Goal: Task Accomplishment & Management: Manage account settings

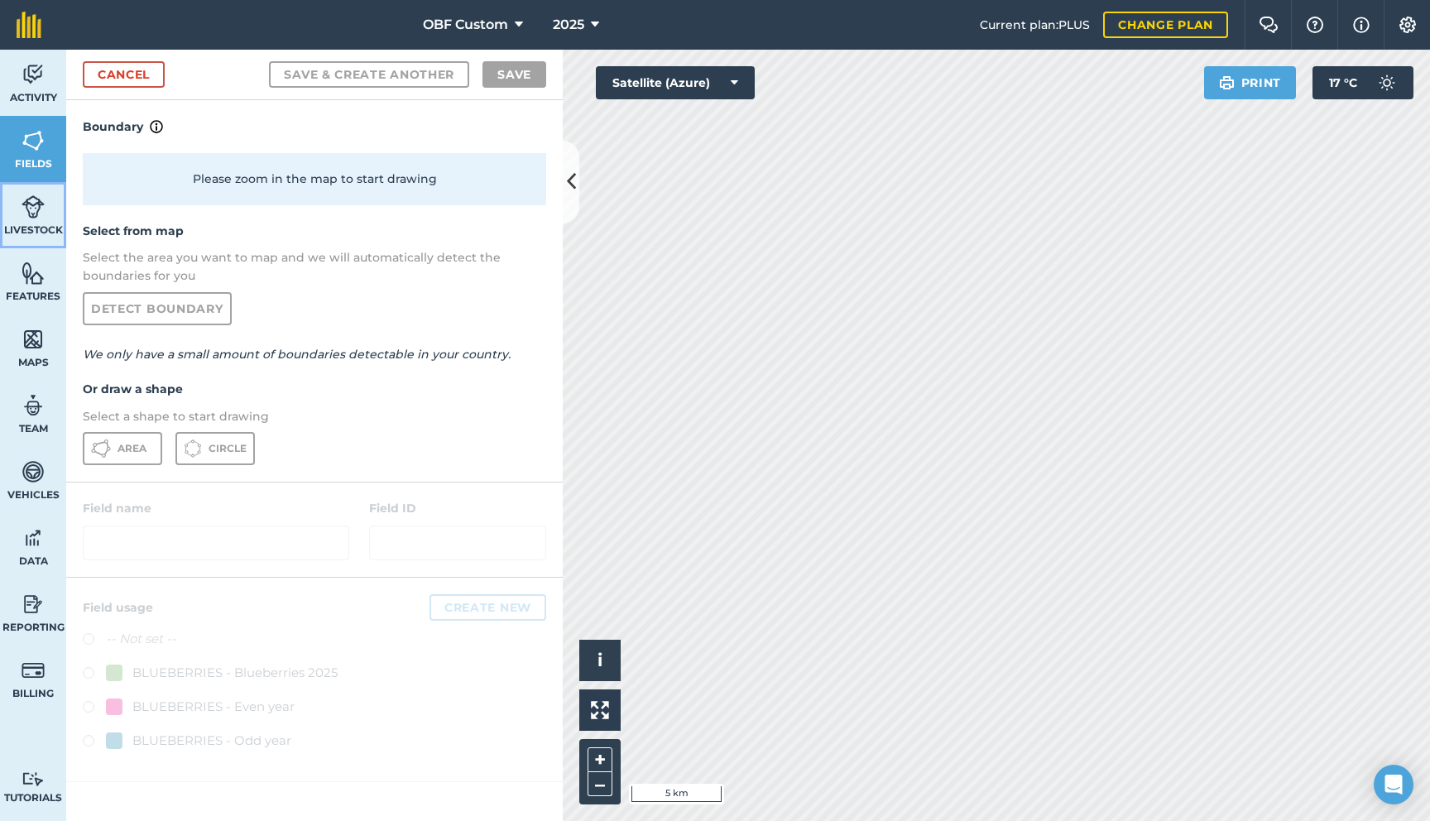
click at [42, 208] on img at bounding box center [33, 206] width 23 height 25
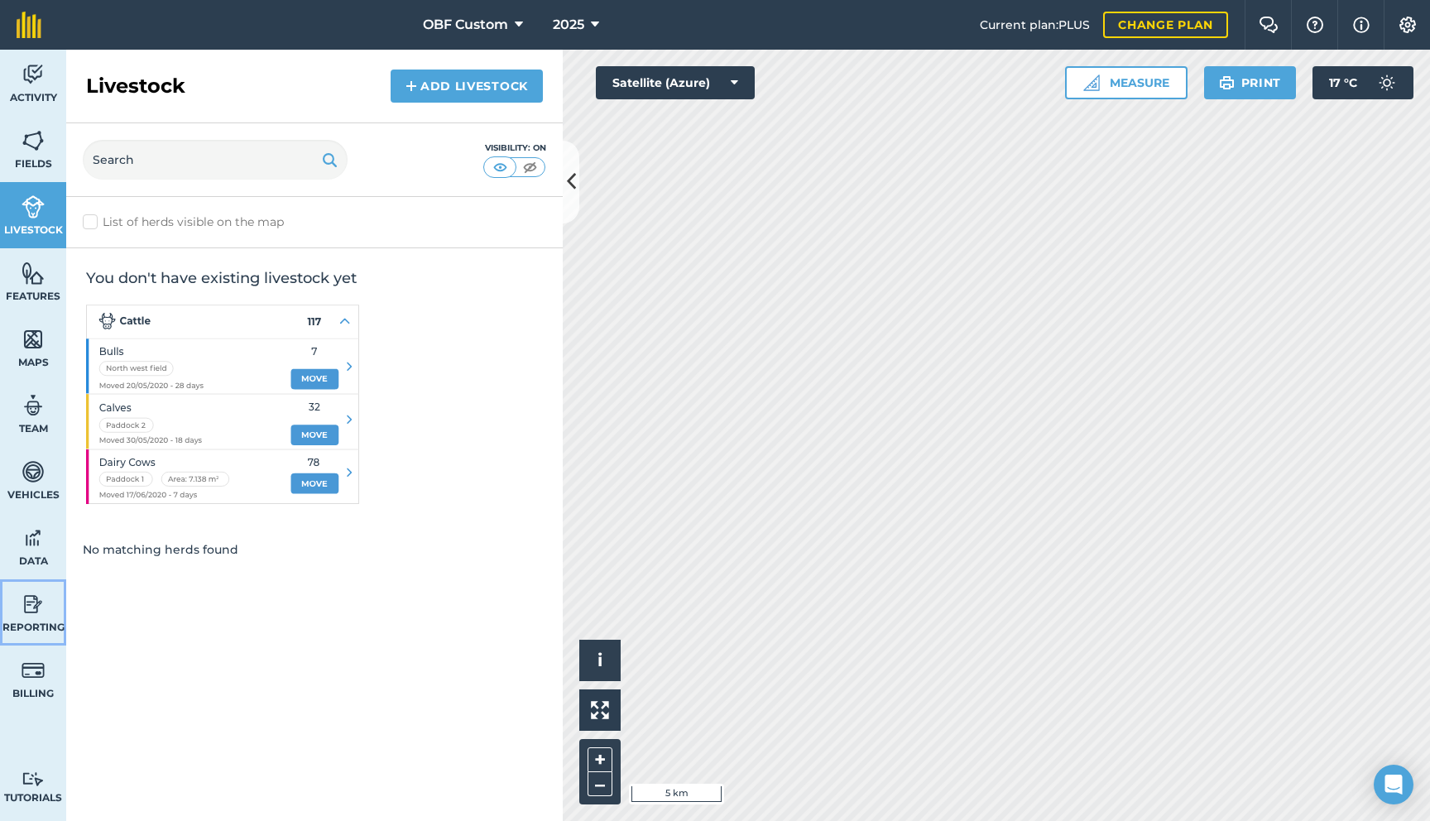
click at [44, 617] on link "Reporting" at bounding box center [33, 612] width 66 height 66
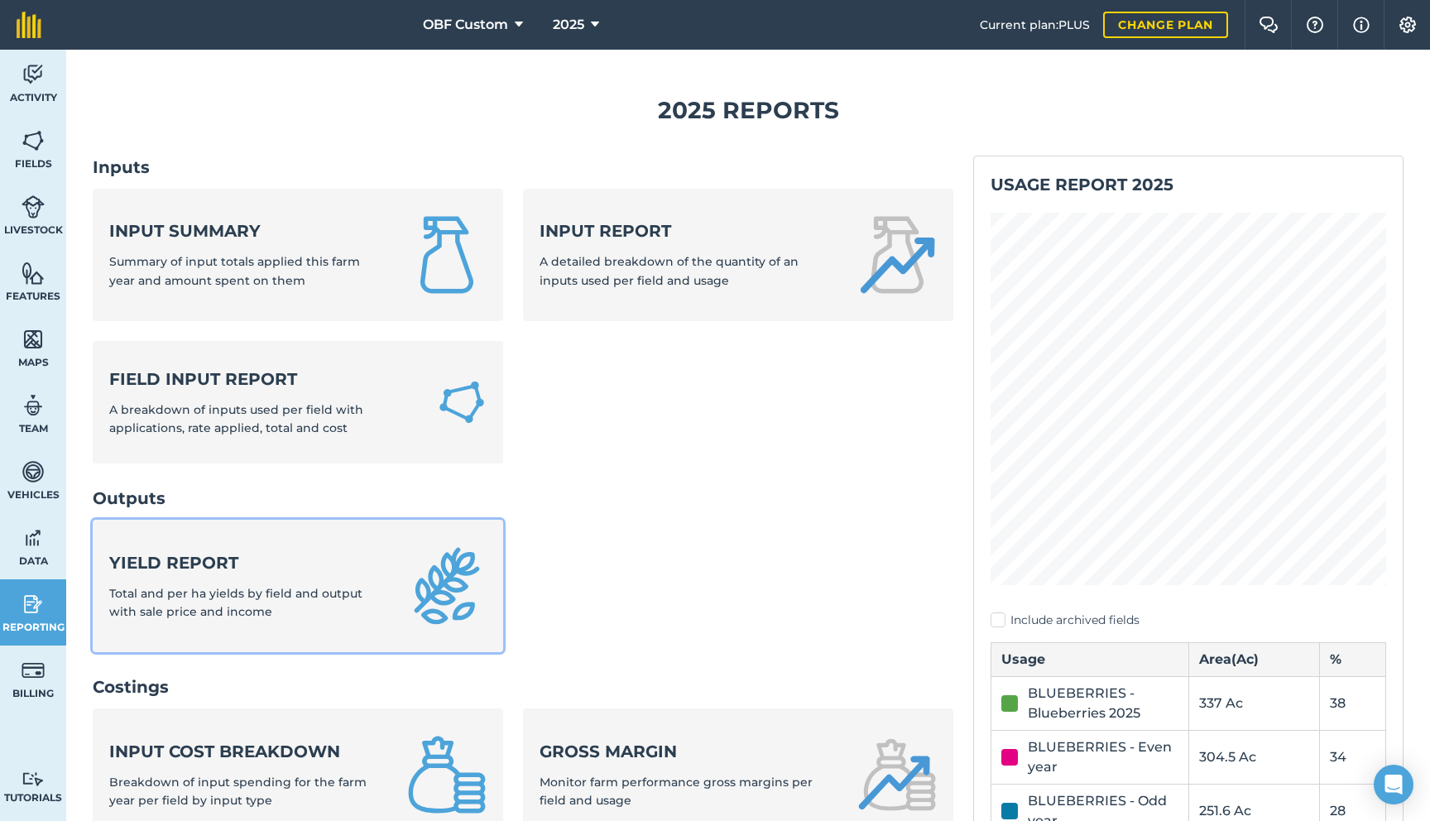
click at [238, 576] on div "Yield report Total and per ha yields by field and output with sale price and in…" at bounding box center [248, 586] width 278 height 70
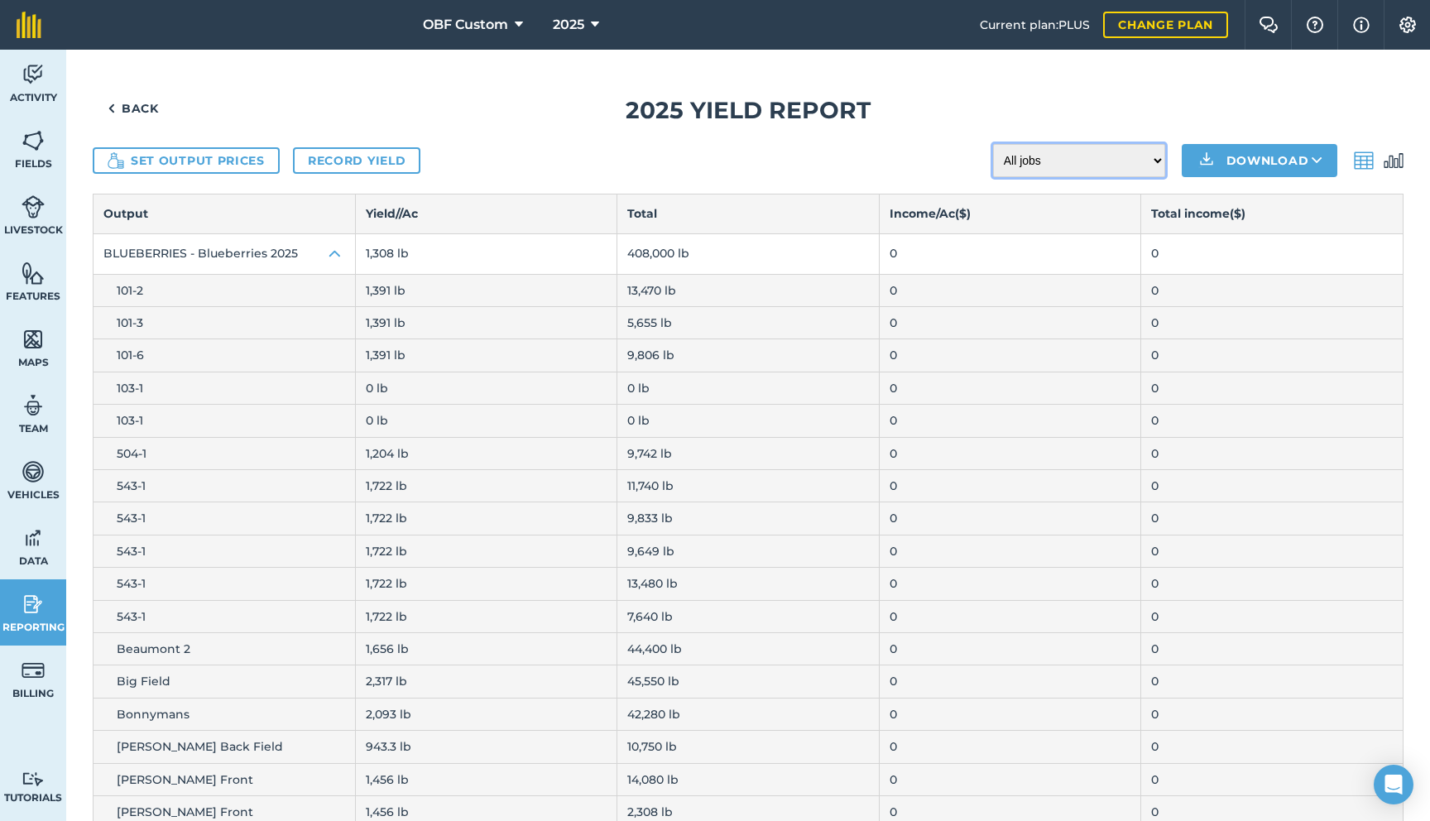
click at [1079, 162] on select "All jobs Incomplete jobs Complete jobs" at bounding box center [1079, 160] width 172 height 33
select select "done"
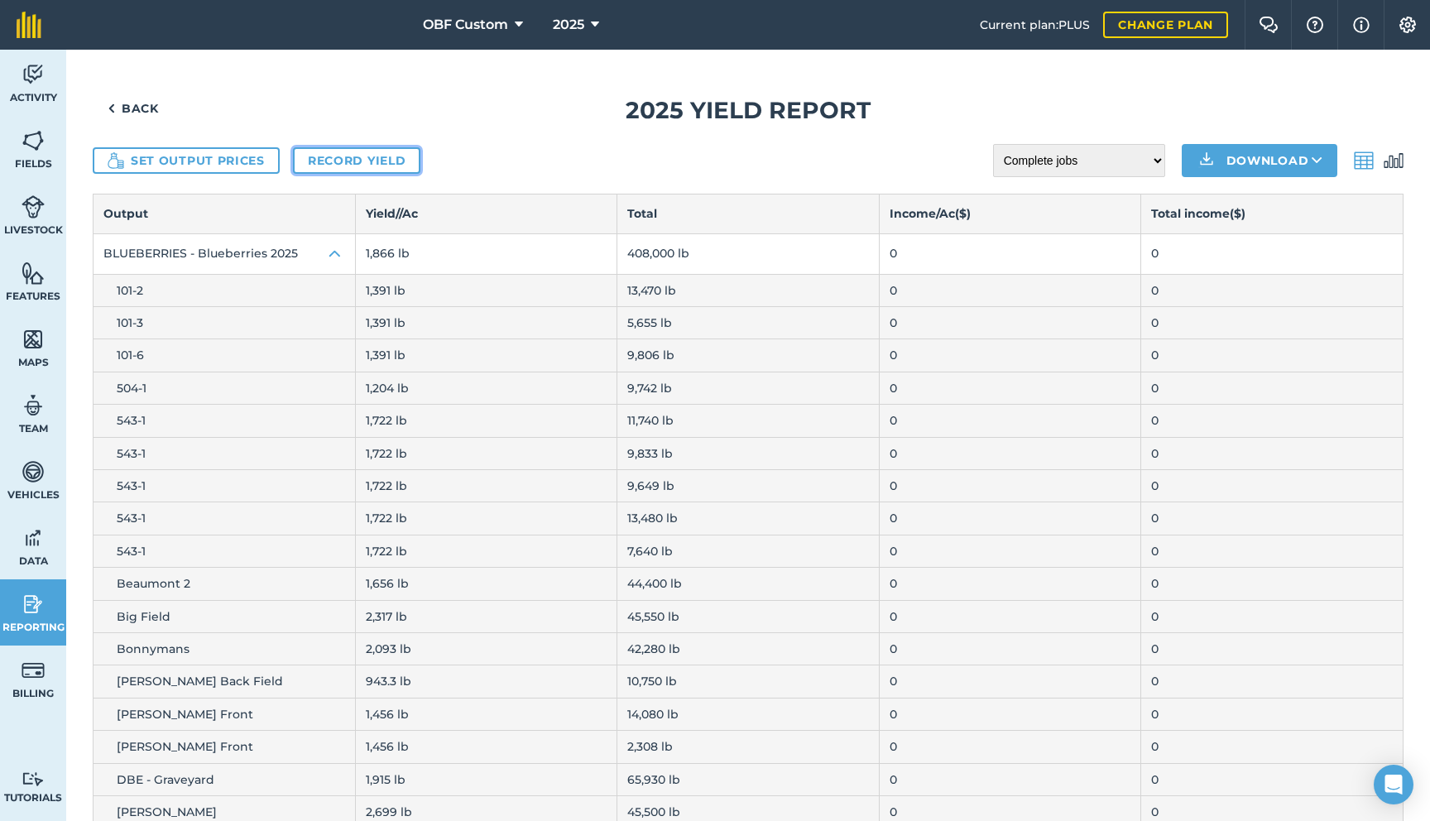
click at [324, 167] on link "Record yield" at bounding box center [356, 160] width 127 height 26
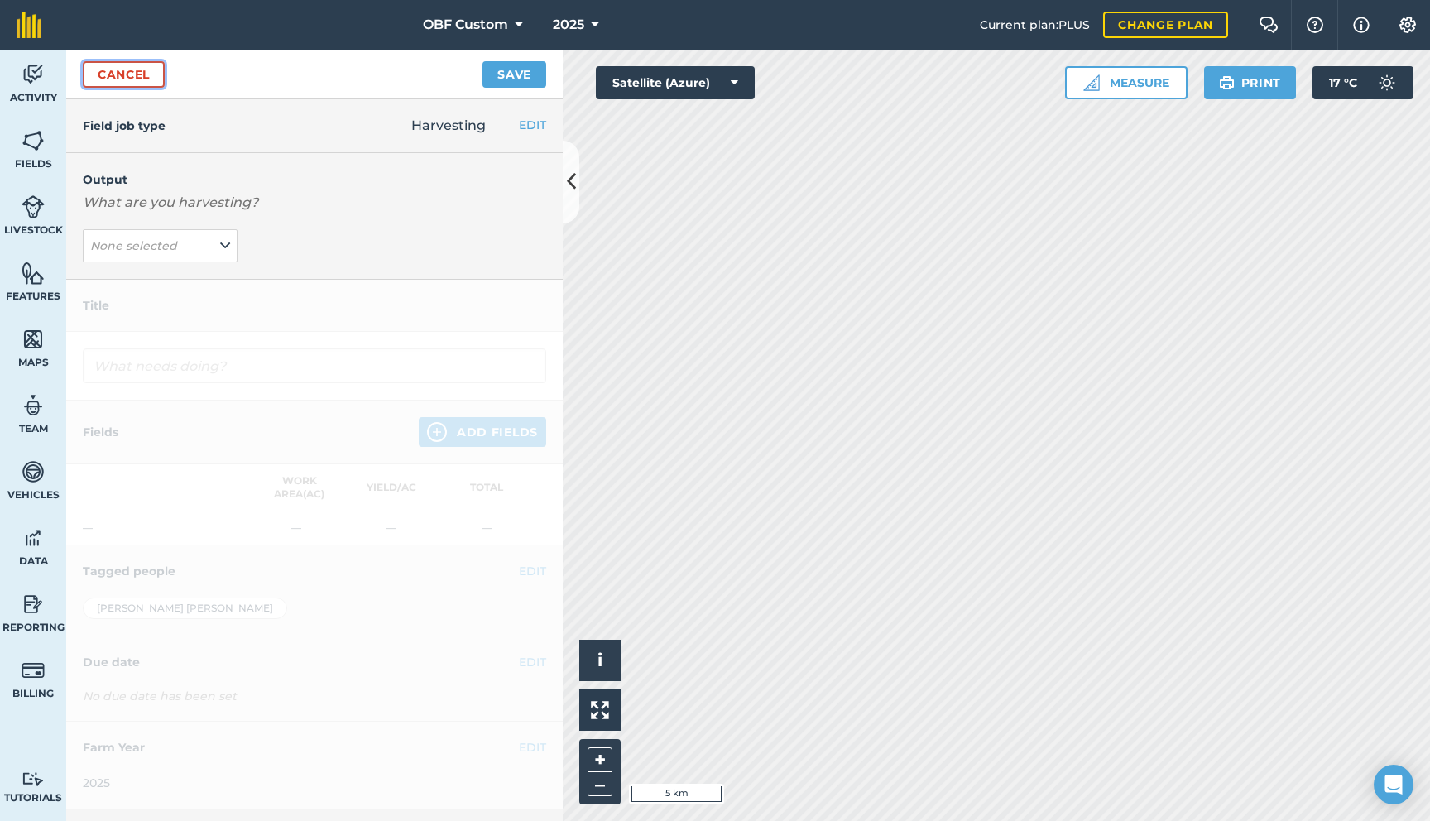
click at [124, 82] on link "Cancel" at bounding box center [124, 74] width 82 height 26
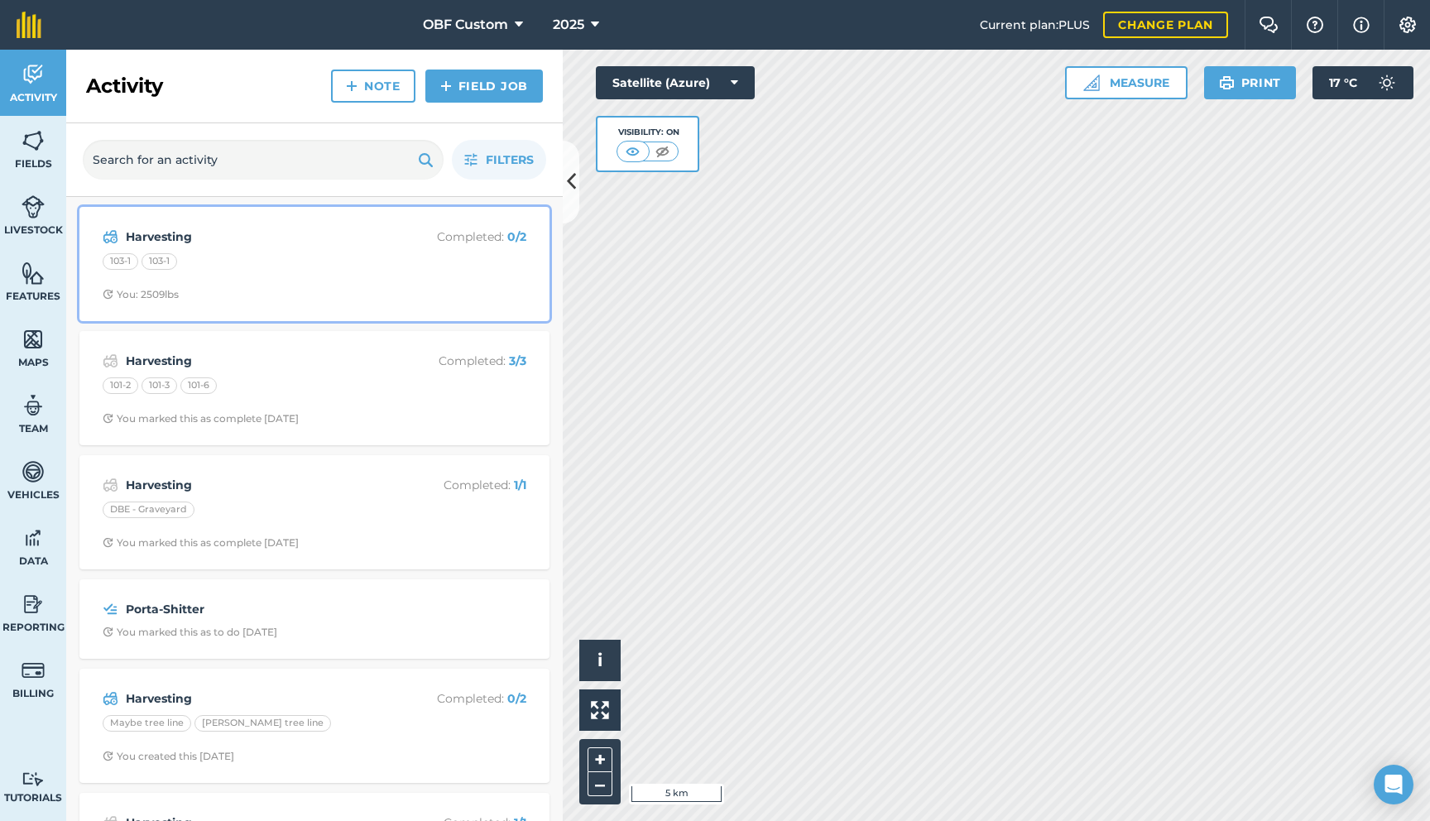
click at [222, 266] on div "103-1 103-1" at bounding box center [315, 264] width 424 height 22
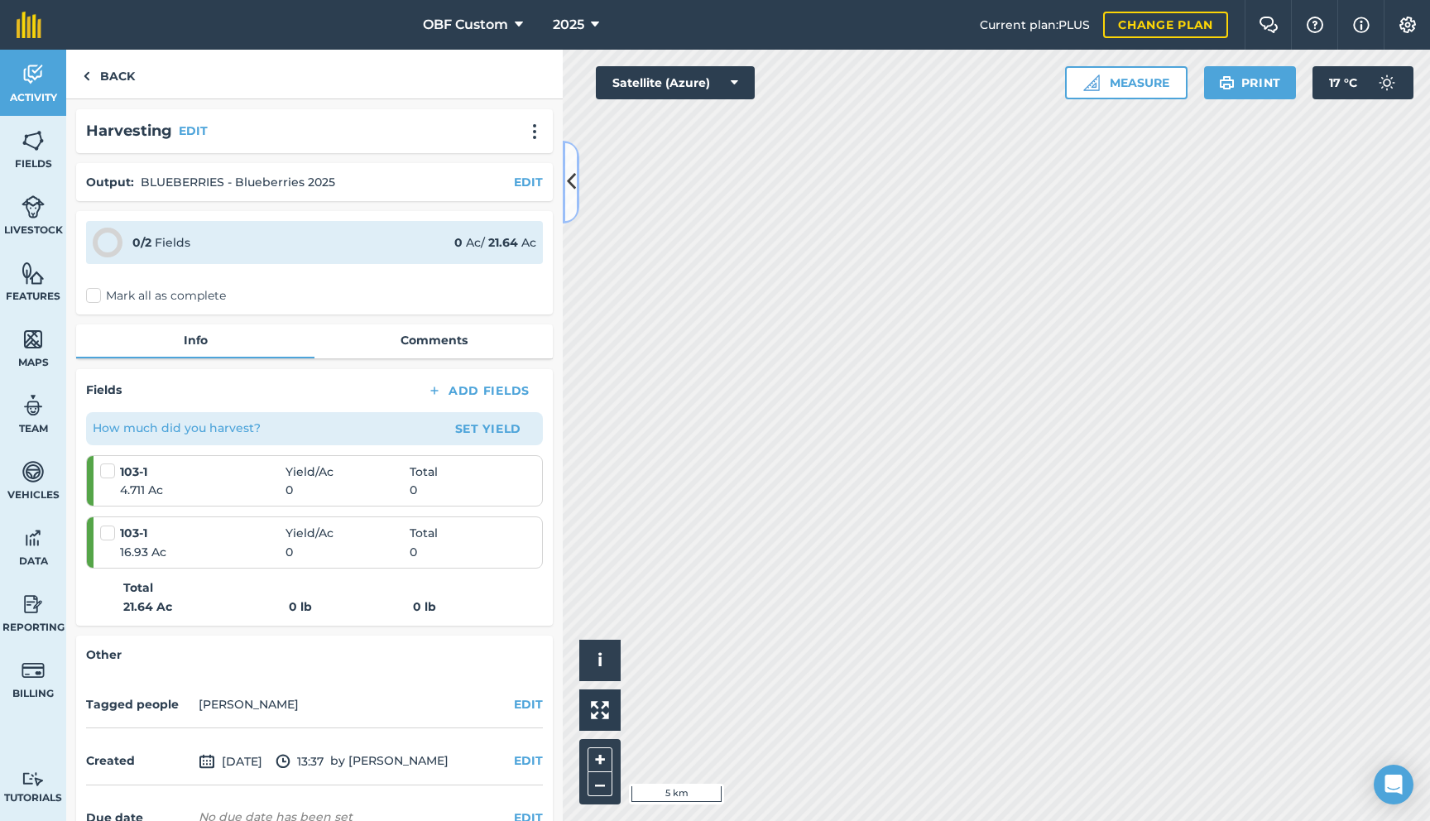
click at [574, 182] on icon at bounding box center [571, 181] width 9 height 29
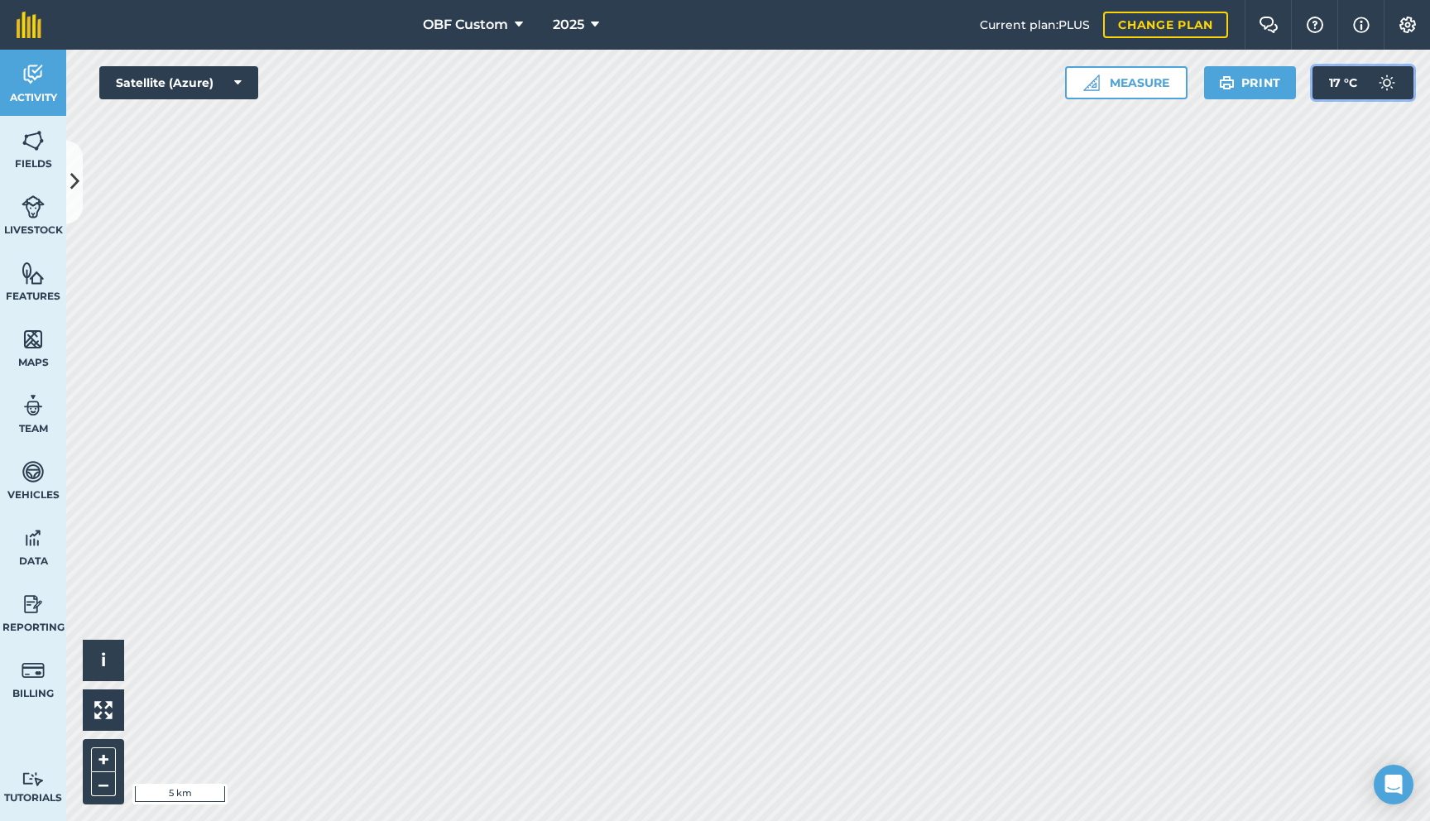
click at [1365, 85] on button "17 ° C" at bounding box center [1363, 82] width 101 height 33
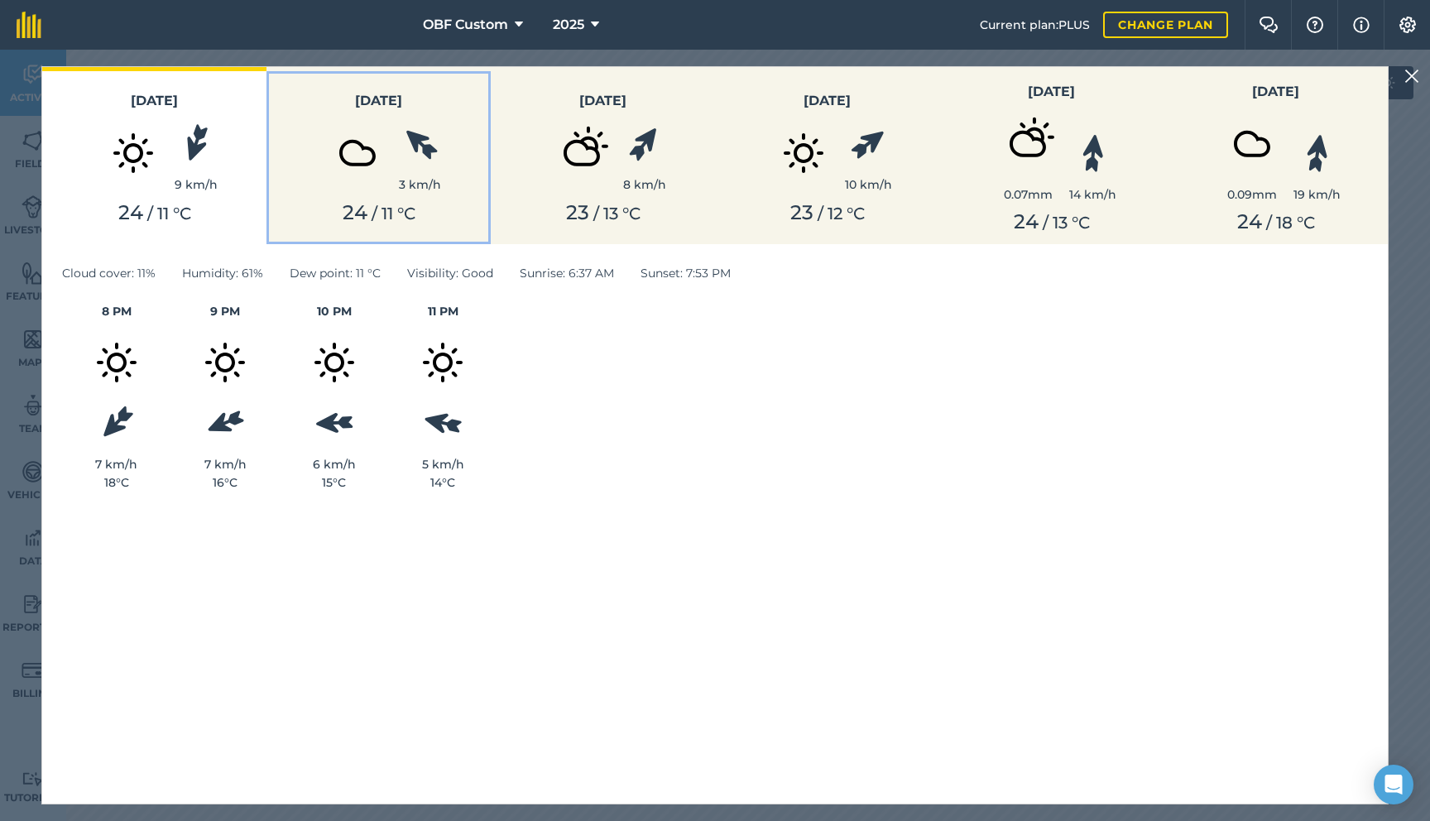
click at [400, 193] on div "3 km/h" at bounding box center [420, 184] width 42 height 18
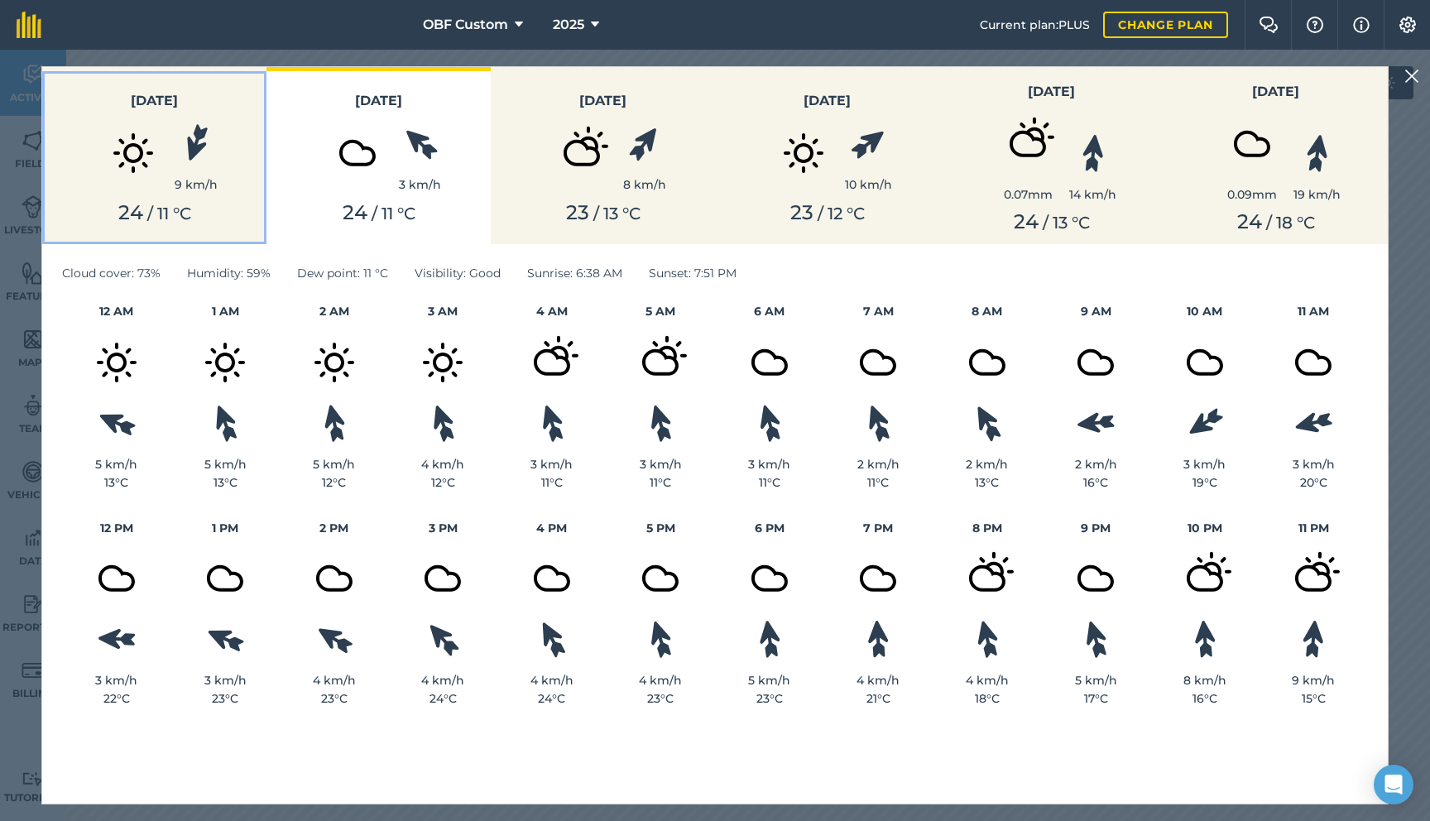
click at [207, 211] on div "24 / 11 ° C" at bounding box center [154, 213] width 204 height 24
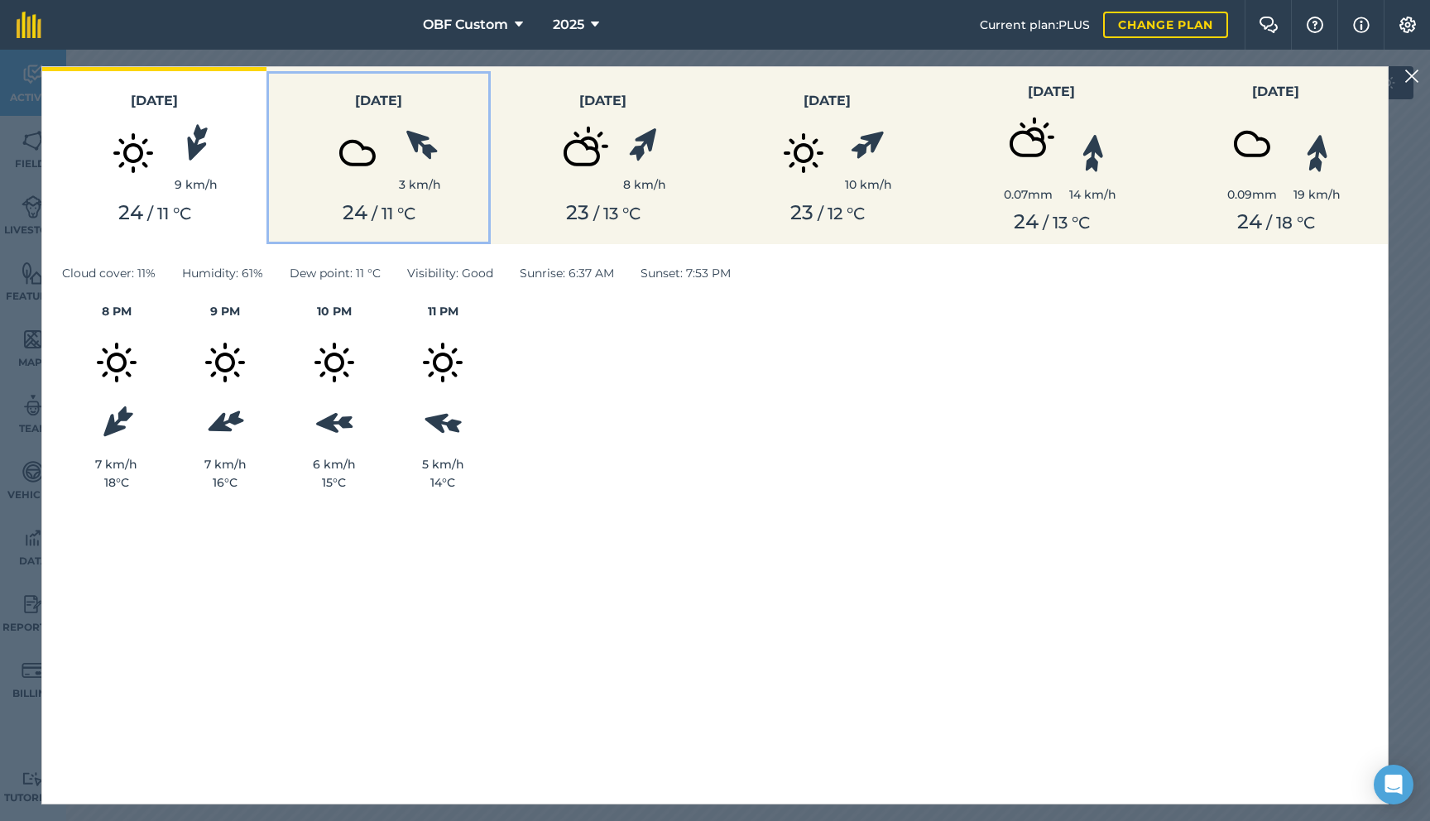
click at [365, 209] on div "24 / 11 ° C" at bounding box center [378, 213] width 204 height 24
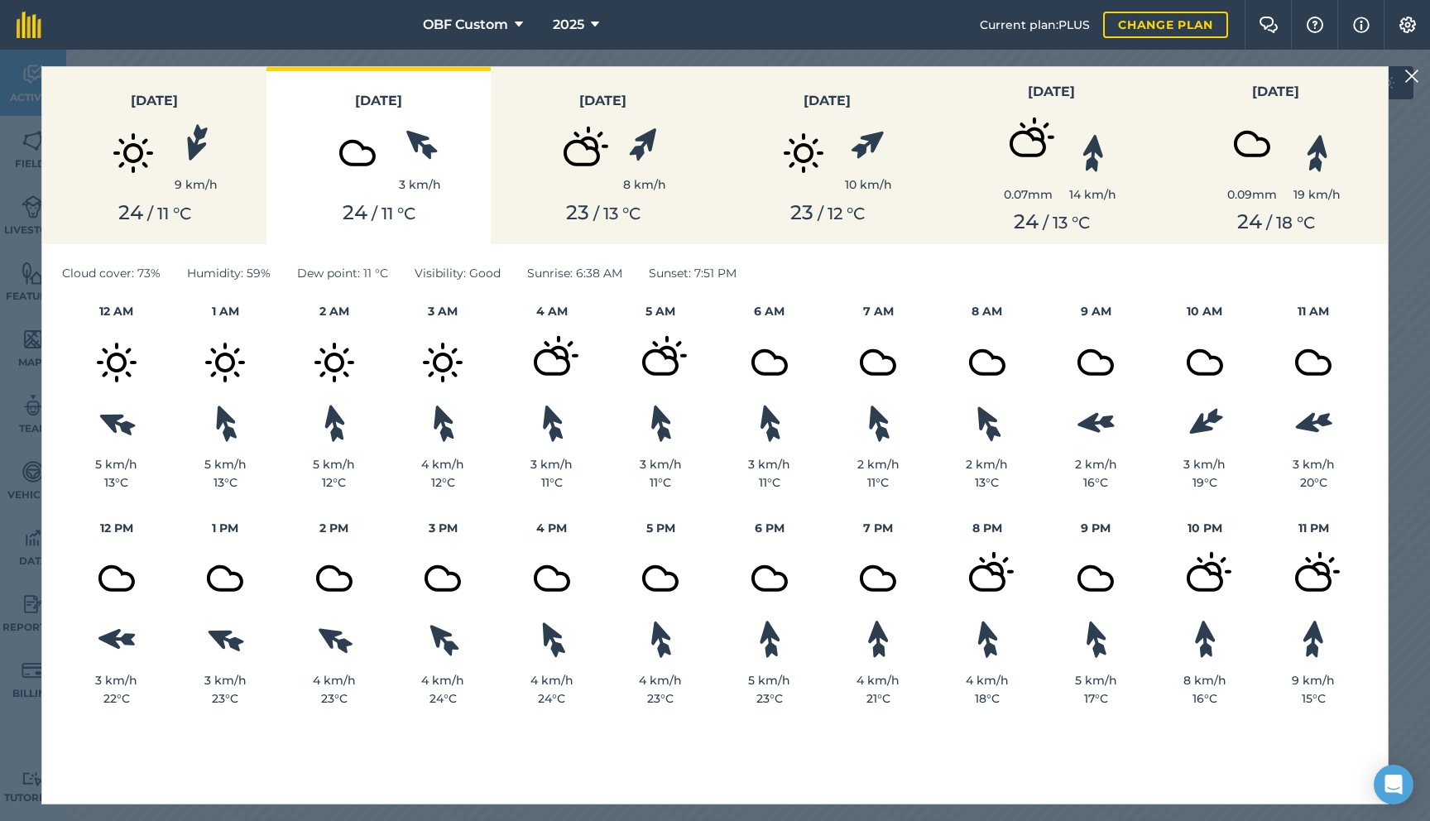
click at [1414, 82] on img at bounding box center [1411, 76] width 15 height 20
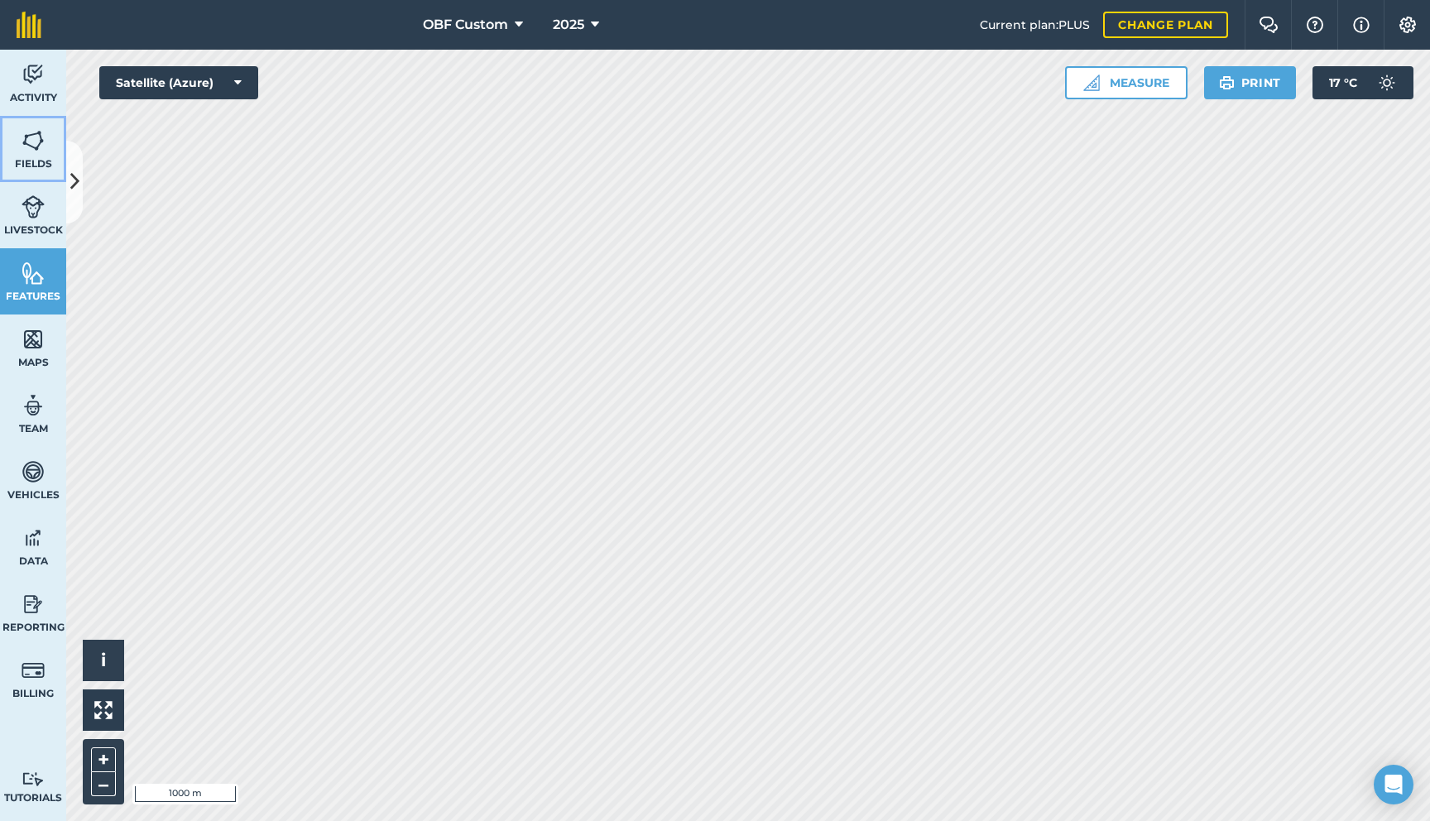
click at [18, 145] on link "Fields" at bounding box center [33, 149] width 66 height 66
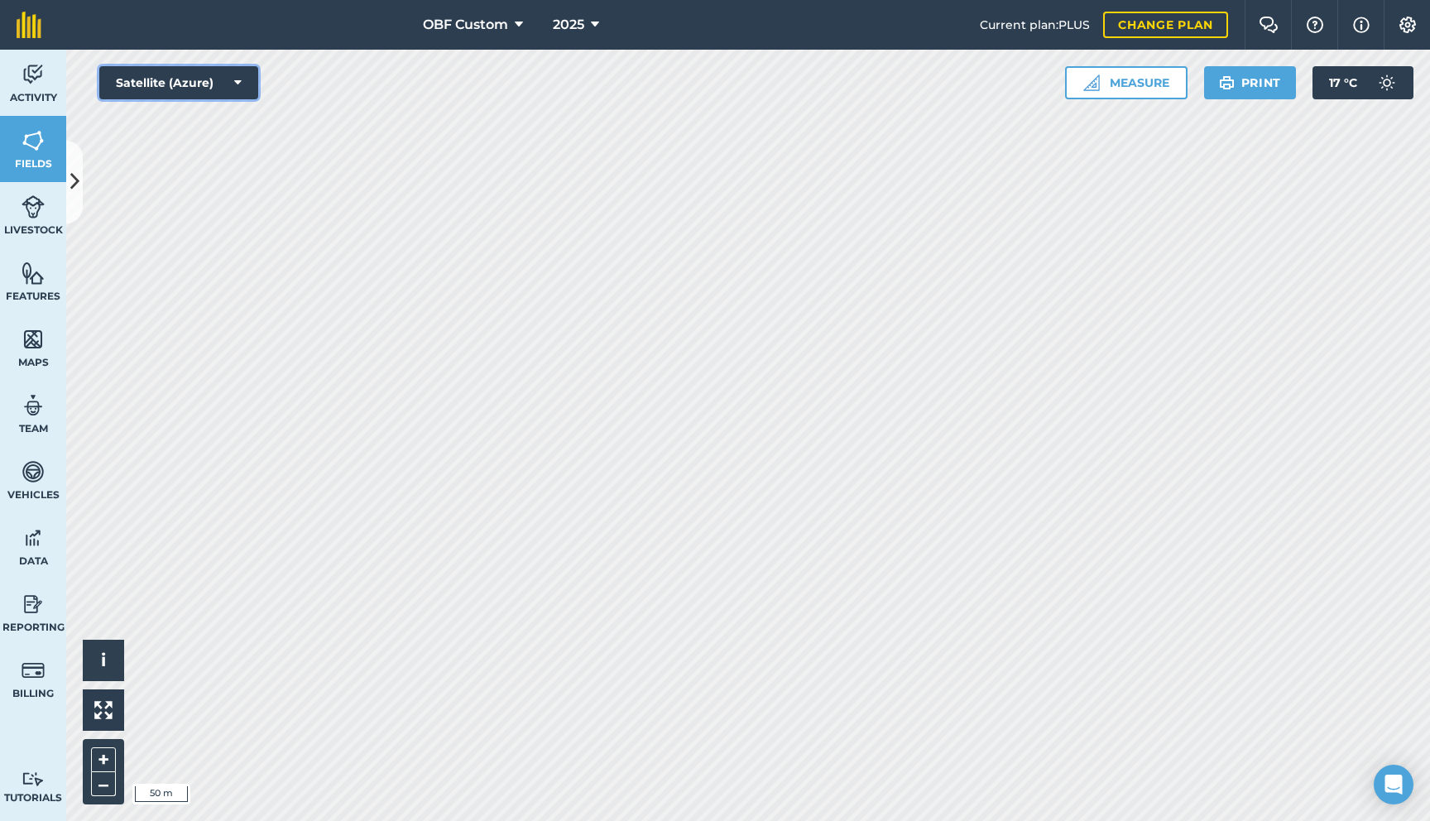
click at [232, 84] on button "Satellite (Azure)" at bounding box center [178, 82] width 159 height 33
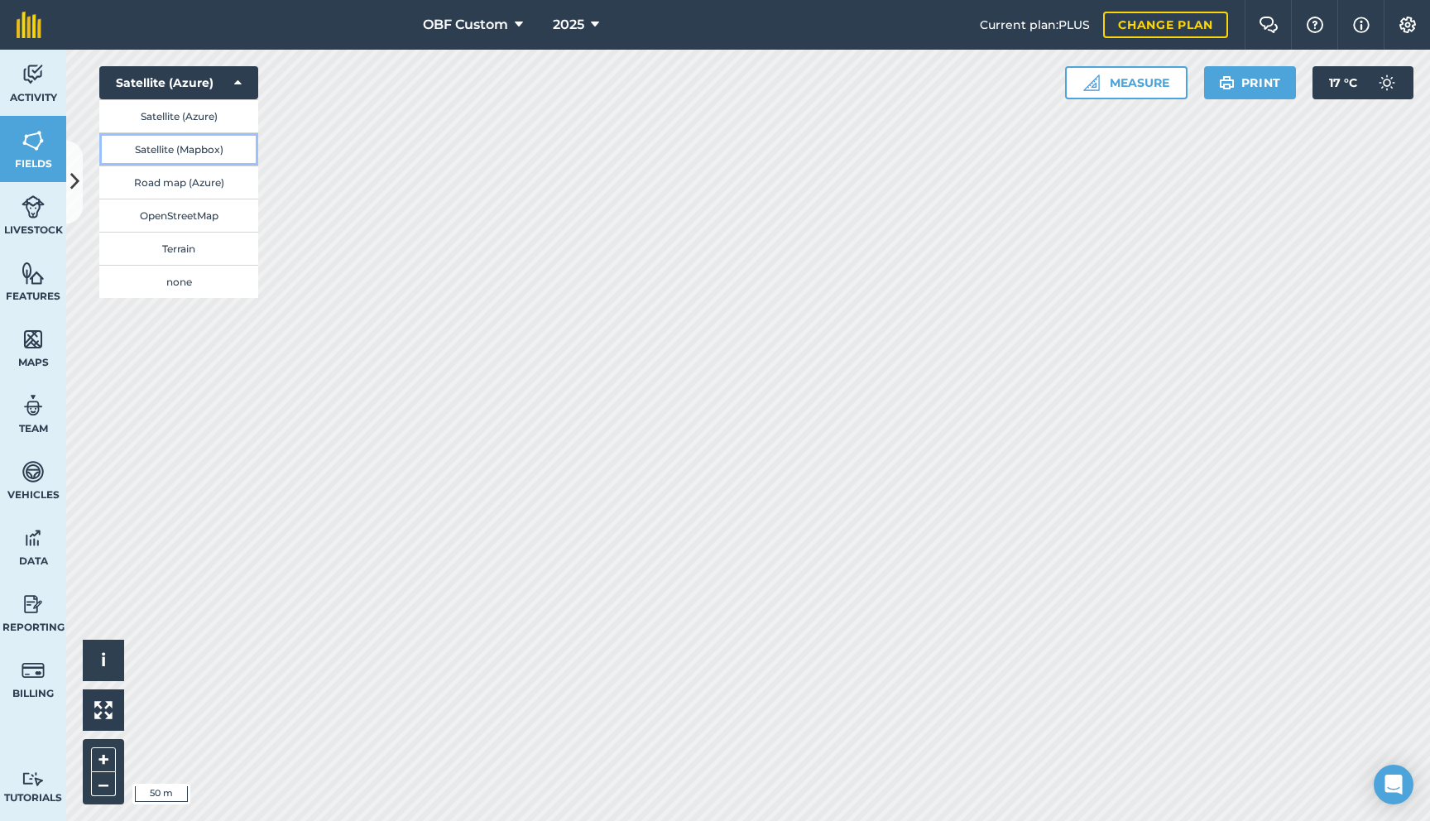
click at [222, 147] on button "Satellite (Mapbox)" at bounding box center [178, 148] width 159 height 33
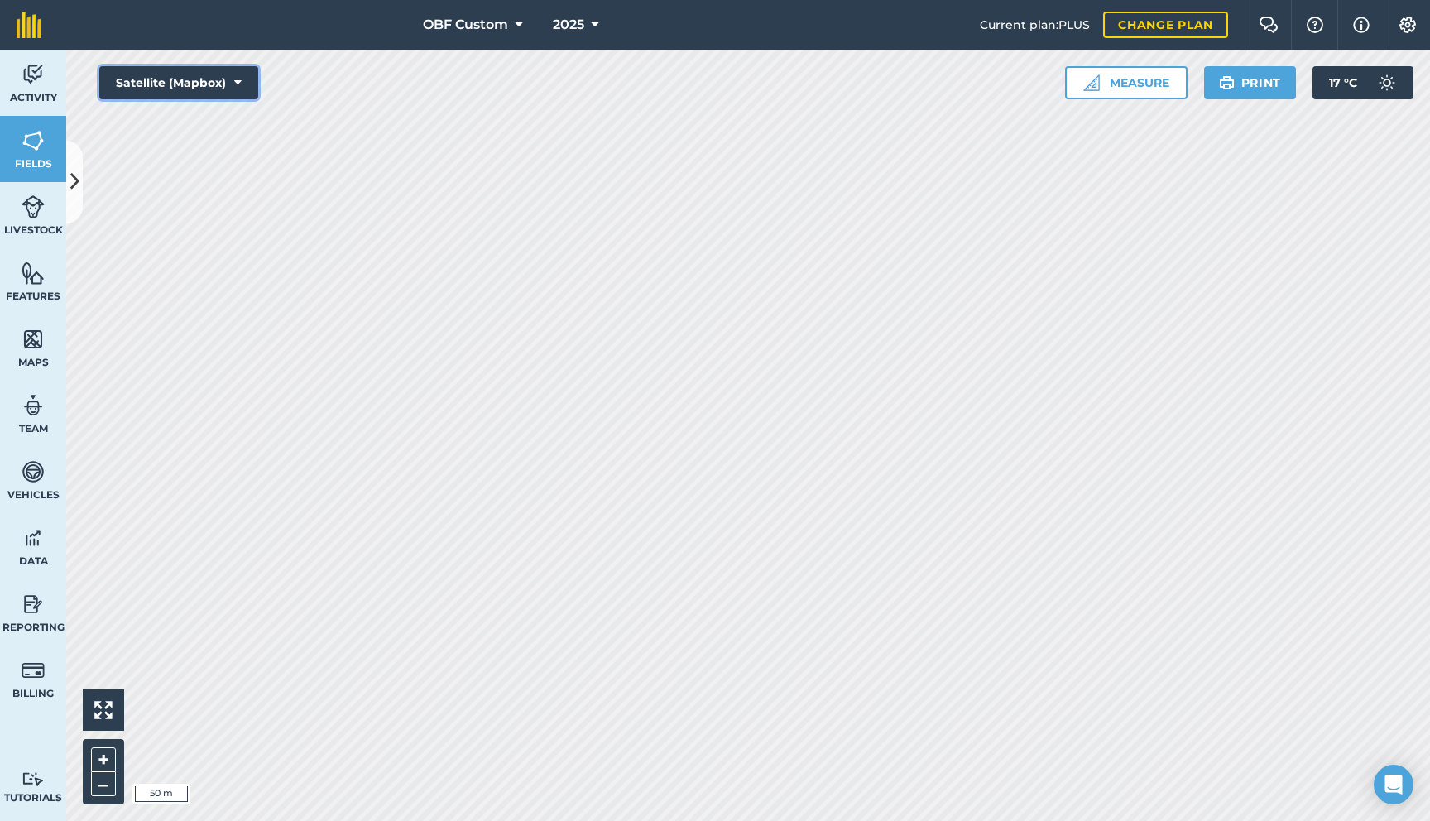
click at [247, 86] on button "Satellite (Mapbox)" at bounding box center [178, 82] width 159 height 33
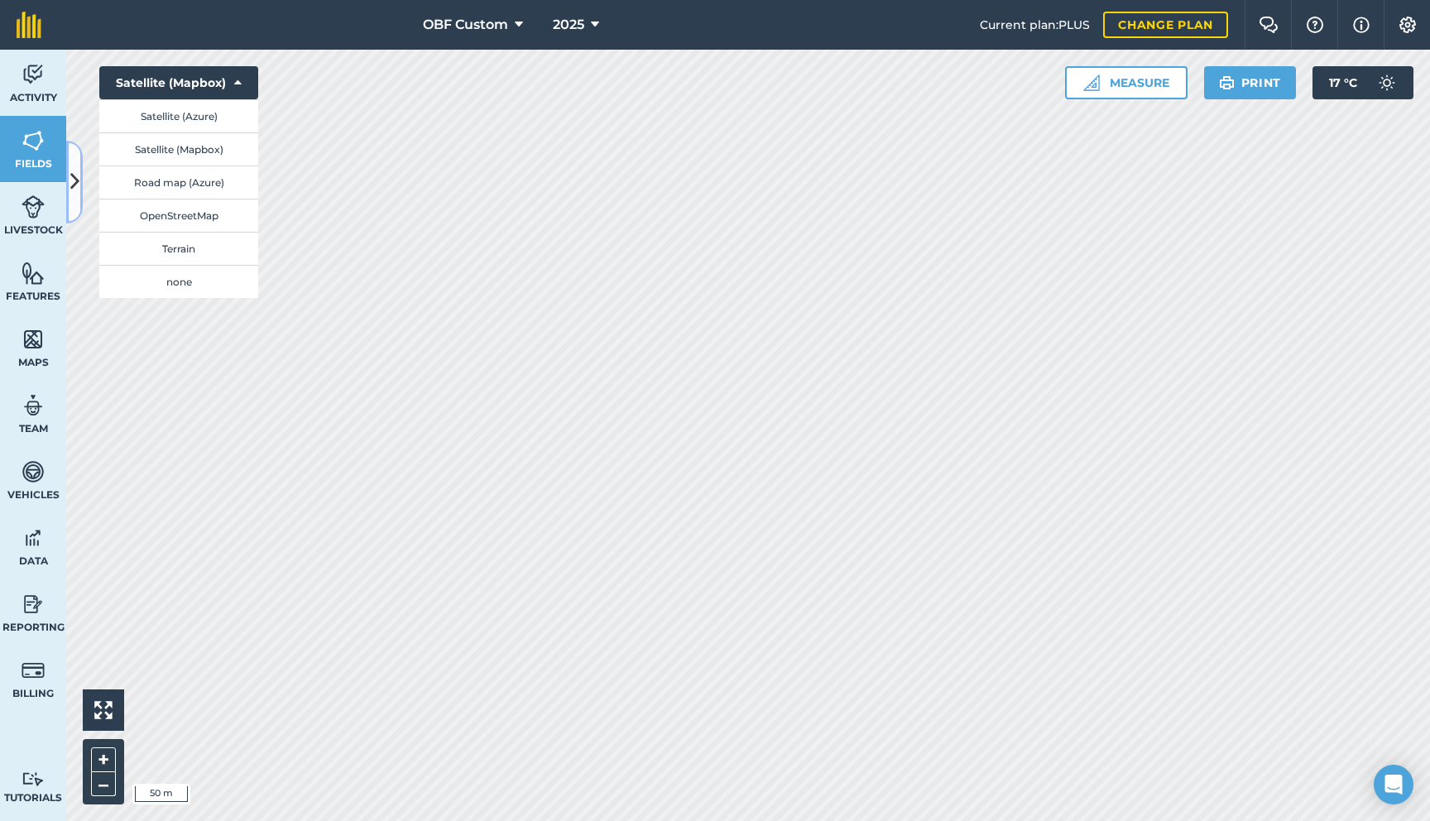
click at [74, 171] on icon at bounding box center [74, 181] width 9 height 29
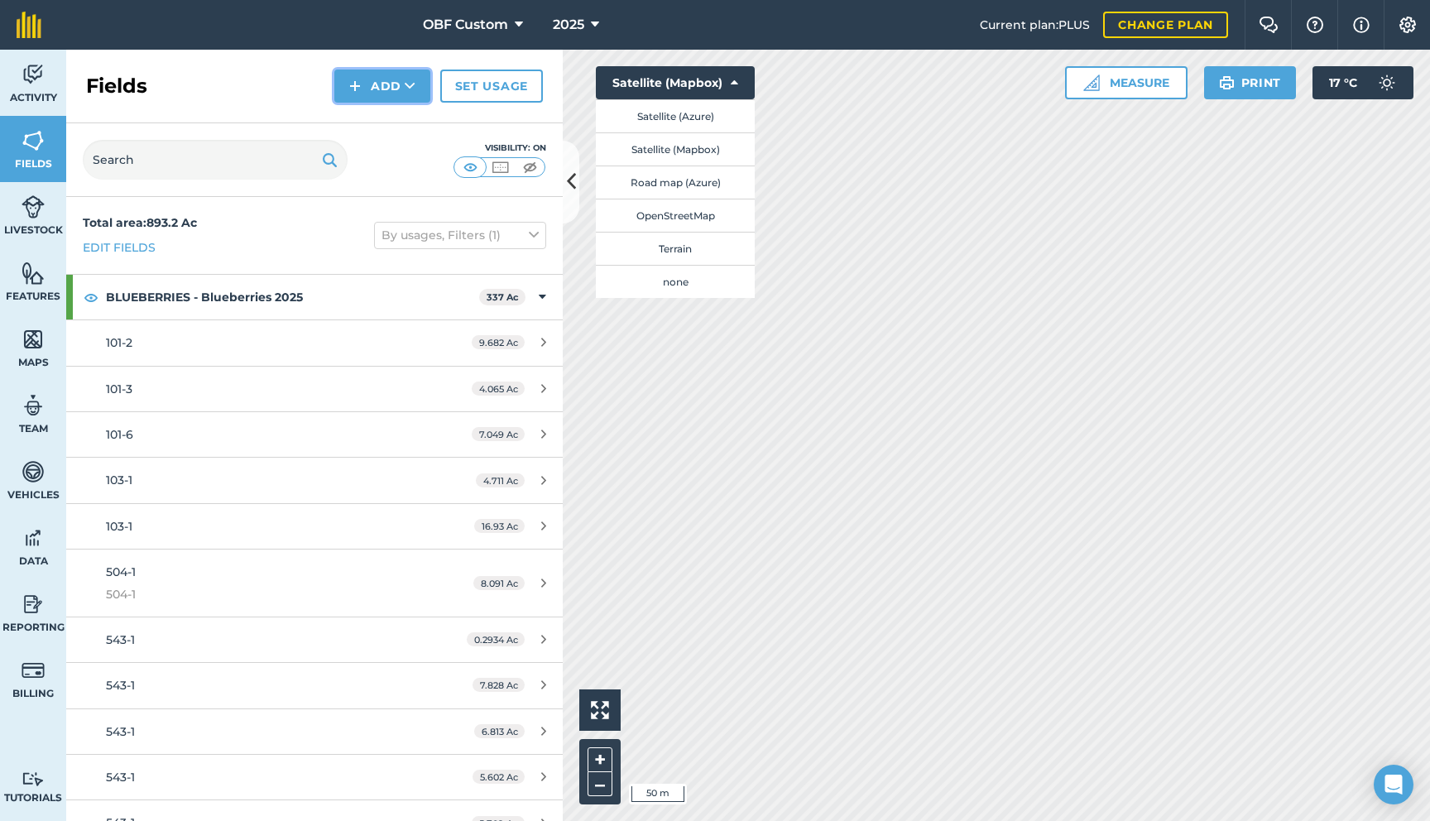
click at [406, 85] on icon at bounding box center [410, 86] width 11 height 17
click at [391, 127] on link "Draw" at bounding box center [382, 123] width 91 height 36
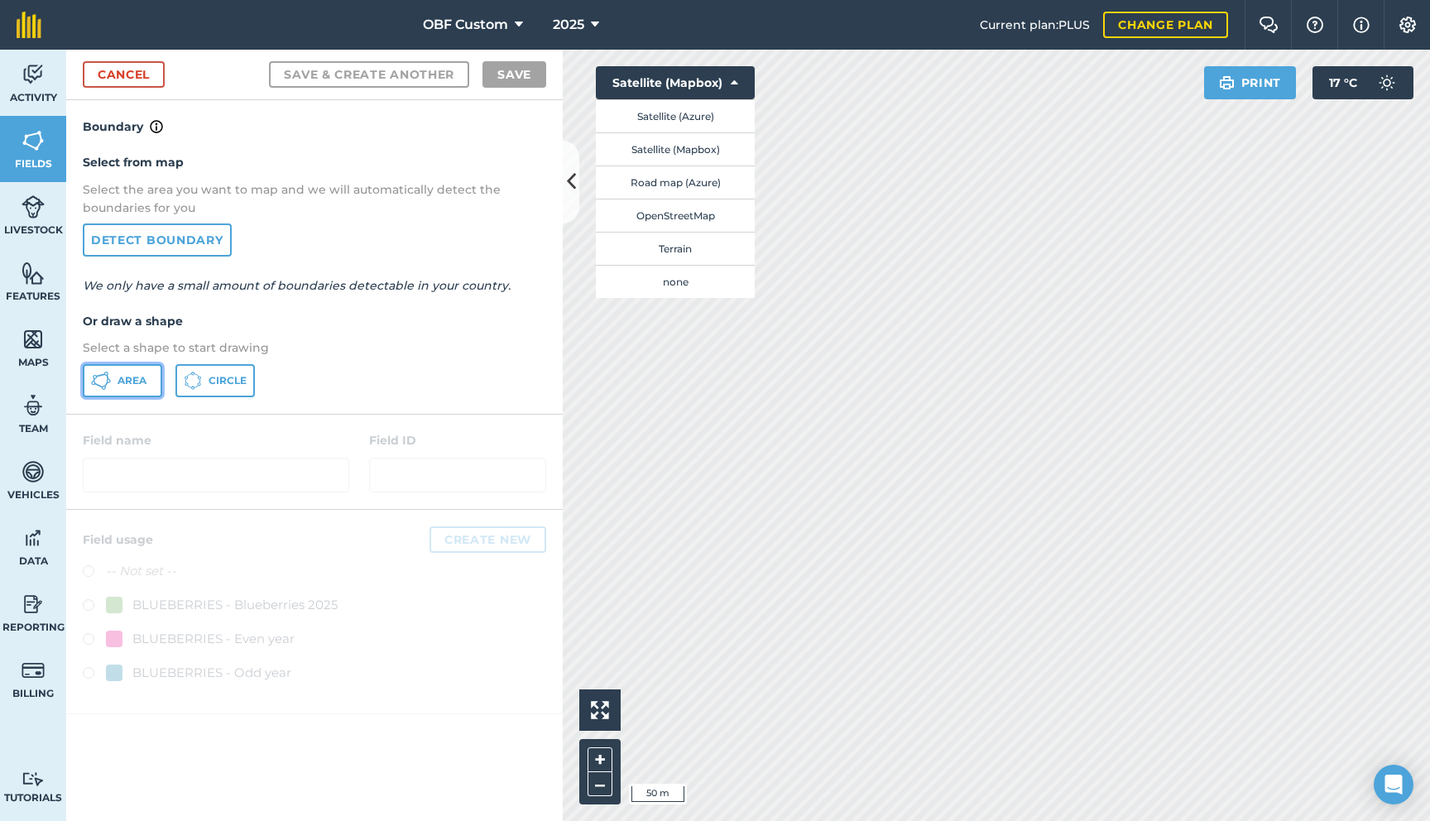
click at [140, 386] on span "Area" at bounding box center [132, 380] width 29 height 13
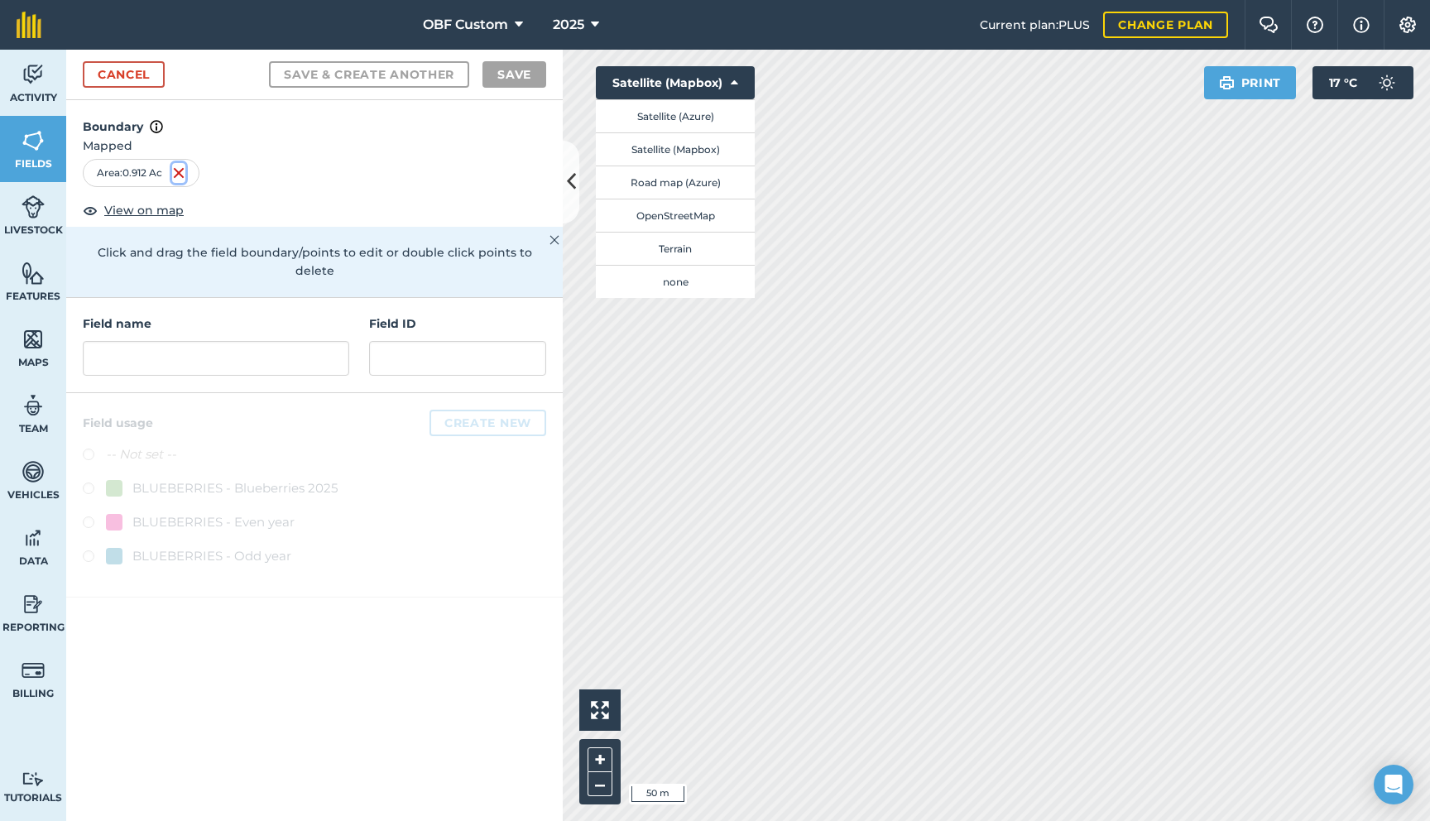
click at [185, 177] on img at bounding box center [178, 173] width 13 height 20
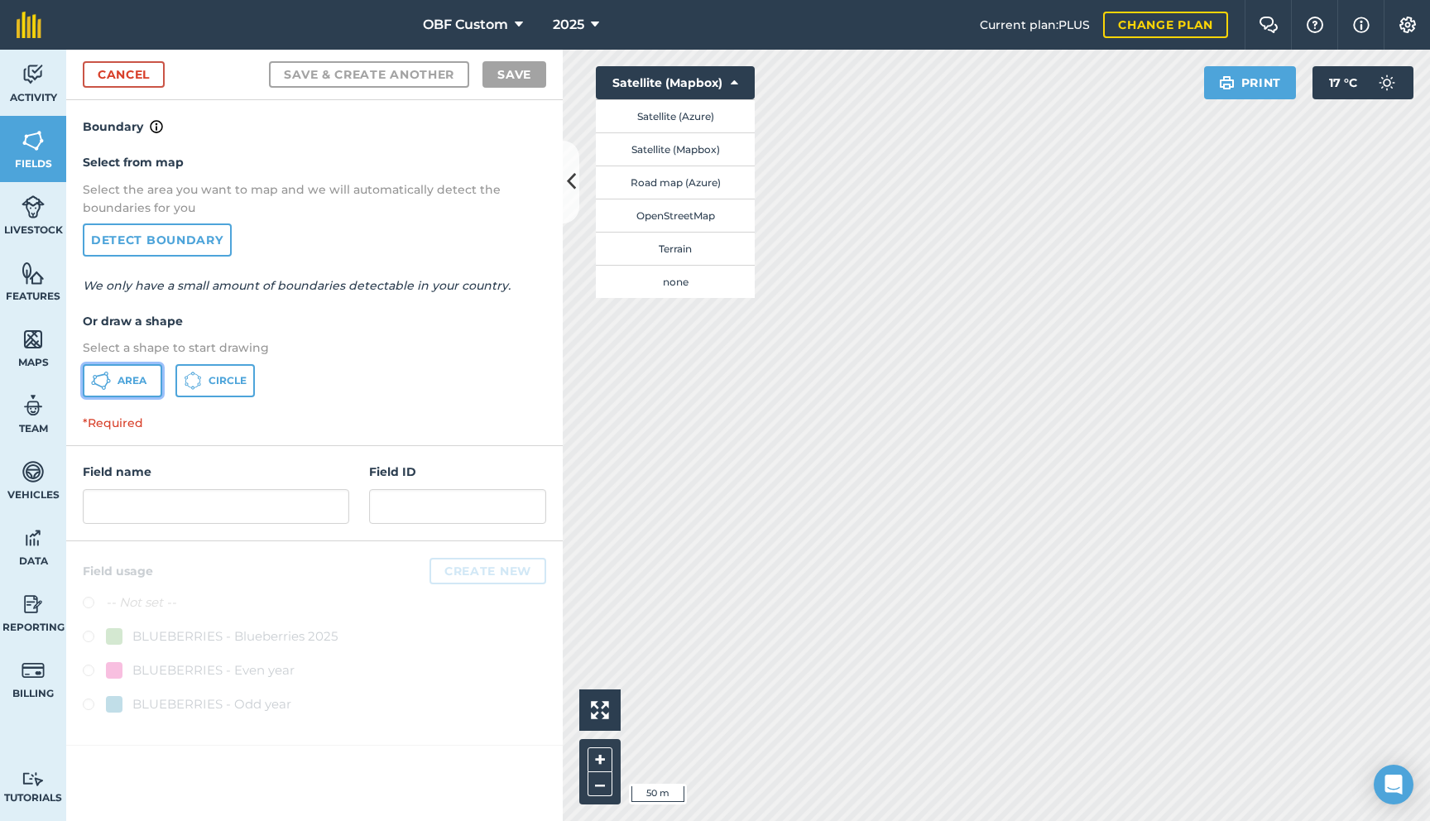
click at [108, 383] on icon at bounding box center [101, 381] width 20 height 20
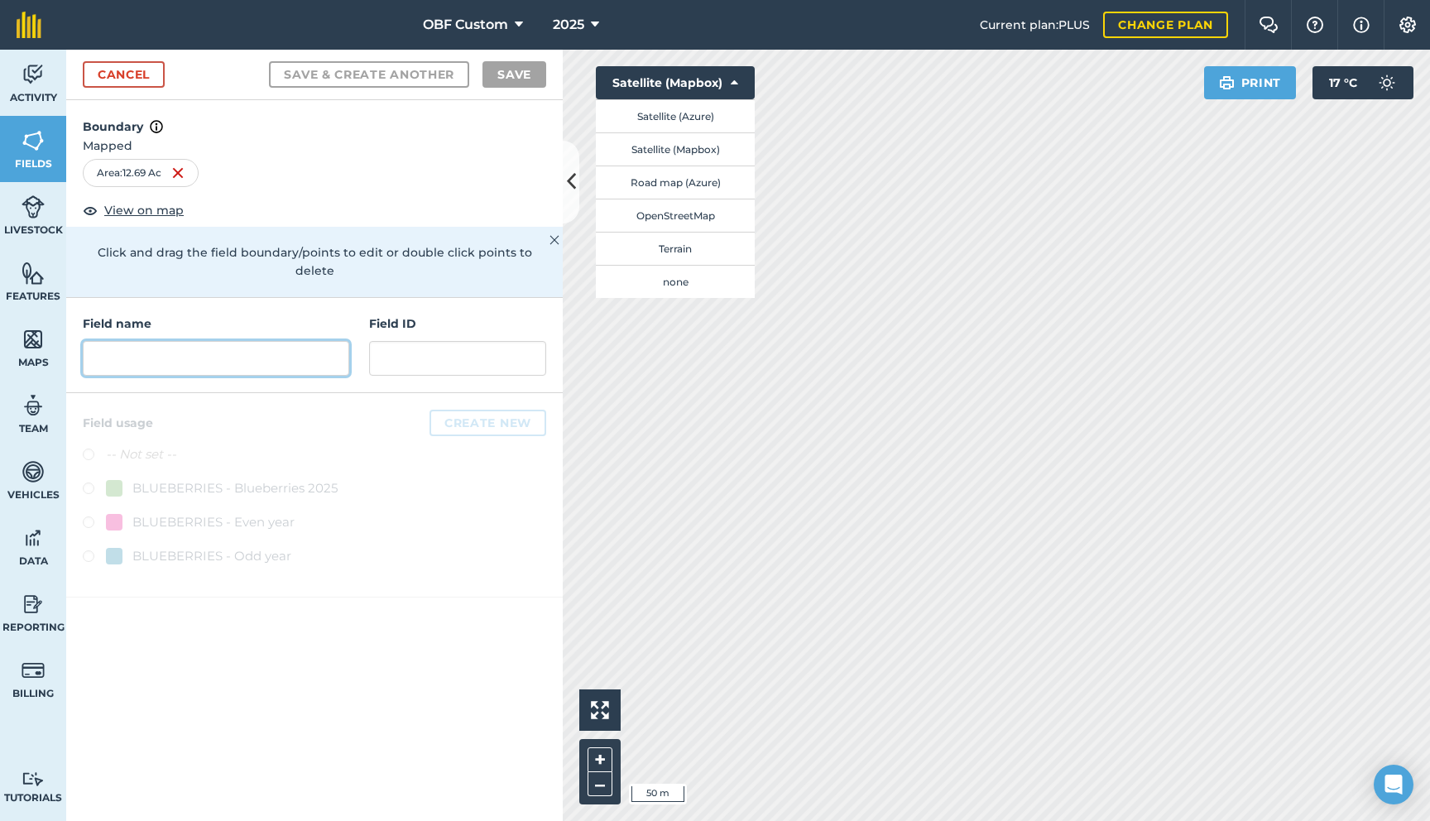
click at [305, 351] on input "text" at bounding box center [216, 358] width 266 height 35
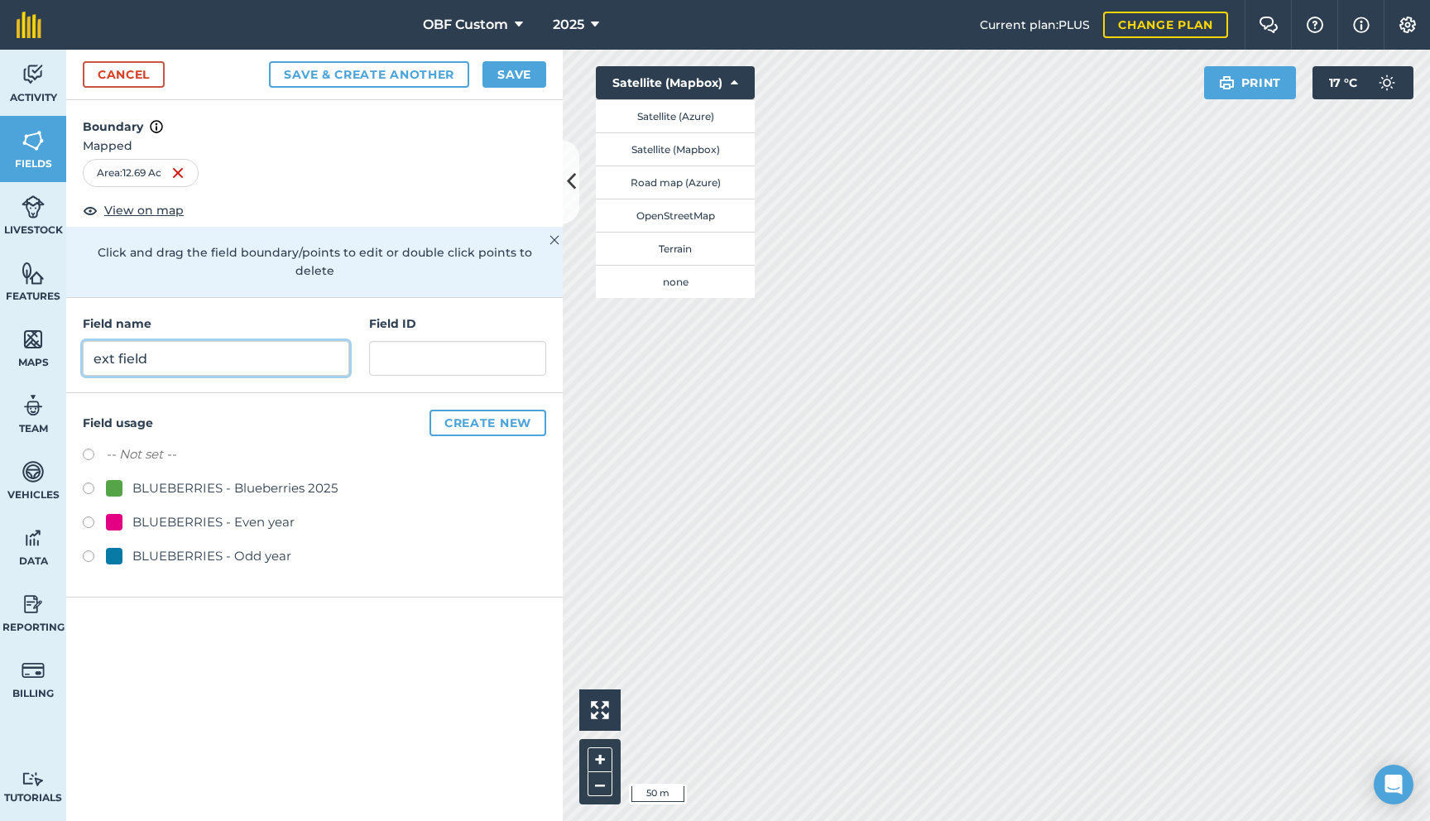
type input "ext field"
click at [88, 482] on label at bounding box center [94, 490] width 23 height 17
radio input "true"
click at [93, 346] on input "ext field" at bounding box center [216, 358] width 266 height 35
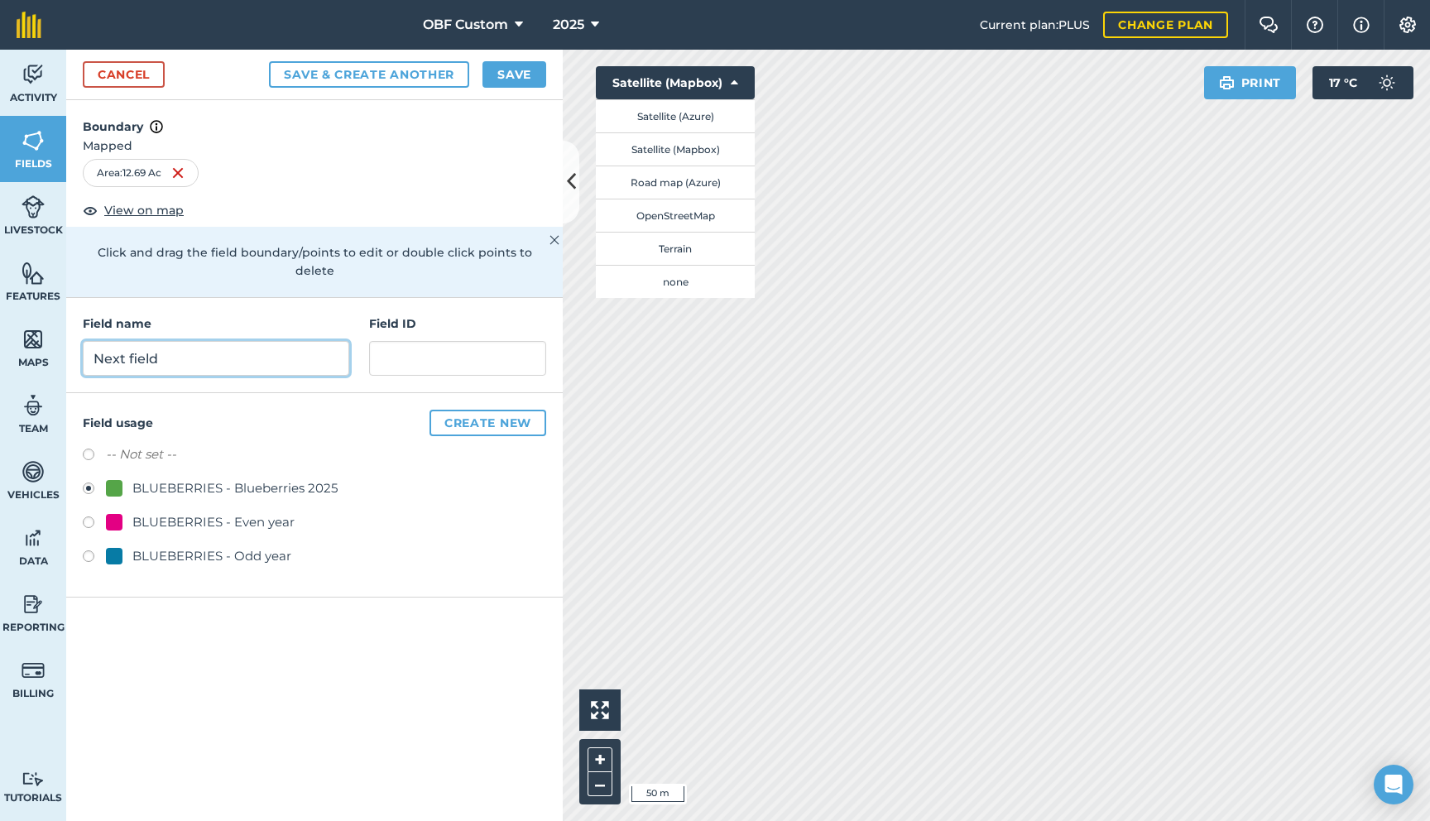
type input "Next field"
click at [533, 68] on button "Save" at bounding box center [514, 74] width 64 height 26
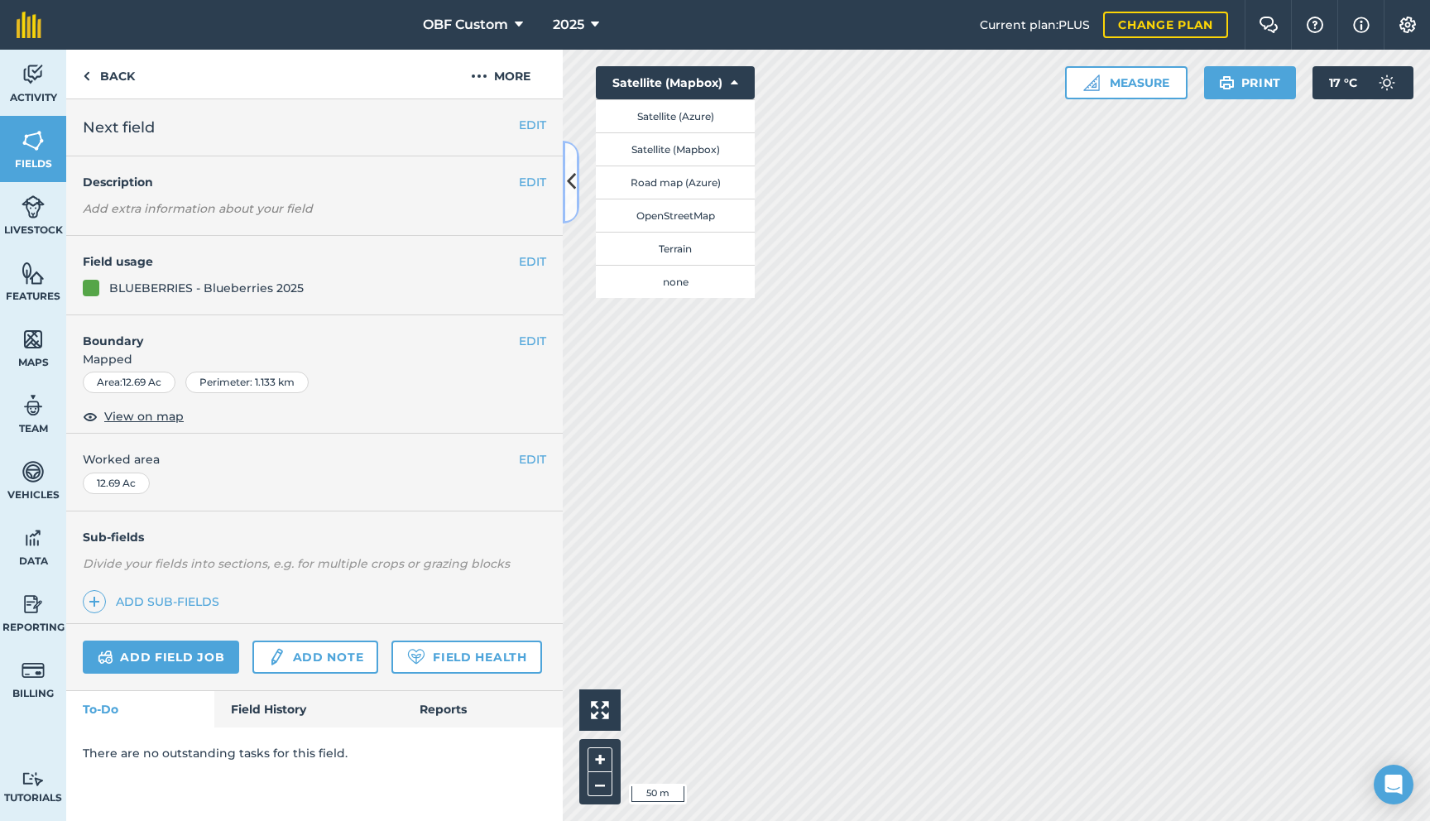
click at [572, 191] on icon at bounding box center [571, 181] width 9 height 29
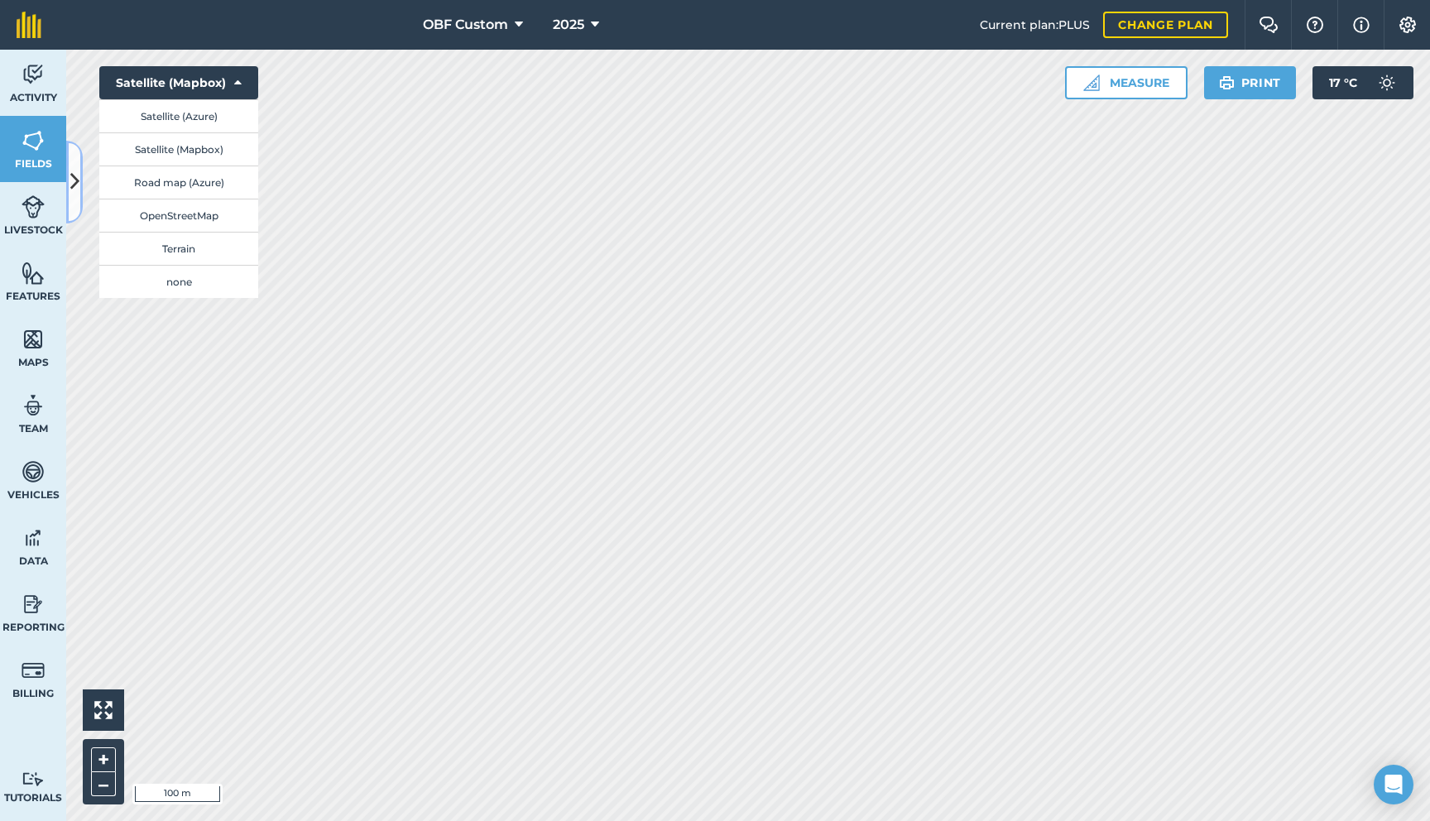
click at [76, 162] on button at bounding box center [74, 182] width 17 height 83
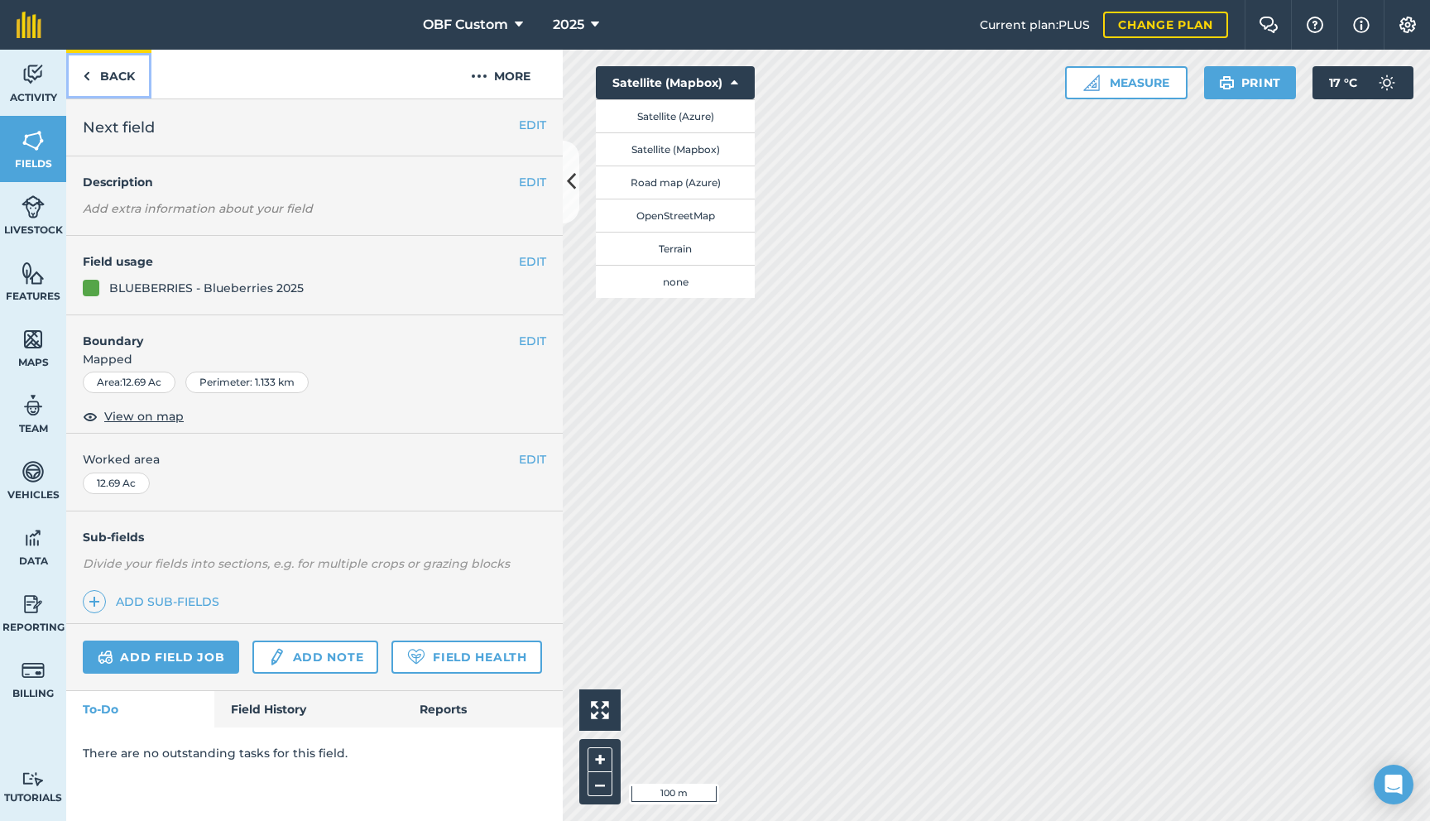
click at [122, 77] on link "Back" at bounding box center [108, 74] width 85 height 49
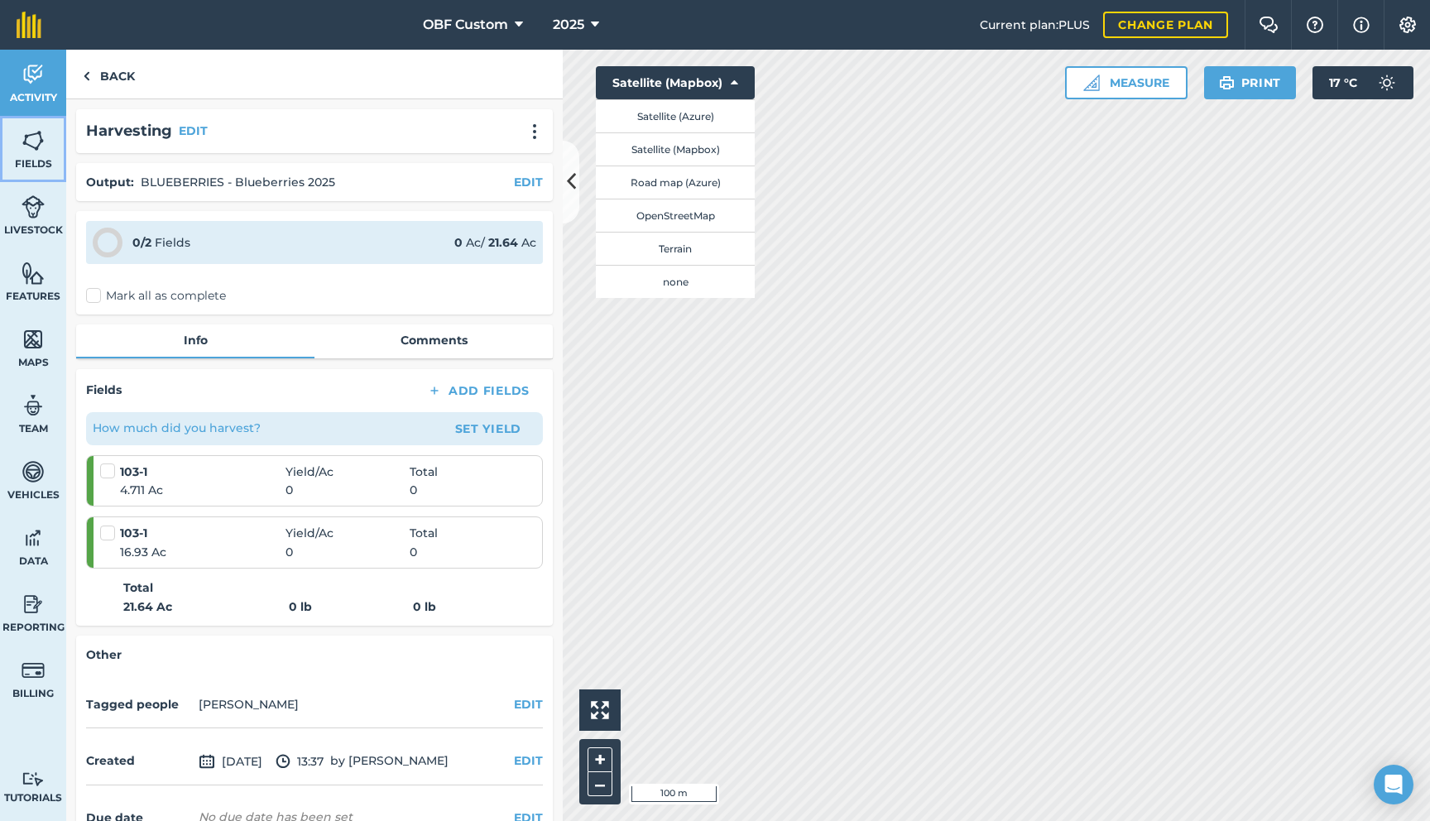
click at [46, 157] on span "Fields" at bounding box center [33, 163] width 66 height 13
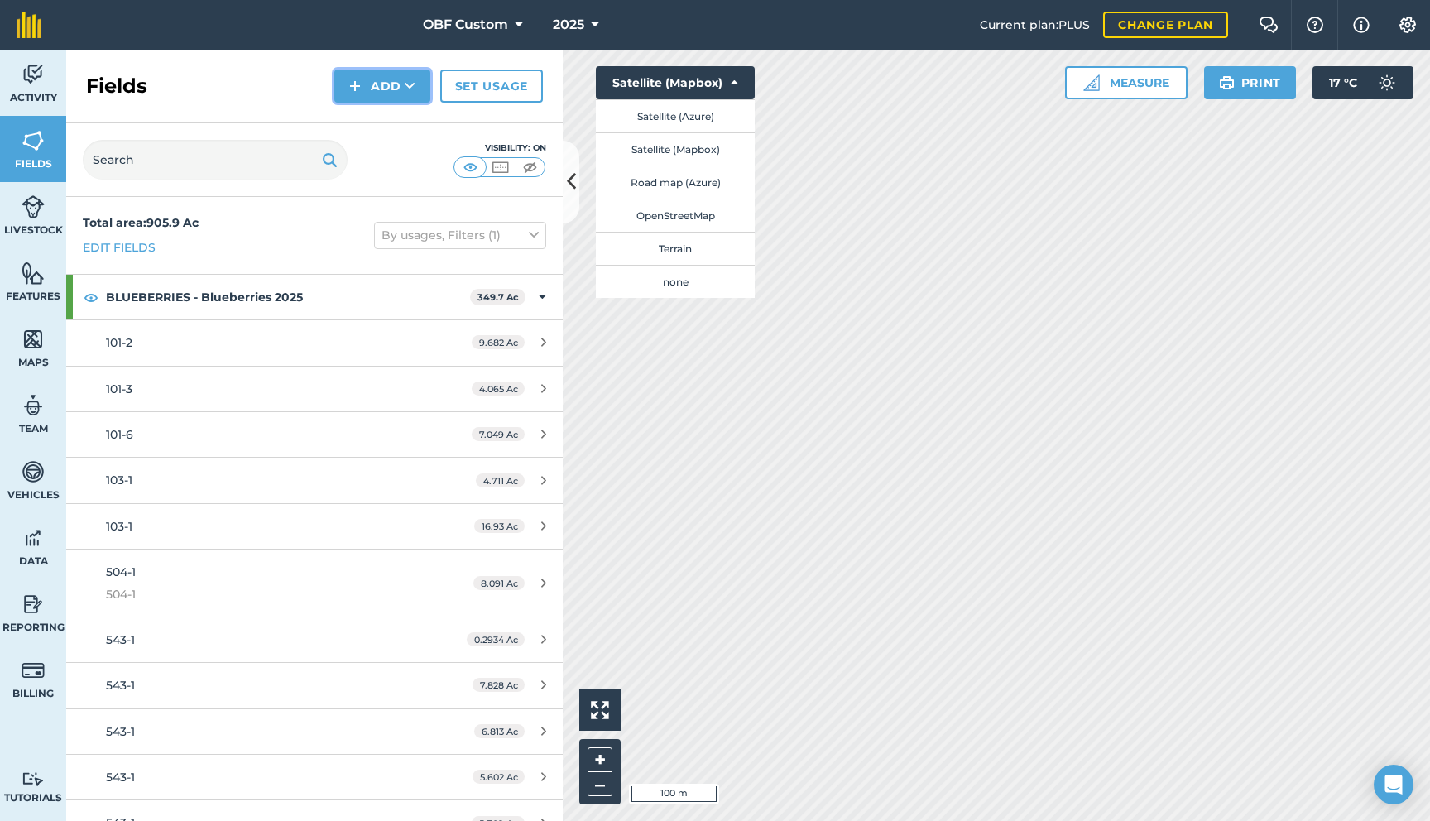
click at [410, 94] on icon at bounding box center [410, 86] width 11 height 17
click at [405, 123] on link "Draw" at bounding box center [382, 123] width 91 height 36
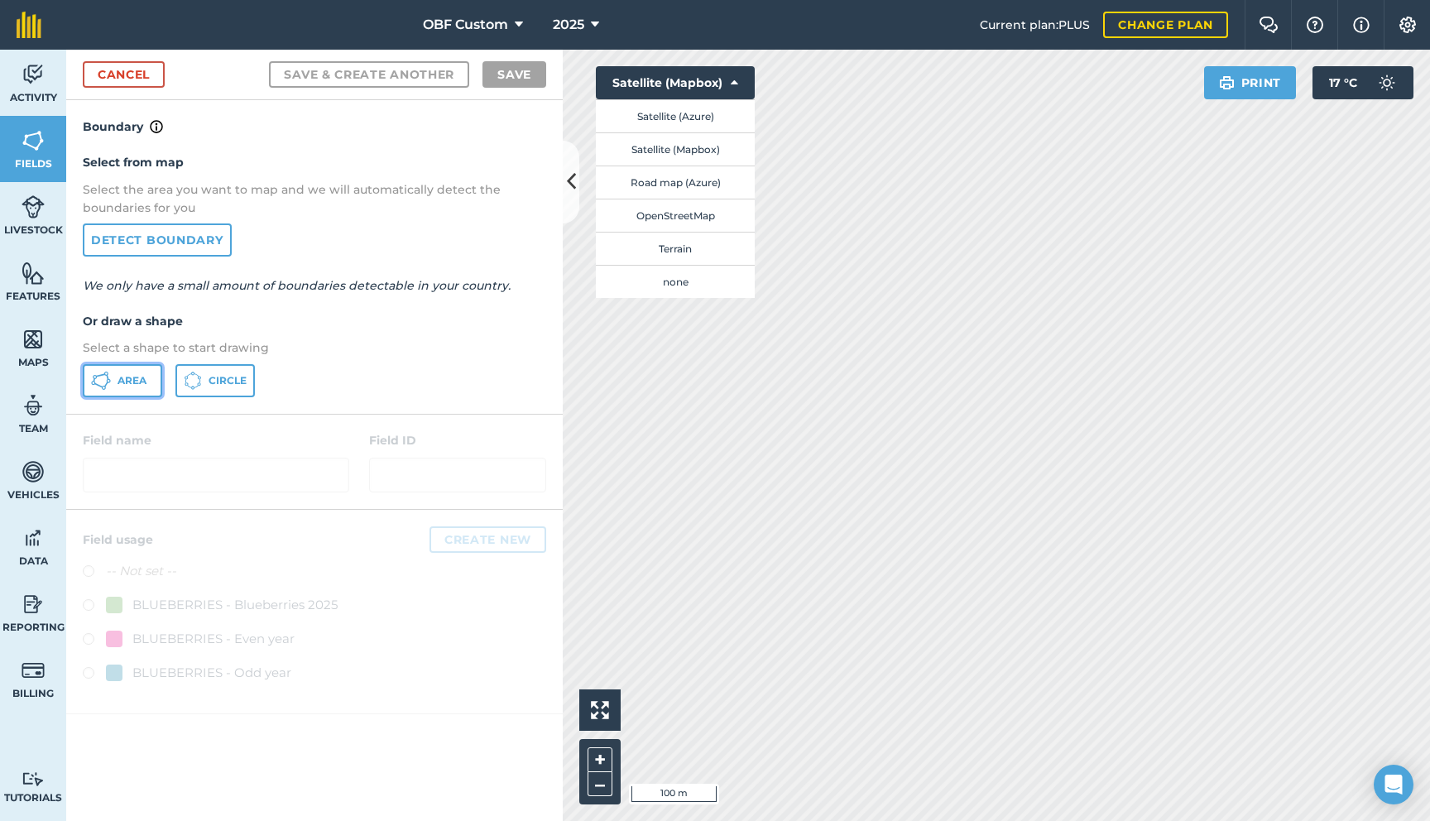
click at [136, 373] on button "Area" at bounding box center [122, 380] width 79 height 33
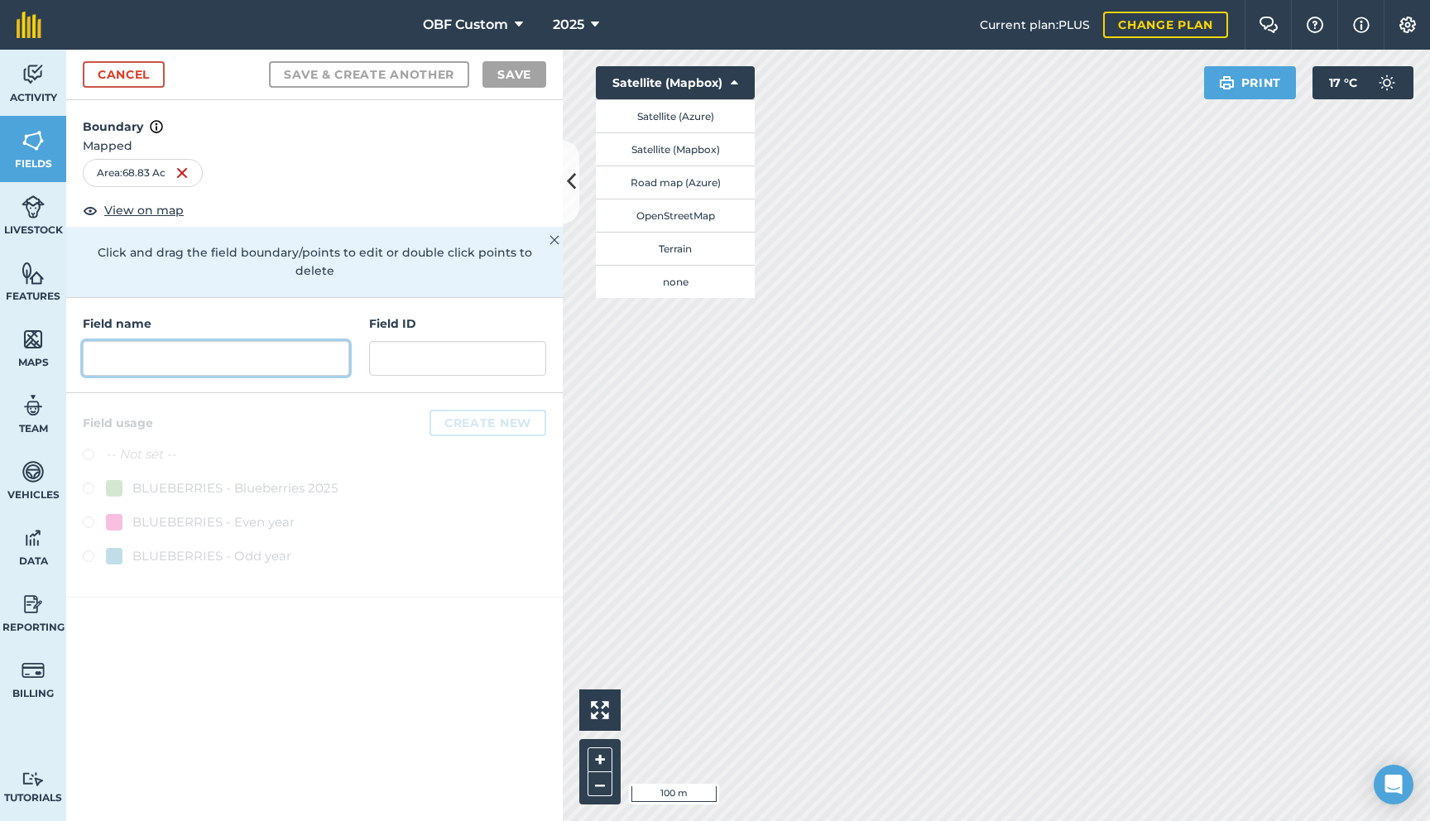
click at [267, 349] on input "text" at bounding box center [216, 358] width 266 height 35
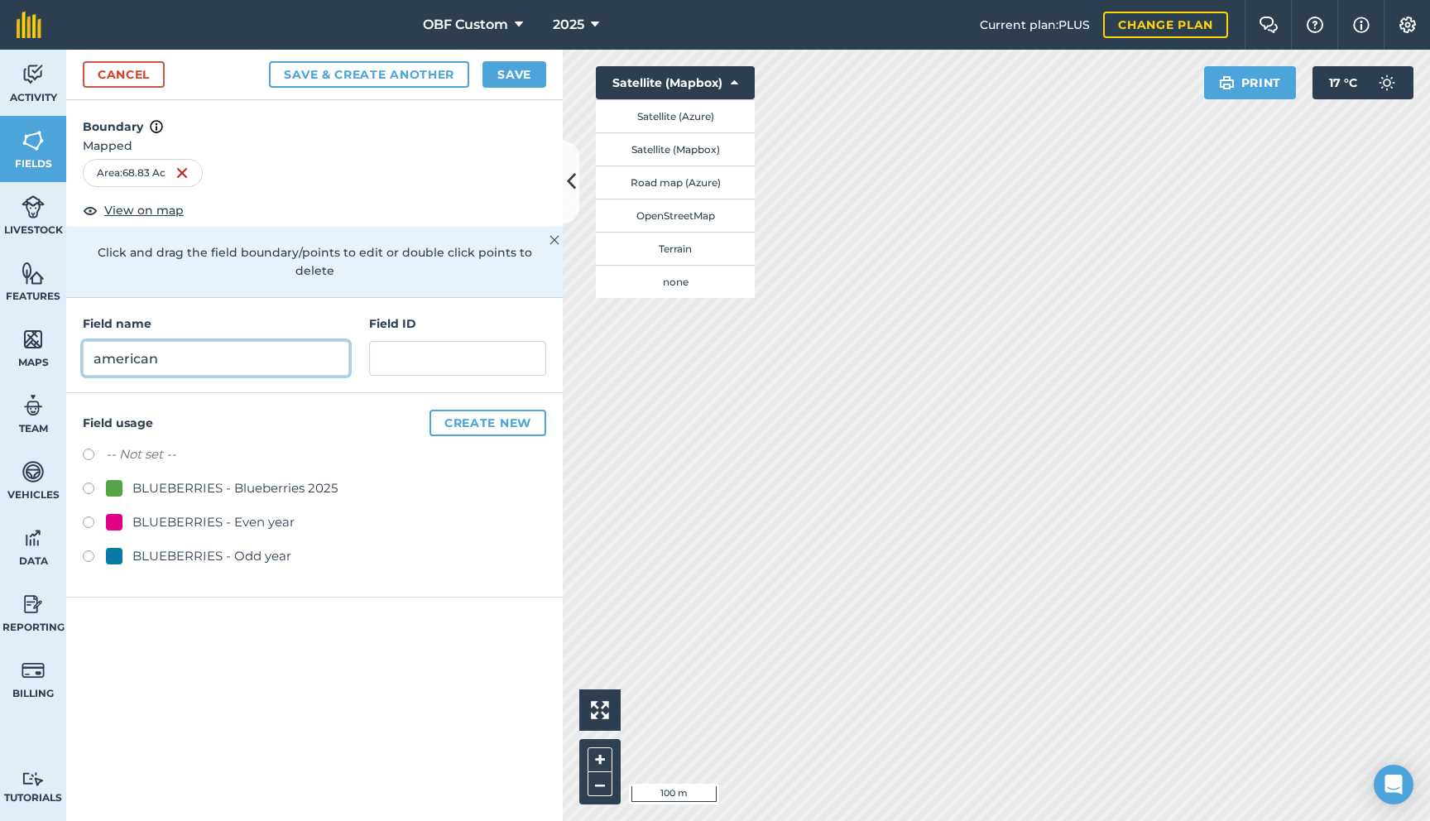
type input "american"
click at [88, 516] on label at bounding box center [94, 524] width 23 height 17
radio input "true"
click at [90, 550] on label at bounding box center [94, 558] width 23 height 17
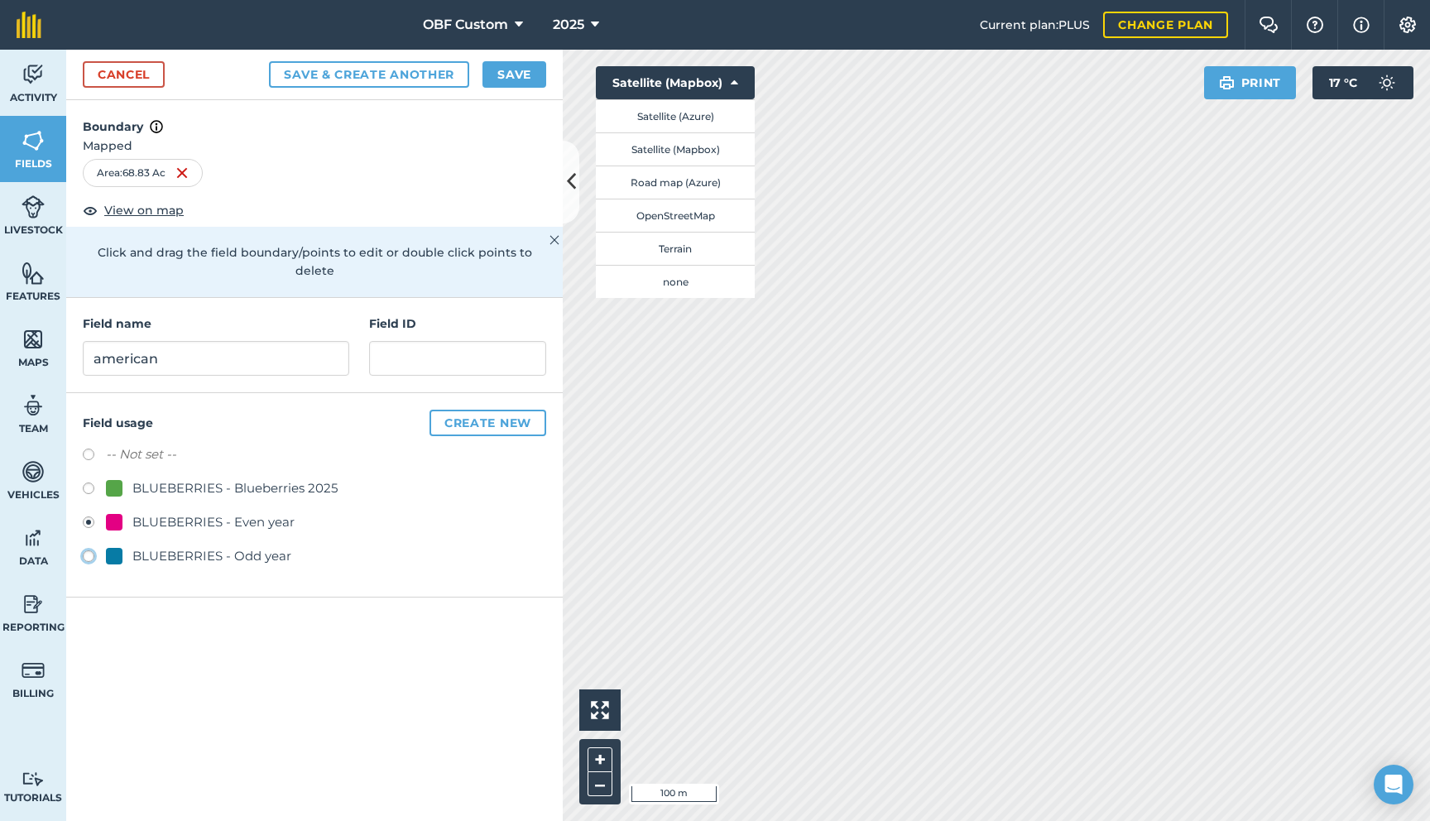
radio input "true"
click at [89, 482] on label at bounding box center [94, 490] width 23 height 17
radio input "true"
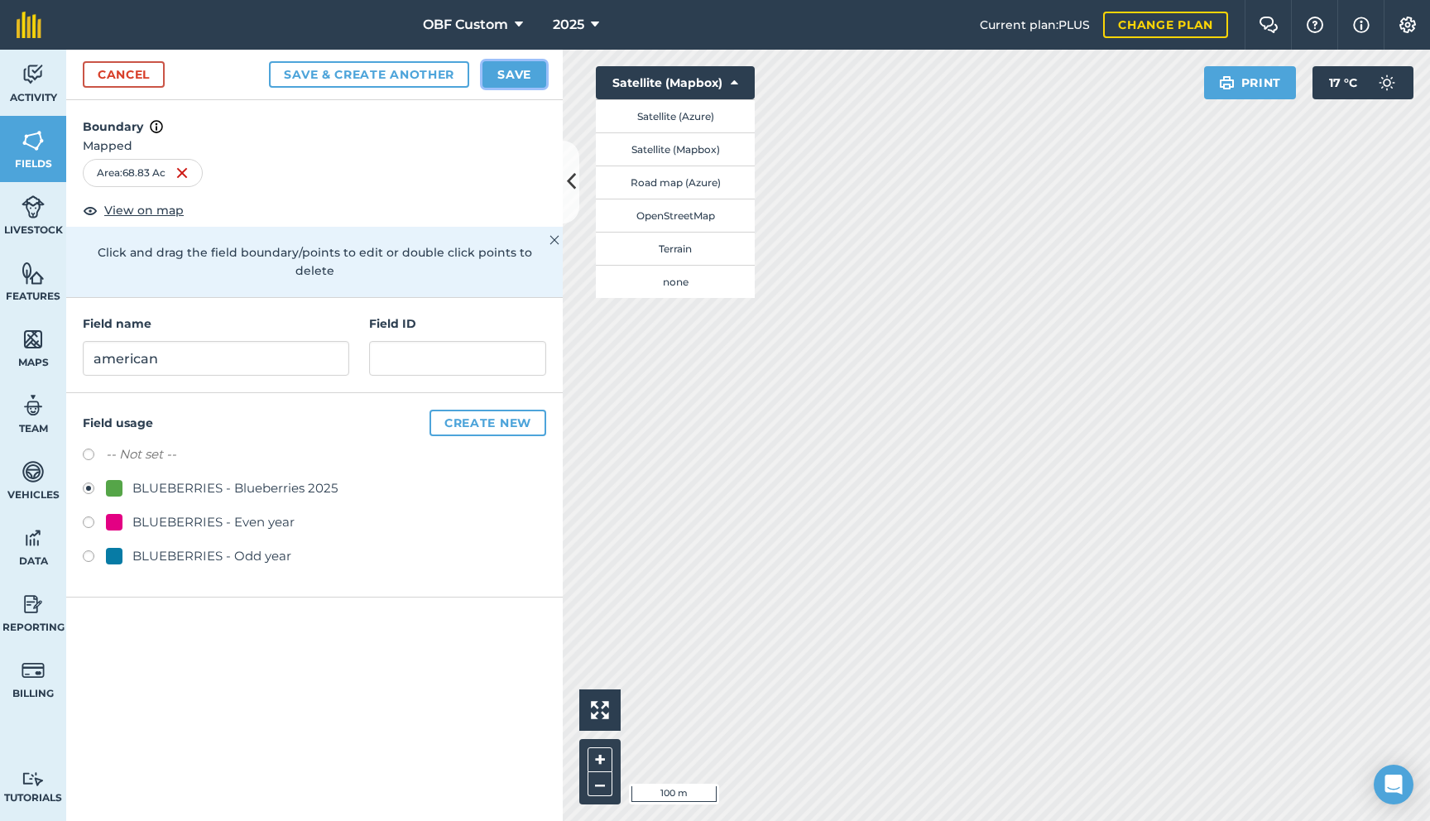
click at [506, 75] on button "Save" at bounding box center [514, 74] width 64 height 26
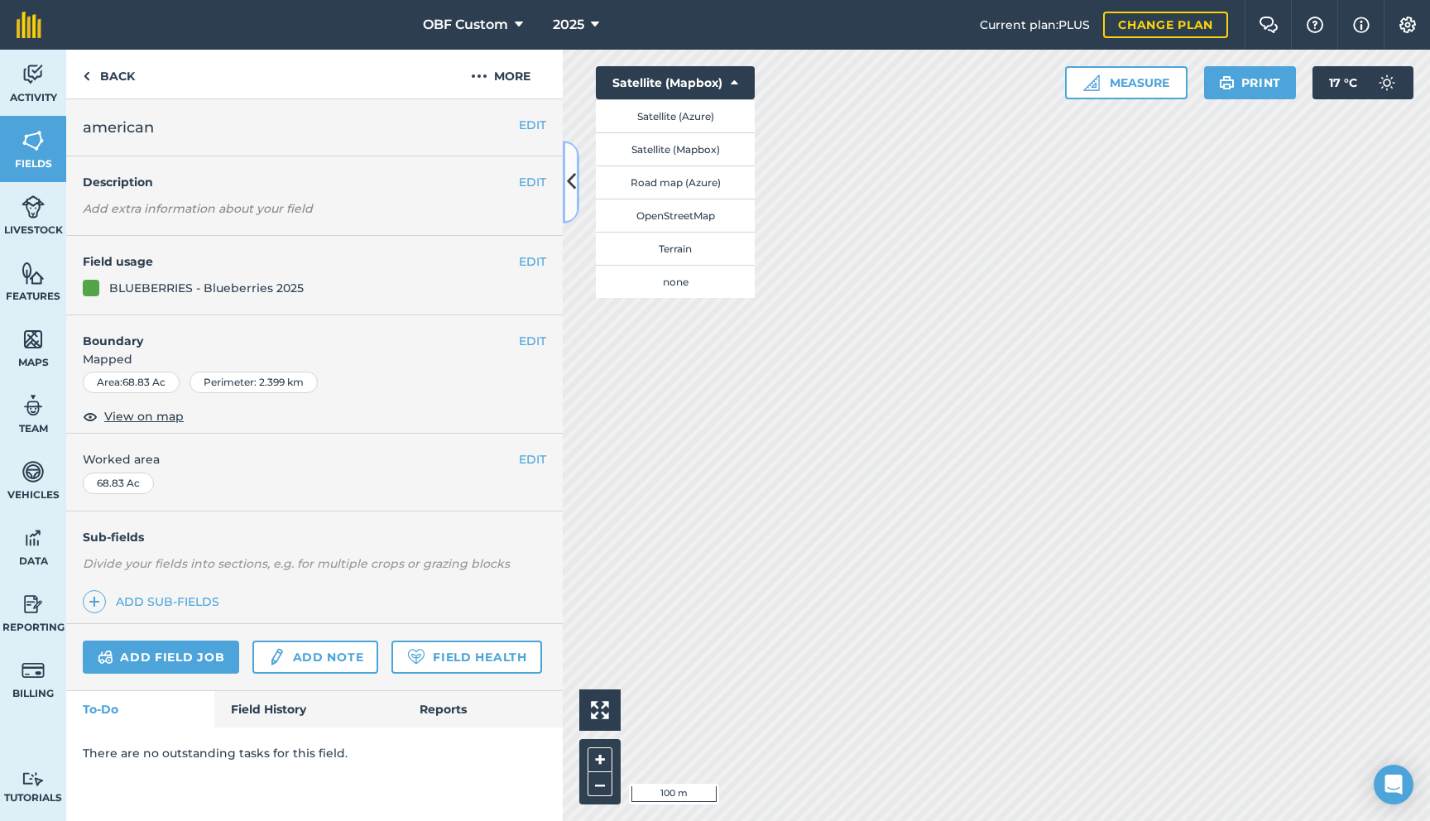
click at [574, 185] on icon at bounding box center [571, 181] width 9 height 29
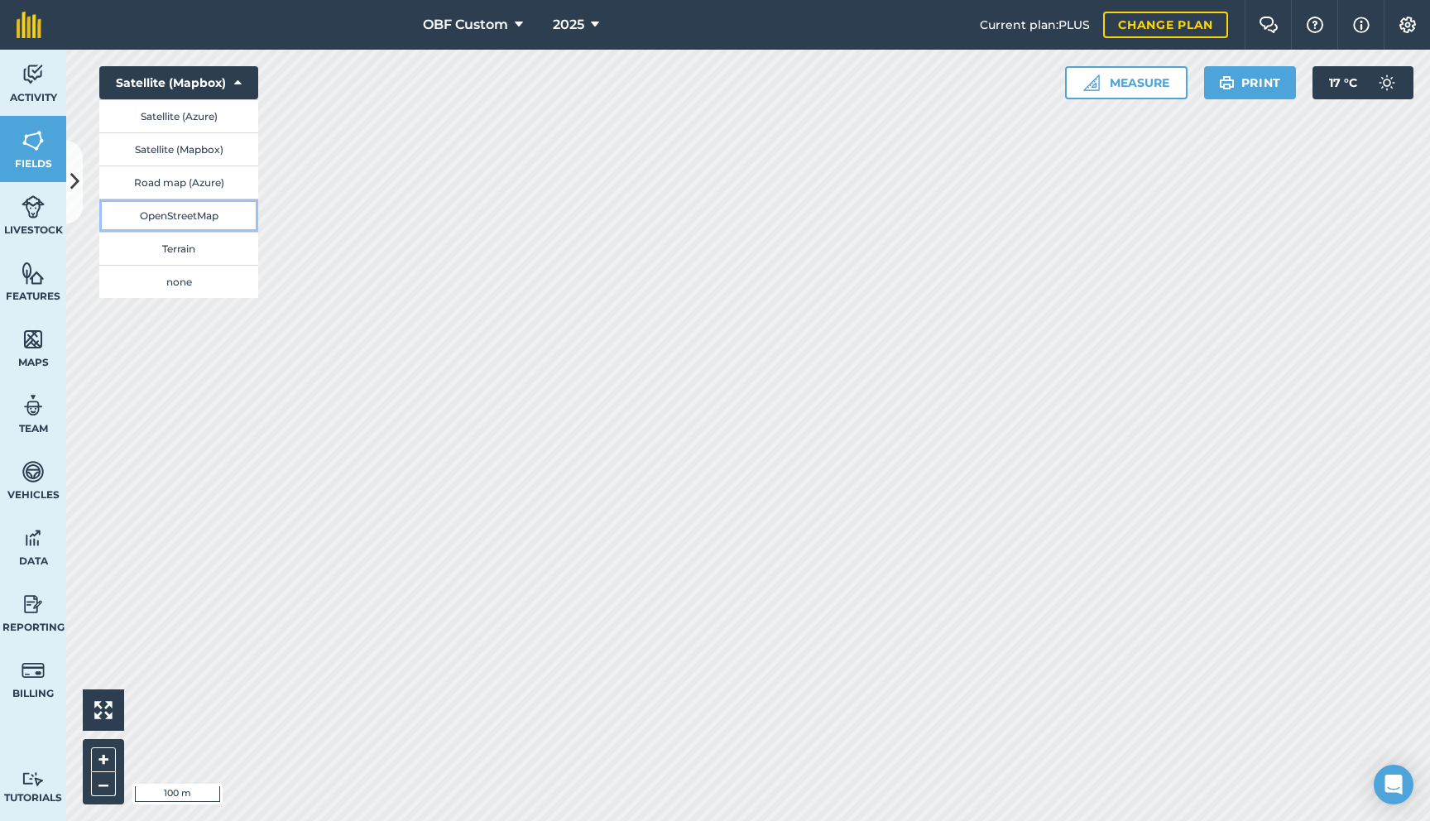
click at [183, 215] on button "OpenStreetMap" at bounding box center [178, 215] width 159 height 33
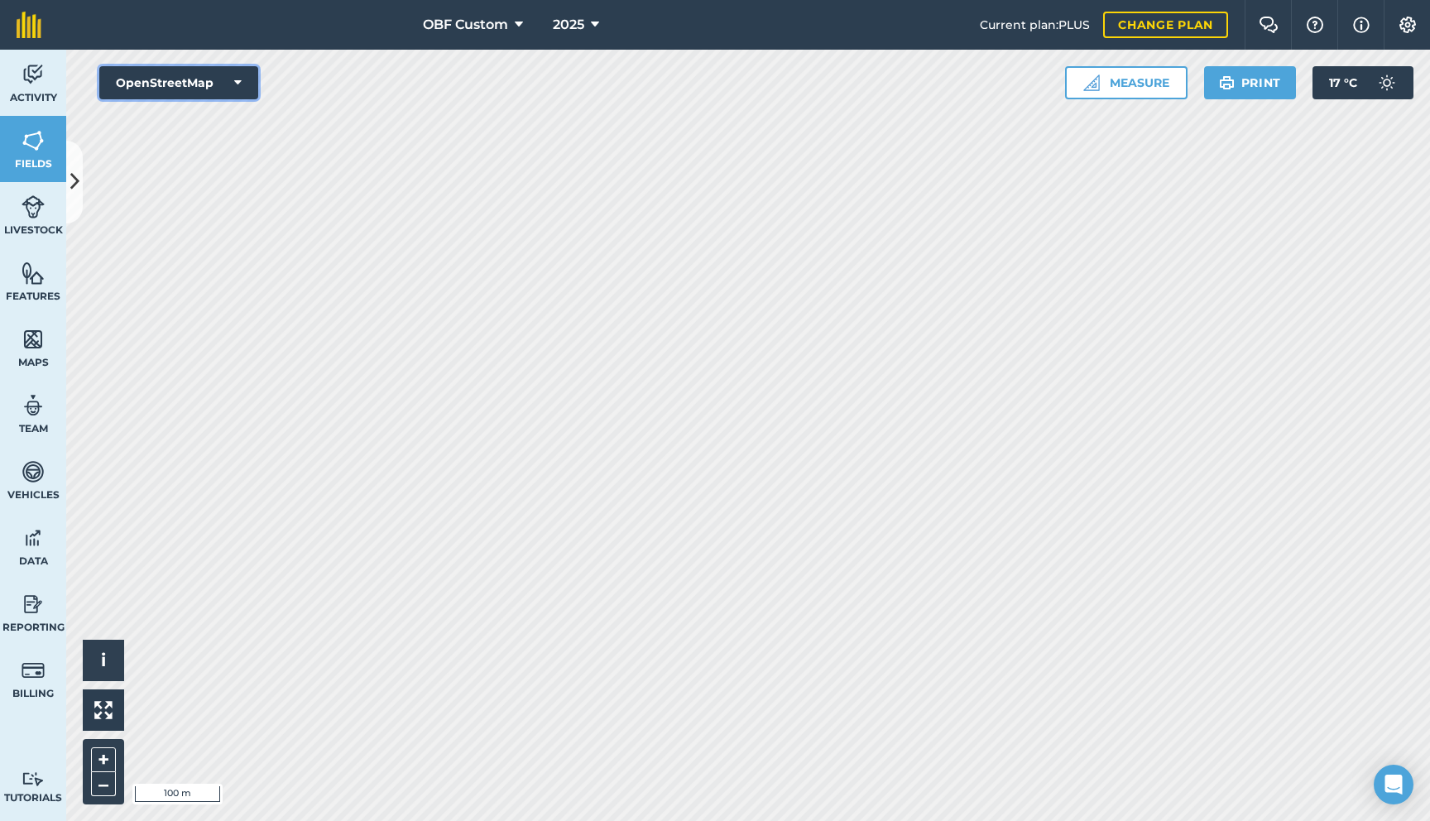
click at [233, 91] on button "OpenStreetMap" at bounding box center [178, 82] width 159 height 33
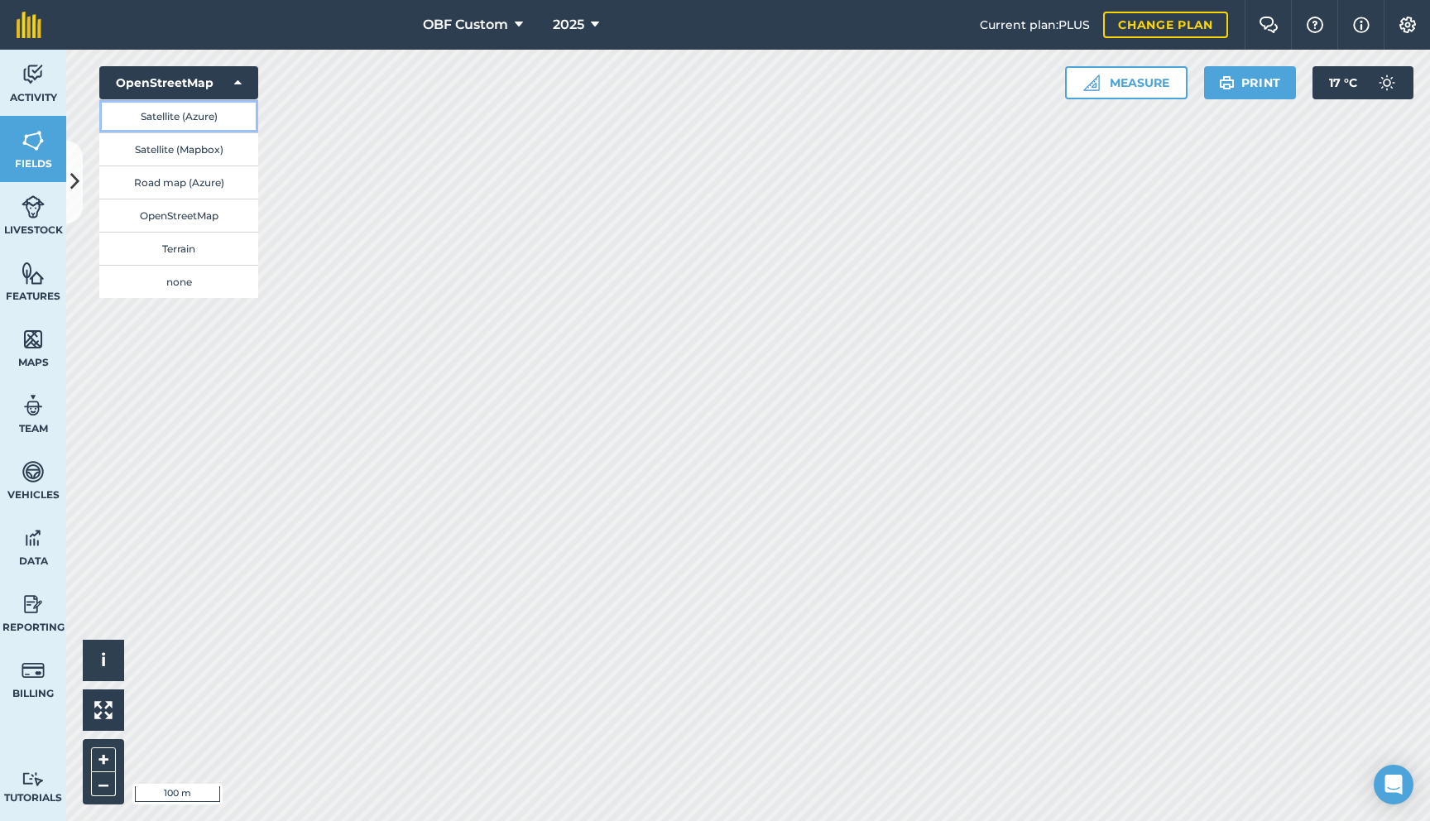
click at [216, 118] on button "Satellite (Azure)" at bounding box center [178, 115] width 159 height 33
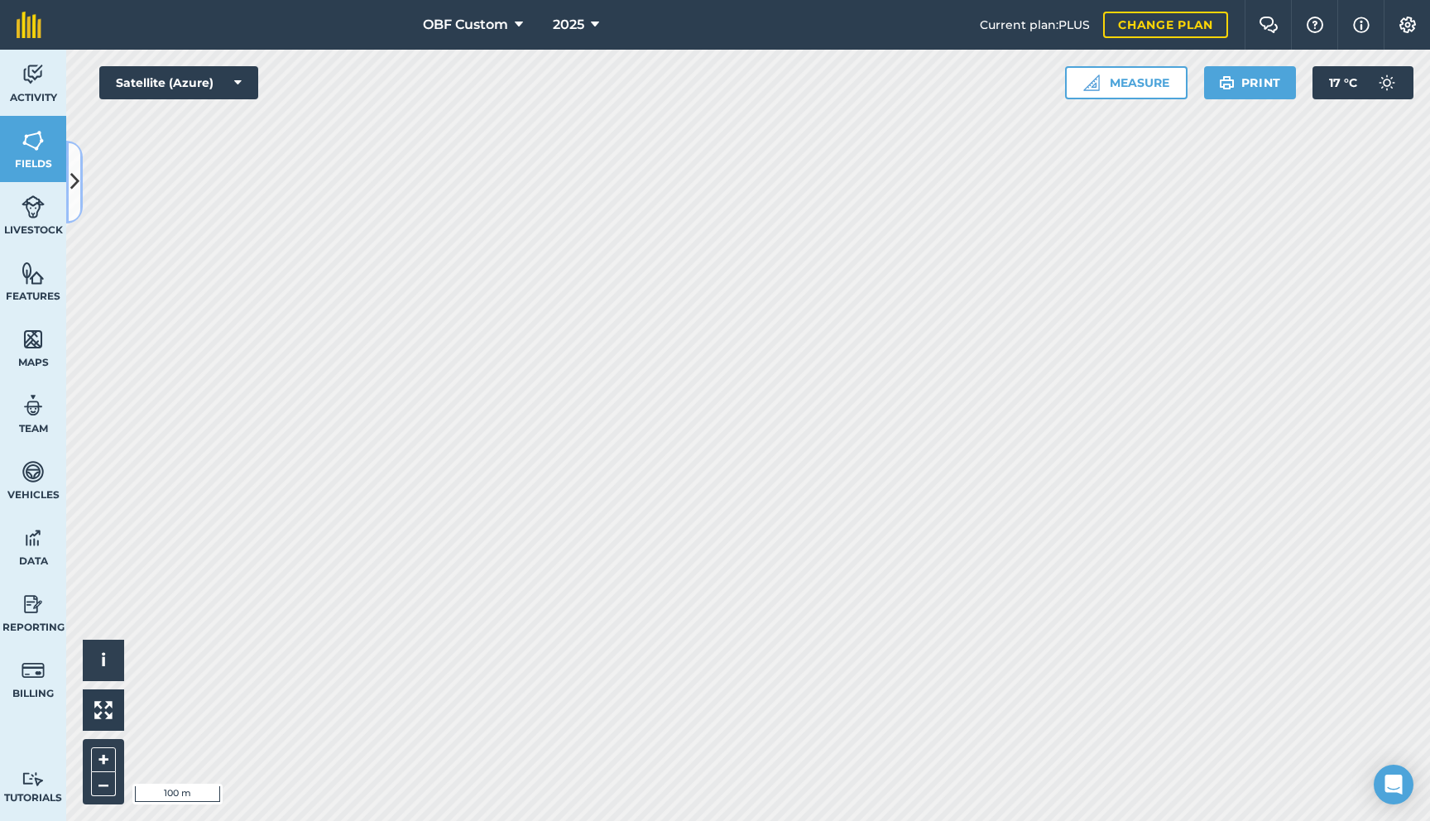
click at [75, 197] on button at bounding box center [74, 182] width 17 height 83
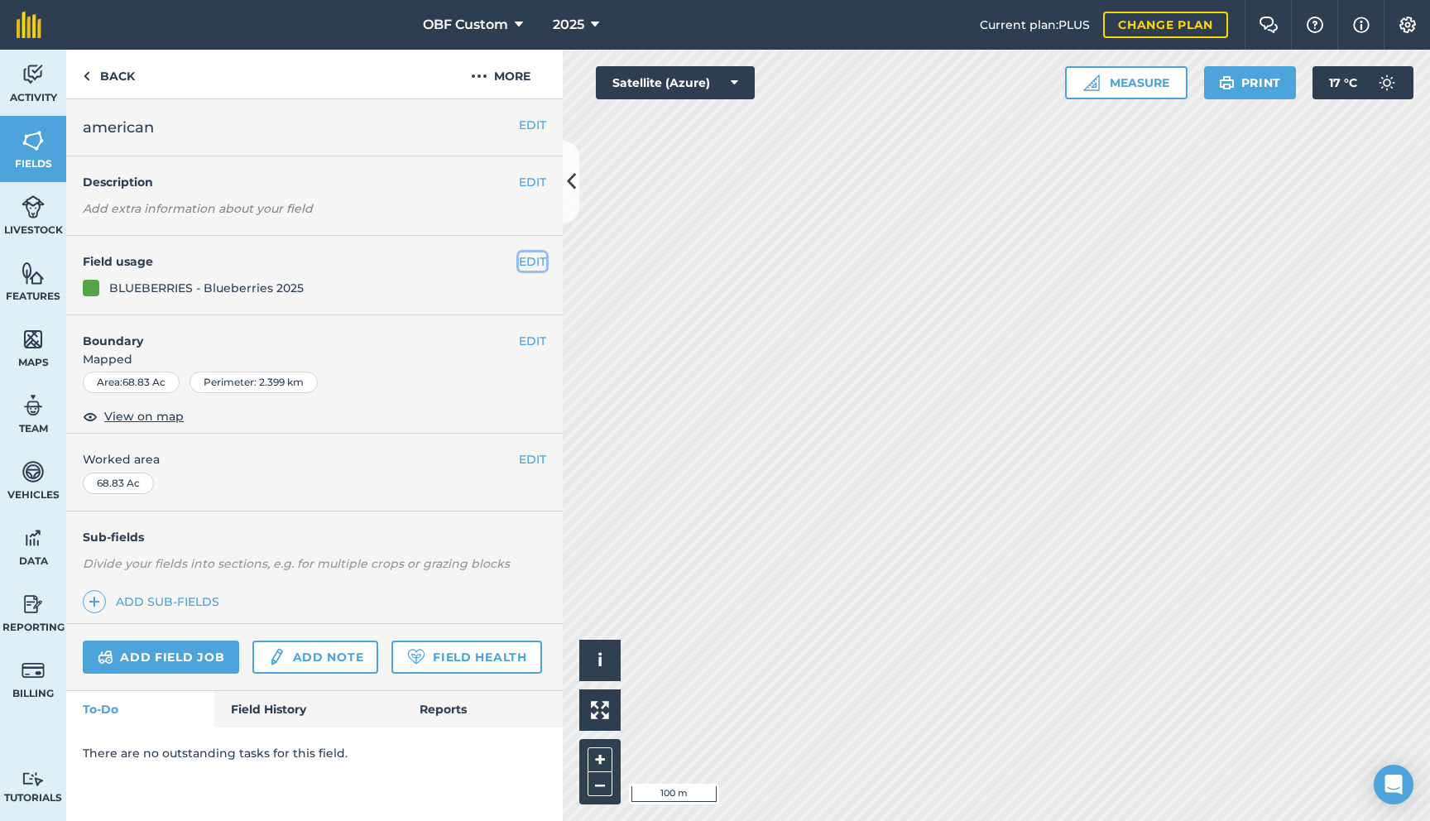
click at [523, 260] on button "EDIT" at bounding box center [532, 261] width 27 height 18
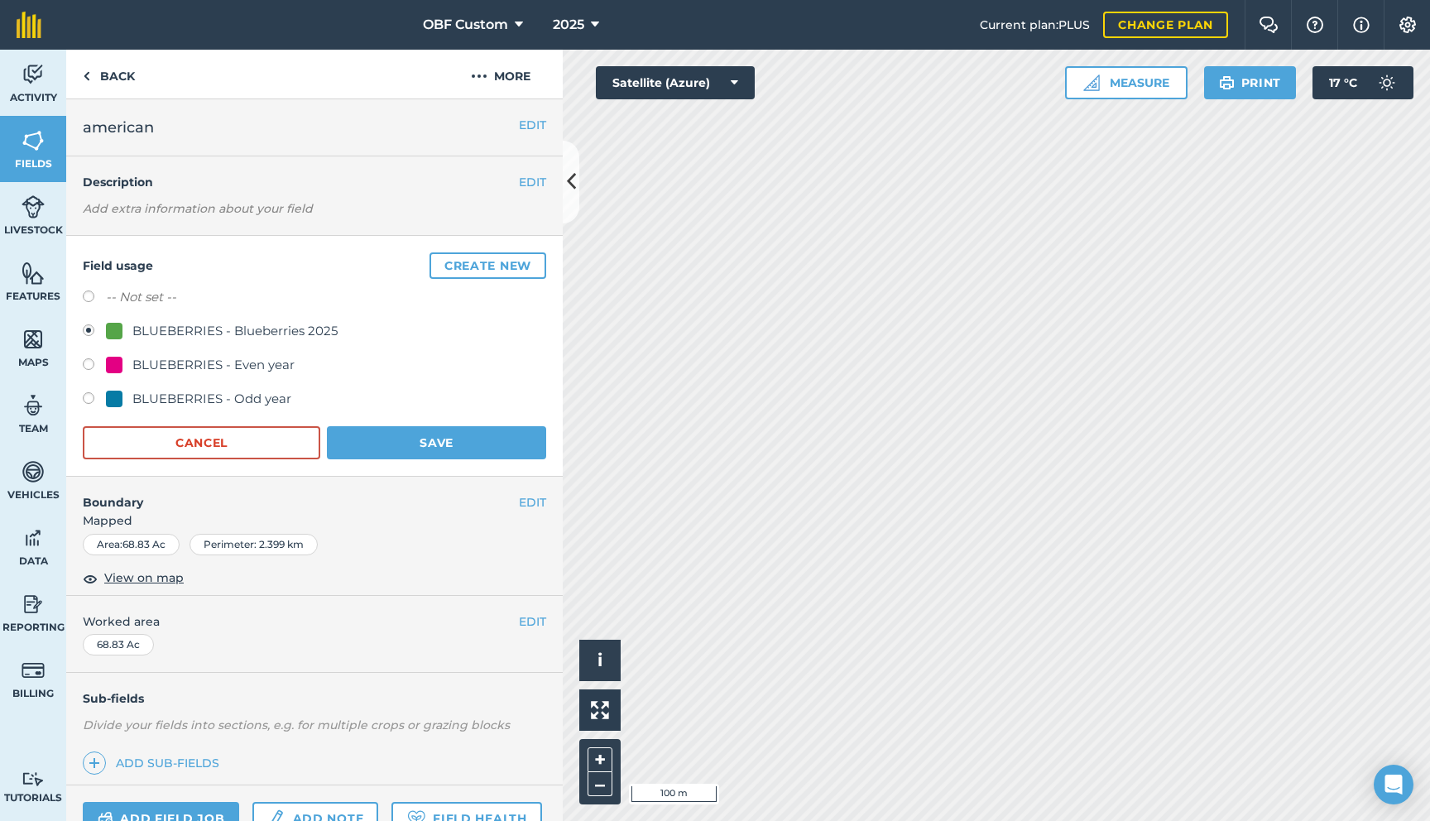
click at [79, 398] on div "Field usage Create new -- Not set -- BLUEBERRIES - Blueberries 2025 BLUEBERRIES…" at bounding box center [314, 356] width 497 height 241
click at [87, 398] on label at bounding box center [94, 400] width 23 height 17
radio input "true"
radio input "false"
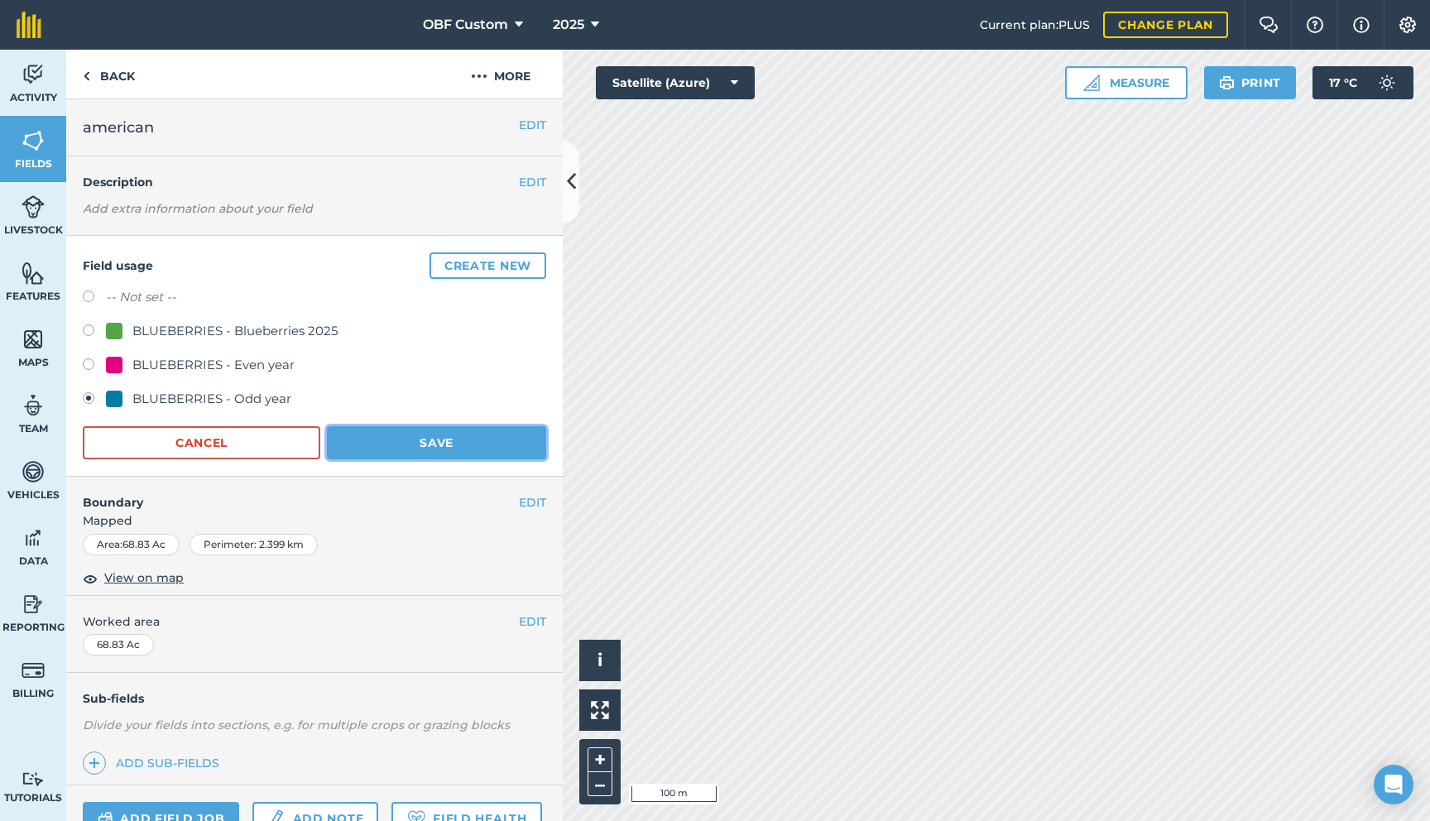
click at [413, 444] on button "Save" at bounding box center [436, 442] width 219 height 33
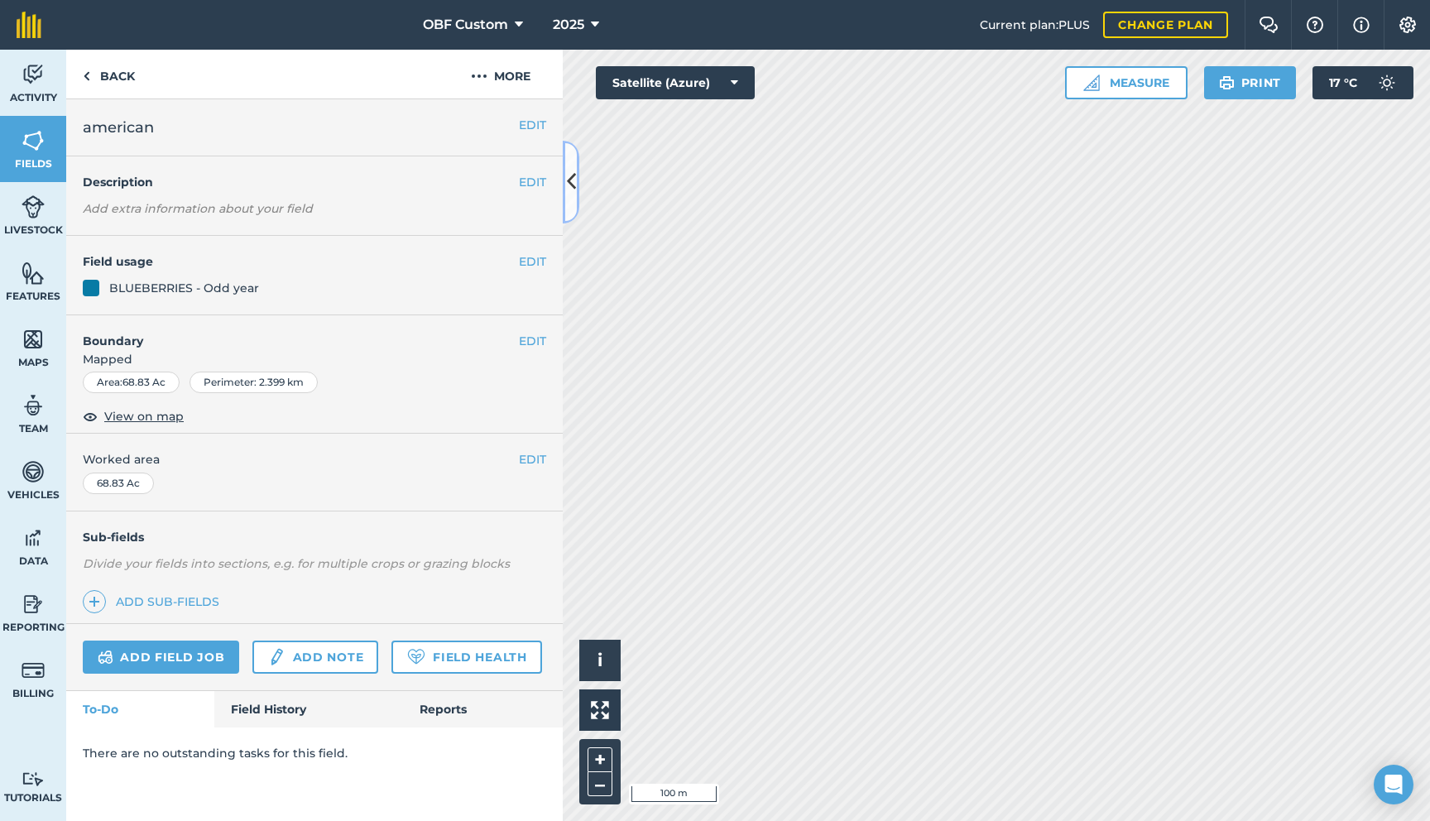
click at [572, 204] on button at bounding box center [571, 182] width 17 height 83
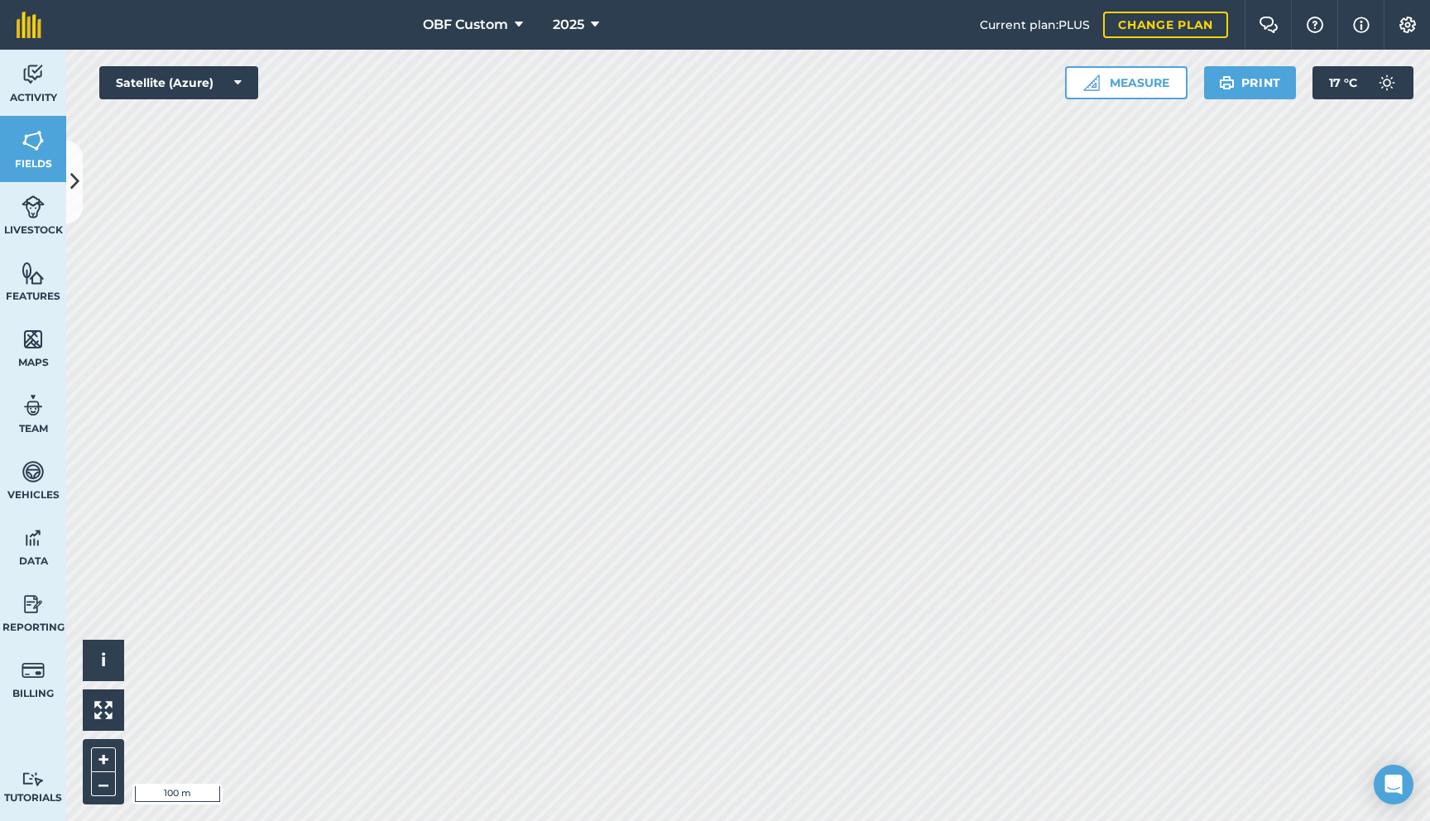
click at [1071, 26] on span "Current plan : PLUS" at bounding box center [1035, 25] width 110 height 18
click at [505, 27] on span "OBF Custom" at bounding box center [465, 25] width 85 height 20
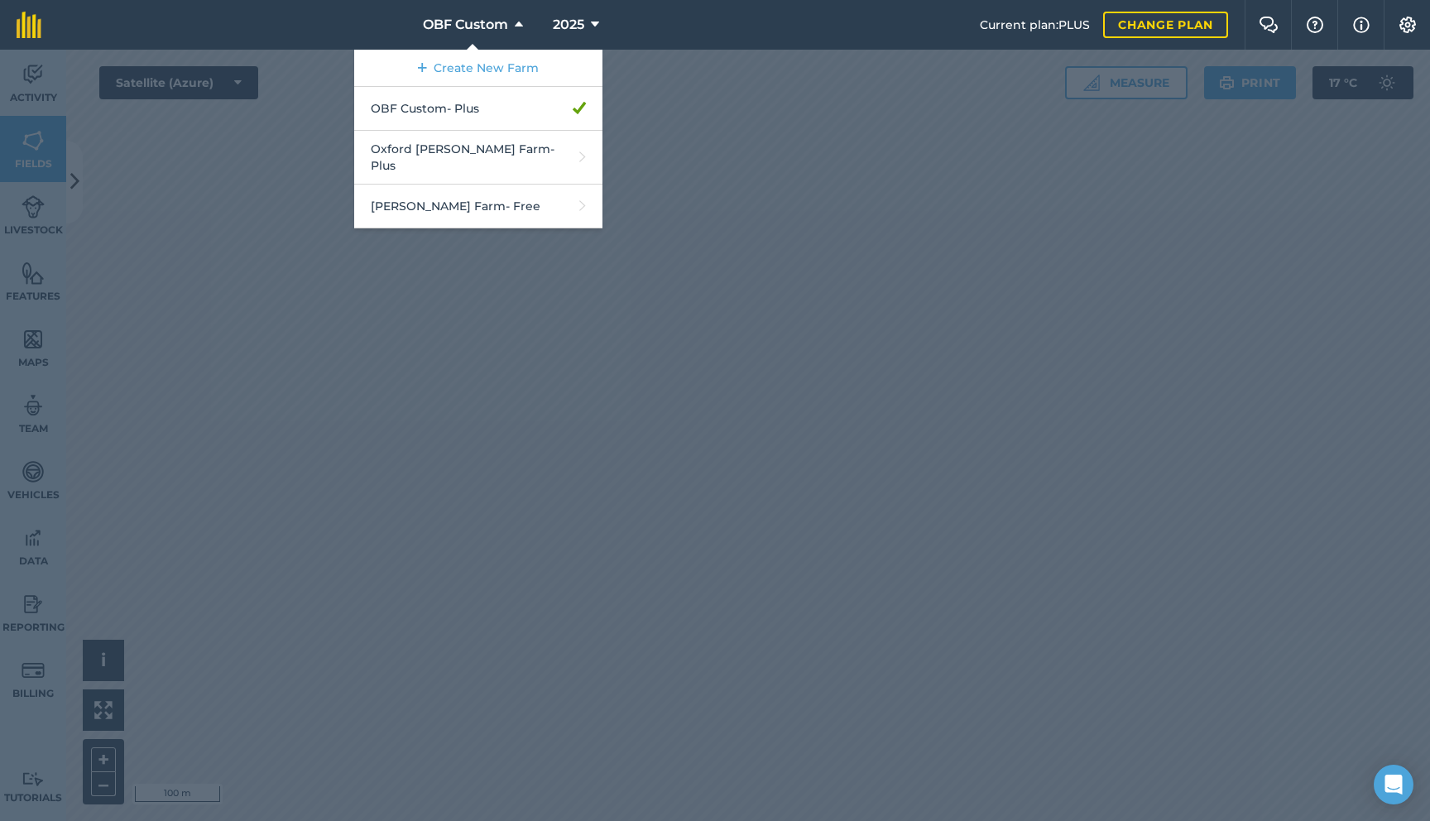
click at [695, 70] on div at bounding box center [715, 435] width 1430 height 771
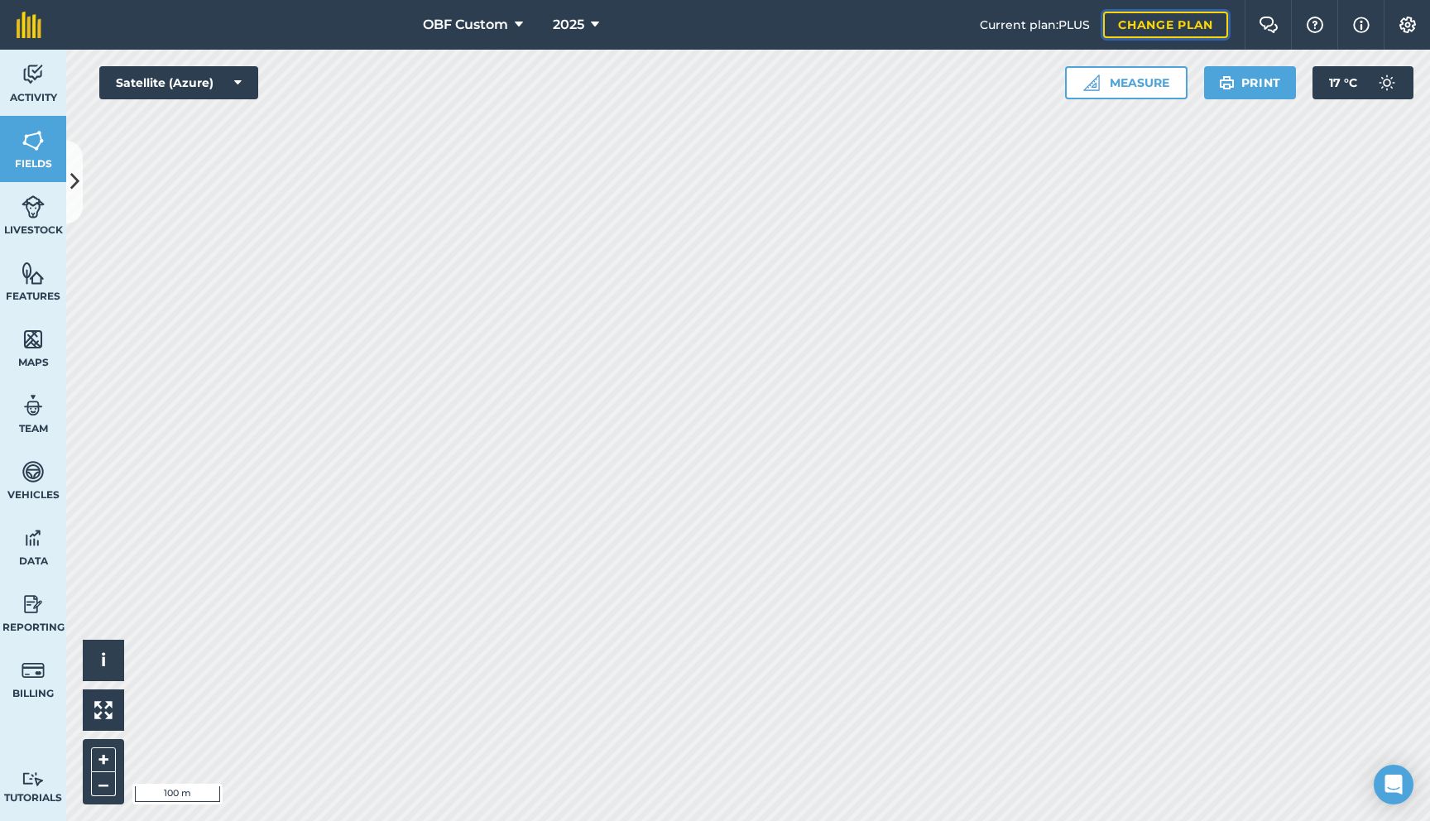
click at [1200, 22] on link "Change plan" at bounding box center [1165, 25] width 125 height 26
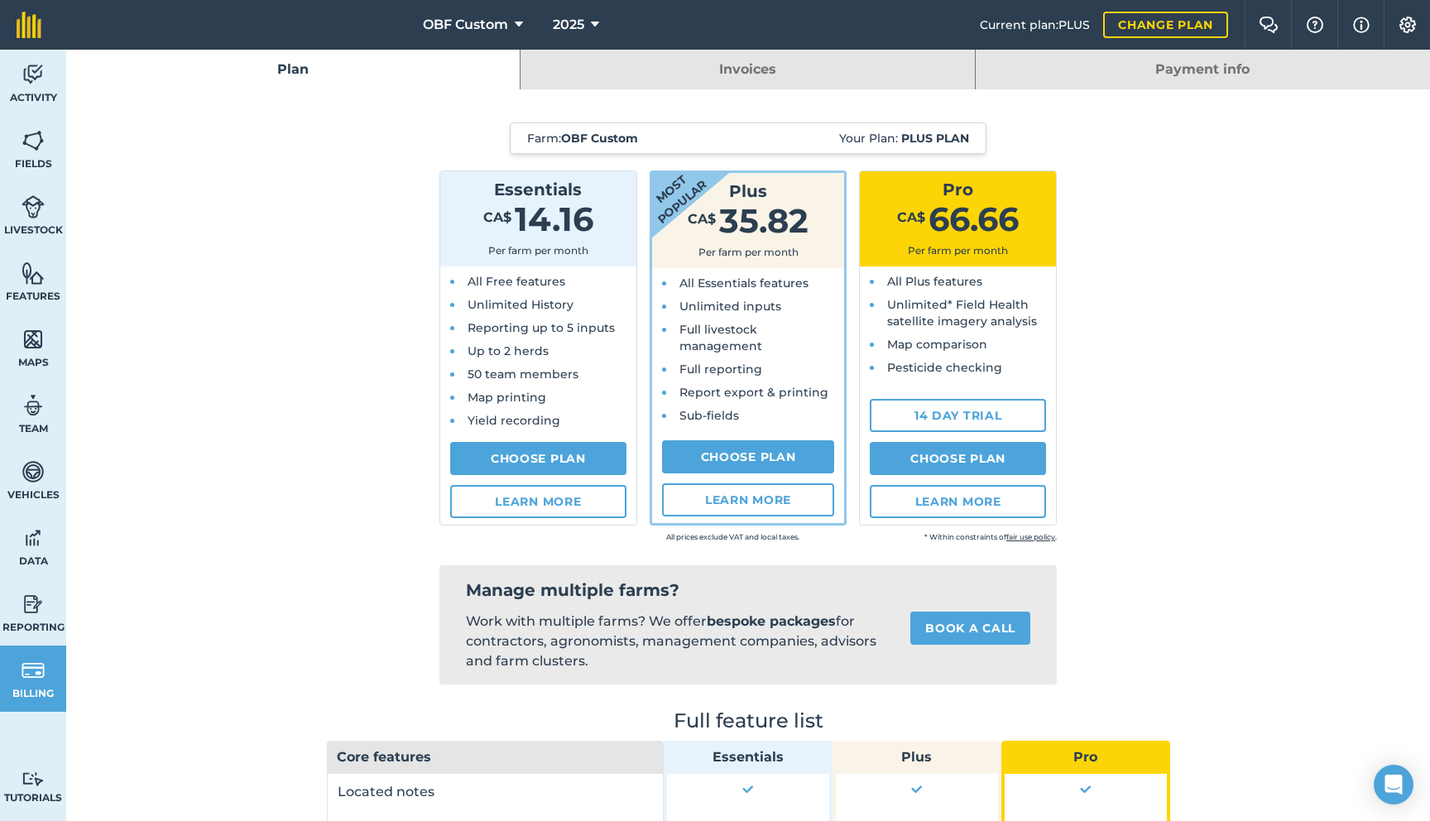
click at [839, 60] on link "Invoices" at bounding box center [748, 70] width 454 height 40
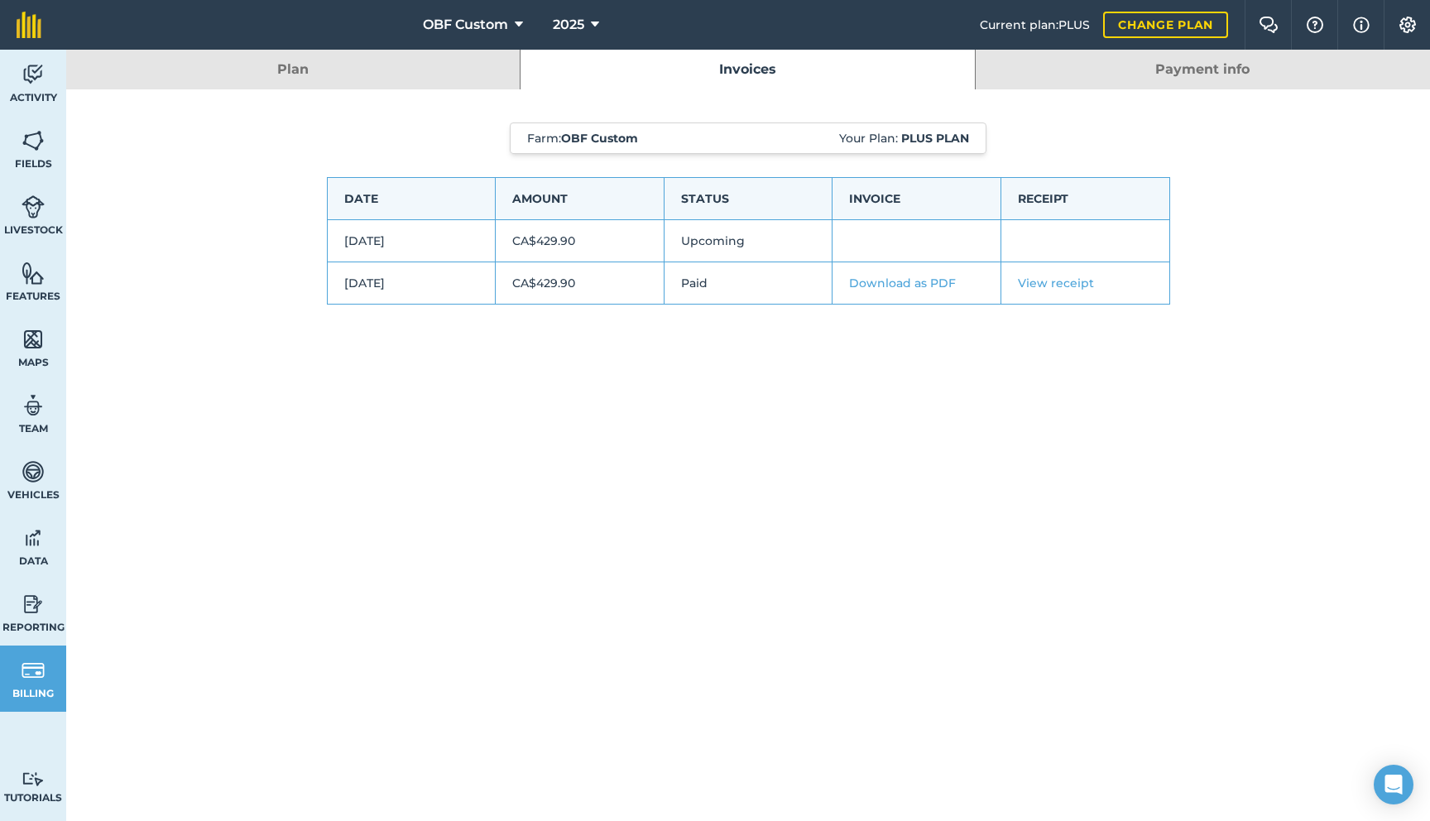
click at [1087, 76] on link "Payment info" at bounding box center [1203, 70] width 454 height 40
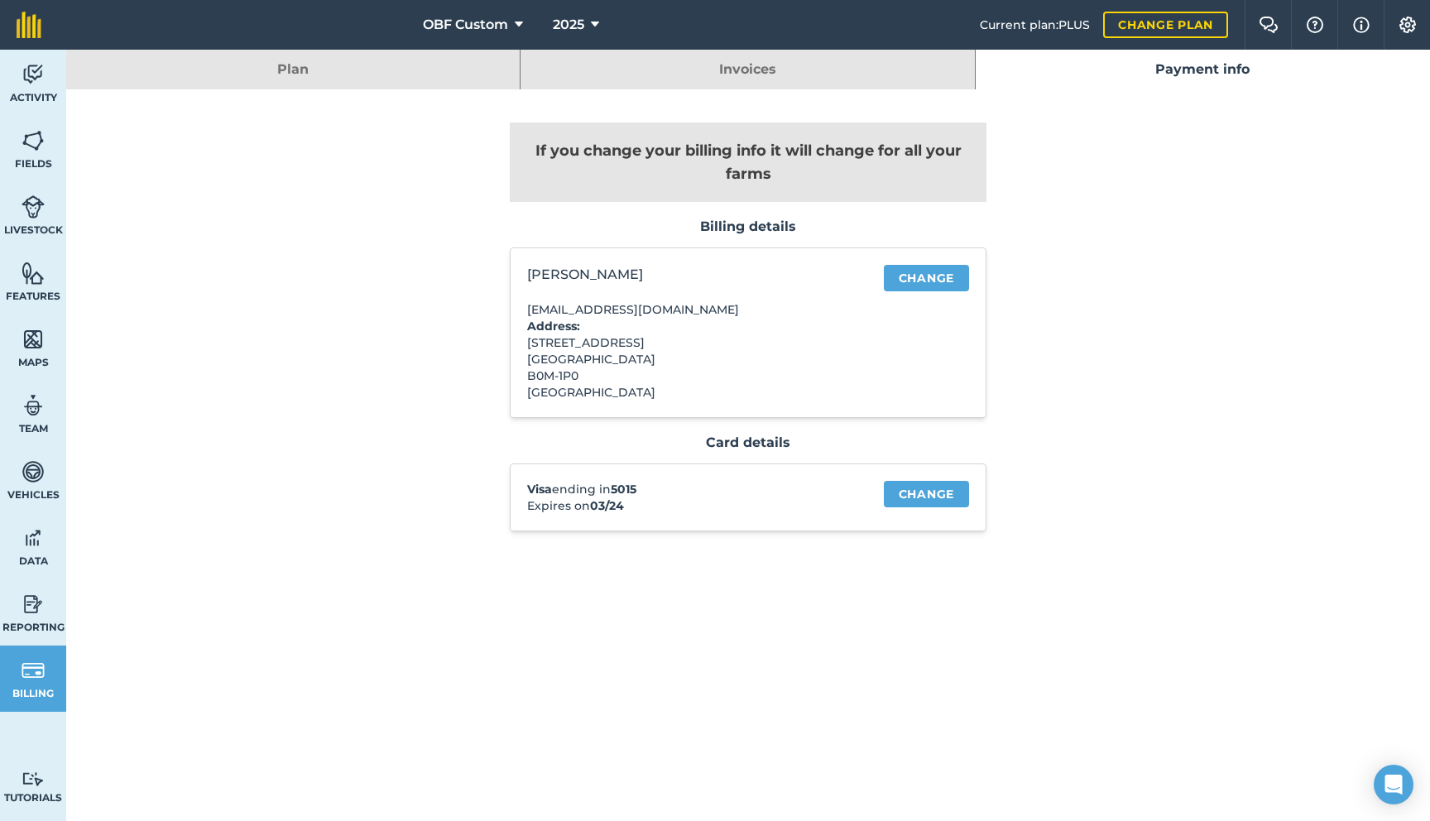
click at [895, 67] on link "Invoices" at bounding box center [748, 70] width 454 height 40
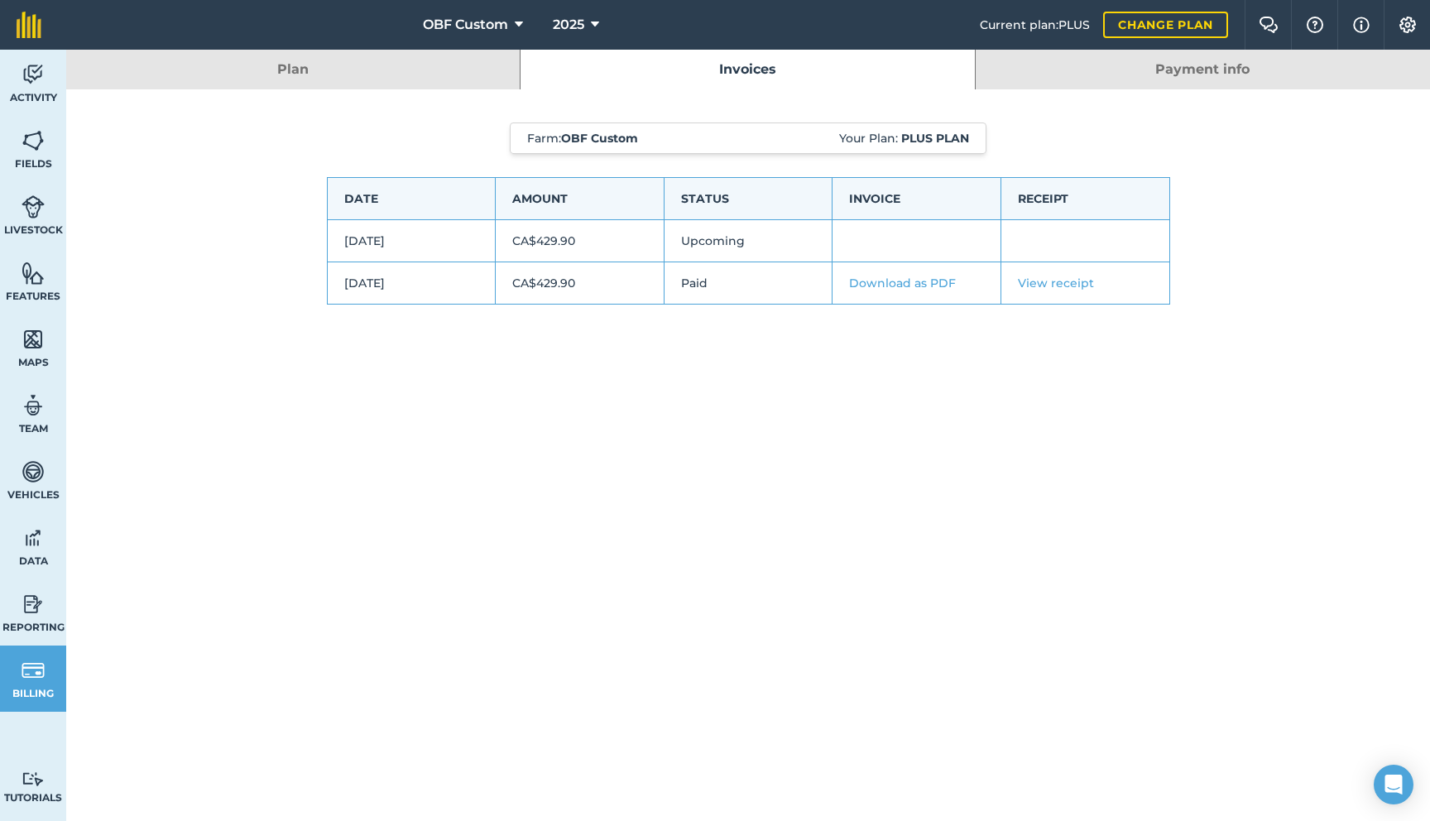
click at [458, 54] on link "Plan" at bounding box center [293, 70] width 454 height 40
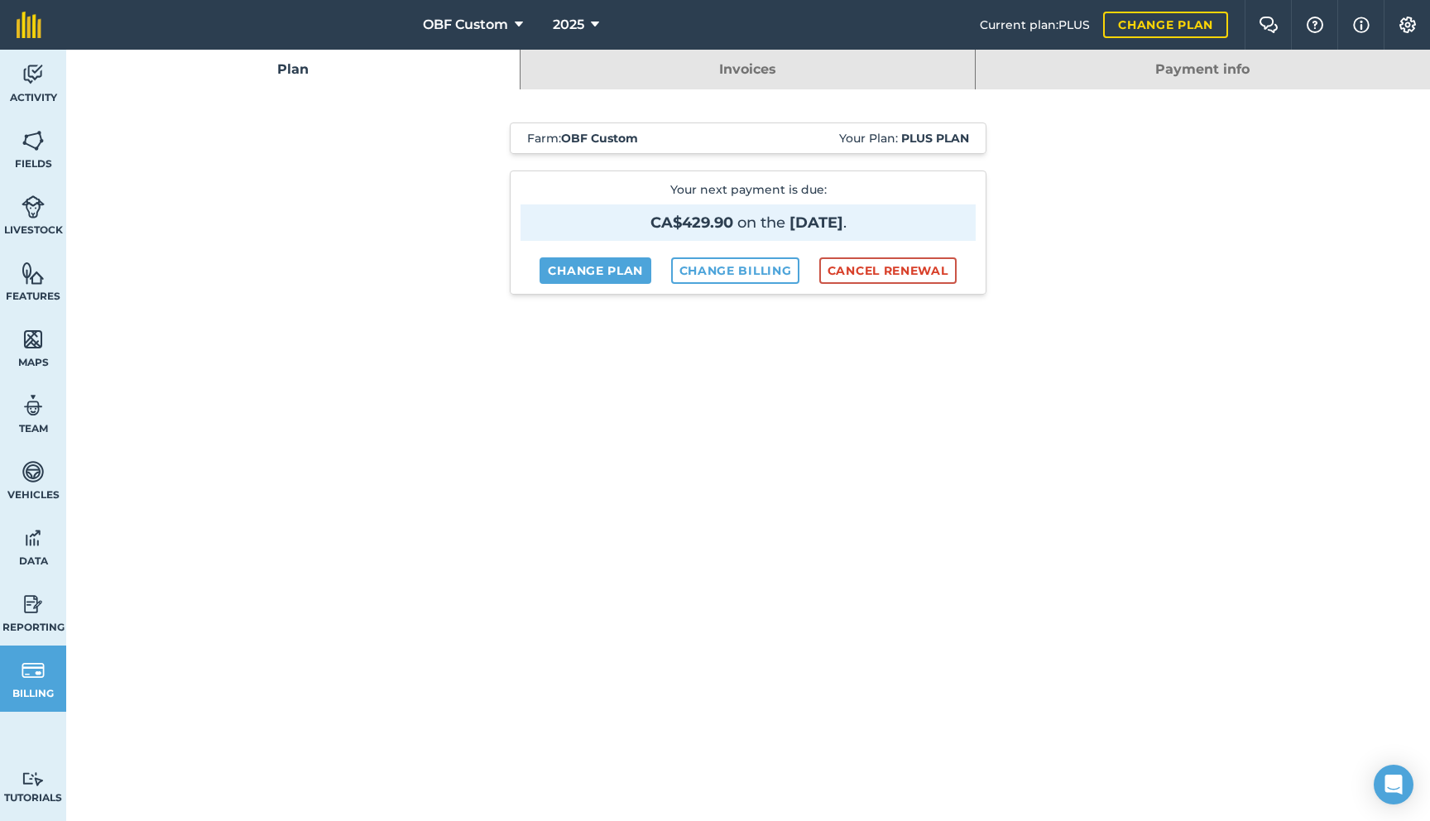
click at [552, 66] on link "Invoices" at bounding box center [748, 70] width 454 height 40
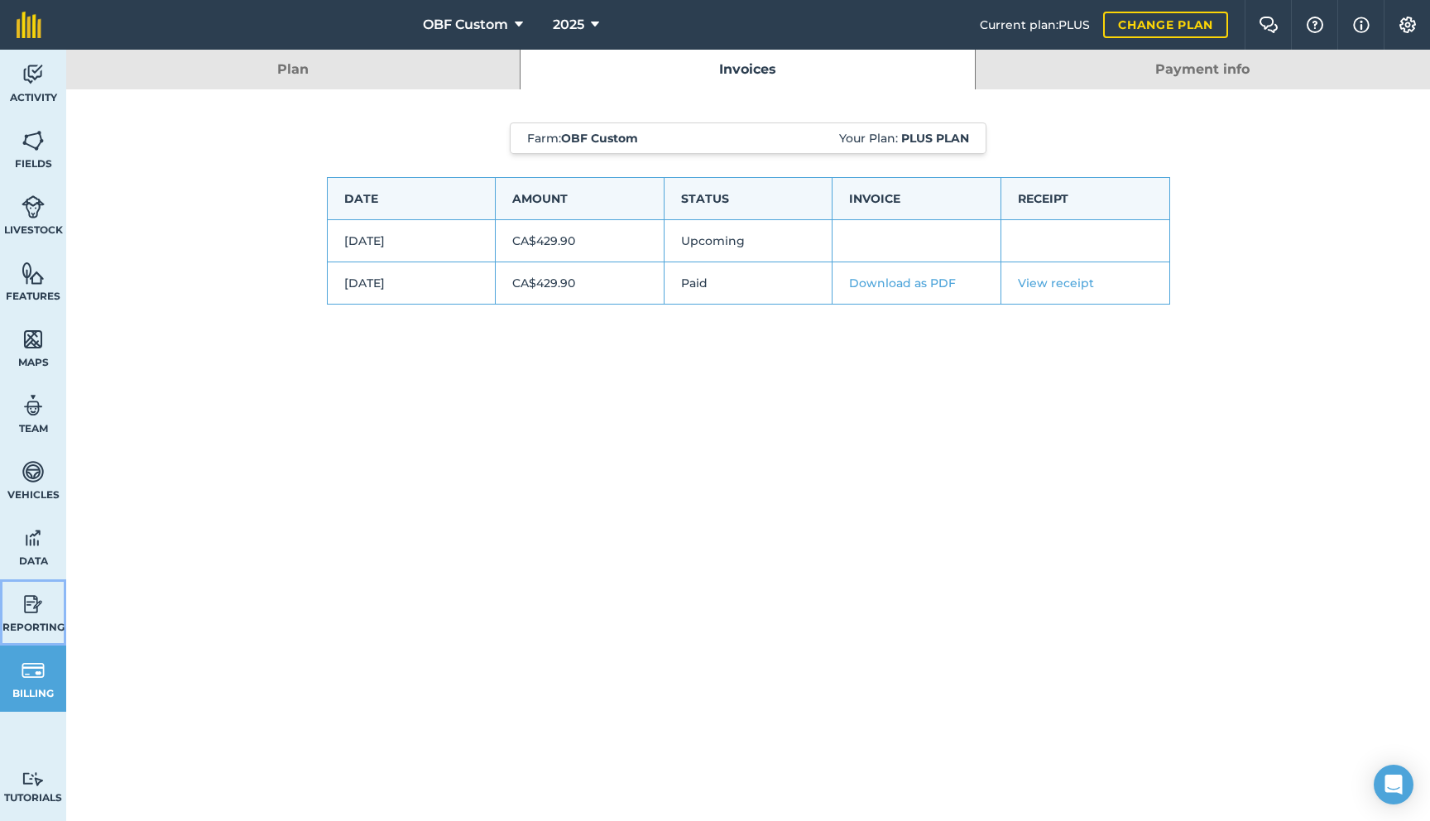
click at [33, 645] on link "Reporting" at bounding box center [33, 612] width 66 height 66
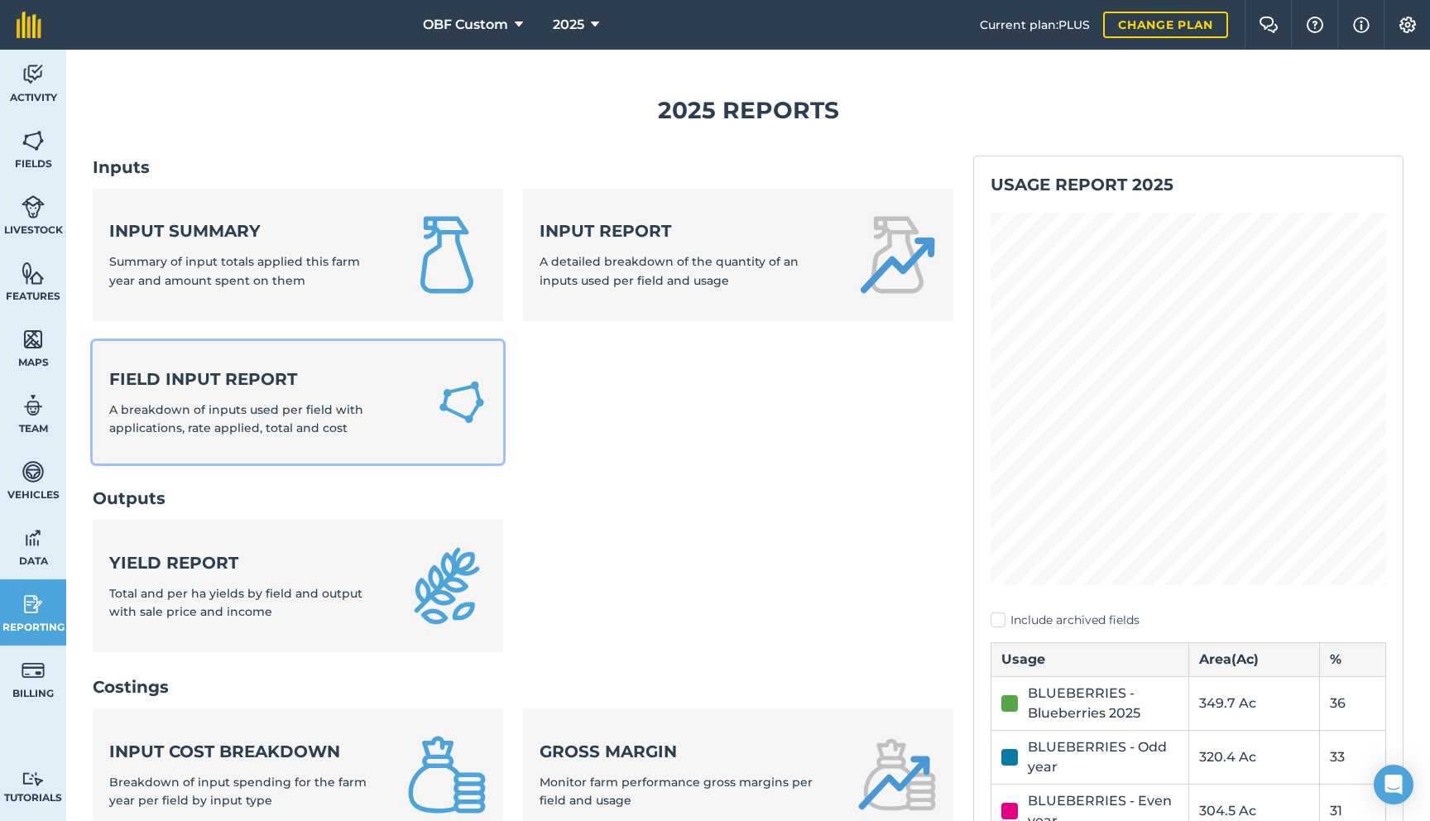
click at [340, 397] on div "Field Input Report A breakdown of inputs used per field with applications, rate…" at bounding box center [263, 402] width 308 height 70
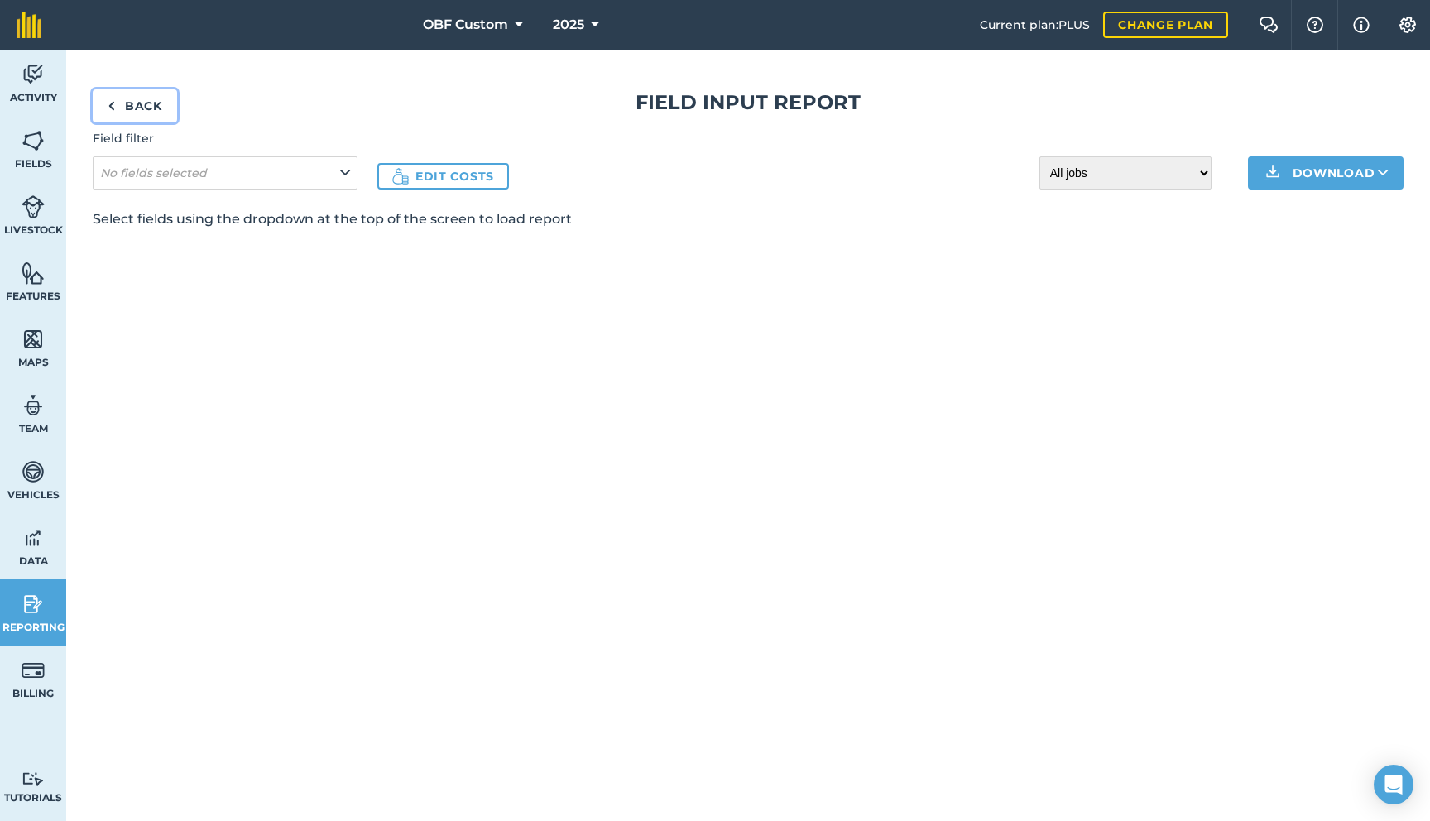
click at [139, 101] on link "Back" at bounding box center [135, 105] width 84 height 33
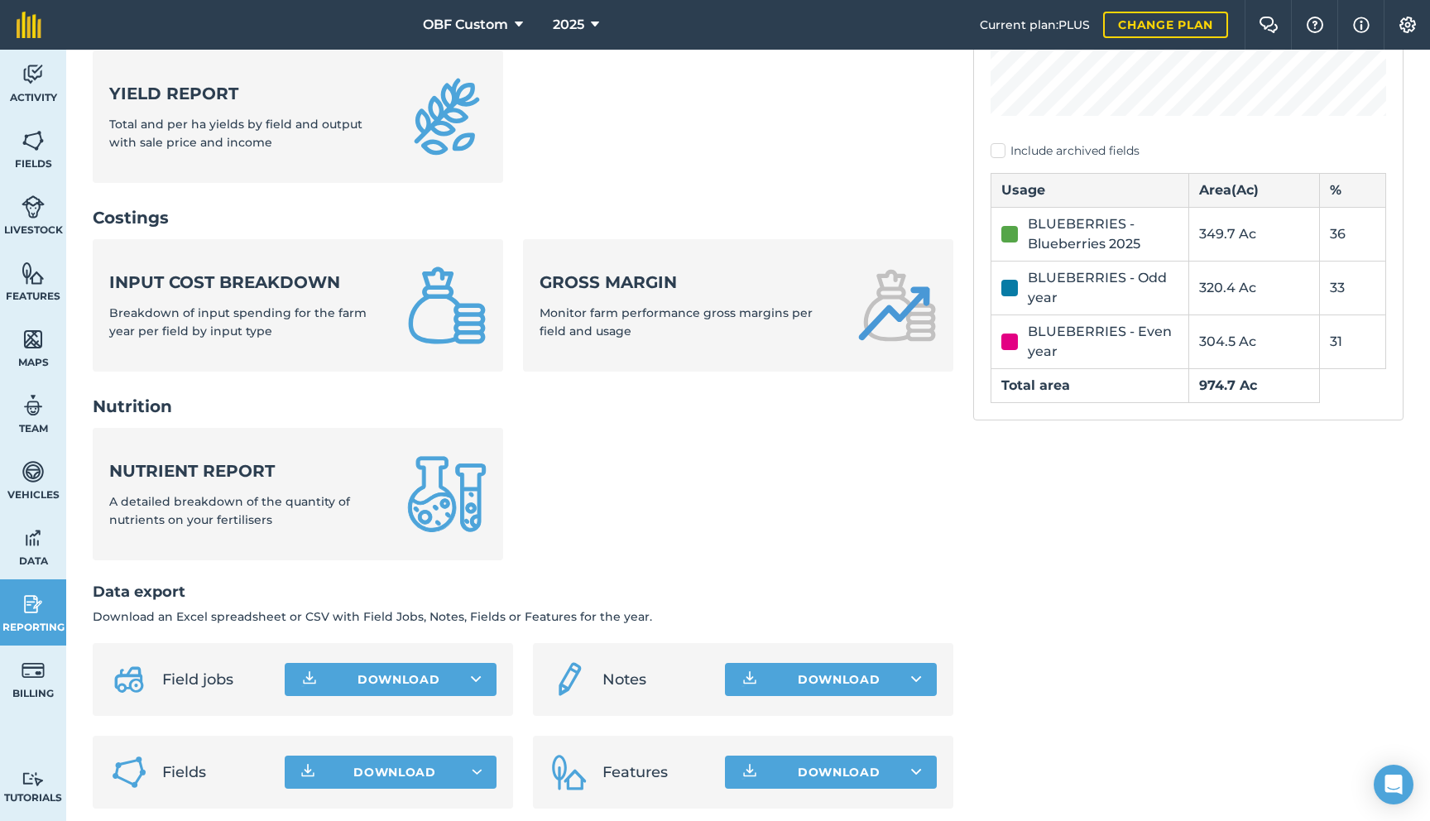
scroll to position [473, 0]
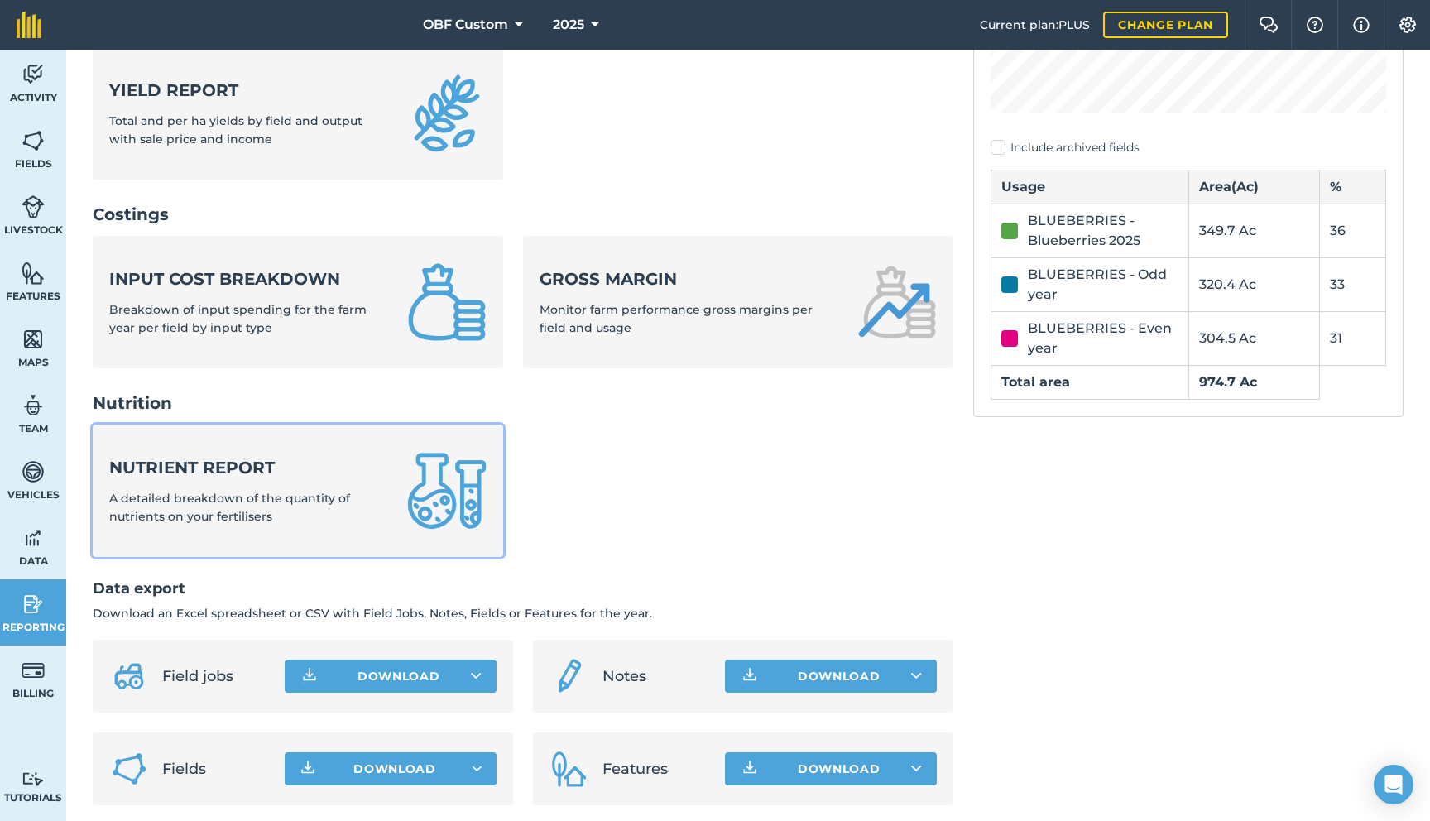
click at [243, 476] on strong "Nutrient report" at bounding box center [248, 467] width 278 height 23
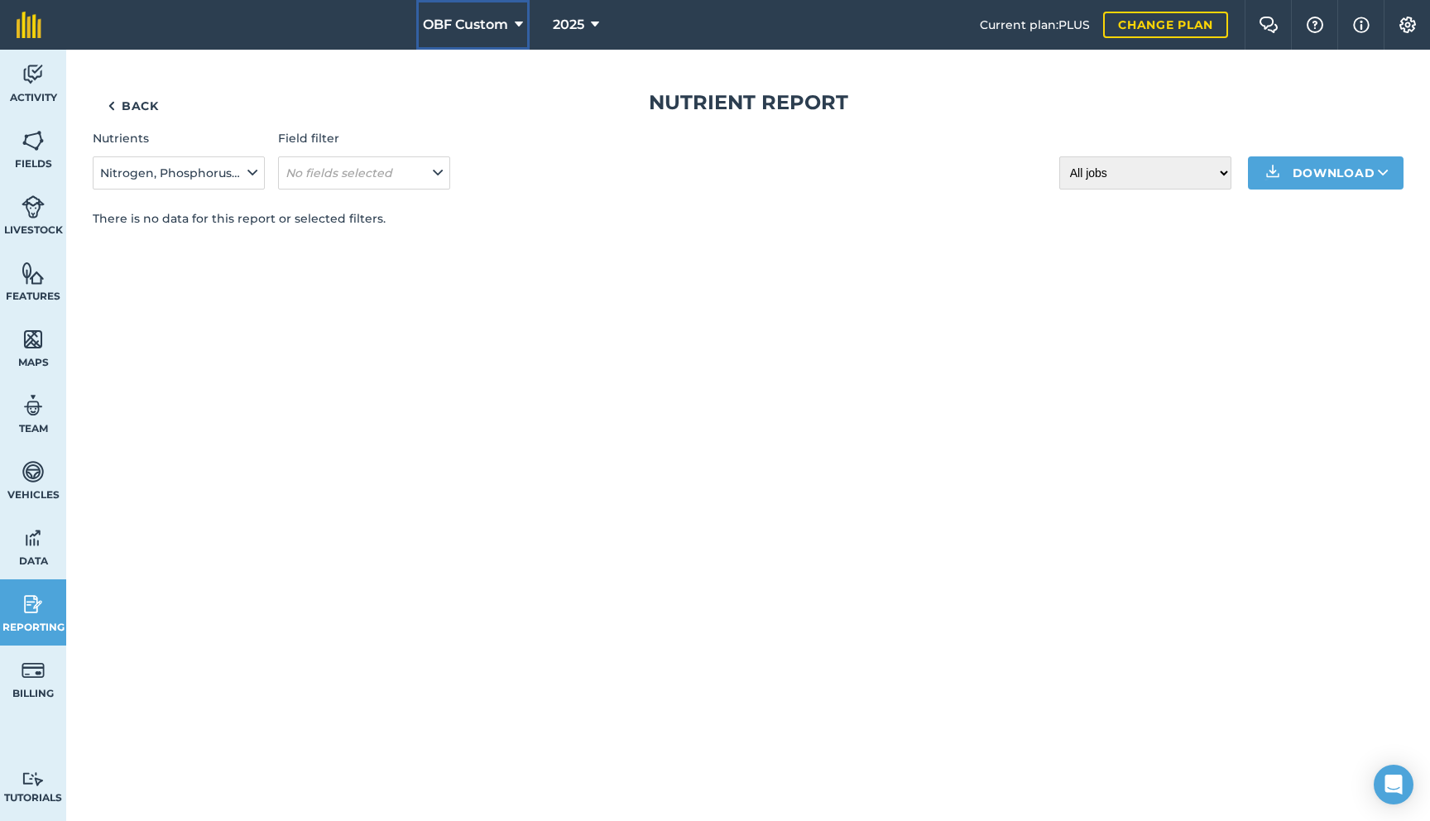
click at [518, 21] on icon at bounding box center [519, 25] width 8 height 20
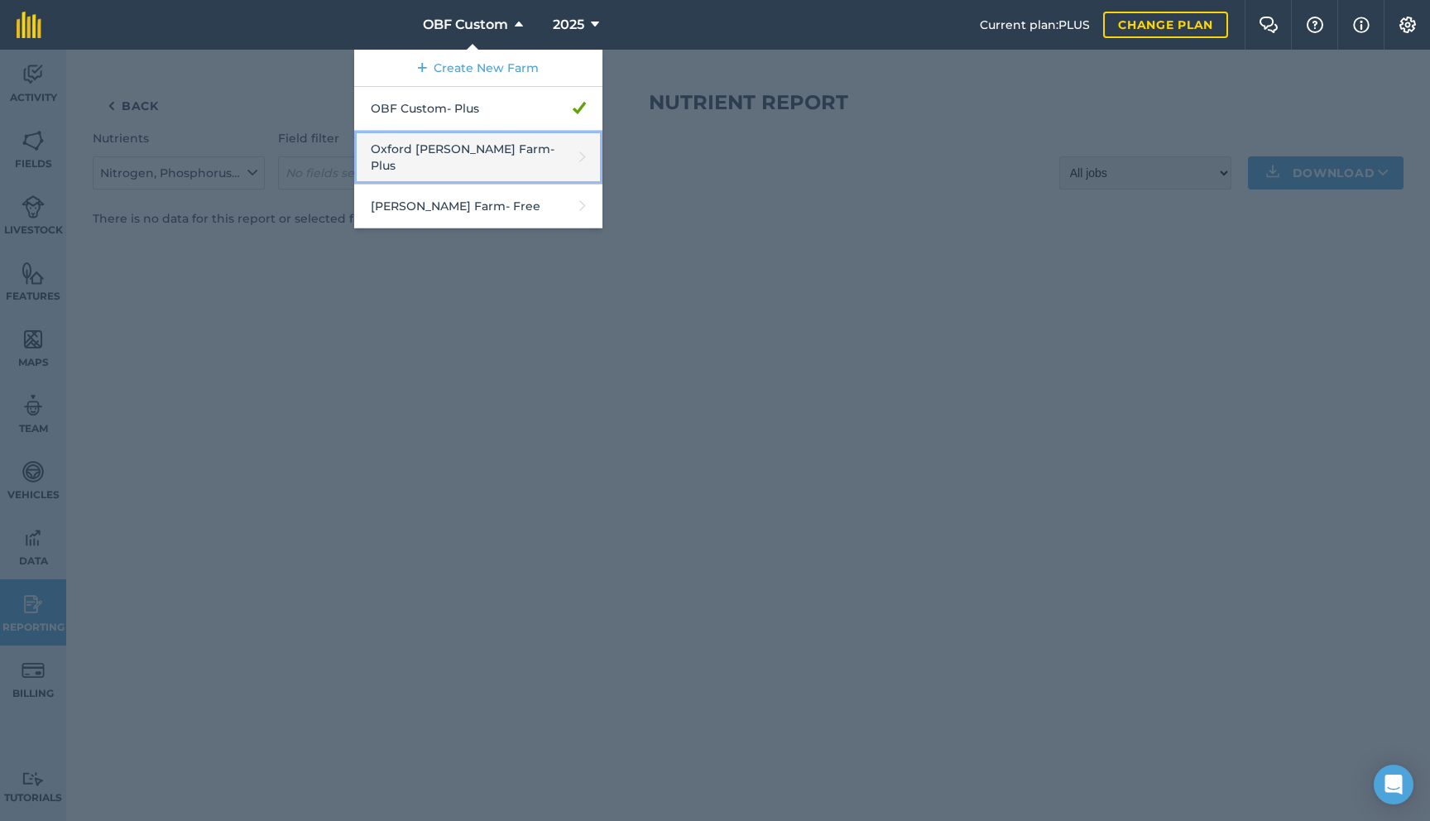
click at [480, 152] on link "Oxford [PERSON_NAME] Farm - Plus" at bounding box center [478, 158] width 248 height 54
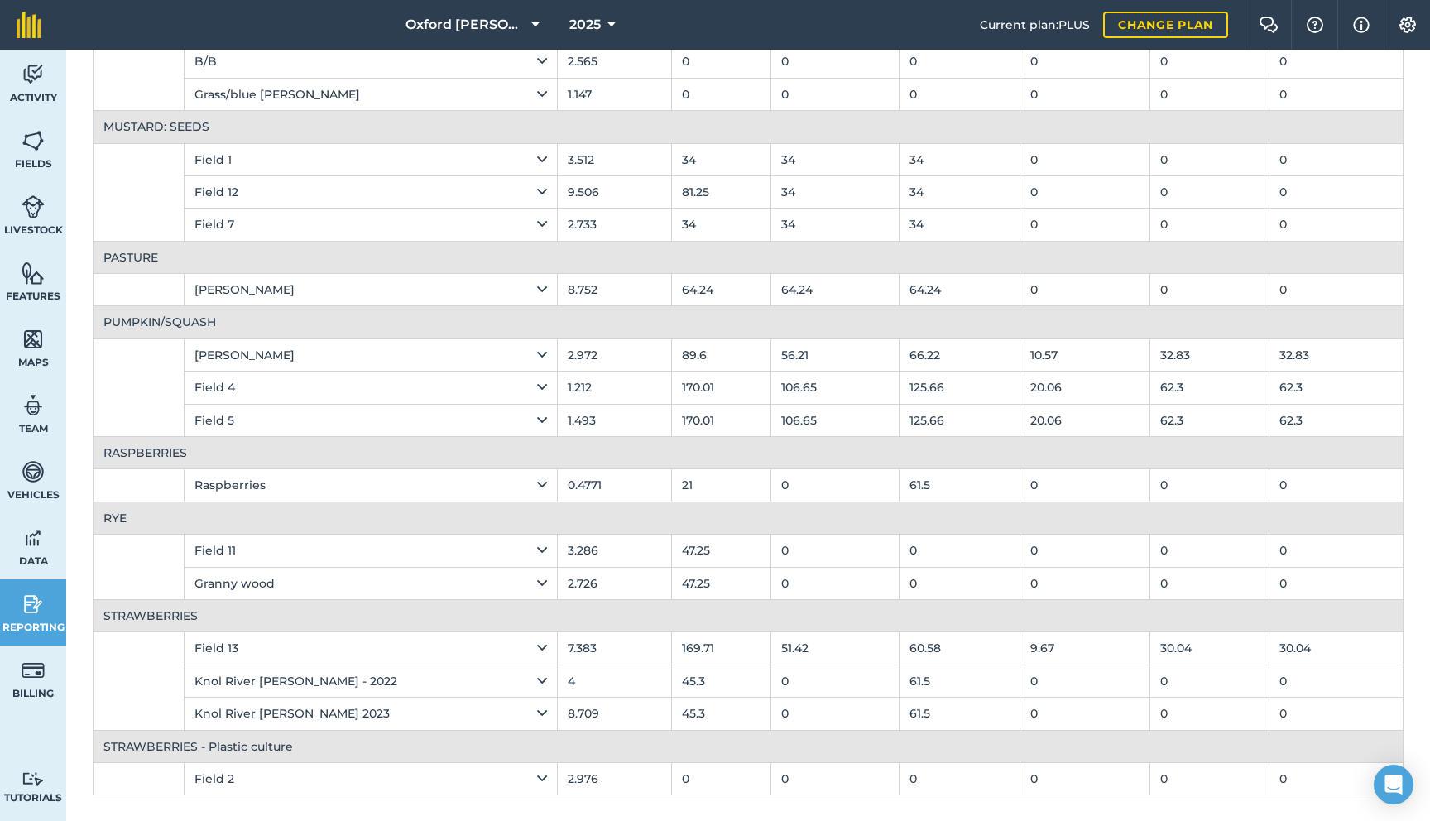
scroll to position [237, 0]
click at [41, 78] on img at bounding box center [33, 74] width 23 height 25
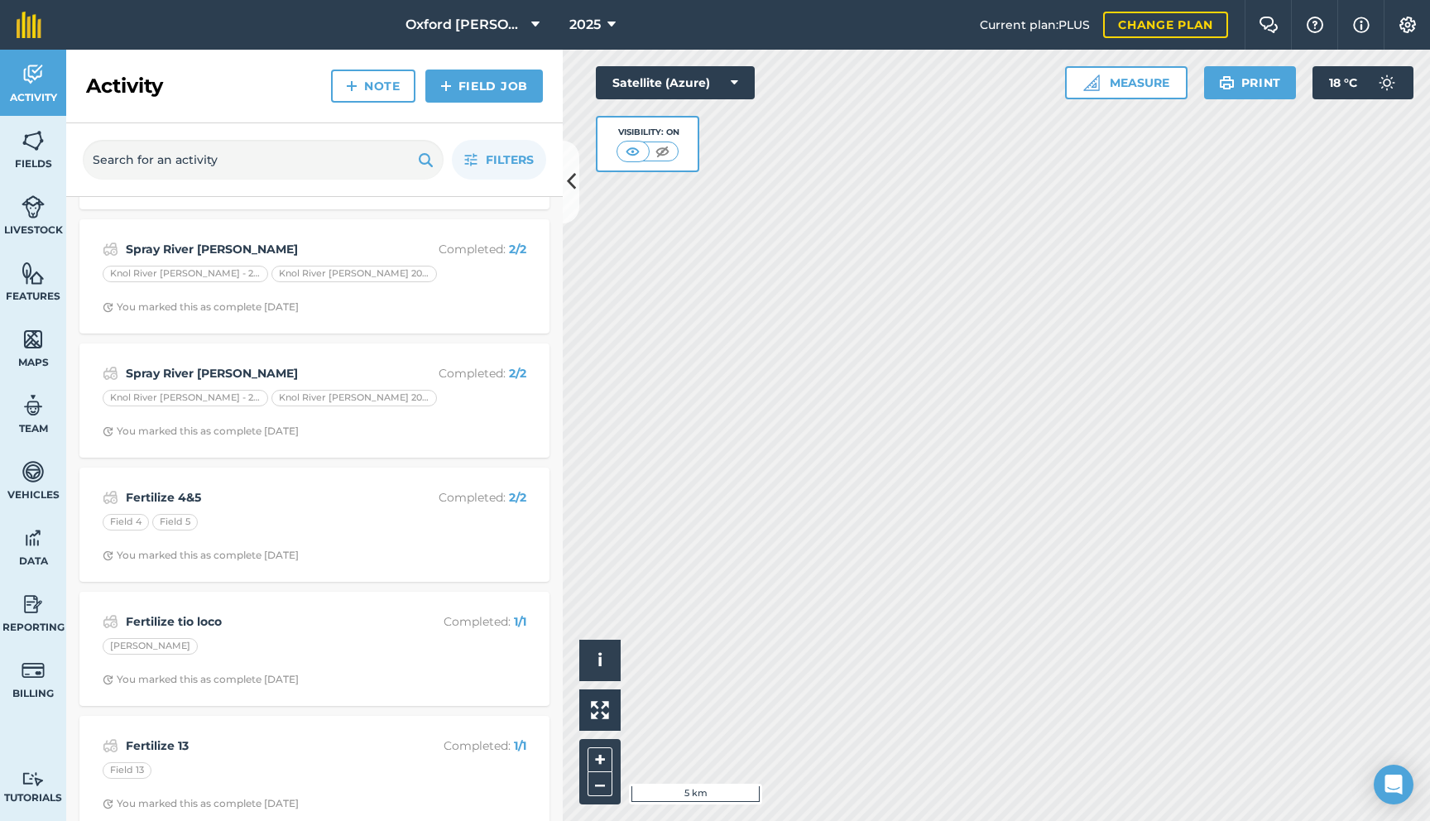
scroll to position [4817, 0]
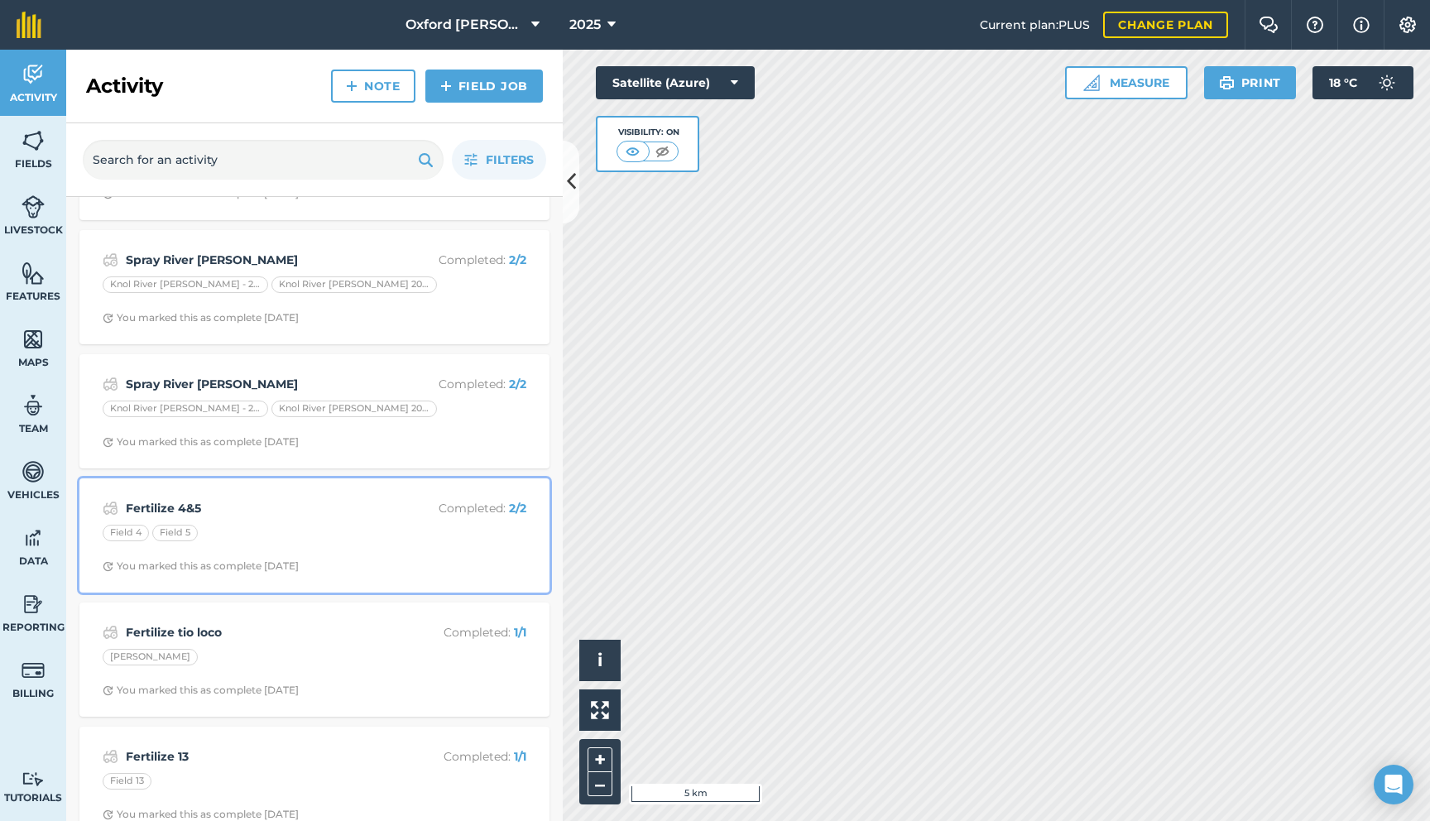
click at [305, 545] on div "Field 4 Field 5" at bounding box center [315, 536] width 424 height 22
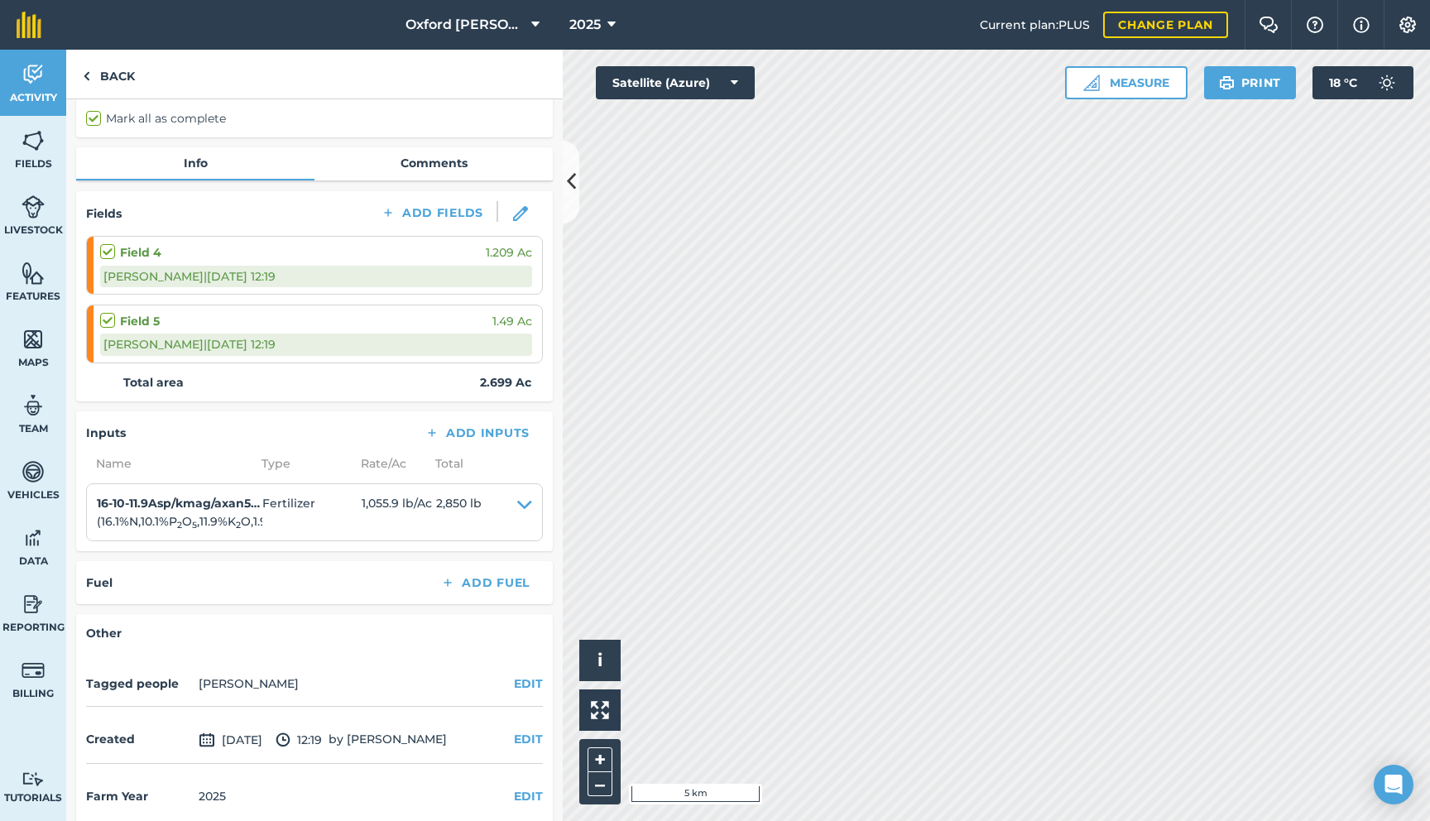
scroll to position [146, 0]
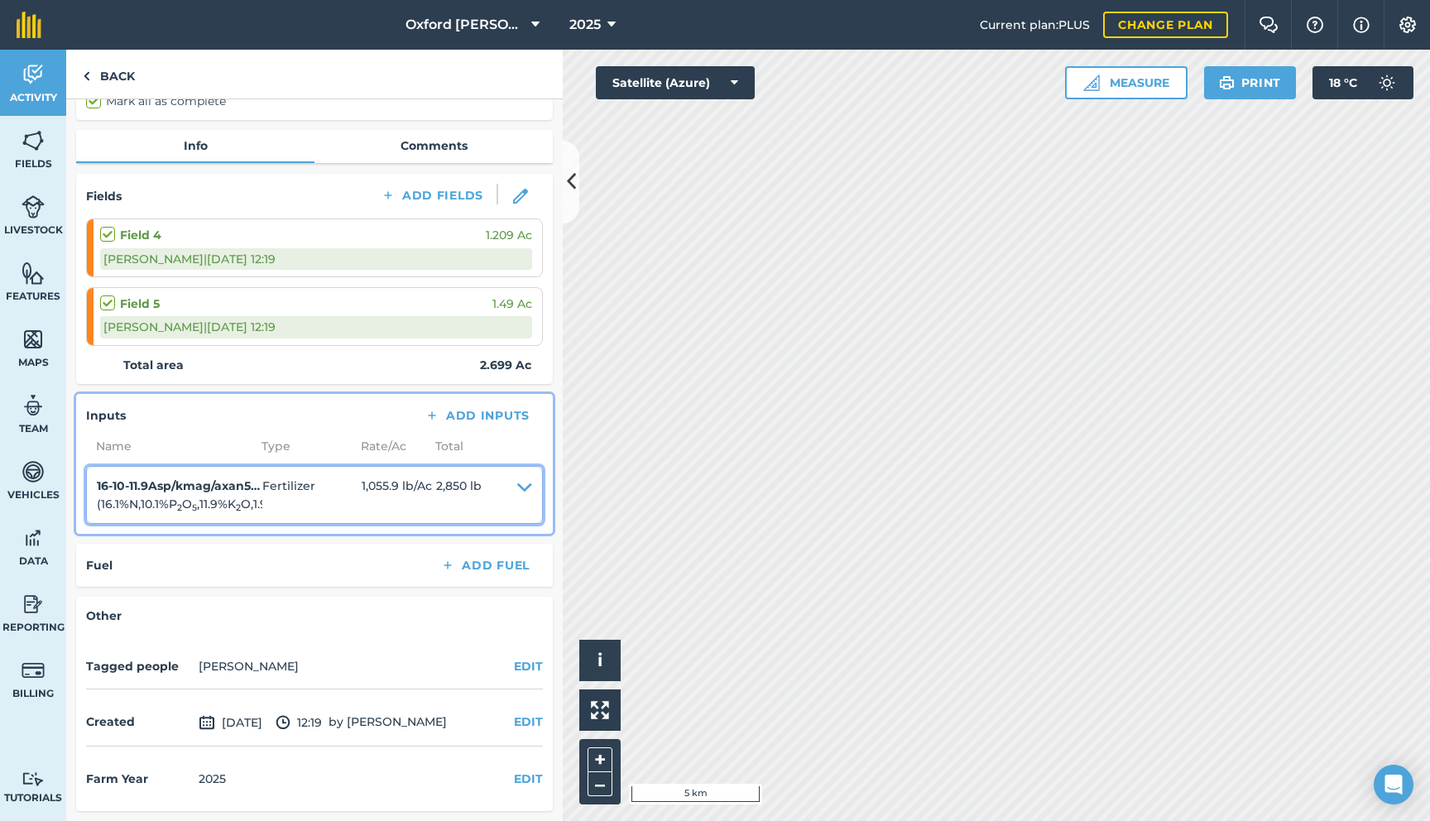
click at [524, 490] on icon at bounding box center [524, 495] width 15 height 37
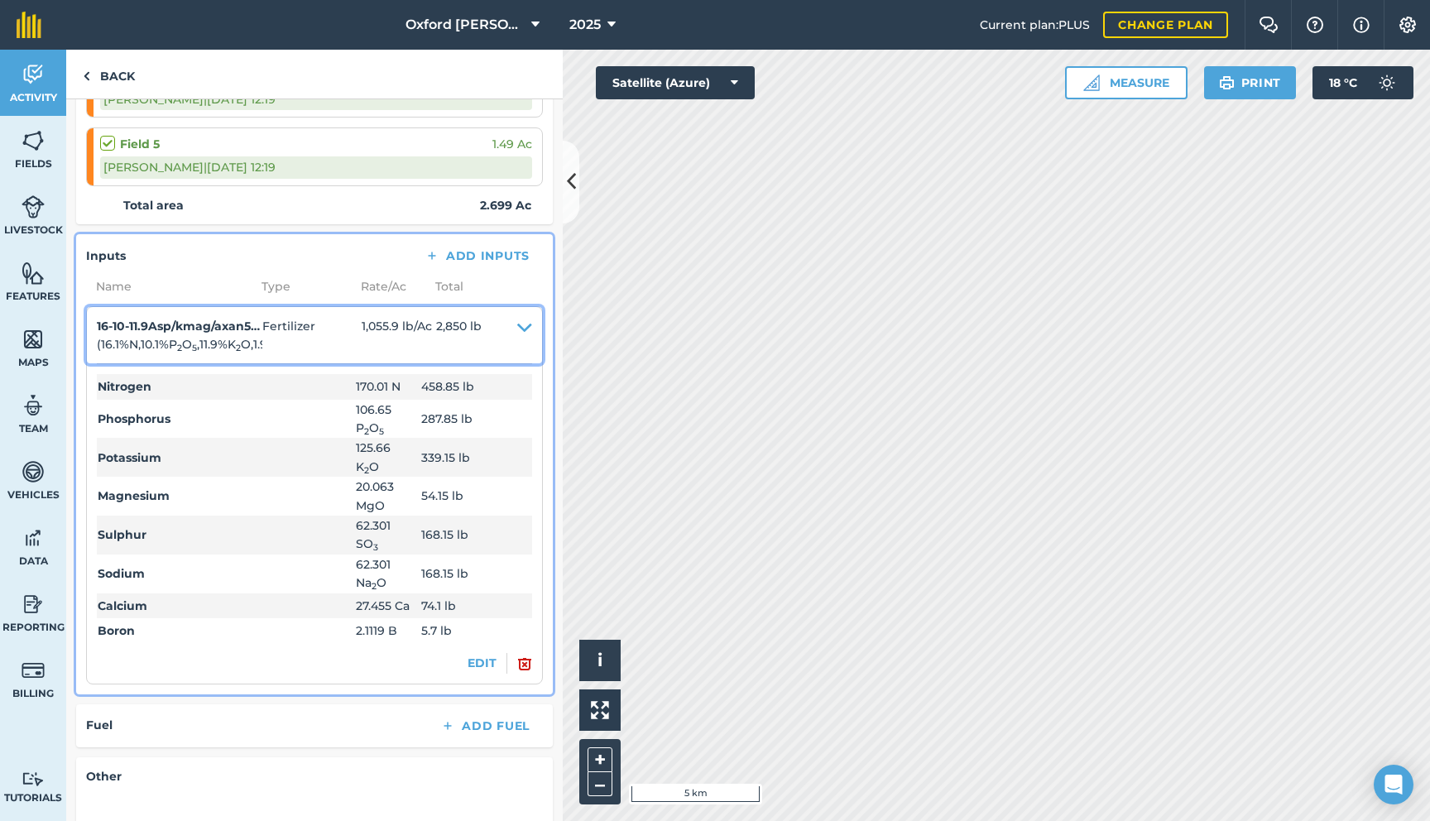
scroll to position [291, 0]
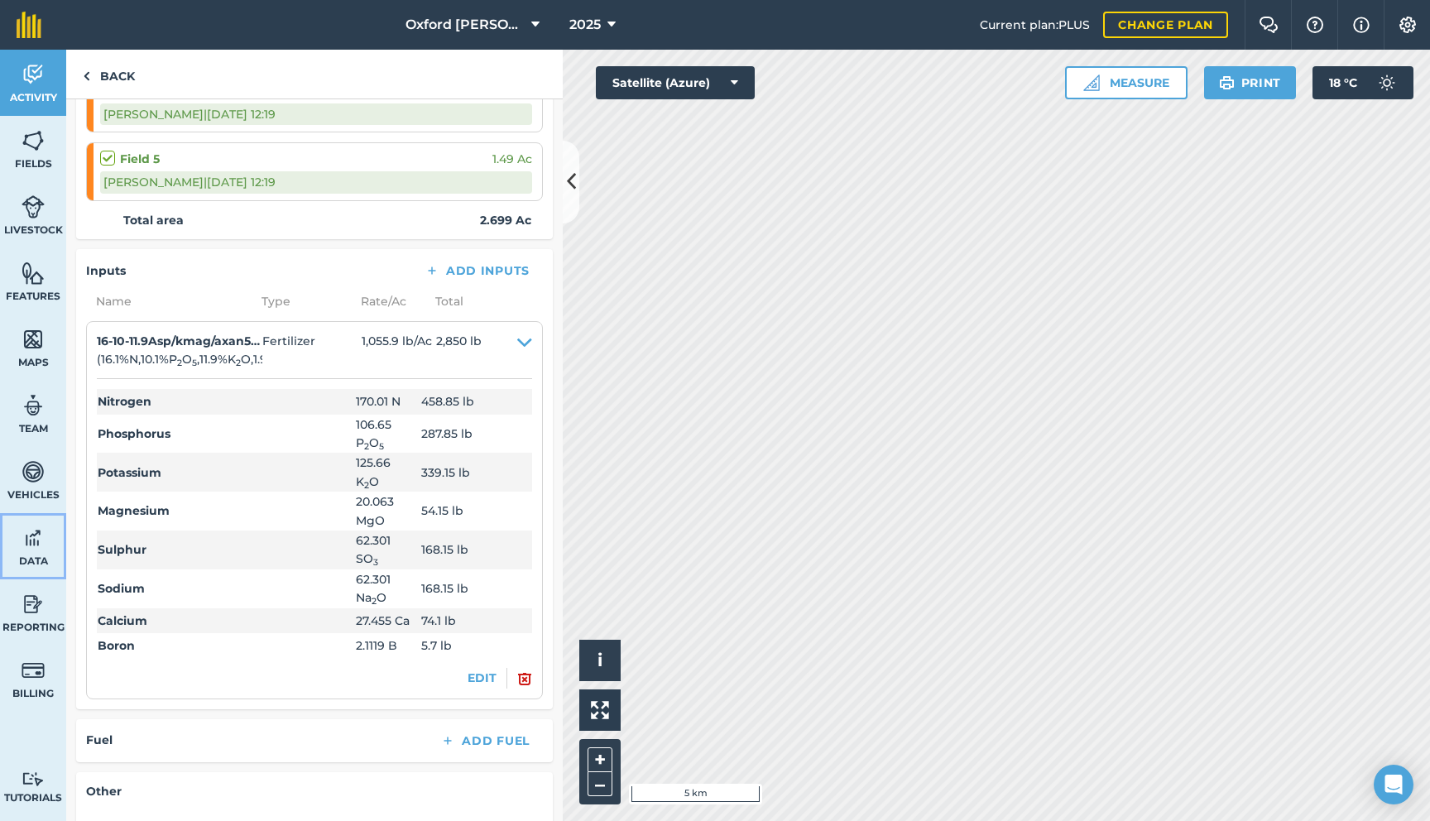
click at [32, 553] on link "Data" at bounding box center [33, 546] width 66 height 66
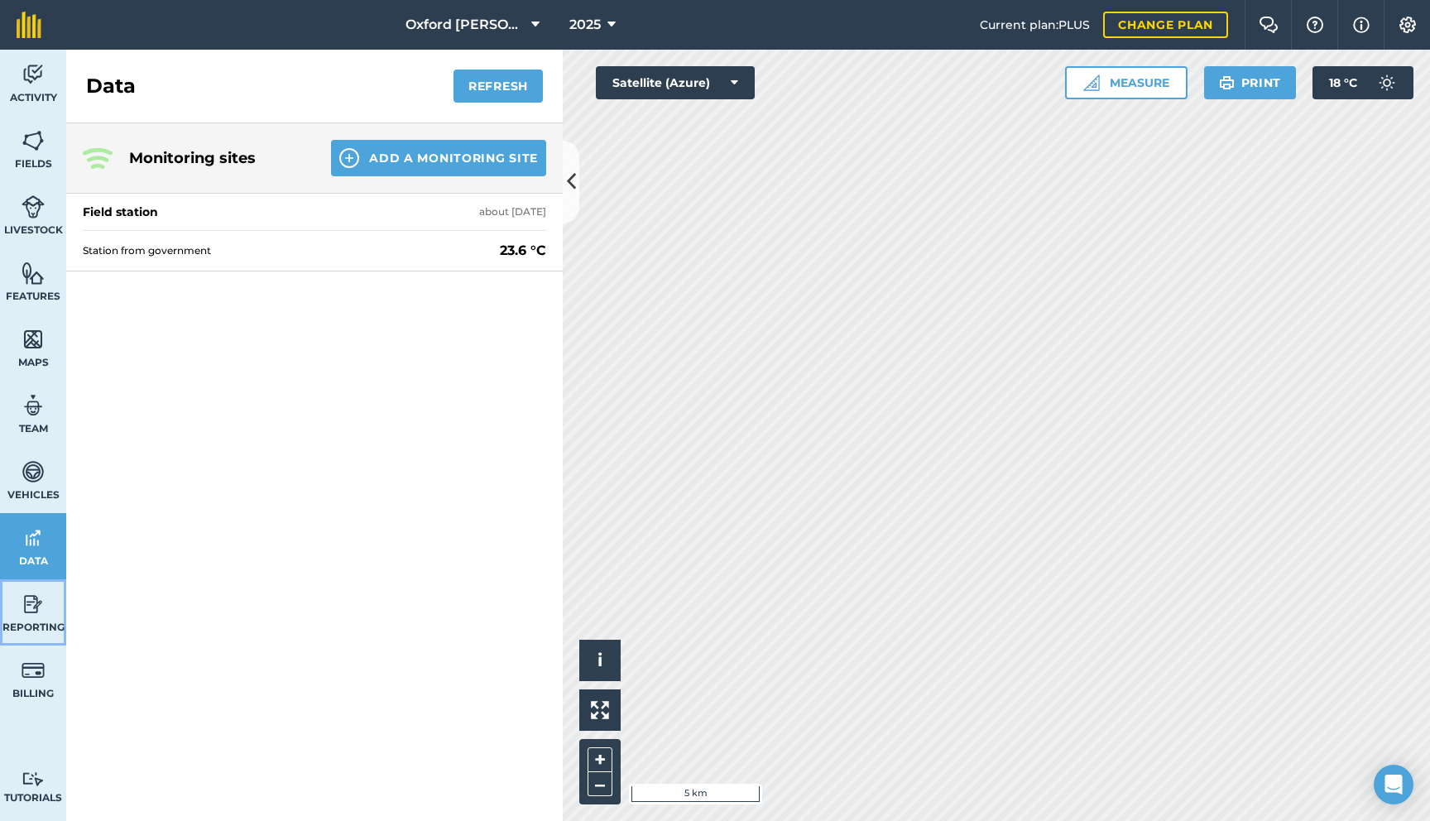
click at [17, 614] on link "Reporting" at bounding box center [33, 612] width 66 height 66
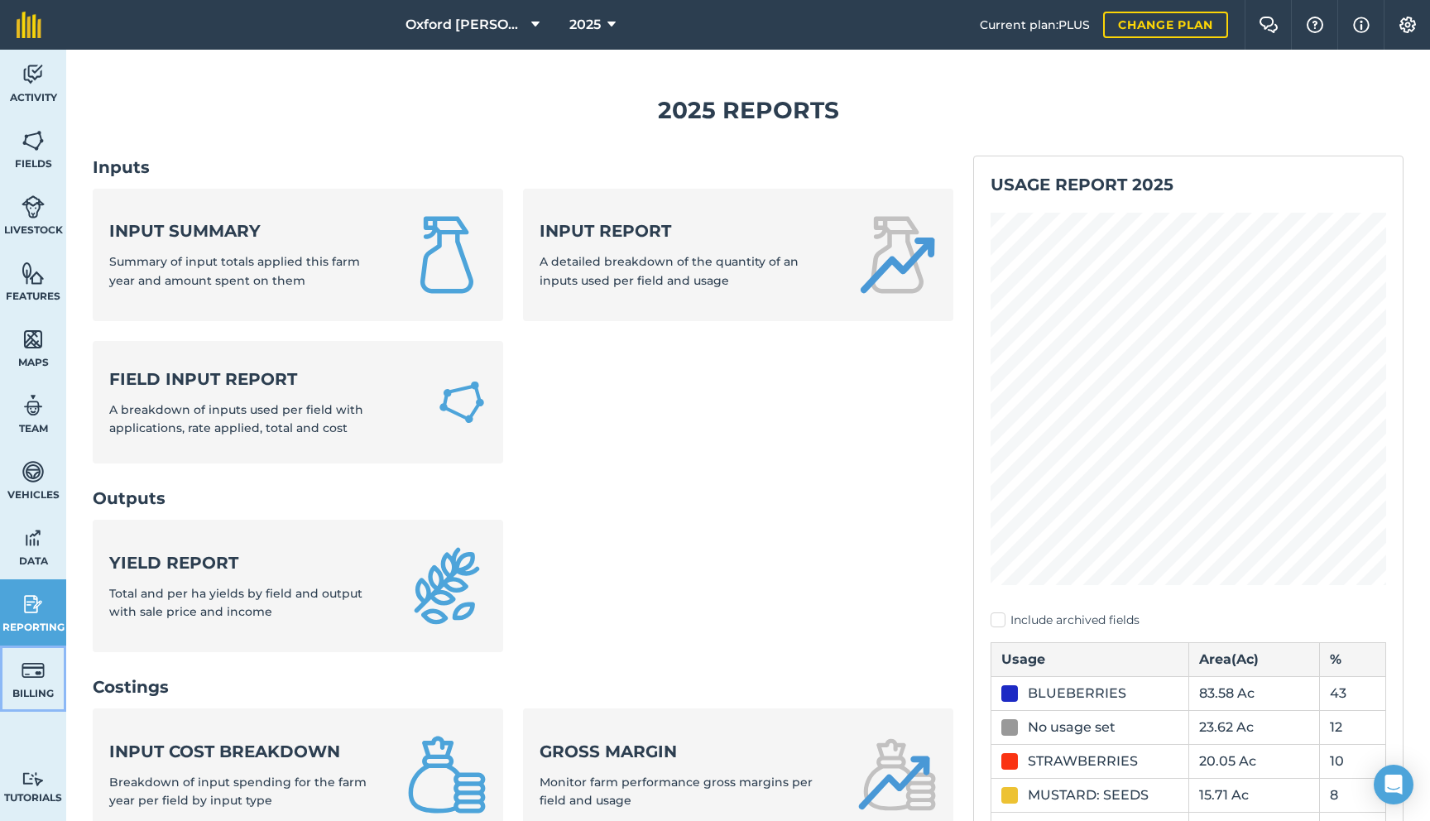
click at [25, 661] on img at bounding box center [33, 670] width 23 height 25
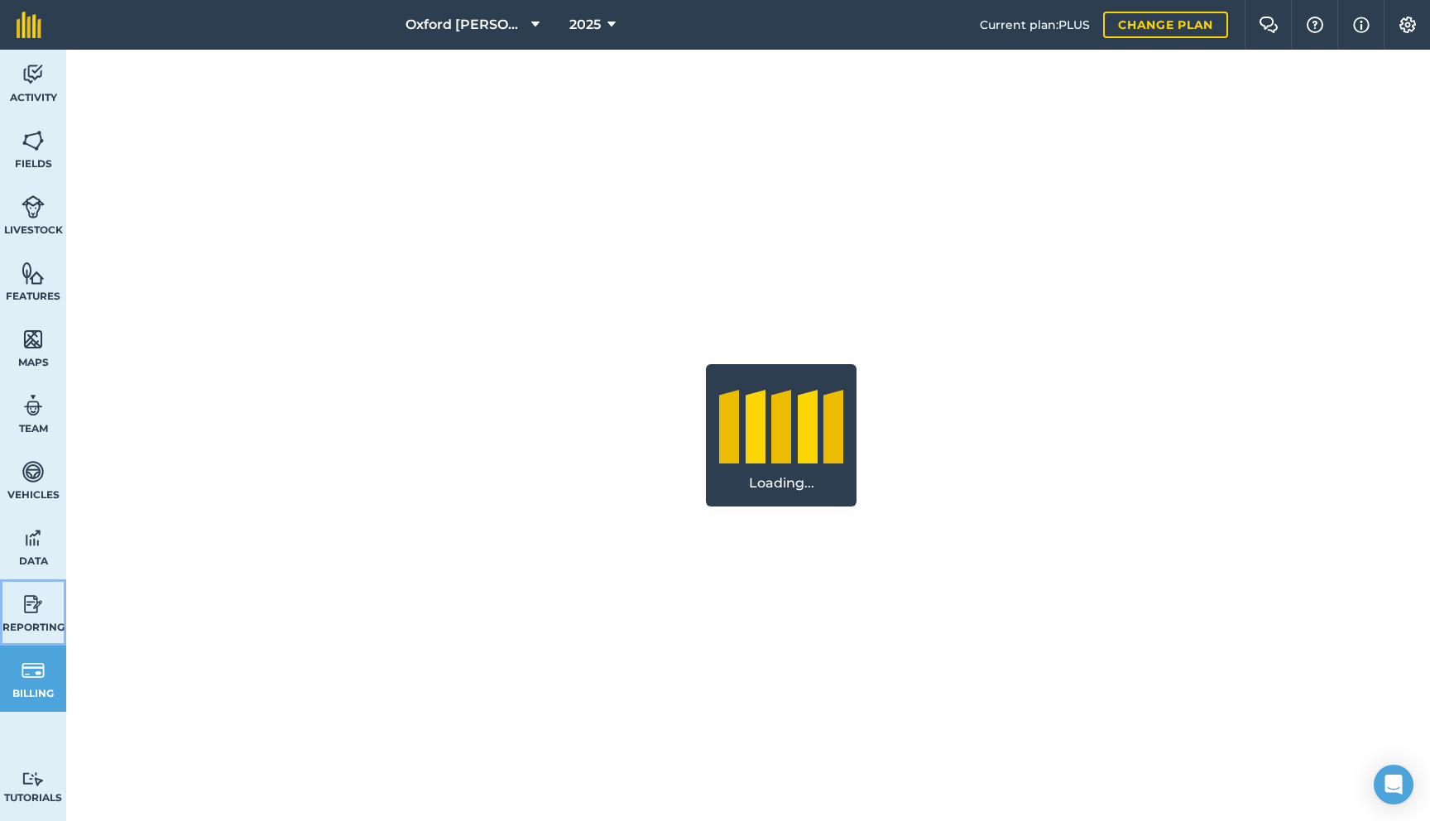
click at [31, 588] on link "Reporting" at bounding box center [33, 612] width 66 height 66
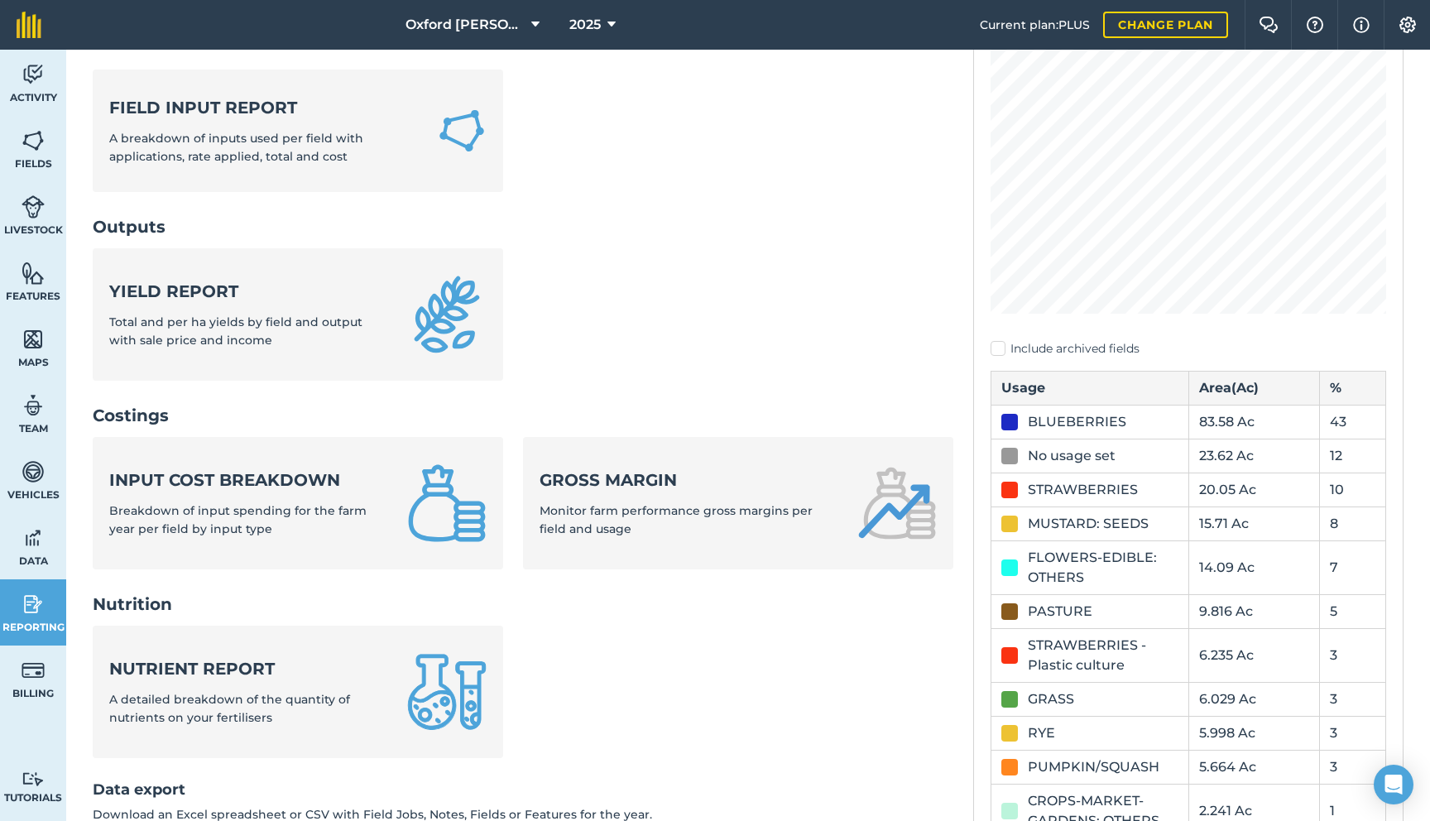
scroll to position [273, 0]
click at [1045, 459] on div "No usage set" at bounding box center [1072, 454] width 88 height 20
click at [1021, 453] on div "No usage set" at bounding box center [1089, 454] width 177 height 20
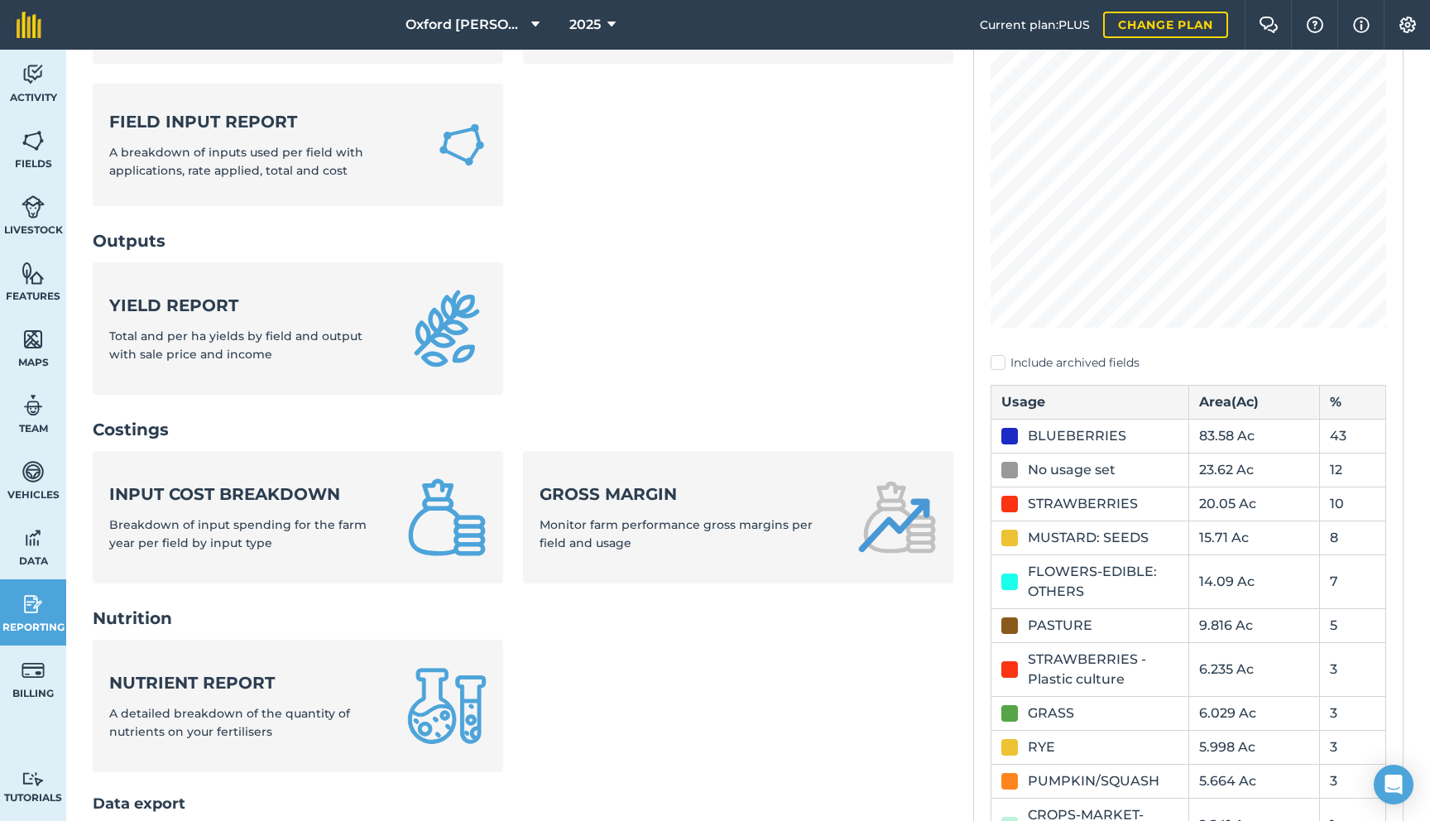
scroll to position [257, 0]
click at [403, 507] on link "Input cost breakdown Breakdown of input spending for the farm year per field by…" at bounding box center [298, 518] width 410 height 132
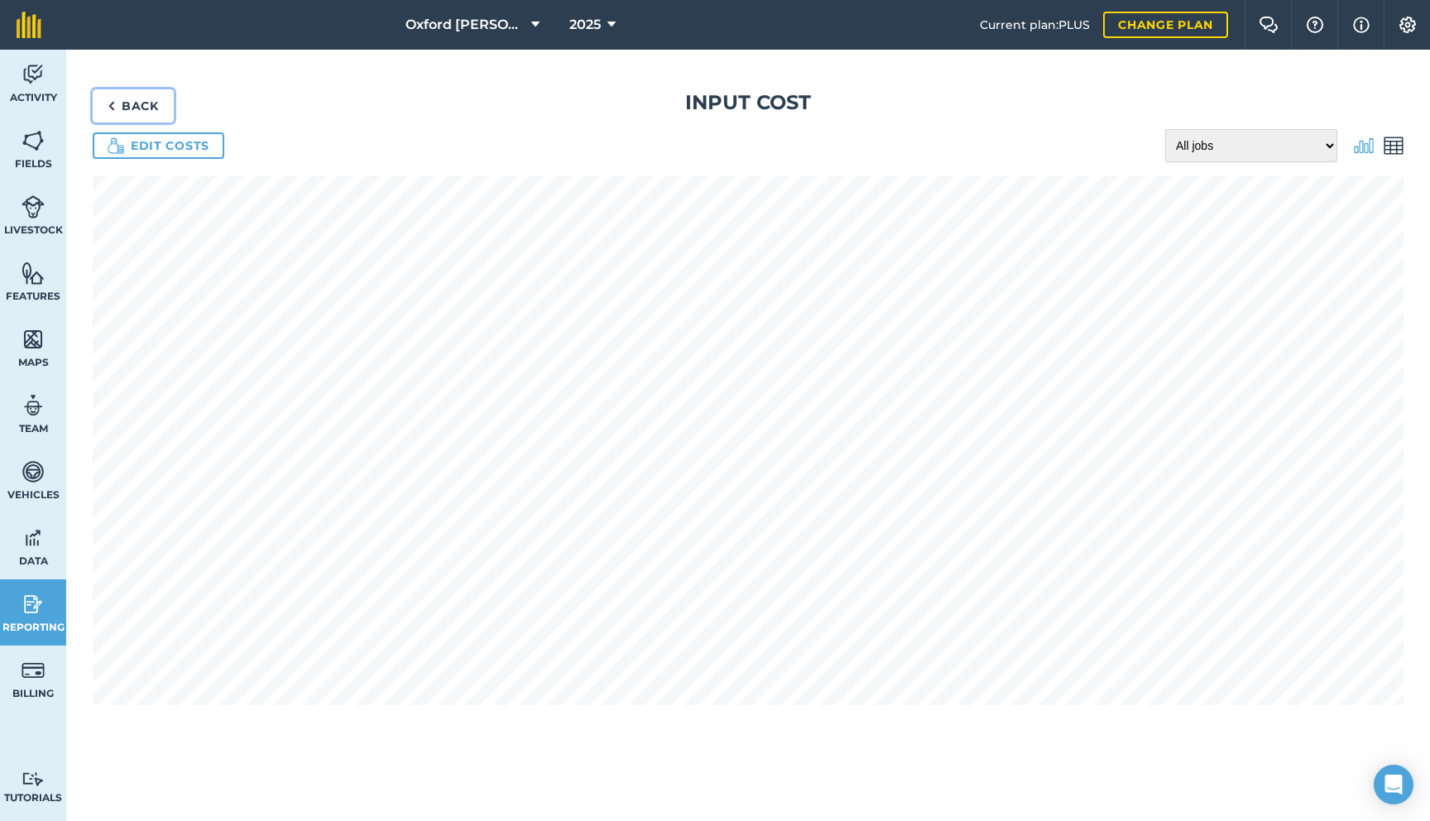
click at [137, 105] on link "Back" at bounding box center [133, 105] width 81 height 33
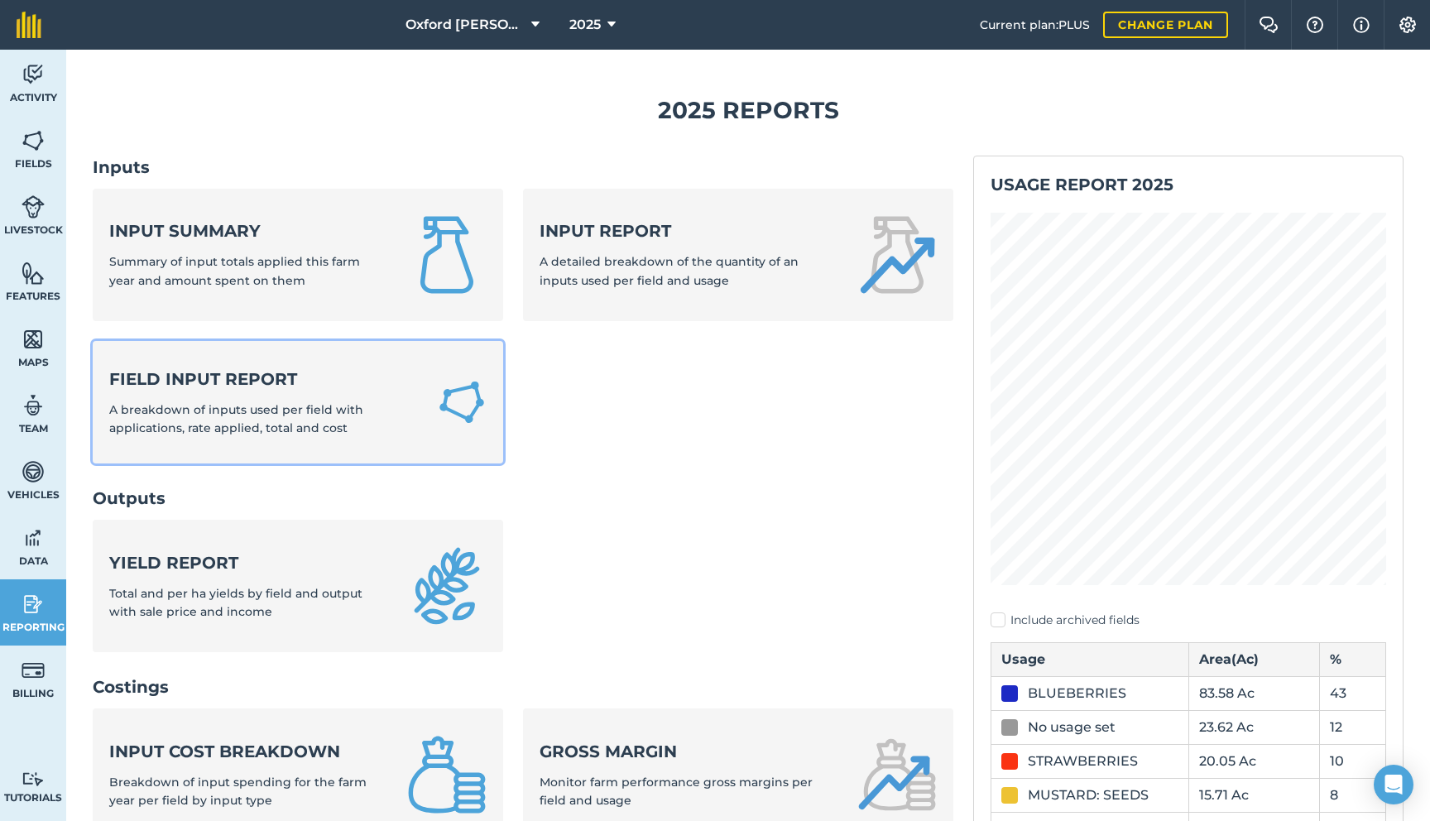
click at [279, 375] on strong "Field Input Report" at bounding box center [263, 378] width 308 height 23
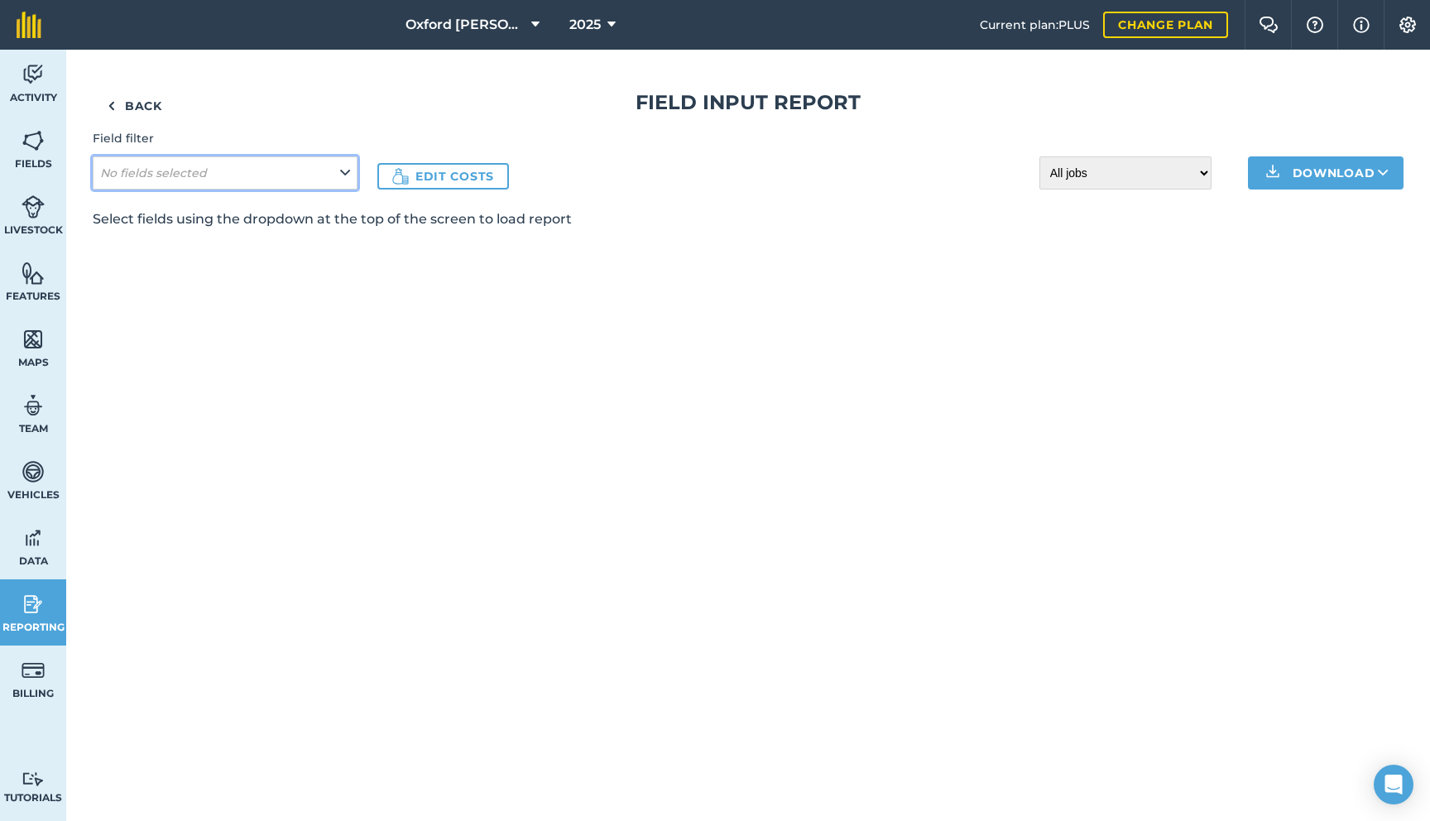
click at [217, 175] on button "No fields selected" at bounding box center [225, 172] width 265 height 33
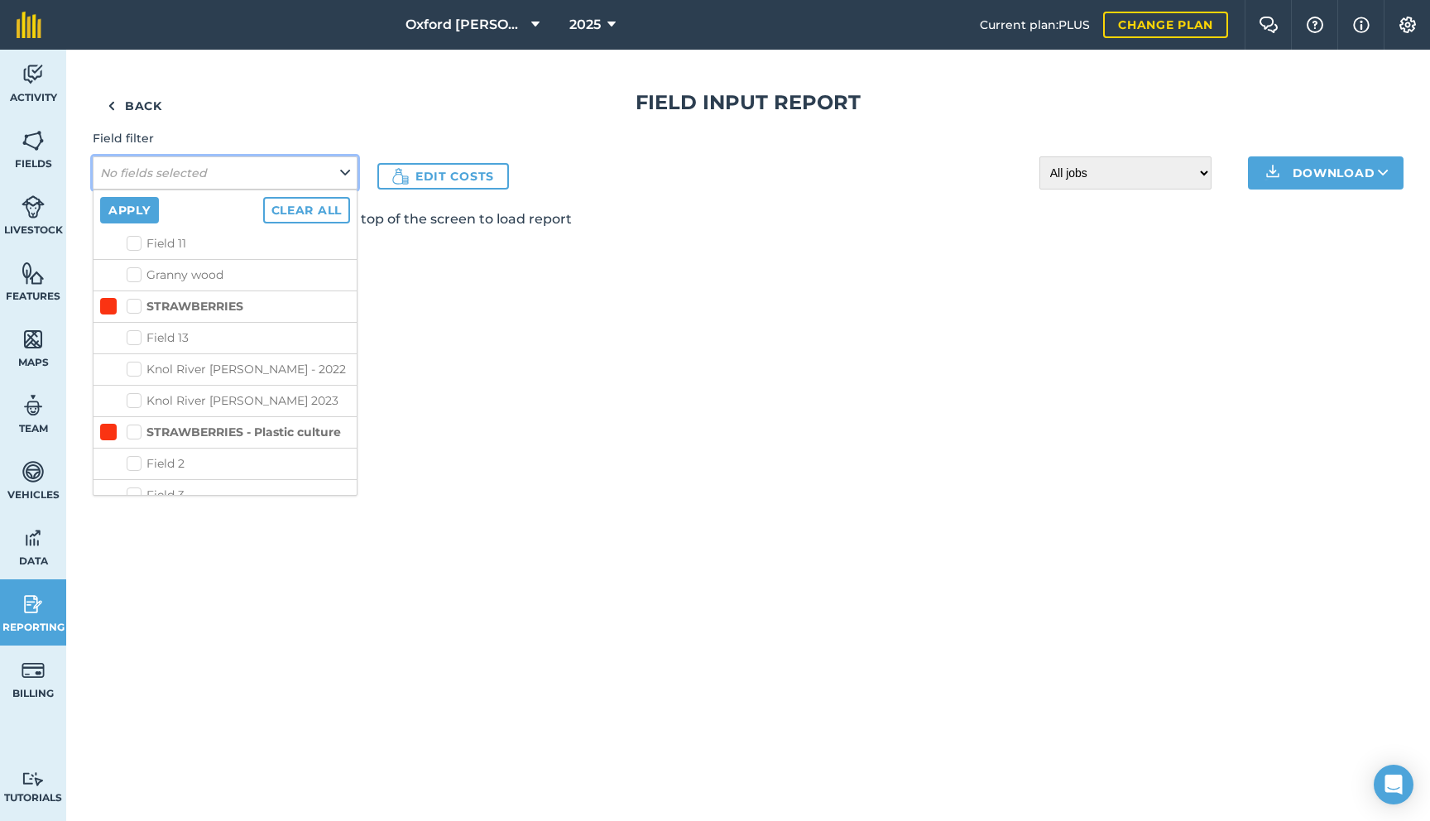
scroll to position [1273, 0]
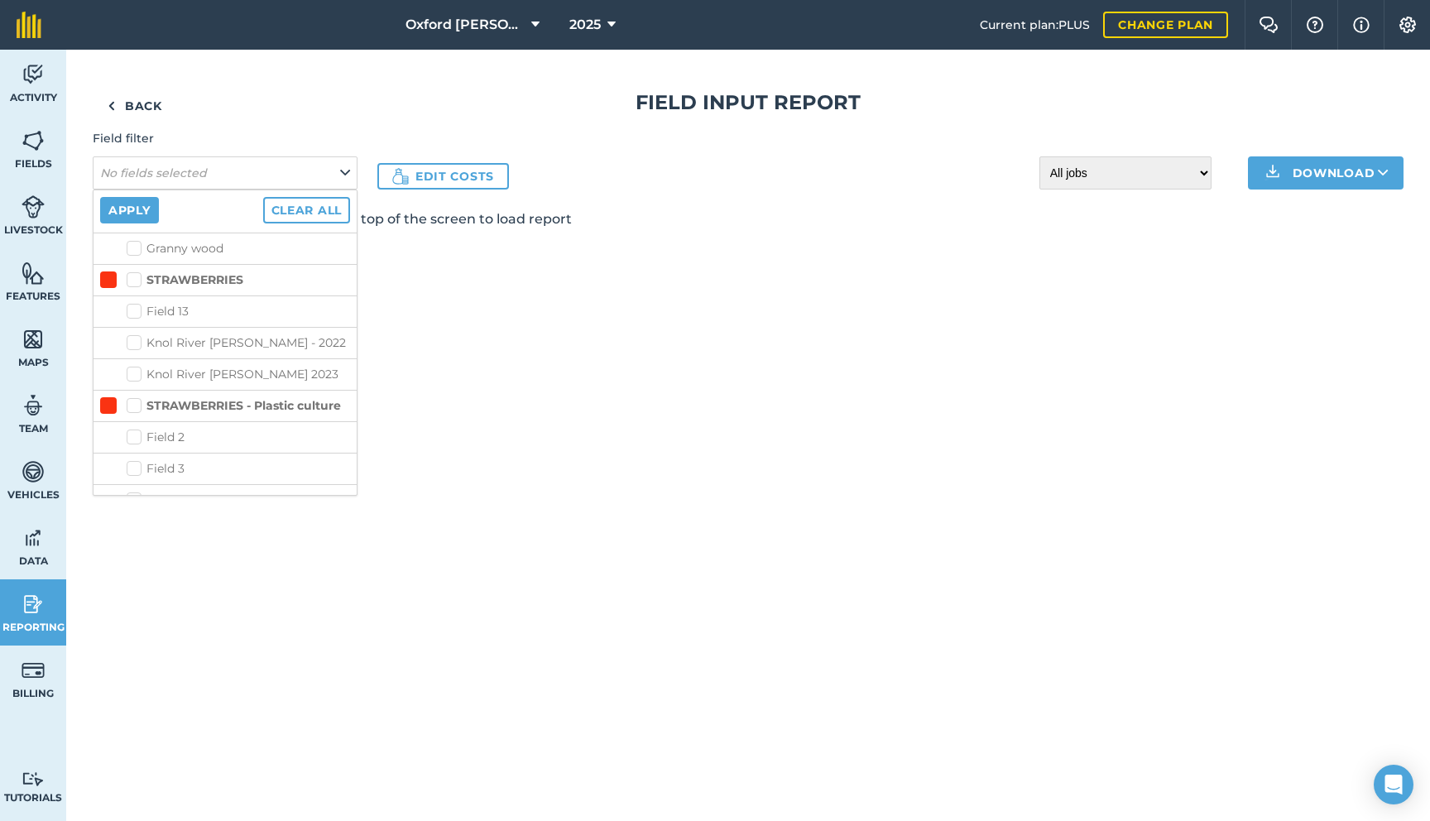
click at [135, 375] on label "Knol River [PERSON_NAME] 2023" at bounding box center [238, 374] width 223 height 17
click at [135, 375] on input "Knol River [PERSON_NAME] 2023" at bounding box center [132, 371] width 11 height 11
checkbox input "true"
click at [148, 208] on button "Apply" at bounding box center [129, 210] width 59 height 26
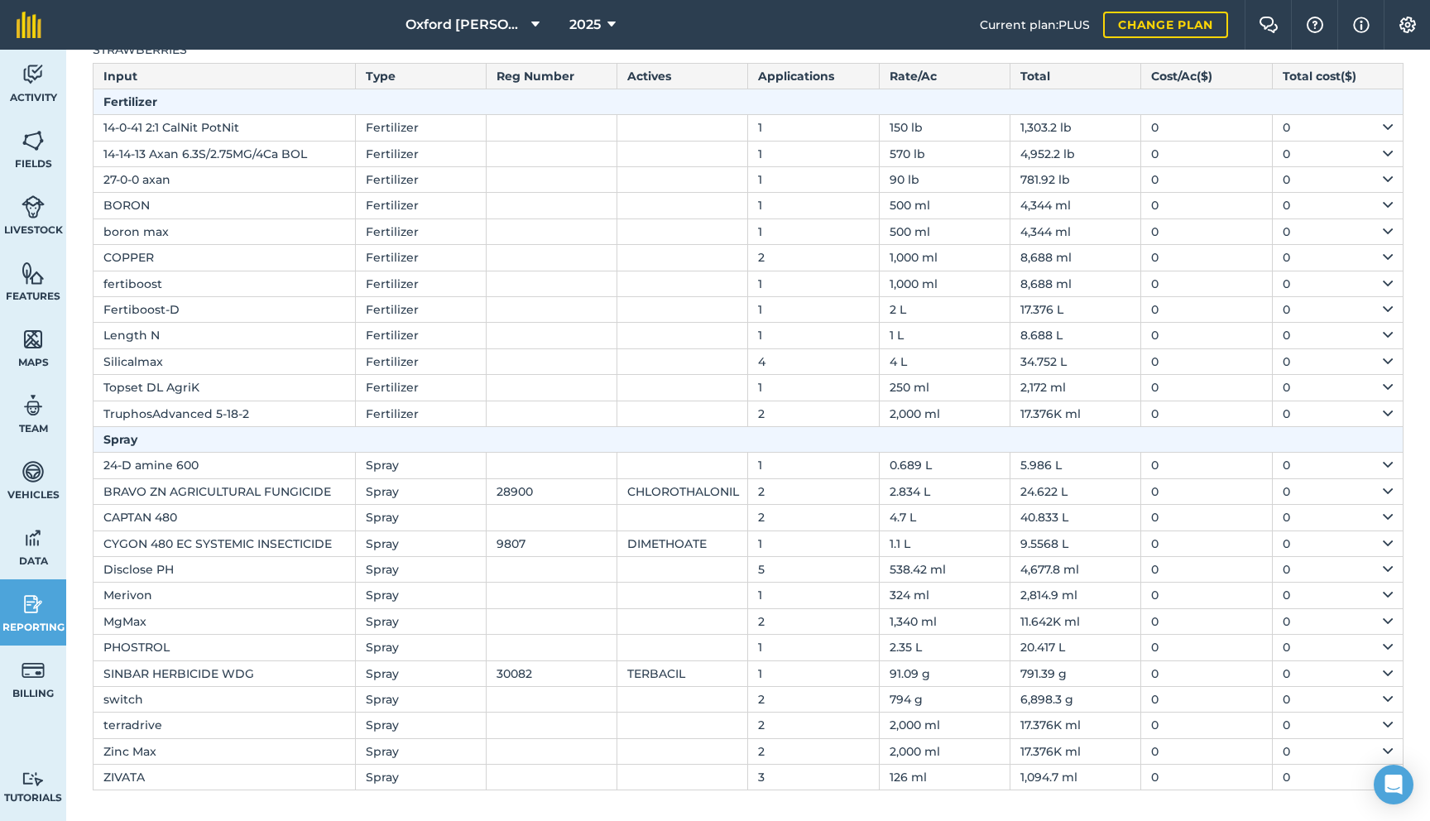
scroll to position [205, 0]
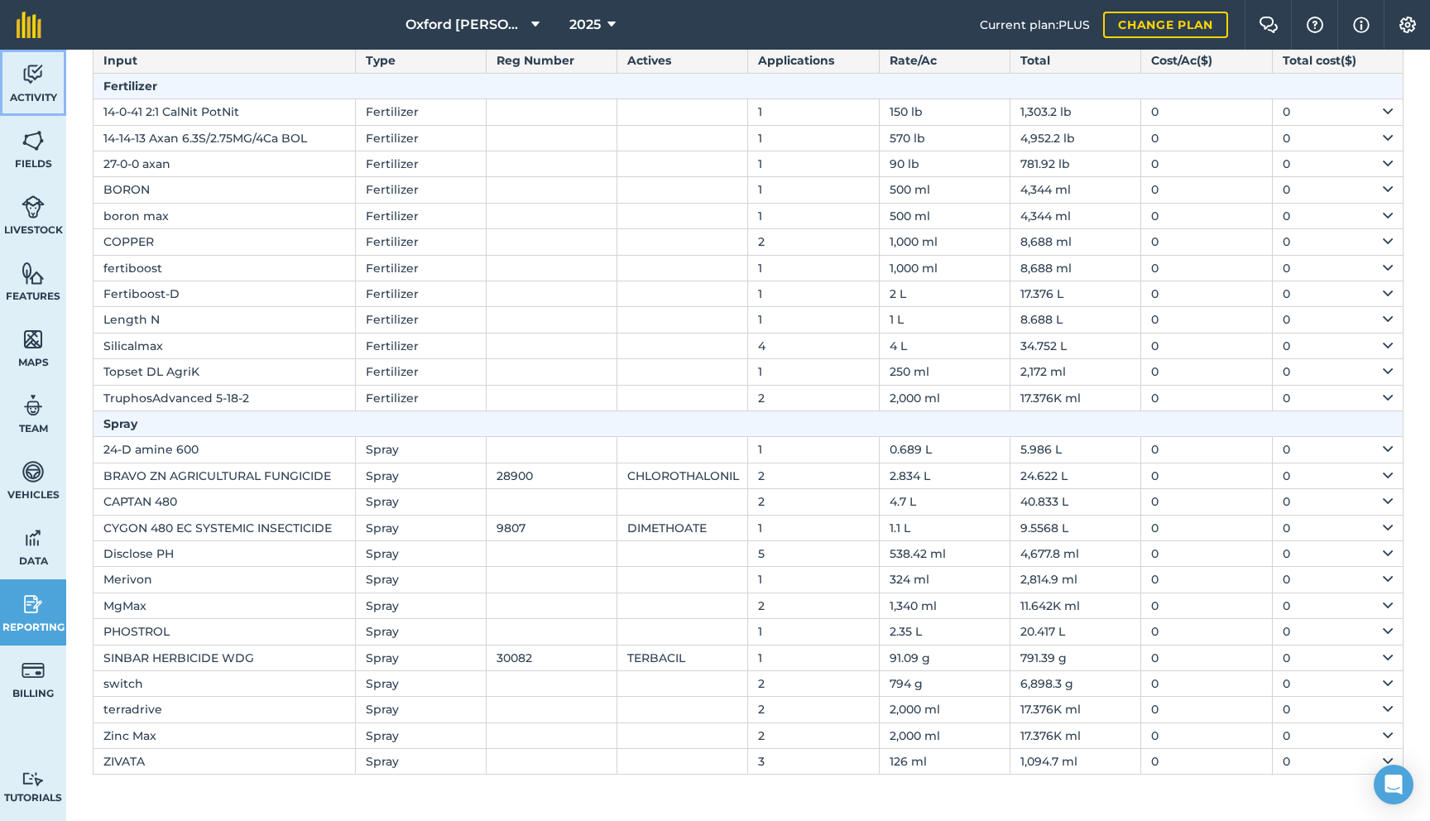
click at [42, 100] on span "Activity" at bounding box center [33, 97] width 66 height 13
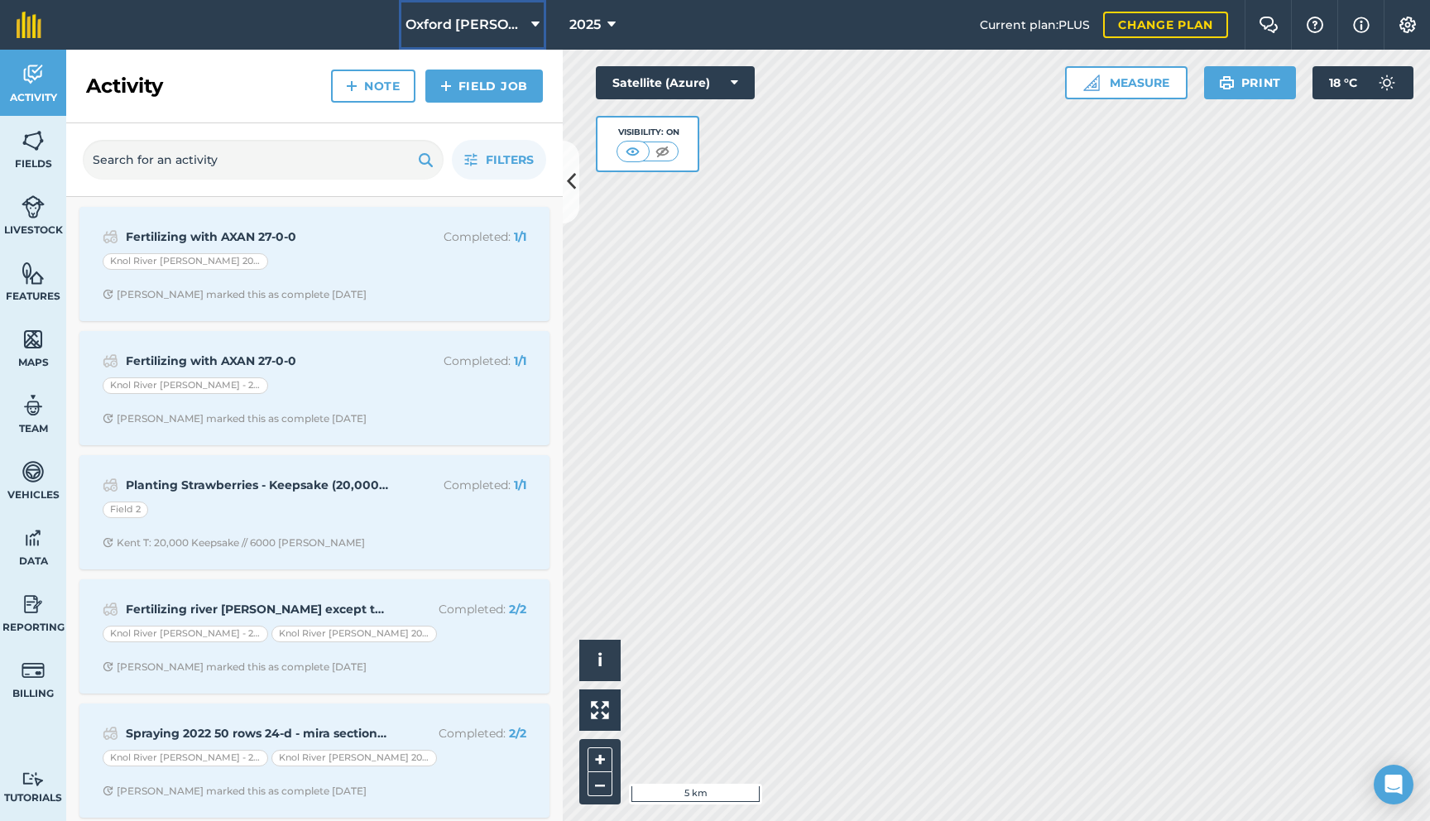
click at [445, 42] on button "Oxford [PERSON_NAME] Farm" at bounding box center [472, 25] width 147 height 50
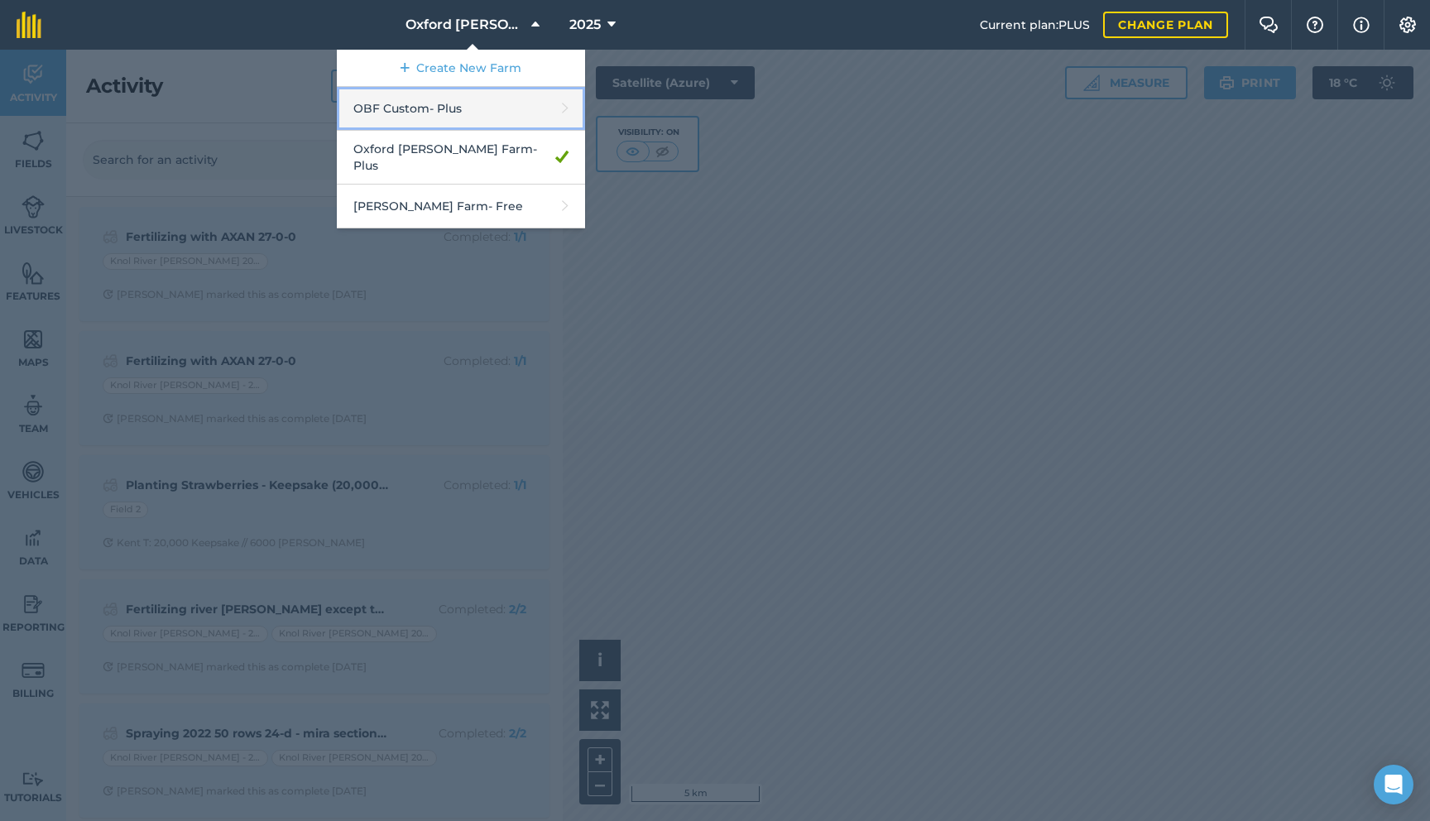
click at [452, 122] on link "OBF Custom - Plus" at bounding box center [461, 109] width 248 height 44
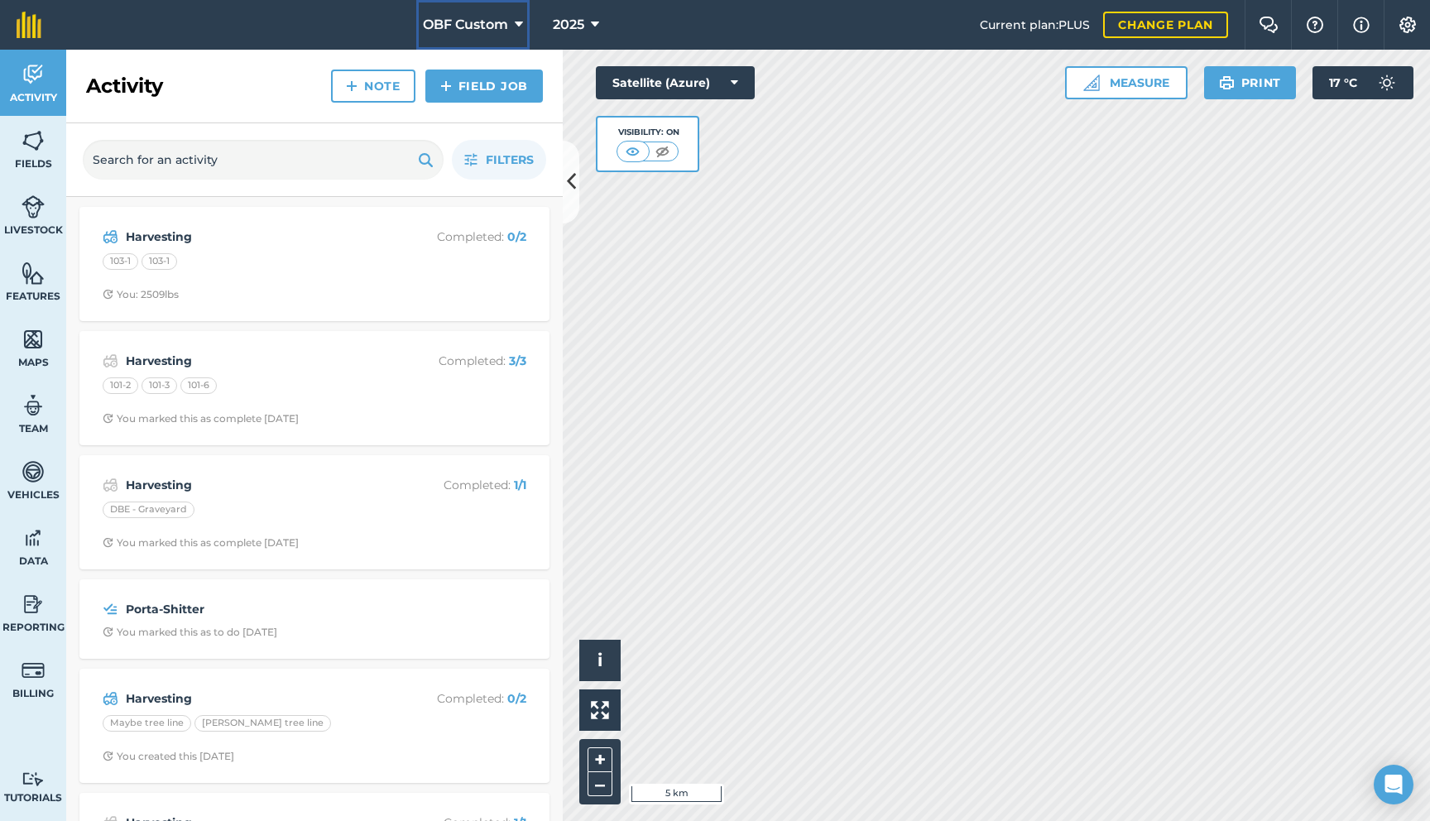
click at [470, 36] on button "OBF Custom" at bounding box center [472, 25] width 113 height 50
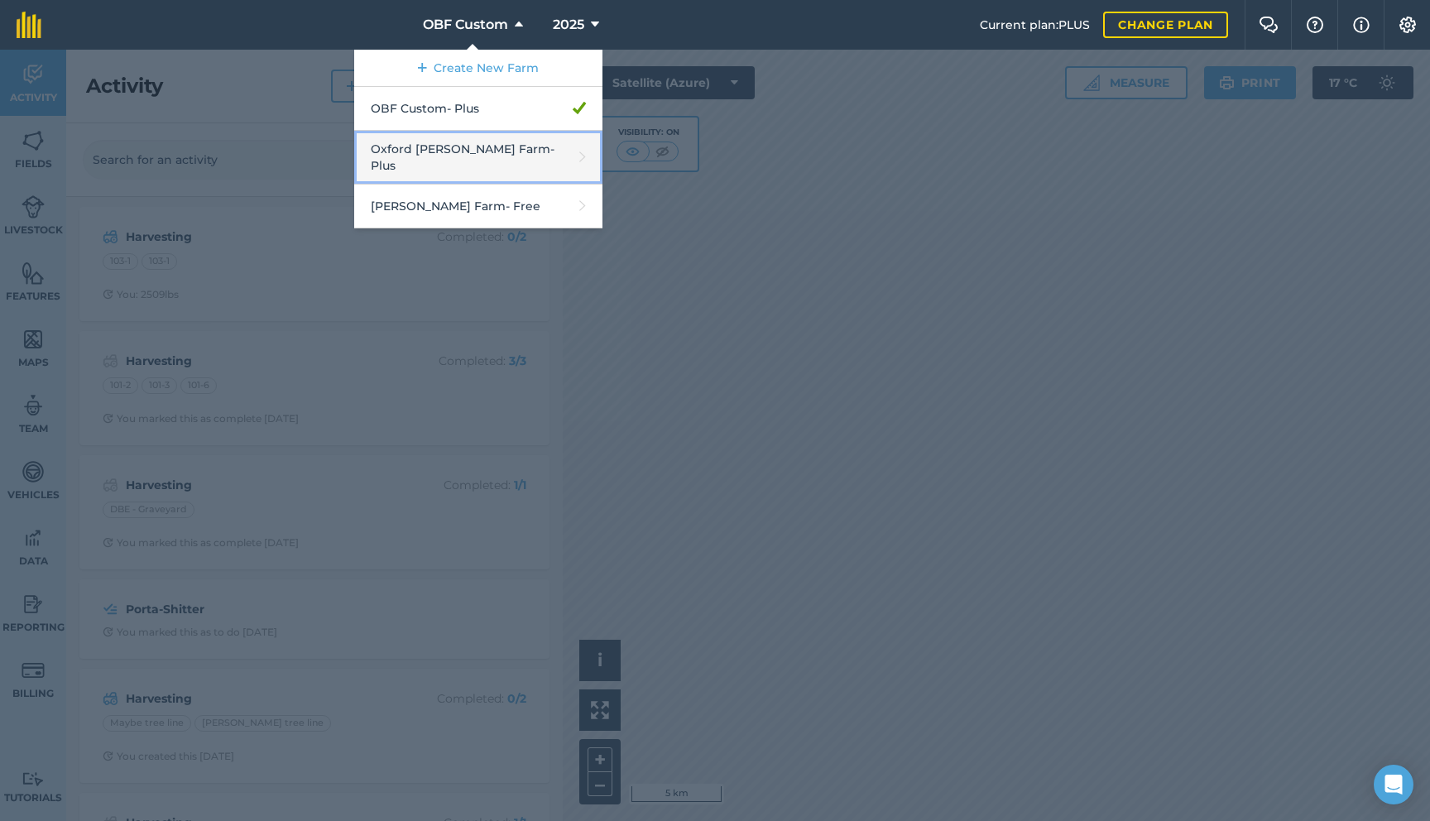
click at [461, 161] on link "Oxford [PERSON_NAME] Farm - Plus" at bounding box center [478, 158] width 248 height 54
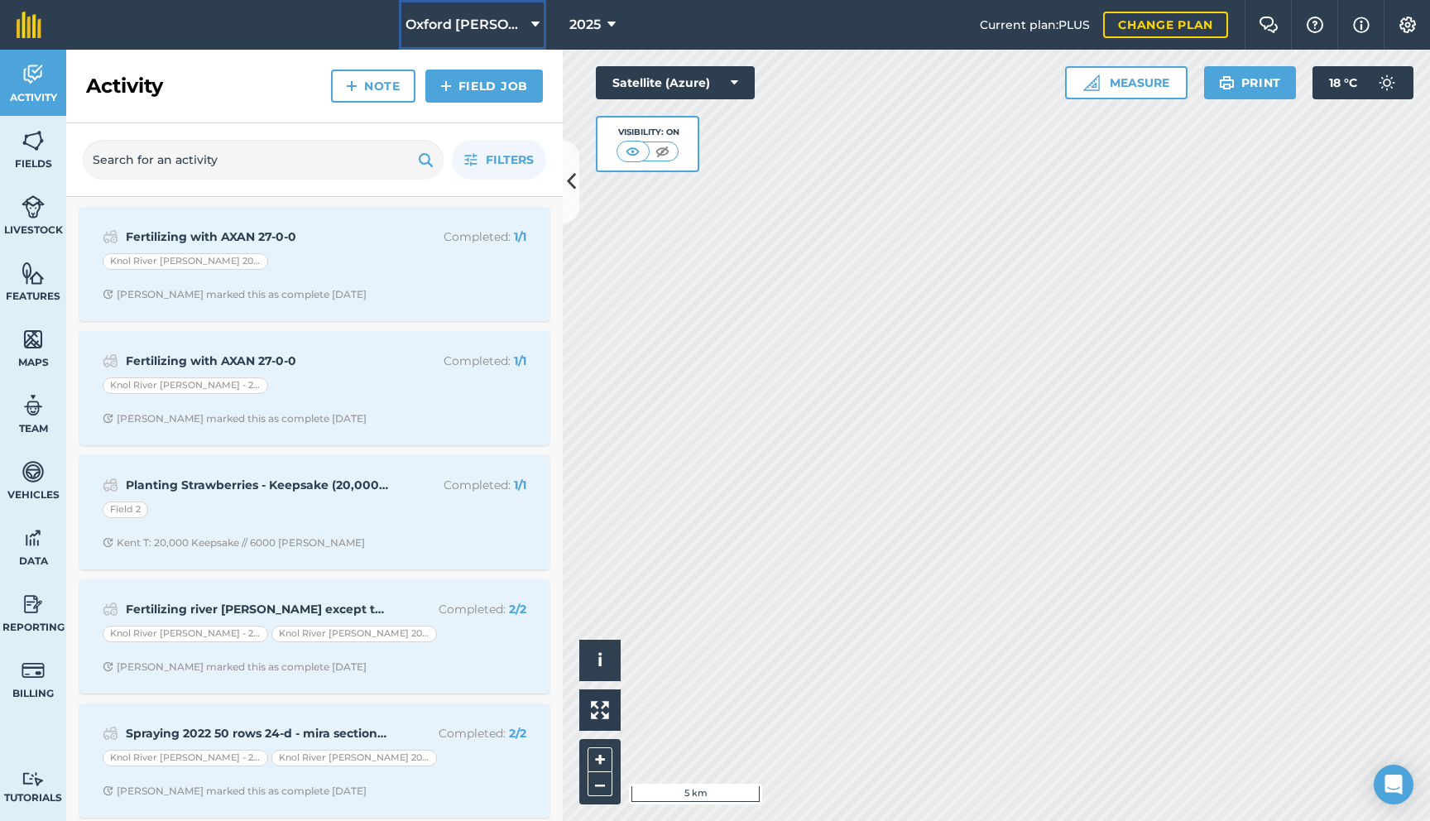
click at [493, 22] on span "Oxford [PERSON_NAME] Farm" at bounding box center [465, 25] width 119 height 20
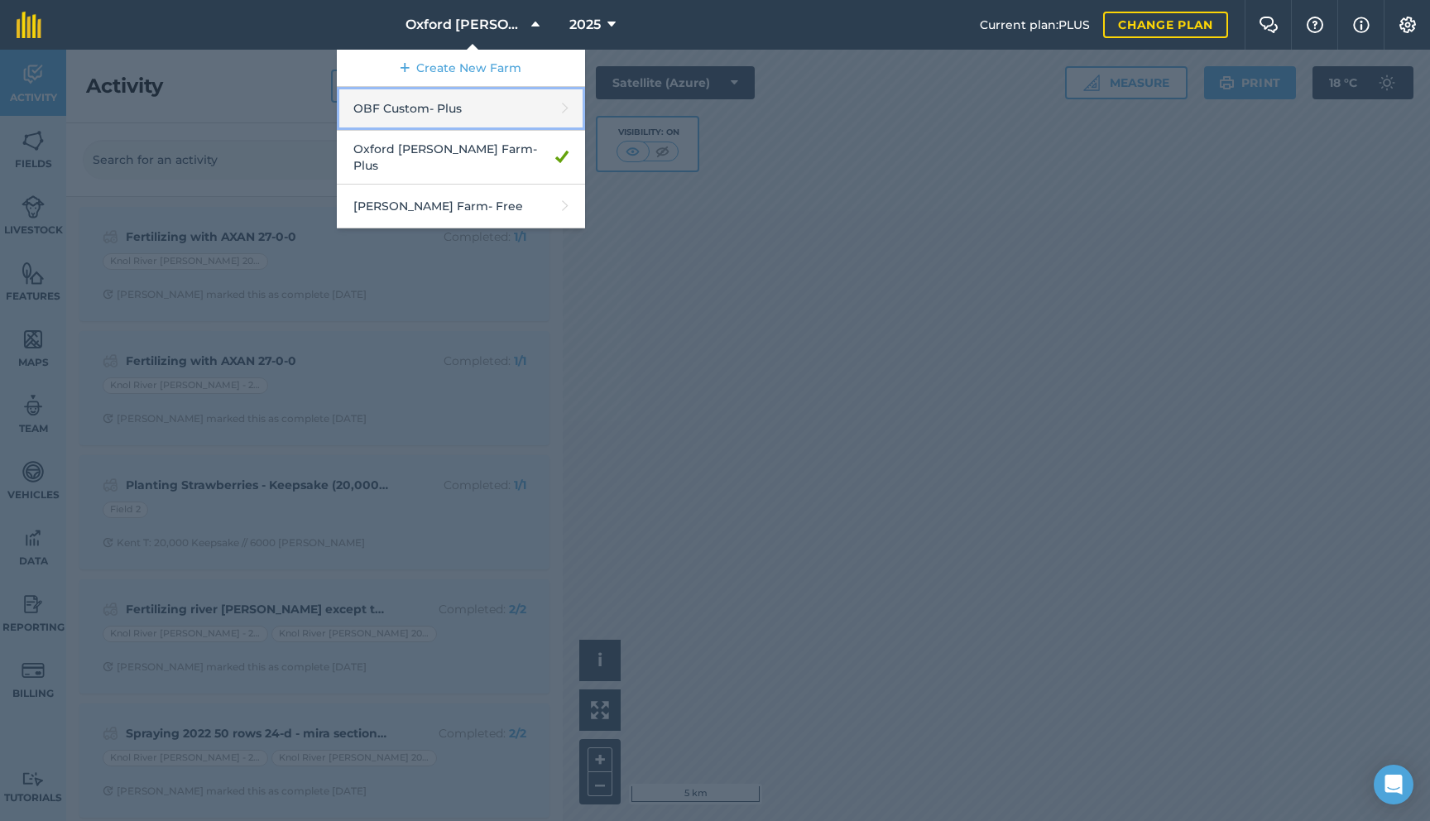
click at [557, 110] on link "OBF Custom - Plus" at bounding box center [461, 109] width 248 height 44
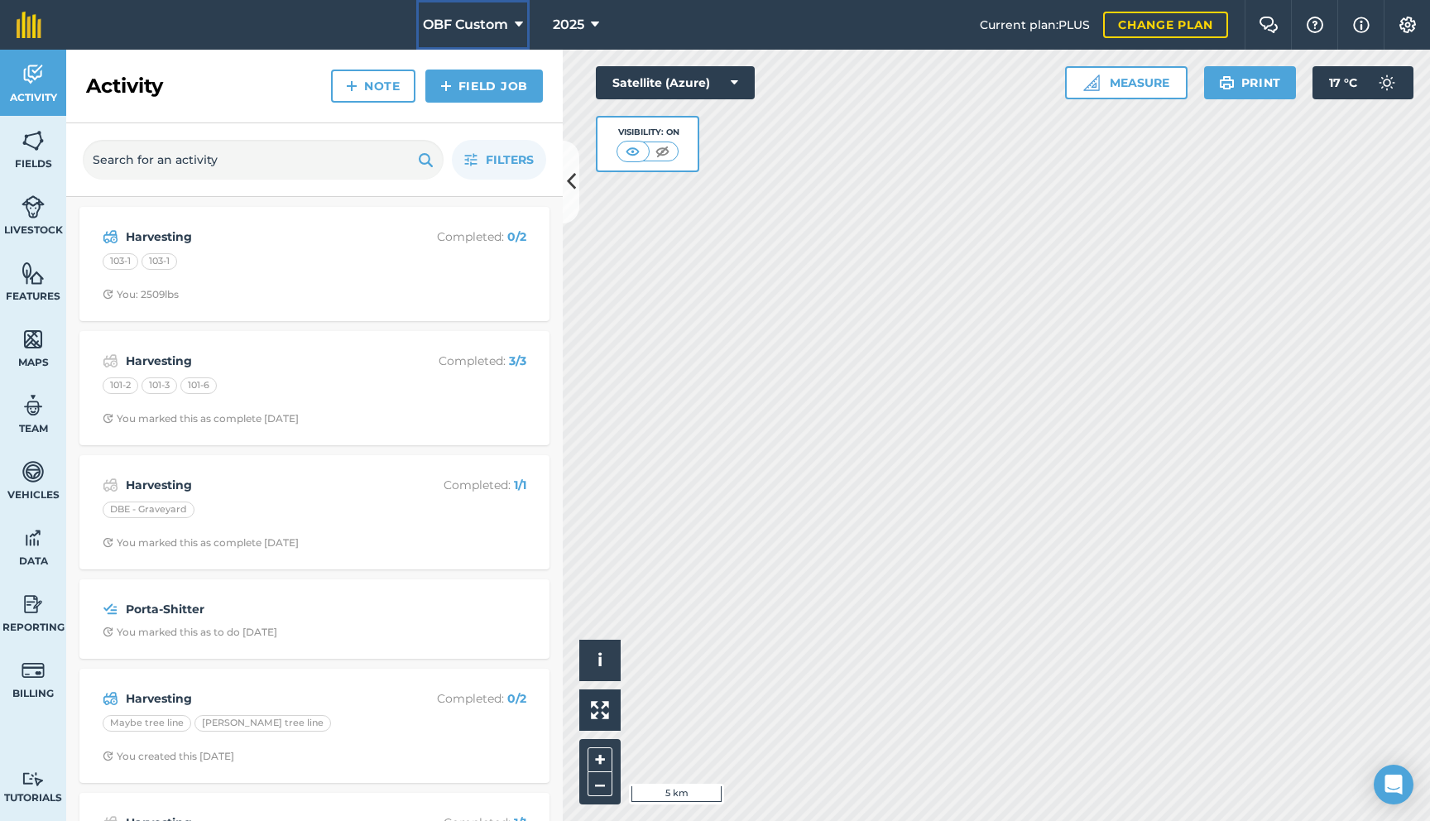
click at [518, 30] on icon at bounding box center [519, 25] width 8 height 20
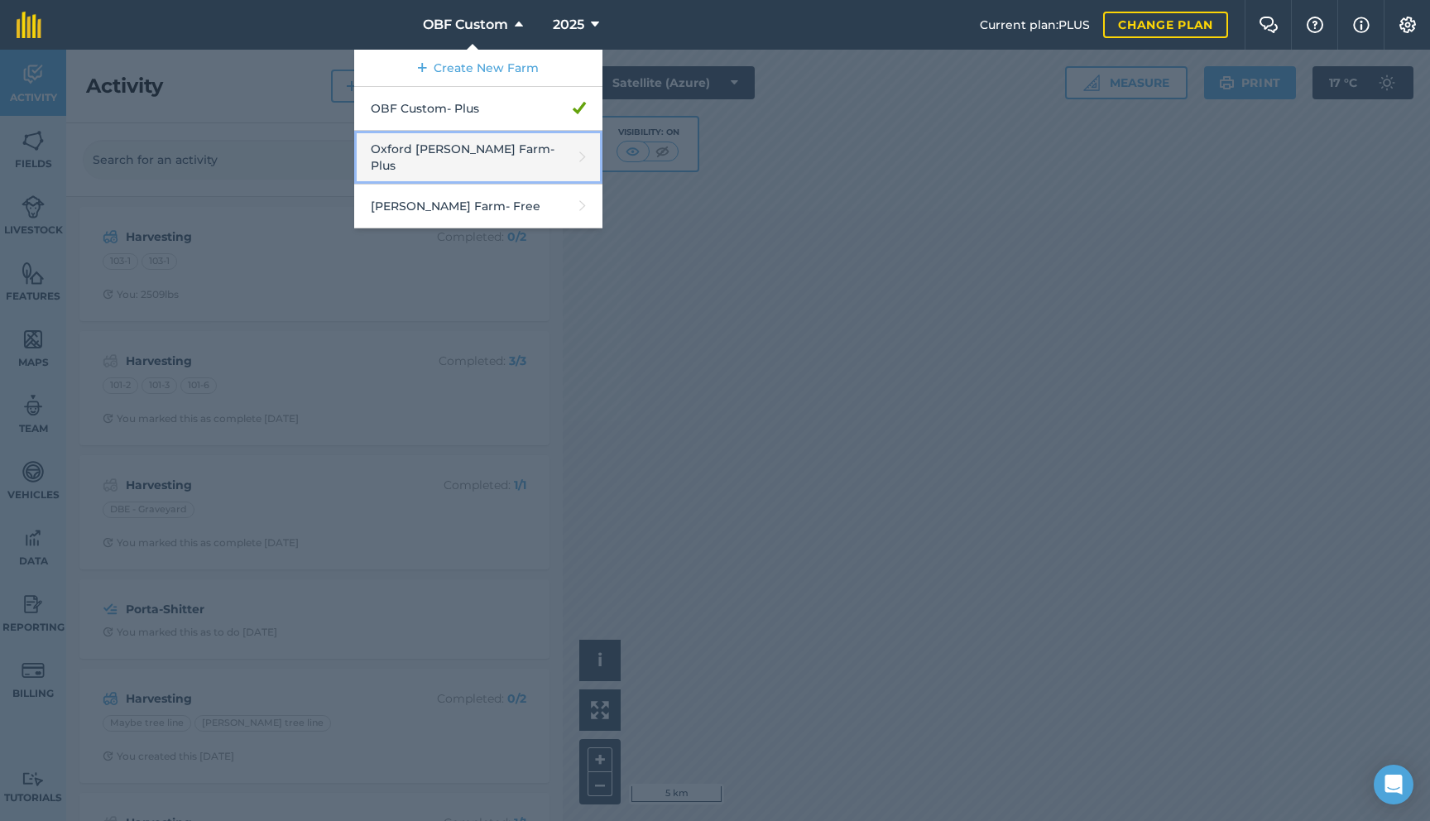
click at [494, 157] on link "Oxford [PERSON_NAME] Farm - Plus" at bounding box center [478, 158] width 248 height 54
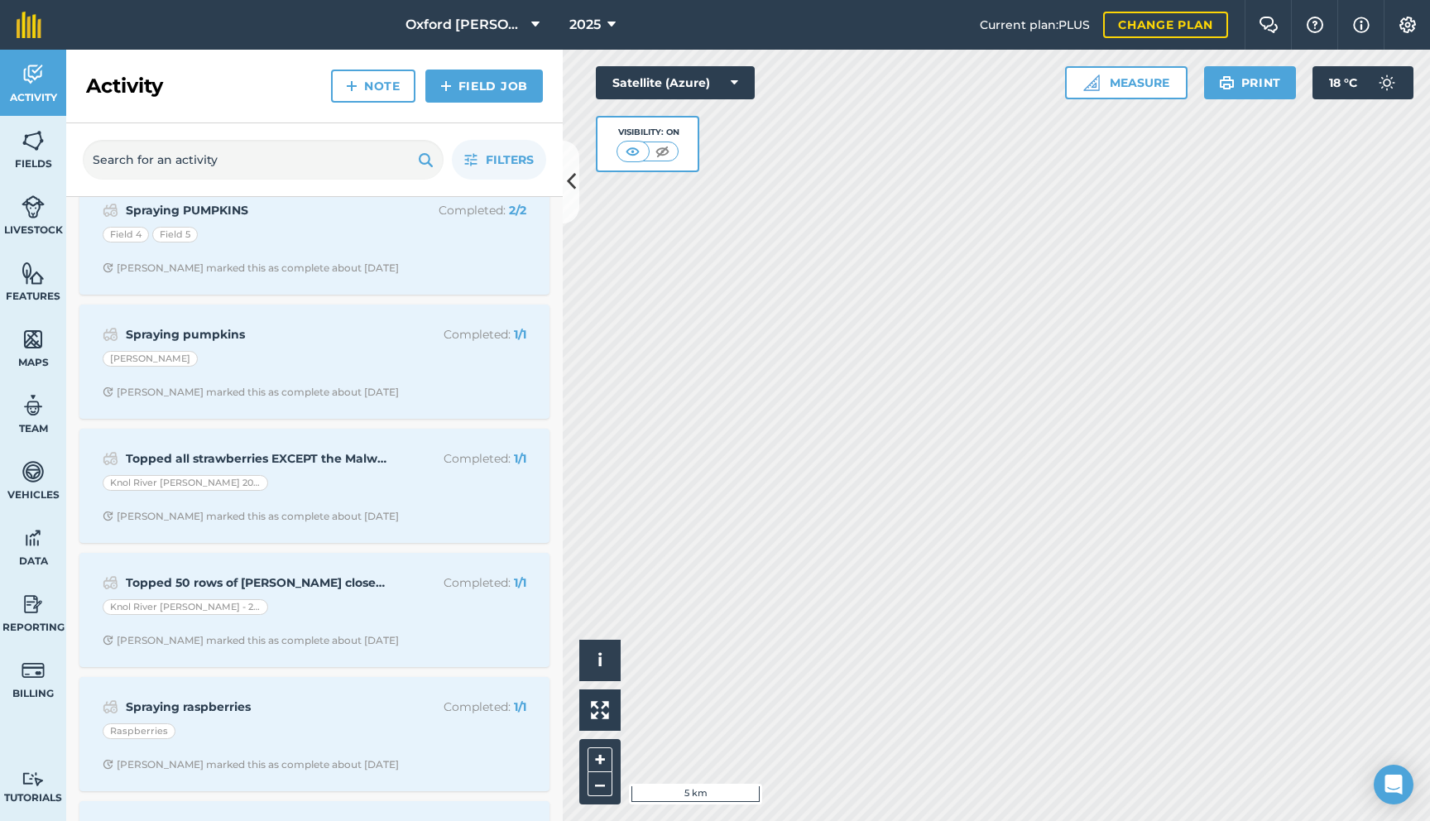
scroll to position [1025, 0]
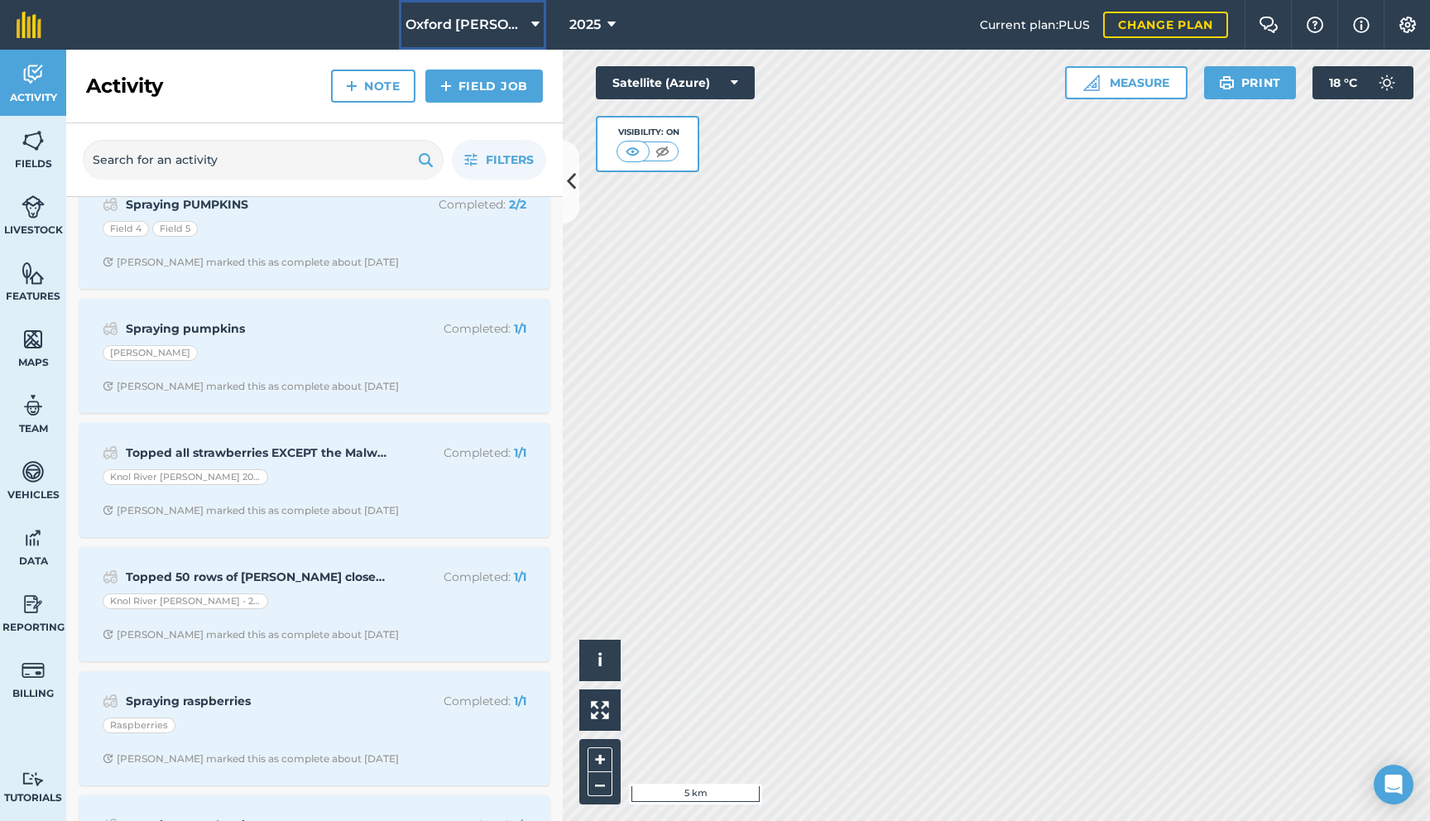
click at [412, 17] on span "Oxford [PERSON_NAME] Farm" at bounding box center [465, 25] width 119 height 20
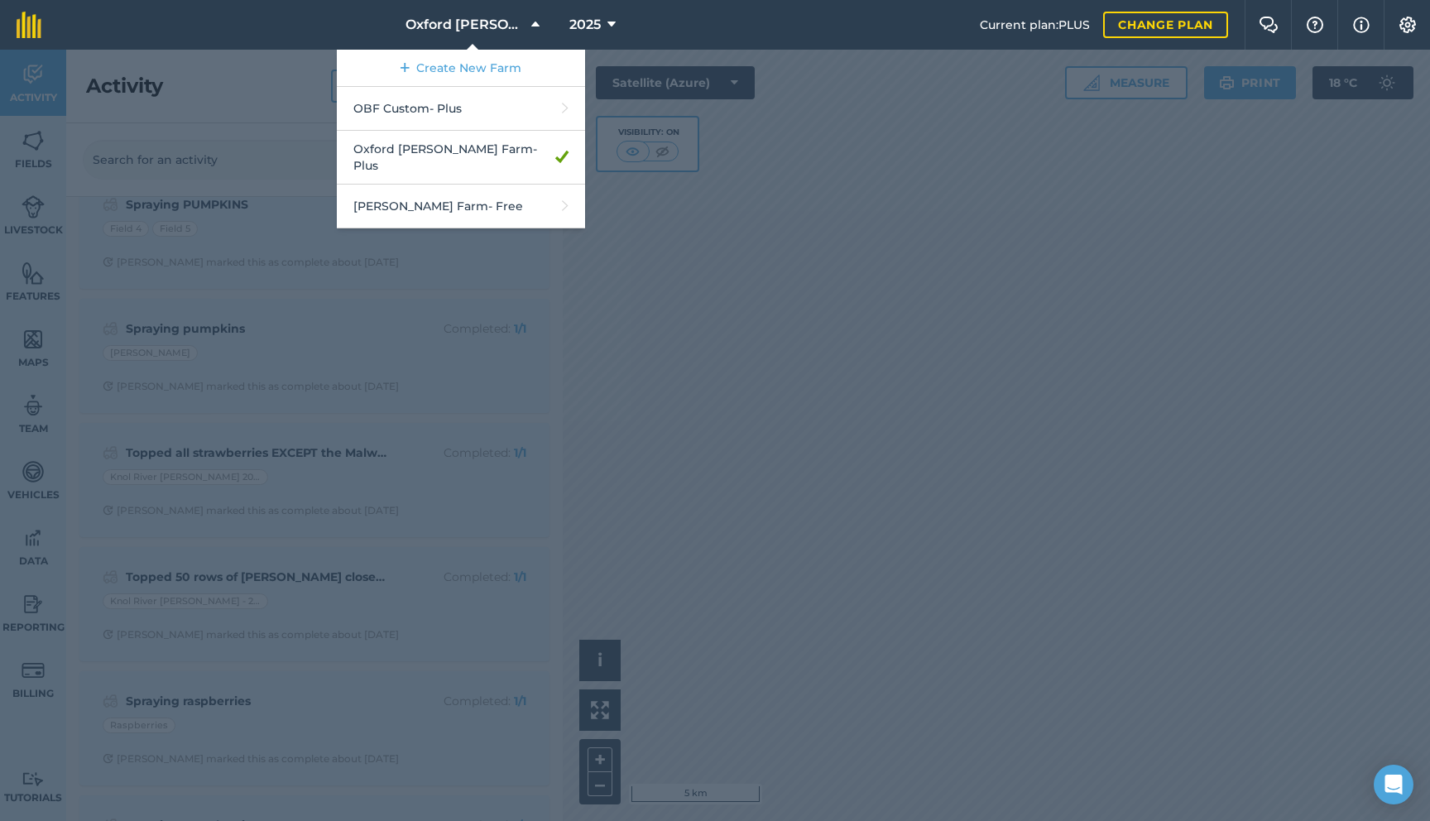
click at [368, 21] on nav "Oxford [PERSON_NAME] Farm Create New Farm OBF Custom - Plus Oxford [PERSON_NAME…" at bounding box center [519, 25] width 922 height 50
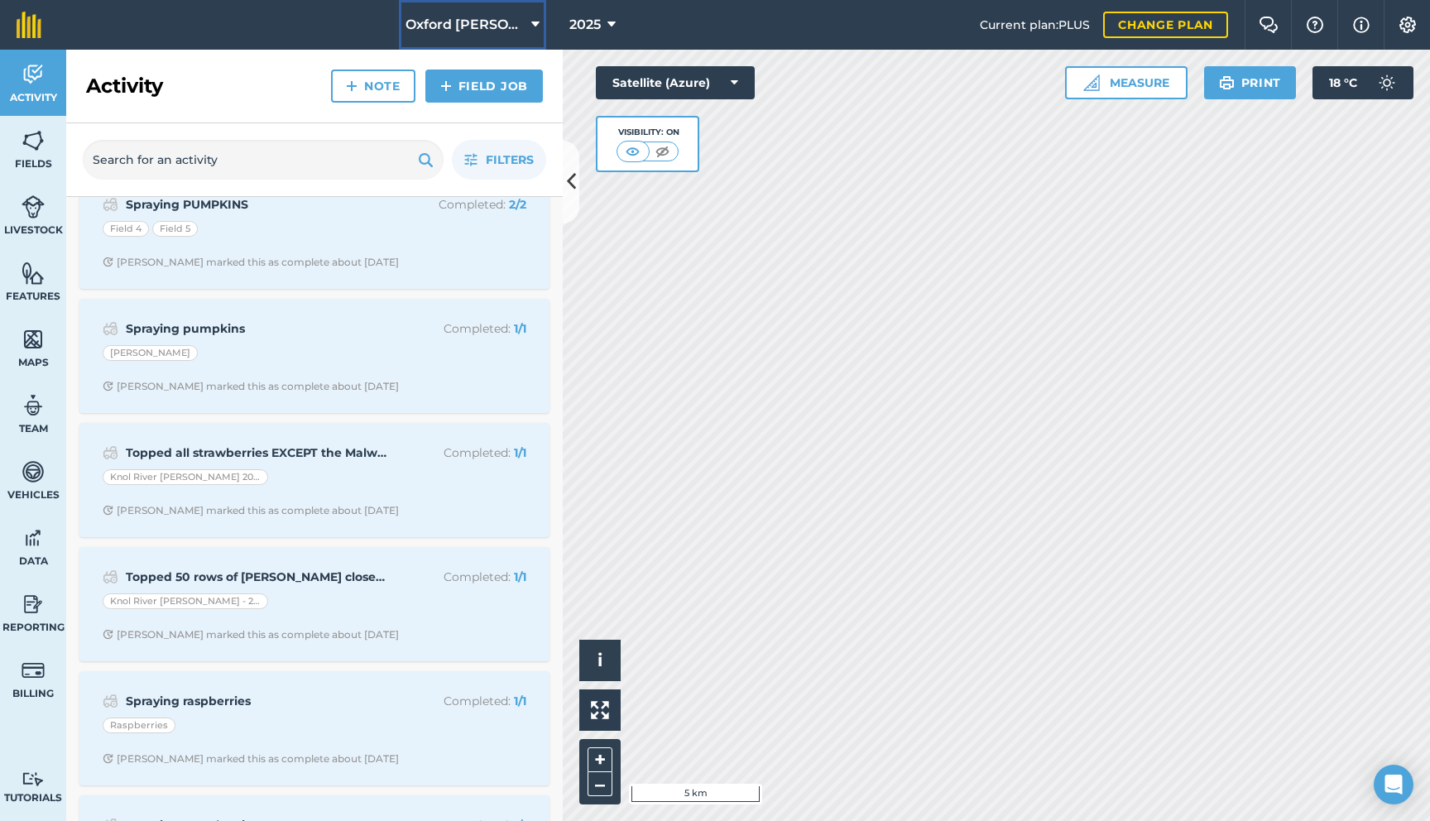
click at [449, 25] on span "Oxford [PERSON_NAME] Farm" at bounding box center [465, 25] width 119 height 20
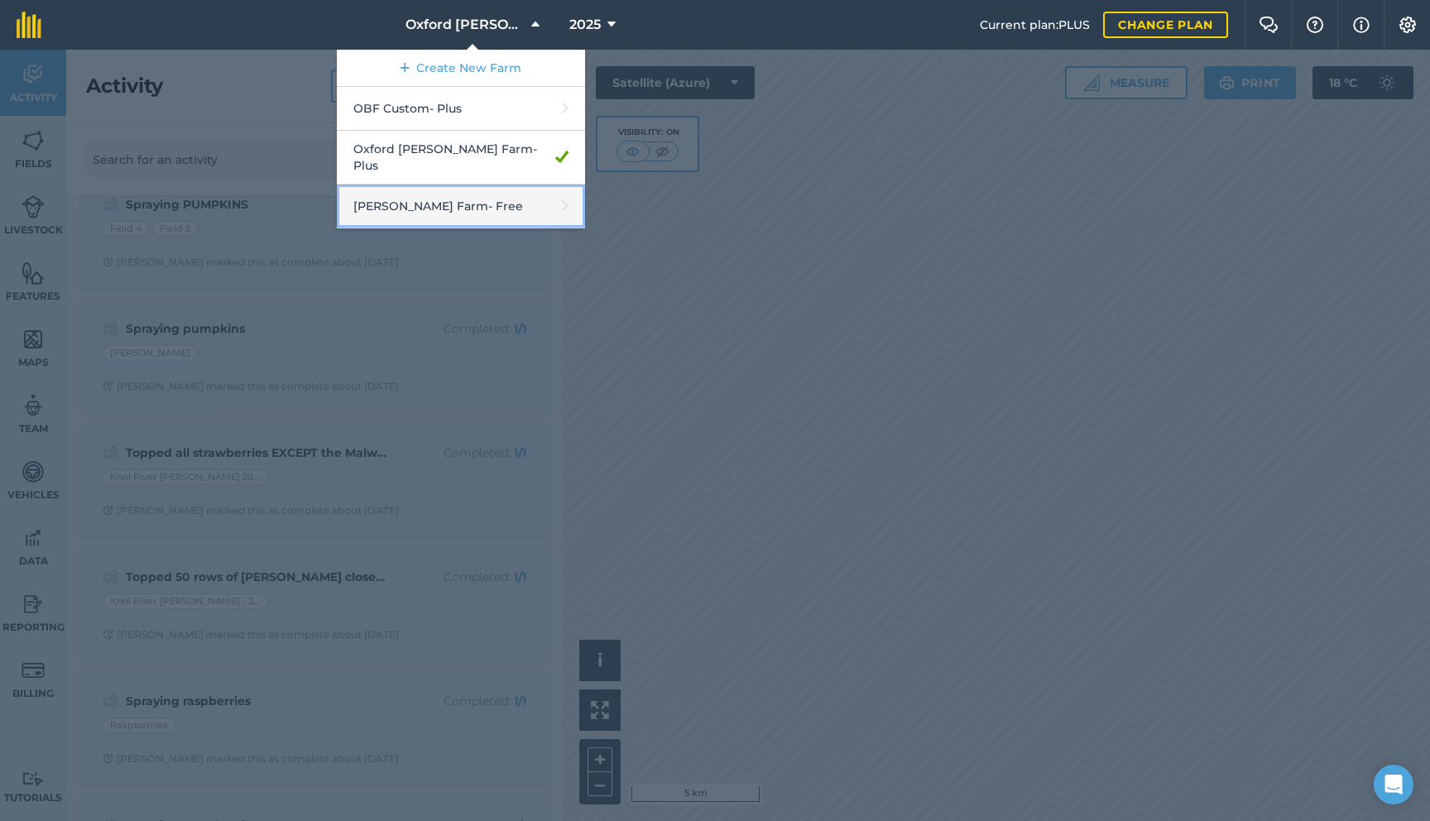
click at [443, 202] on link "[PERSON_NAME] Farm - Free" at bounding box center [461, 207] width 248 height 44
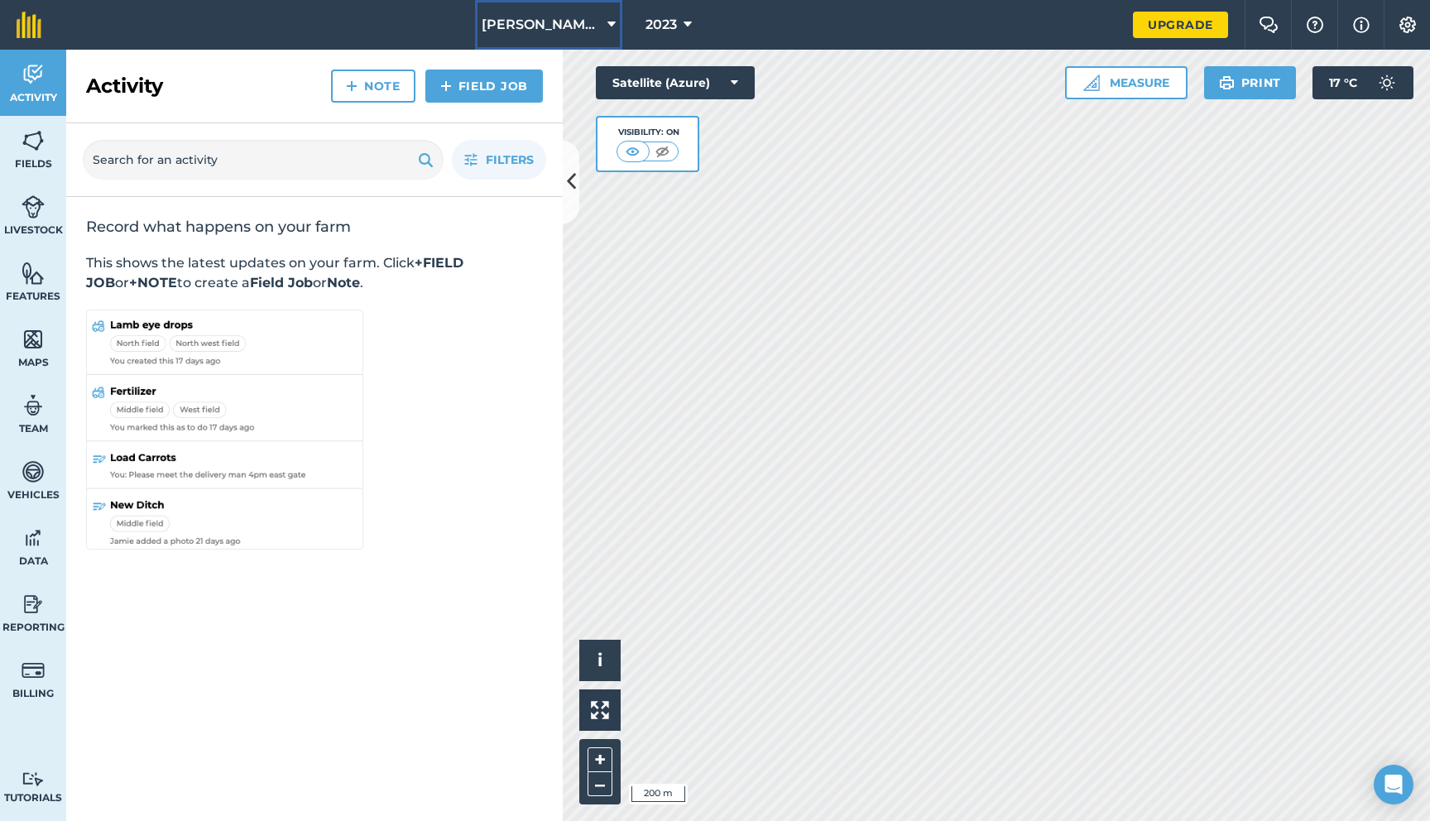
click at [540, 33] on span "[PERSON_NAME] Farm" at bounding box center [541, 25] width 119 height 20
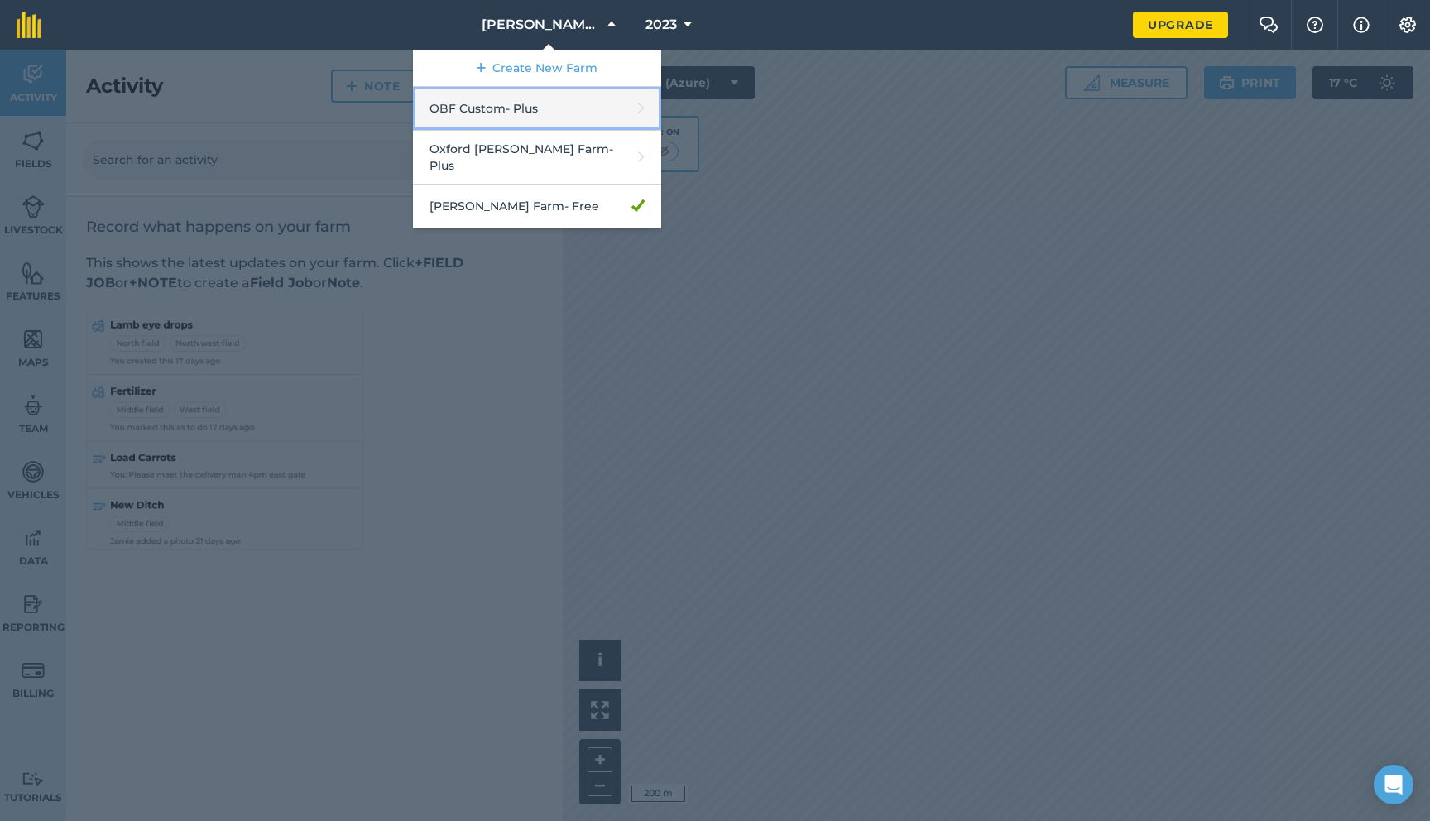
click at [544, 112] on link "OBF Custom - Plus" at bounding box center [537, 109] width 248 height 44
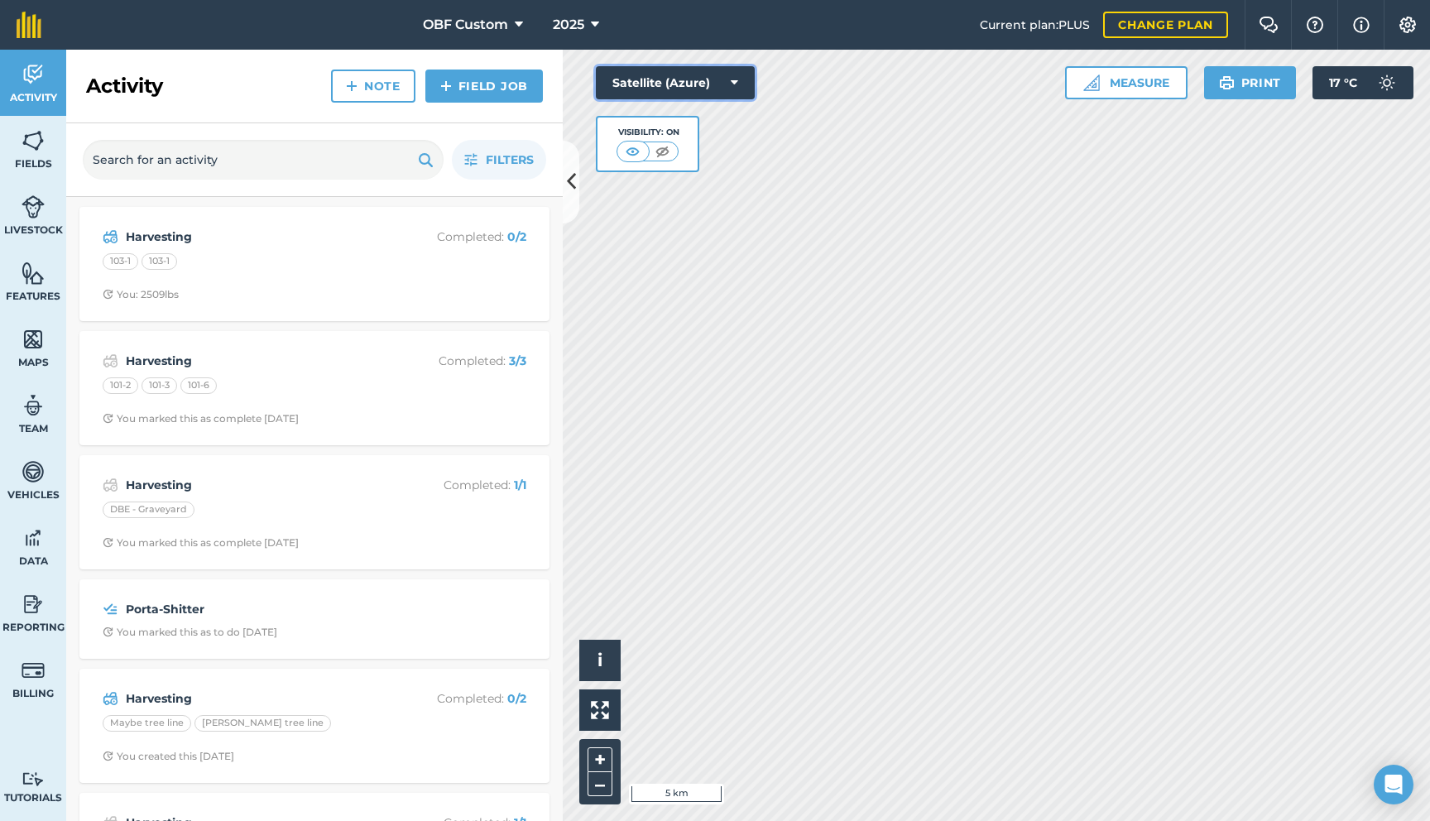
click at [740, 94] on button "Satellite (Azure)" at bounding box center [675, 82] width 159 height 33
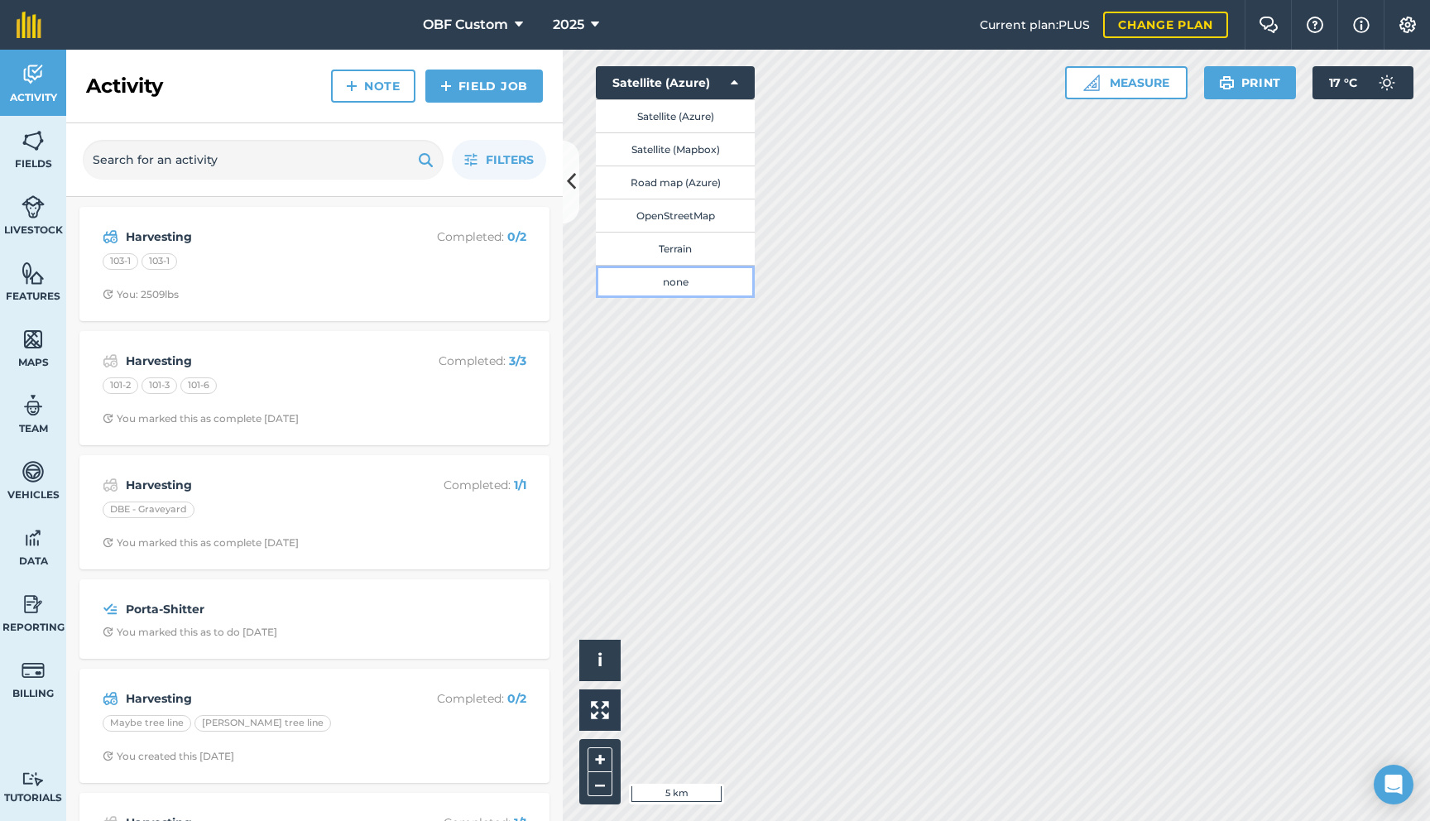
click at [694, 296] on button "none" at bounding box center [675, 281] width 159 height 33
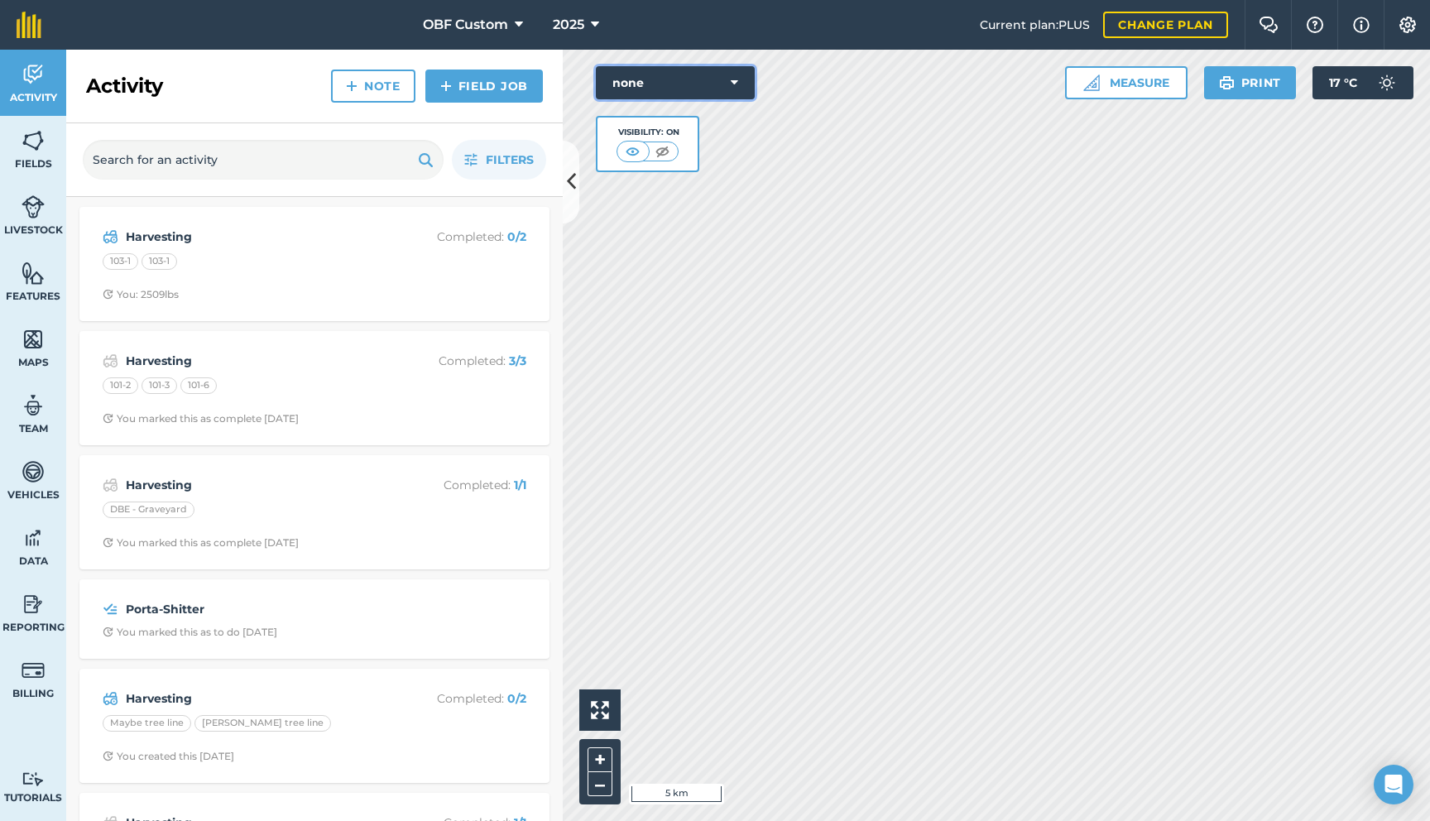
click at [688, 86] on button "none" at bounding box center [675, 82] width 159 height 33
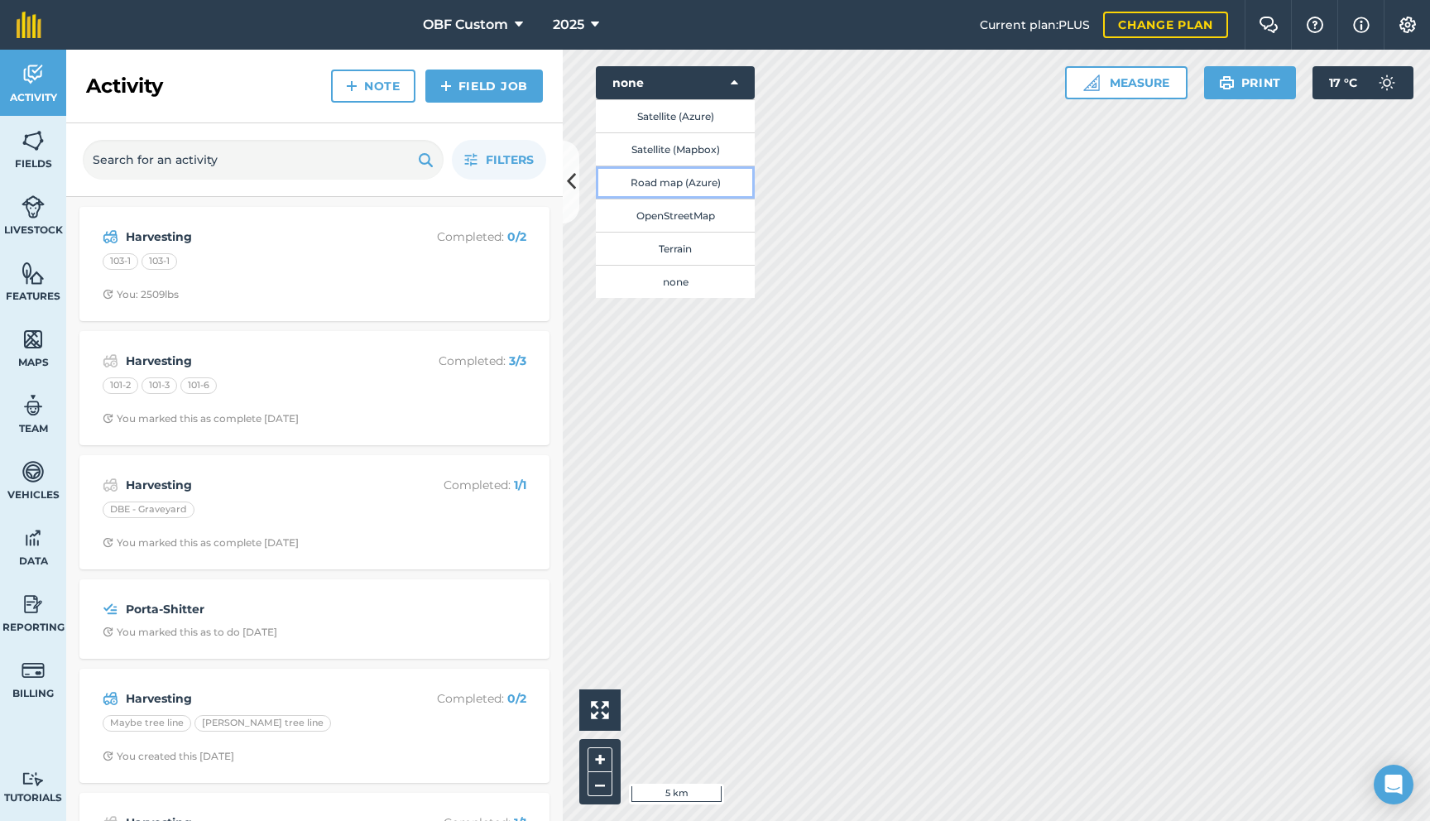
click at [686, 187] on button "Road map (Azure)" at bounding box center [675, 182] width 159 height 33
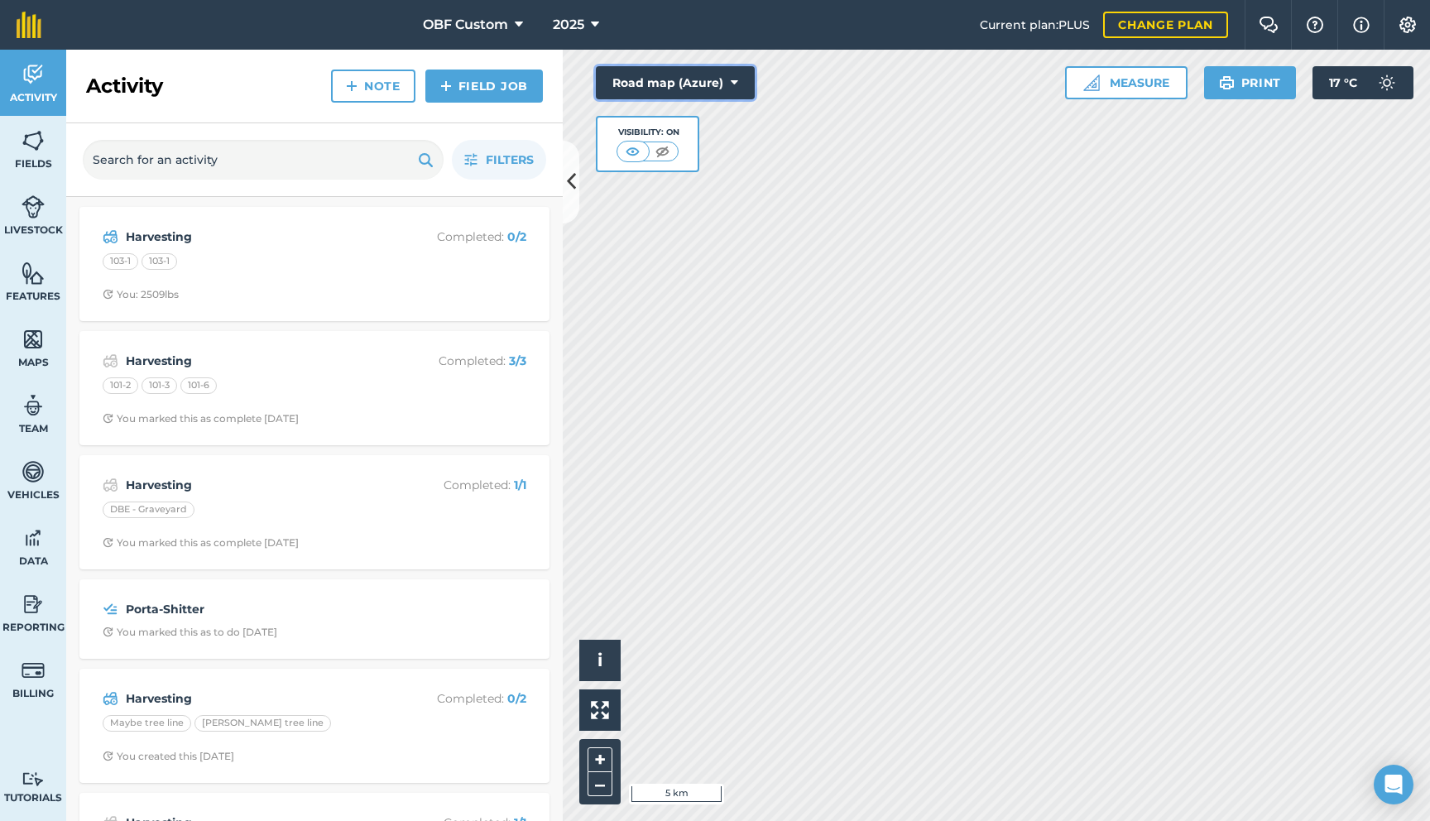
click at [664, 84] on button "Road map (Azure)" at bounding box center [675, 82] width 159 height 33
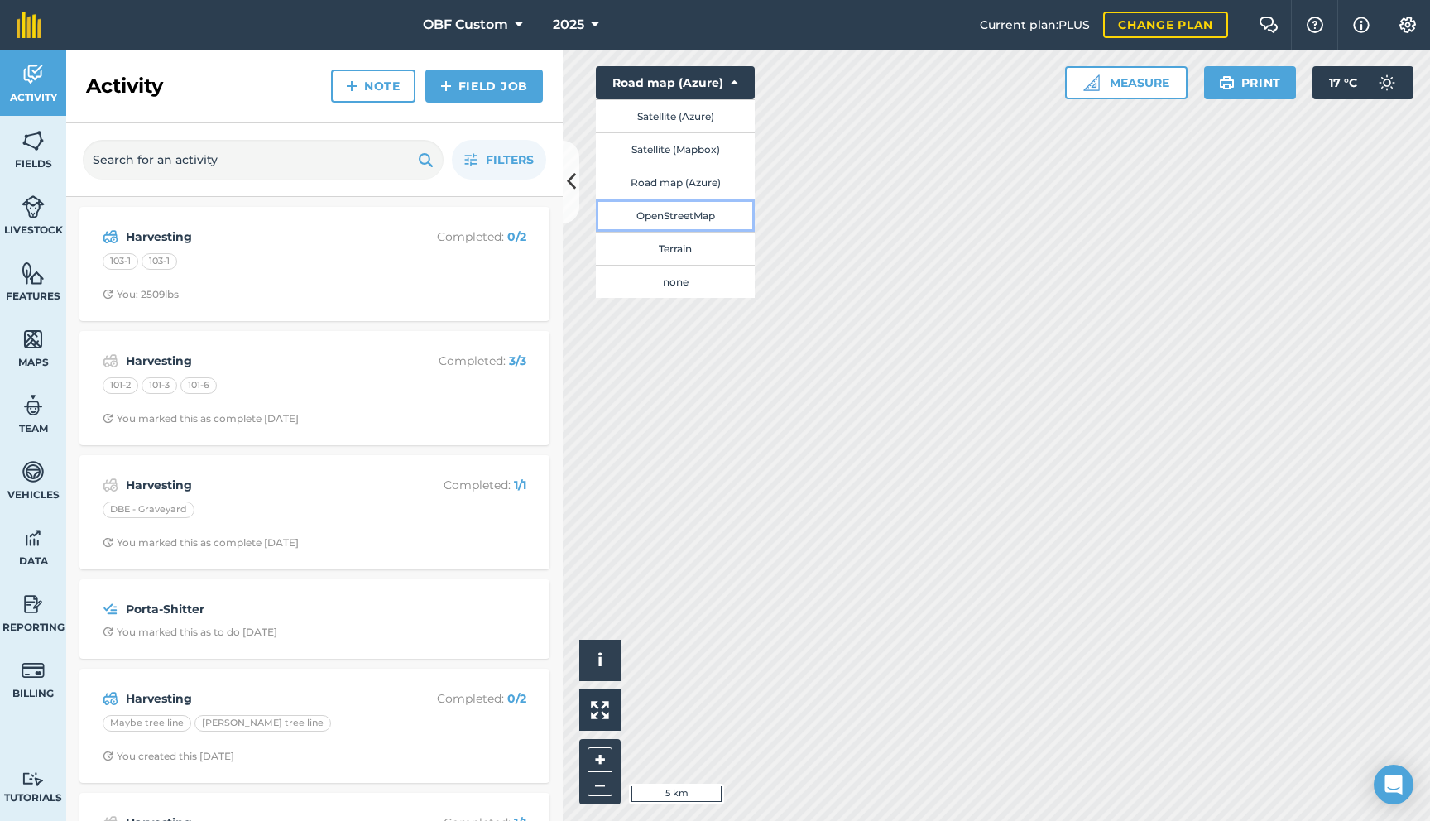
click at [669, 217] on button "OpenStreetMap" at bounding box center [675, 215] width 159 height 33
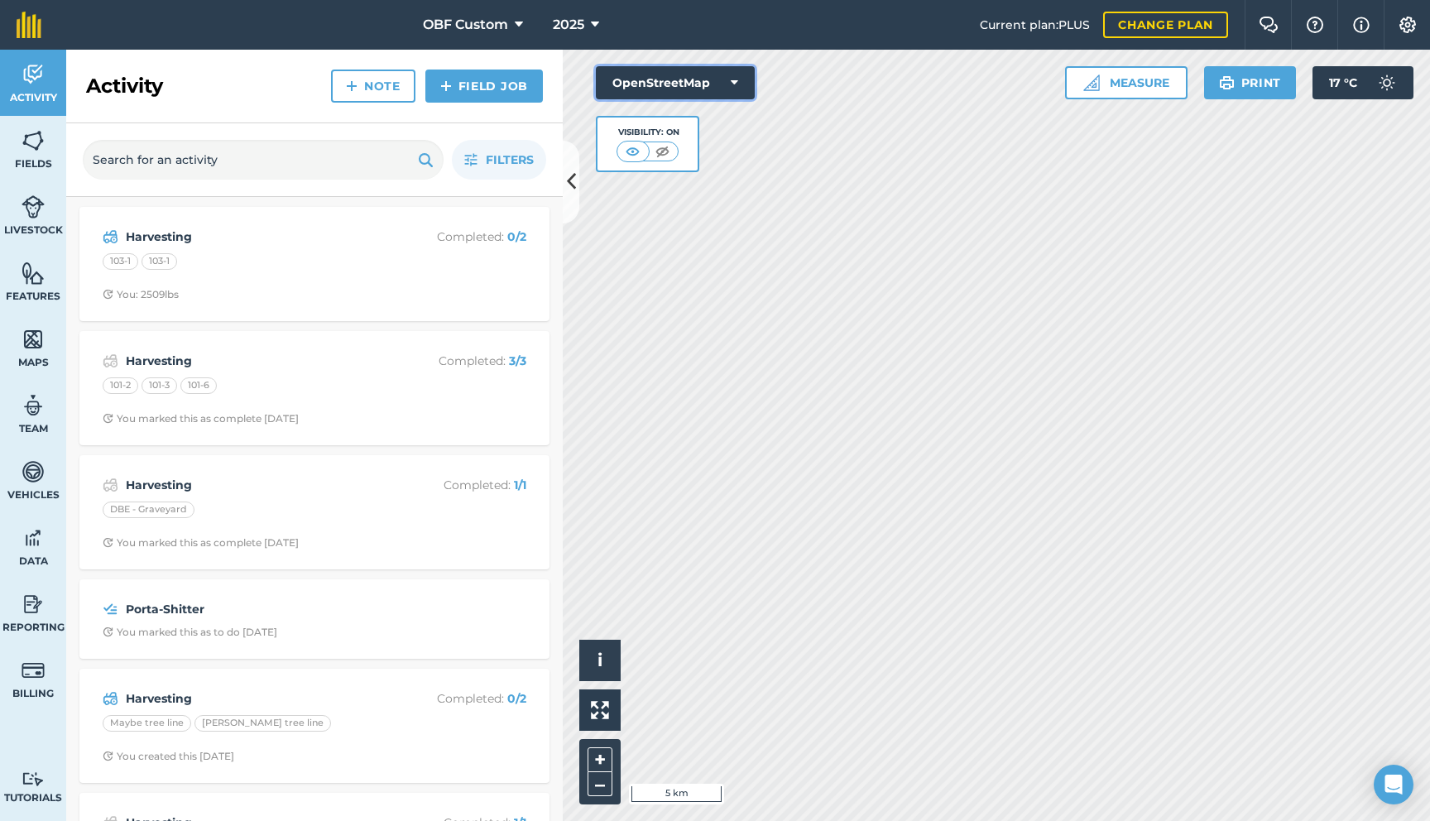
click at [697, 89] on button "OpenStreetMap" at bounding box center [675, 82] width 159 height 33
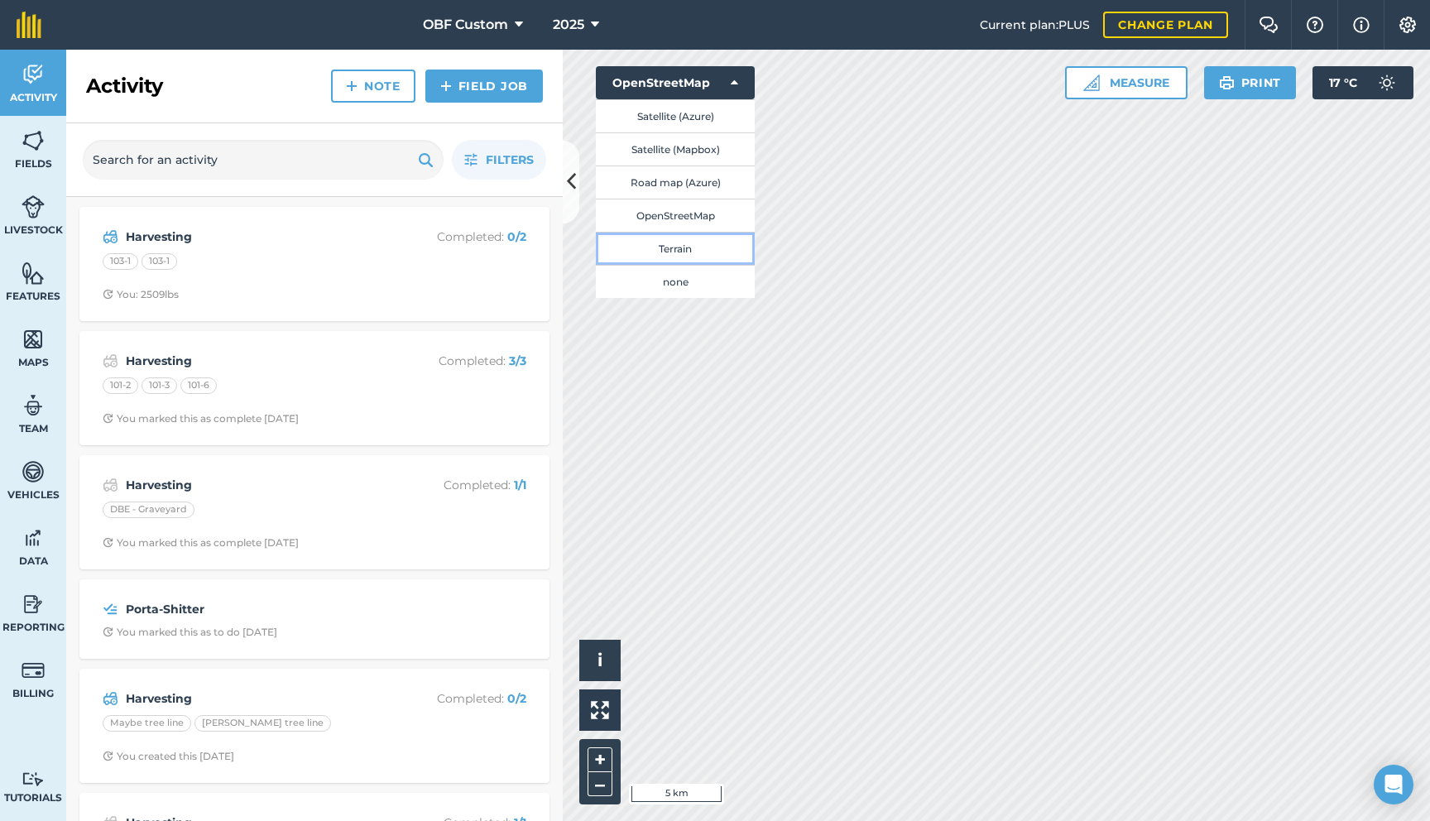
click at [680, 248] on button "Terrain" at bounding box center [675, 248] width 159 height 33
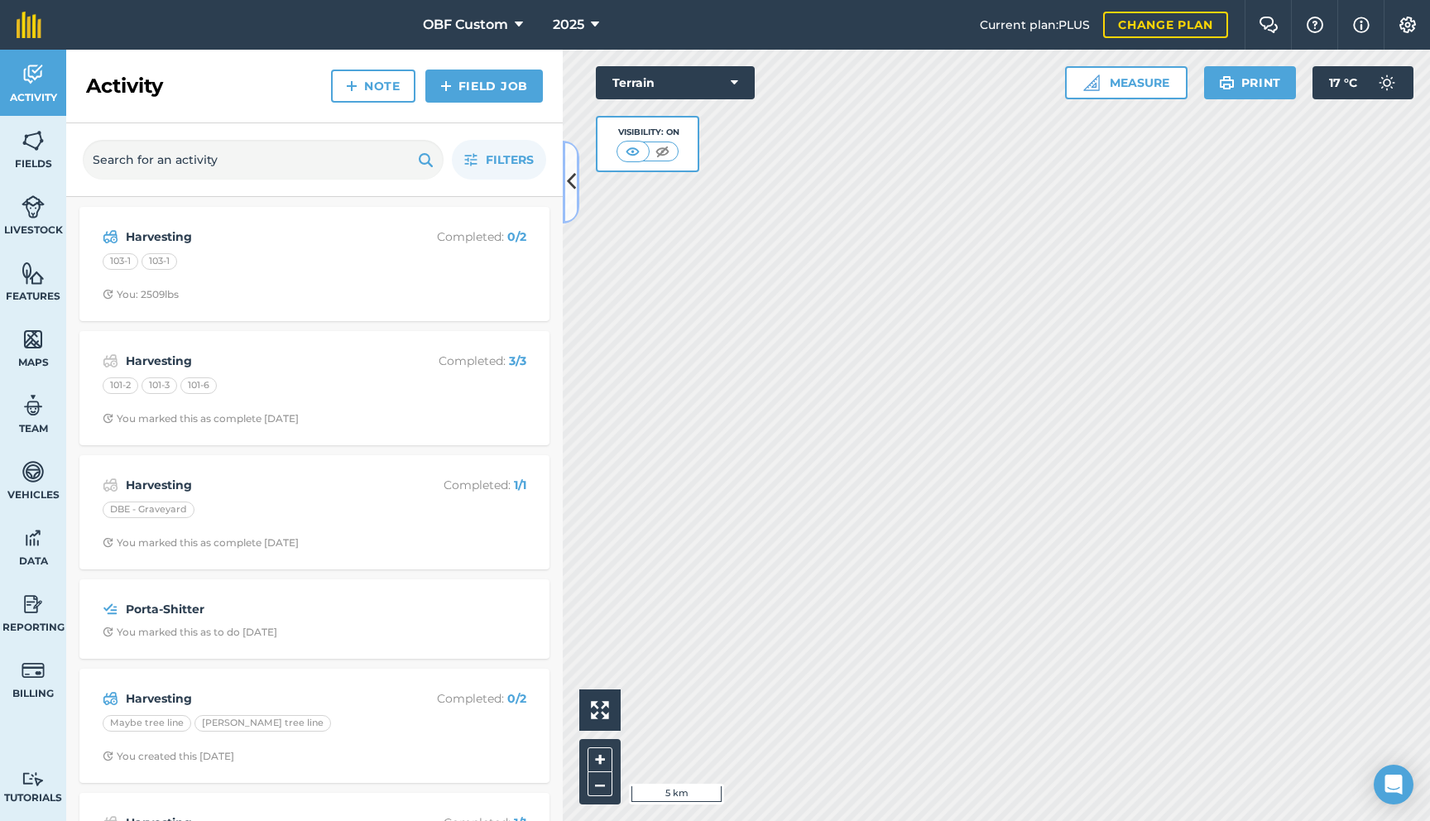
click at [569, 188] on icon at bounding box center [571, 181] width 9 height 29
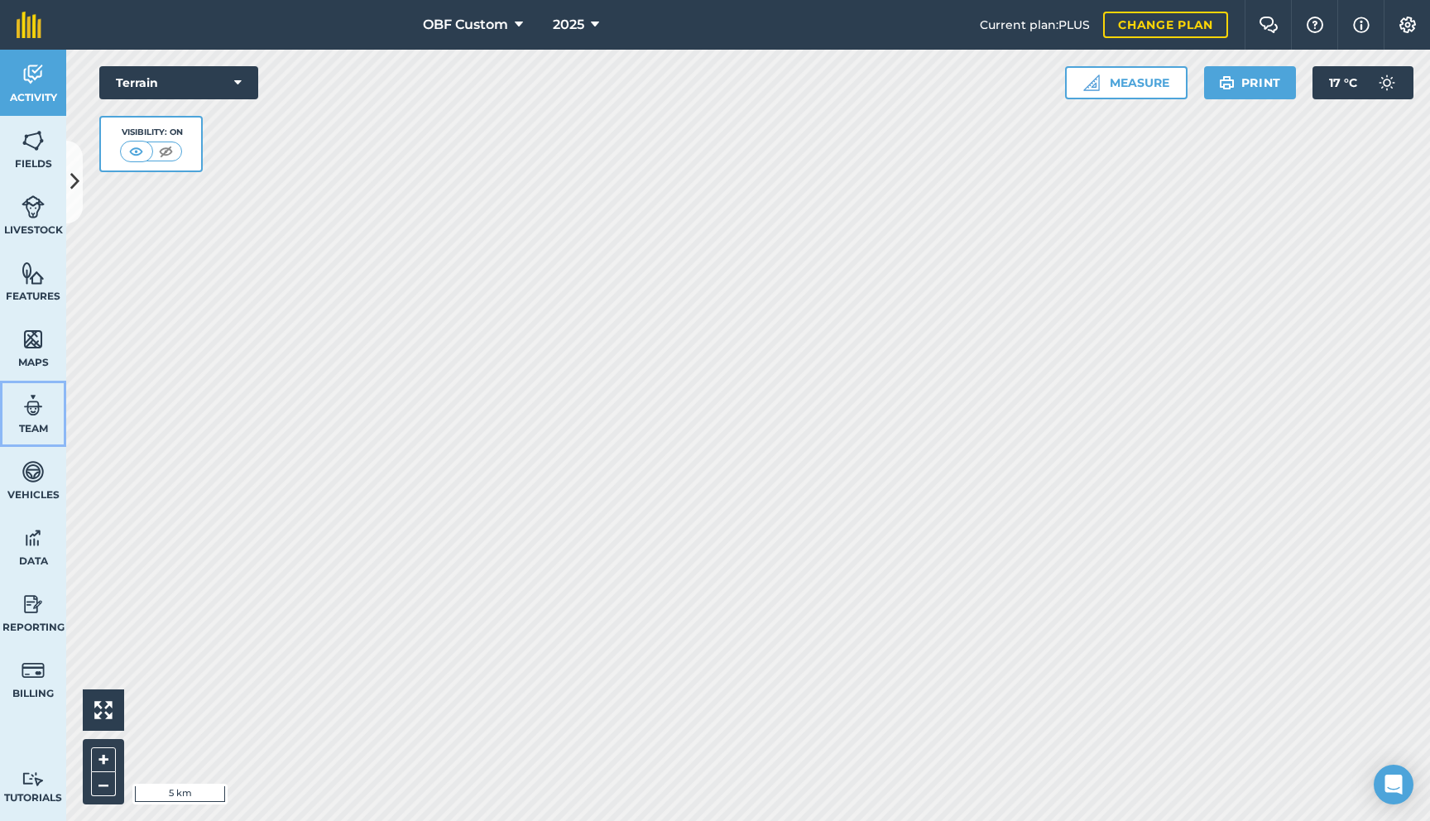
click at [32, 413] on img at bounding box center [33, 405] width 23 height 25
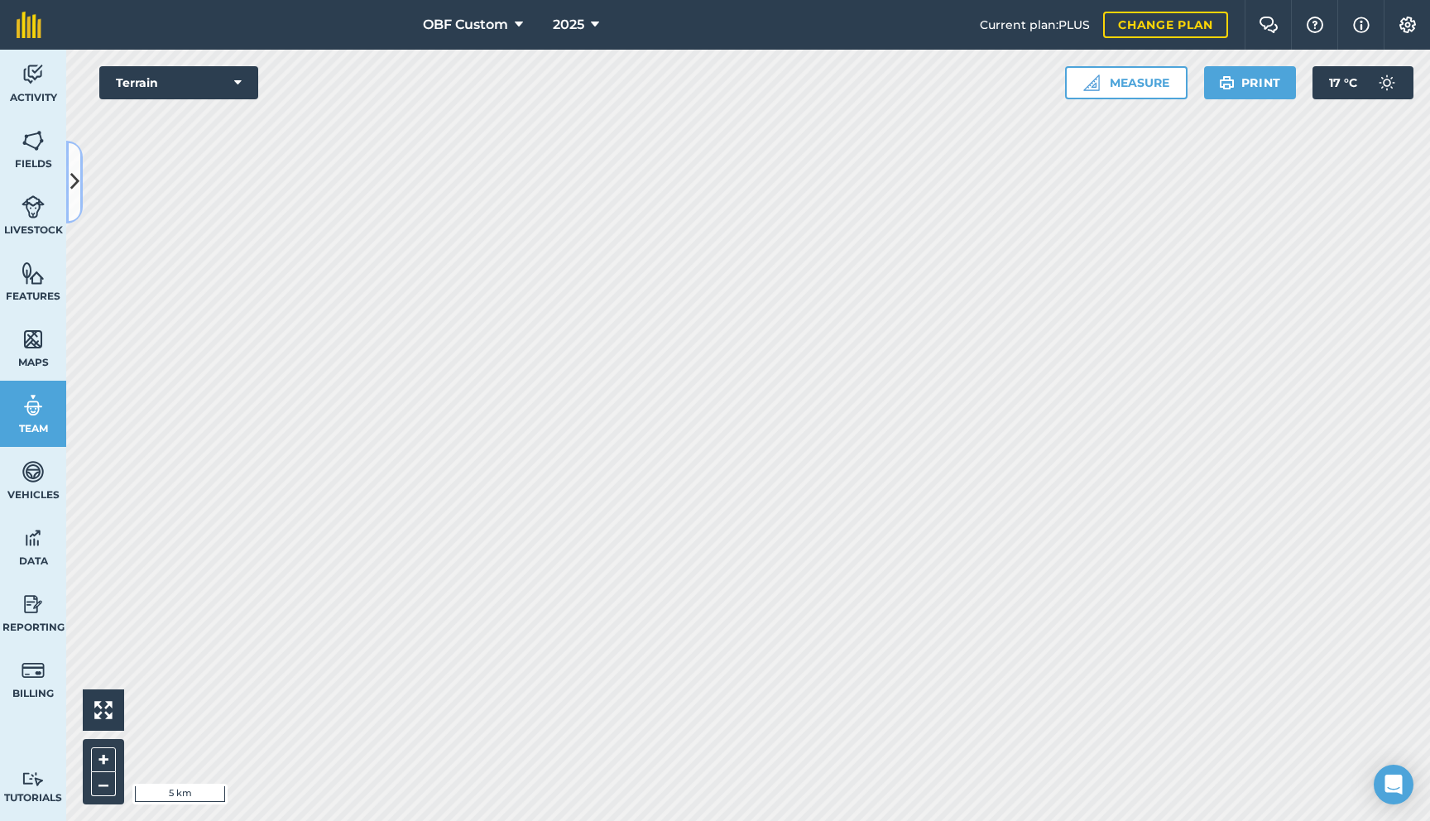
click at [72, 180] on icon at bounding box center [74, 181] width 9 height 29
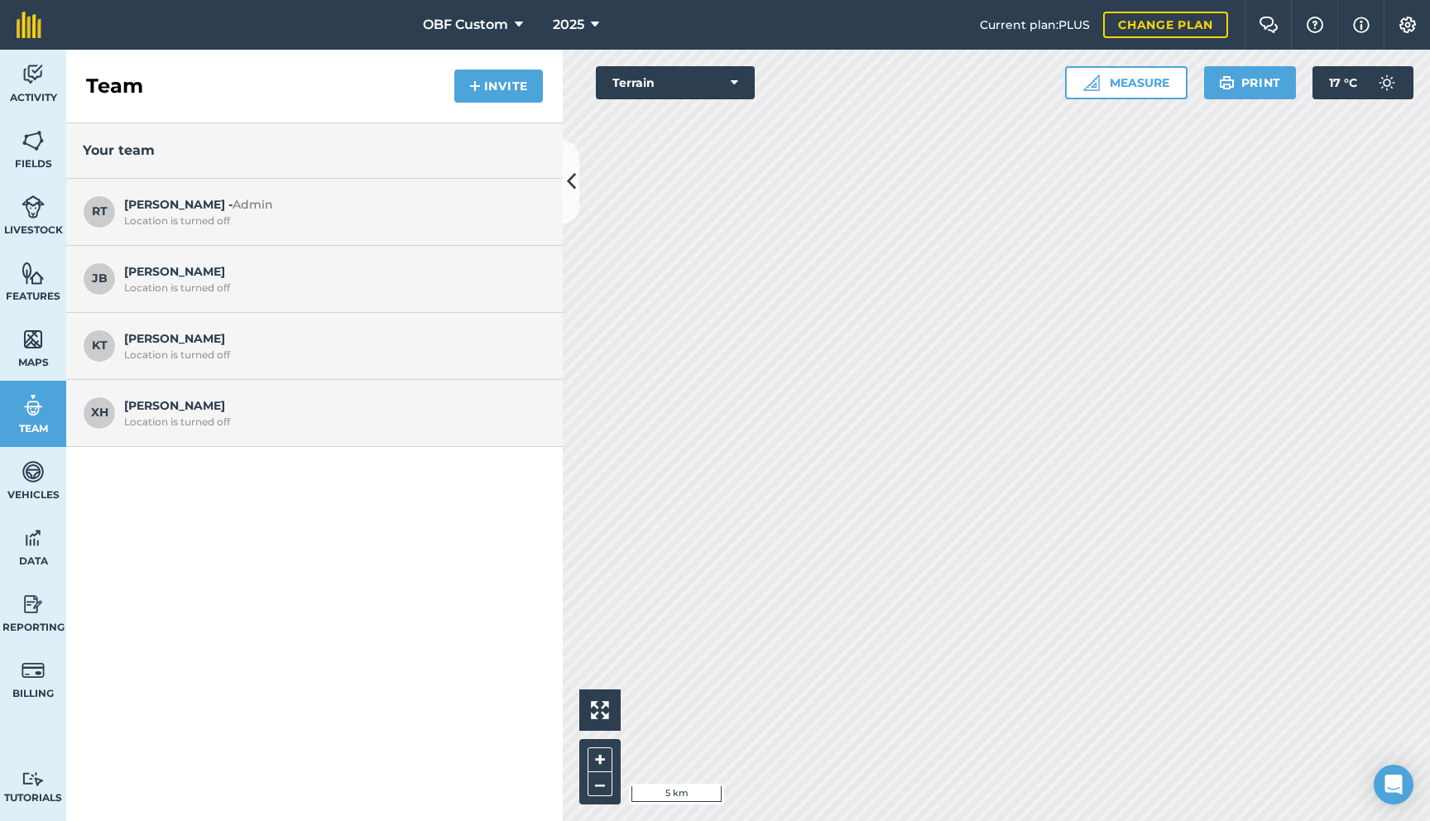
click at [393, 289] on div "Location is turned off" at bounding box center [331, 287] width 414 height 13
click at [350, 329] on span "Kent T Location is turned off" at bounding box center [331, 344] width 414 height 31
click at [249, 305] on div "[PERSON_NAME] B Location is turned off" at bounding box center [314, 279] width 497 height 67
click at [214, 353] on div "Location is turned off" at bounding box center [331, 354] width 414 height 13
click at [106, 347] on span "KT" at bounding box center [99, 345] width 33 height 33
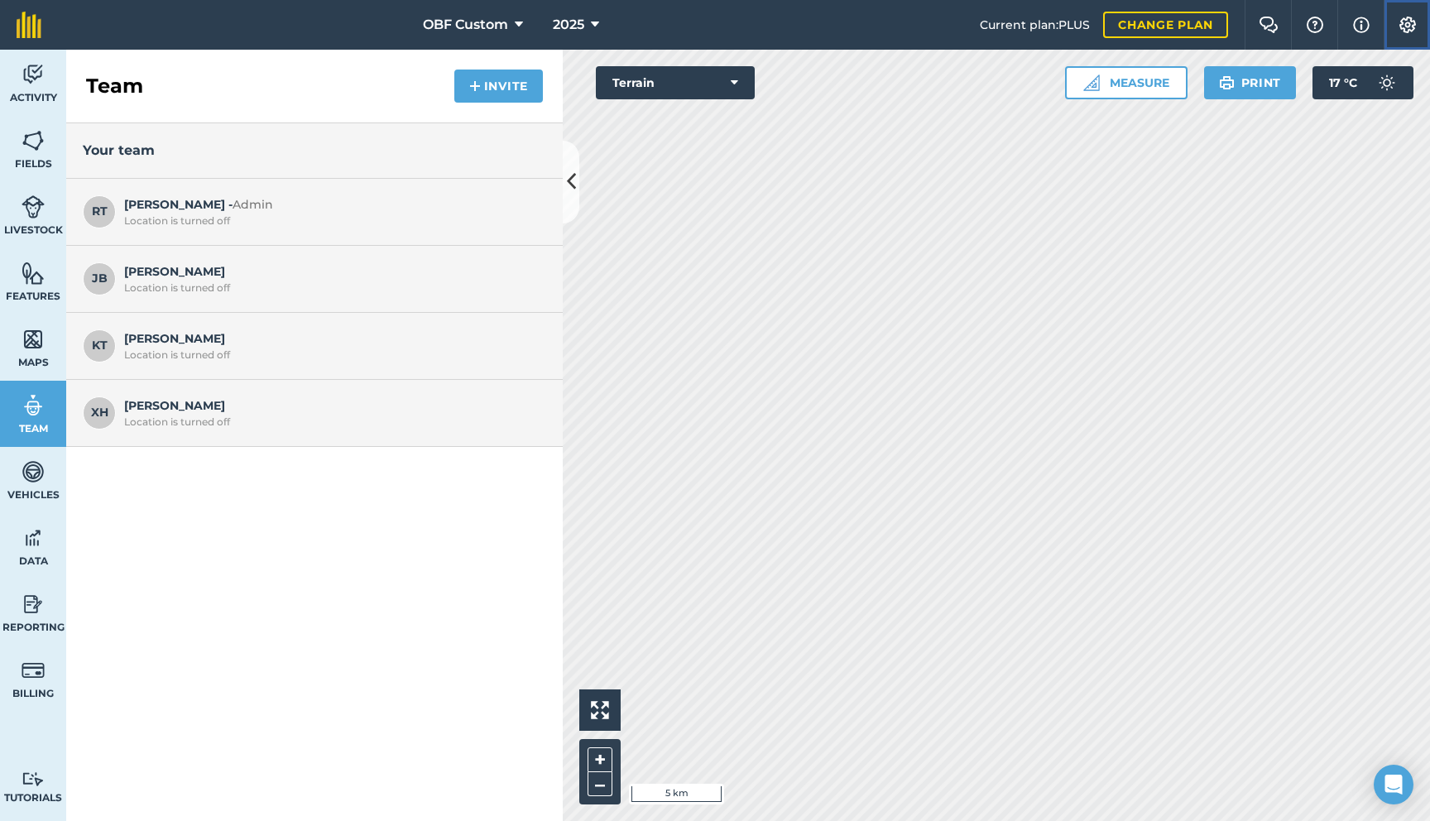
click at [1418, 26] on button "Settings" at bounding box center [1407, 25] width 46 height 50
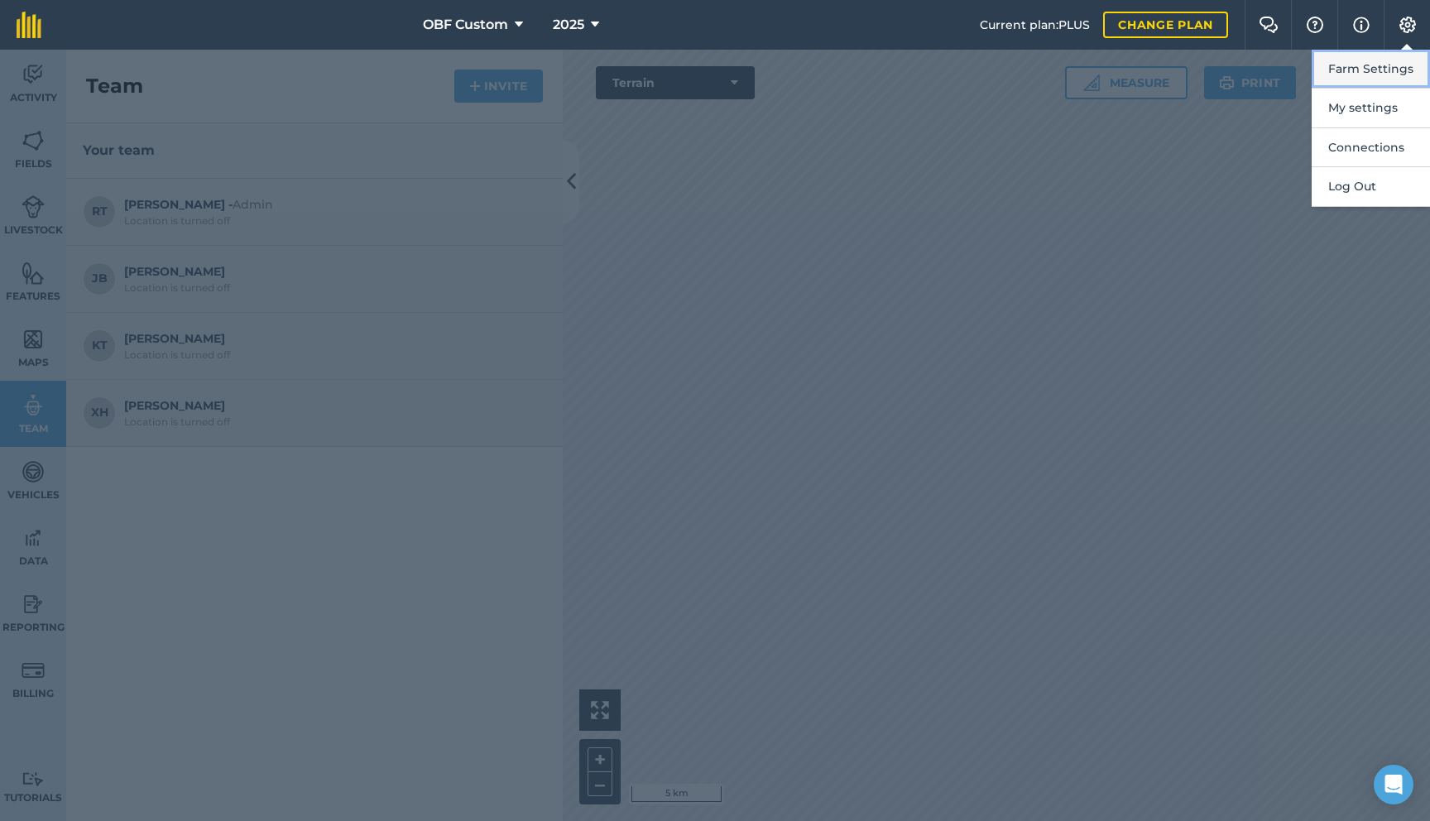
click at [1396, 78] on button "Farm Settings" at bounding box center [1371, 69] width 118 height 39
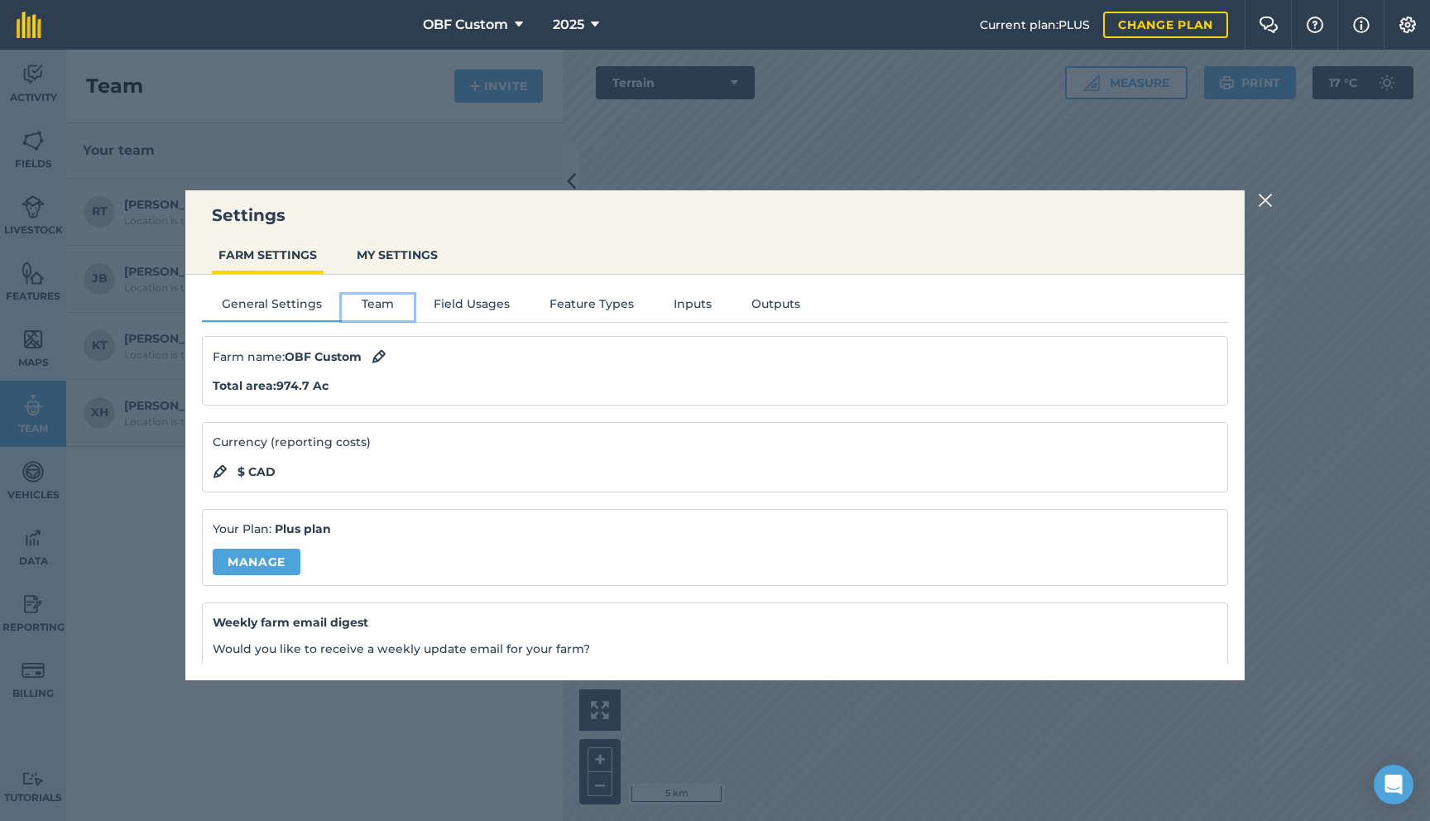
click at [378, 305] on button "Team" at bounding box center [378, 307] width 72 height 25
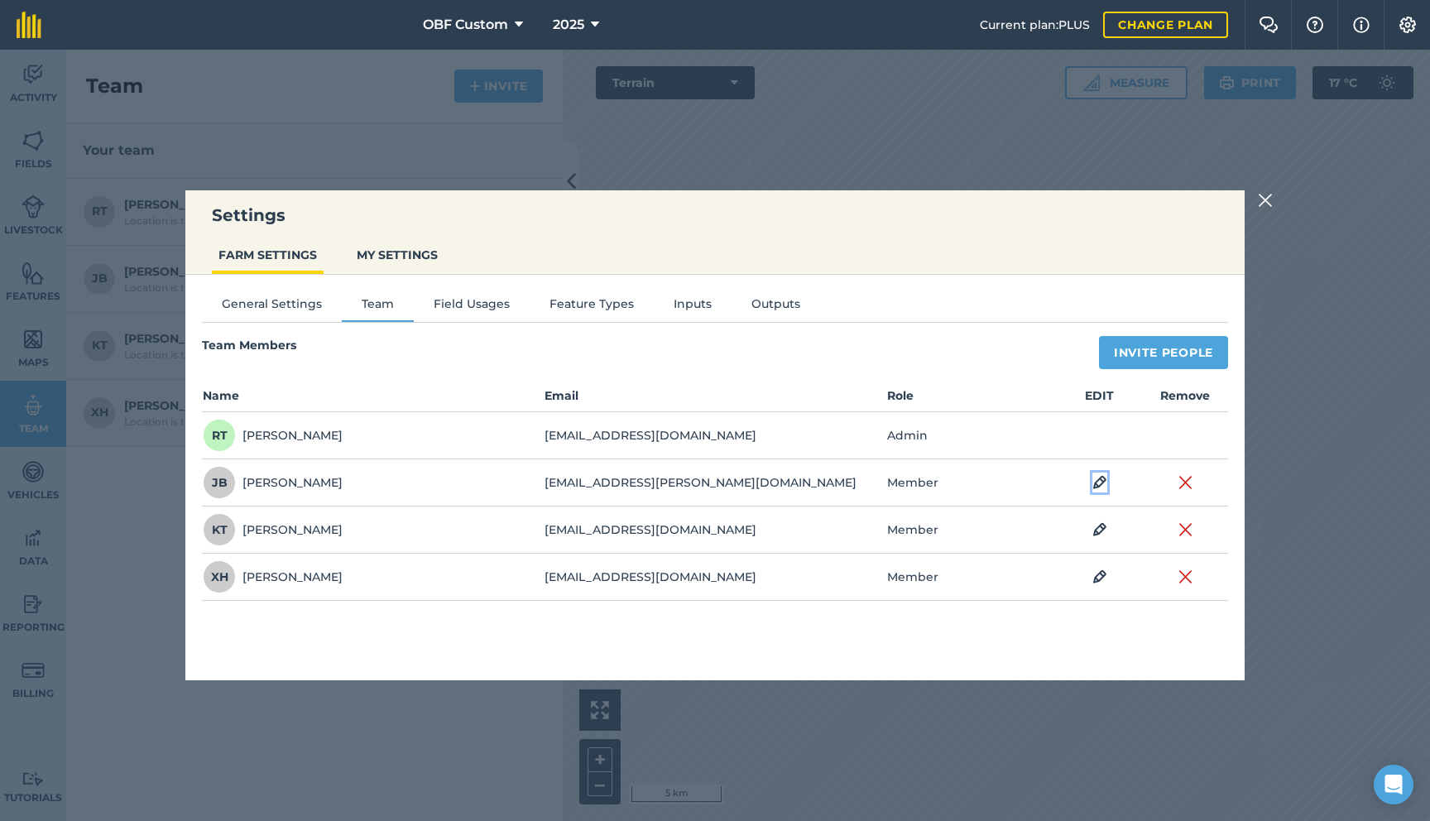
click at [1100, 482] on img at bounding box center [1099, 483] width 15 height 20
select select "MEMBER"
click at [959, 484] on icon at bounding box center [958, 483] width 10 height 18
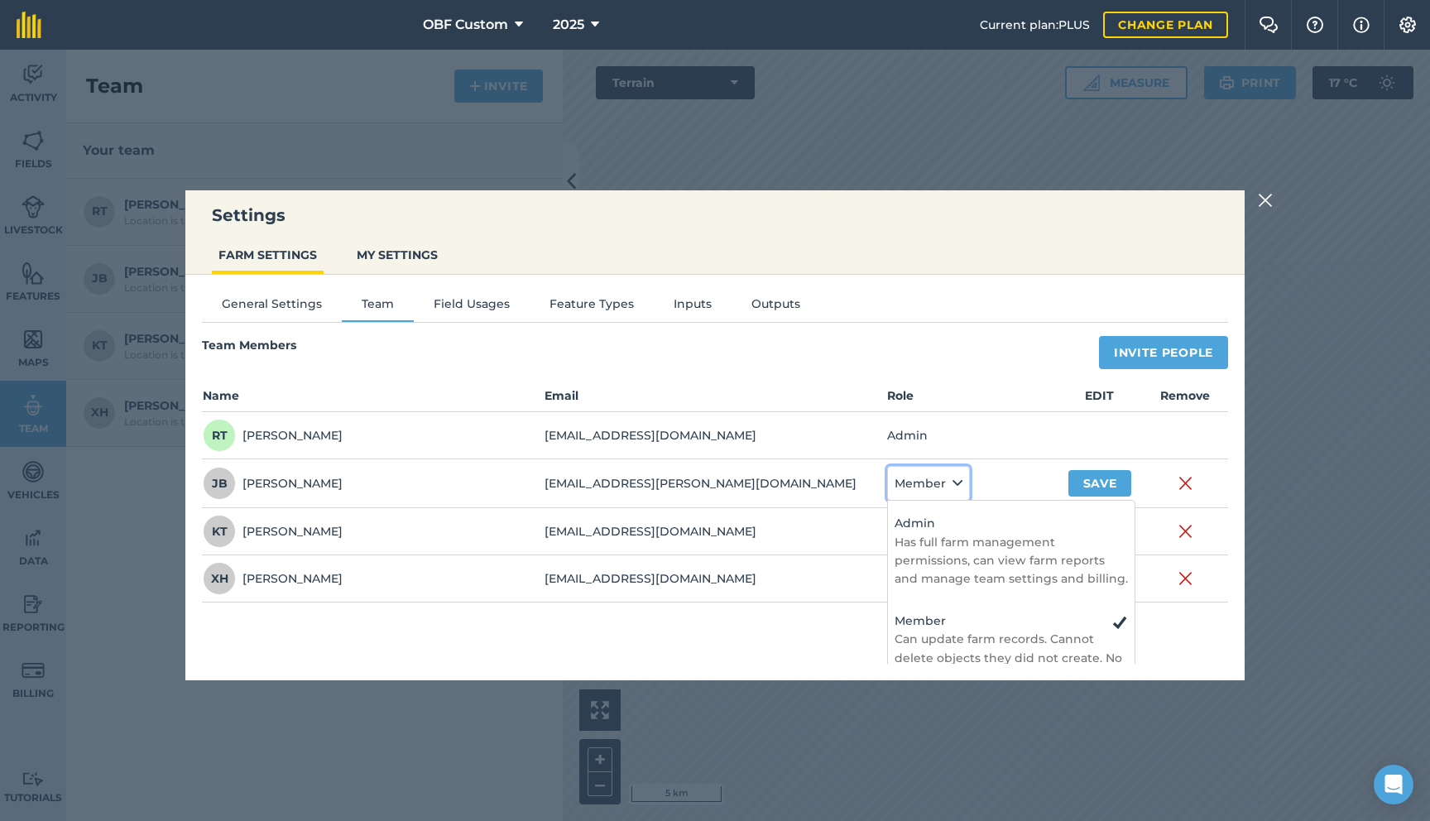
scroll to position [55, 0]
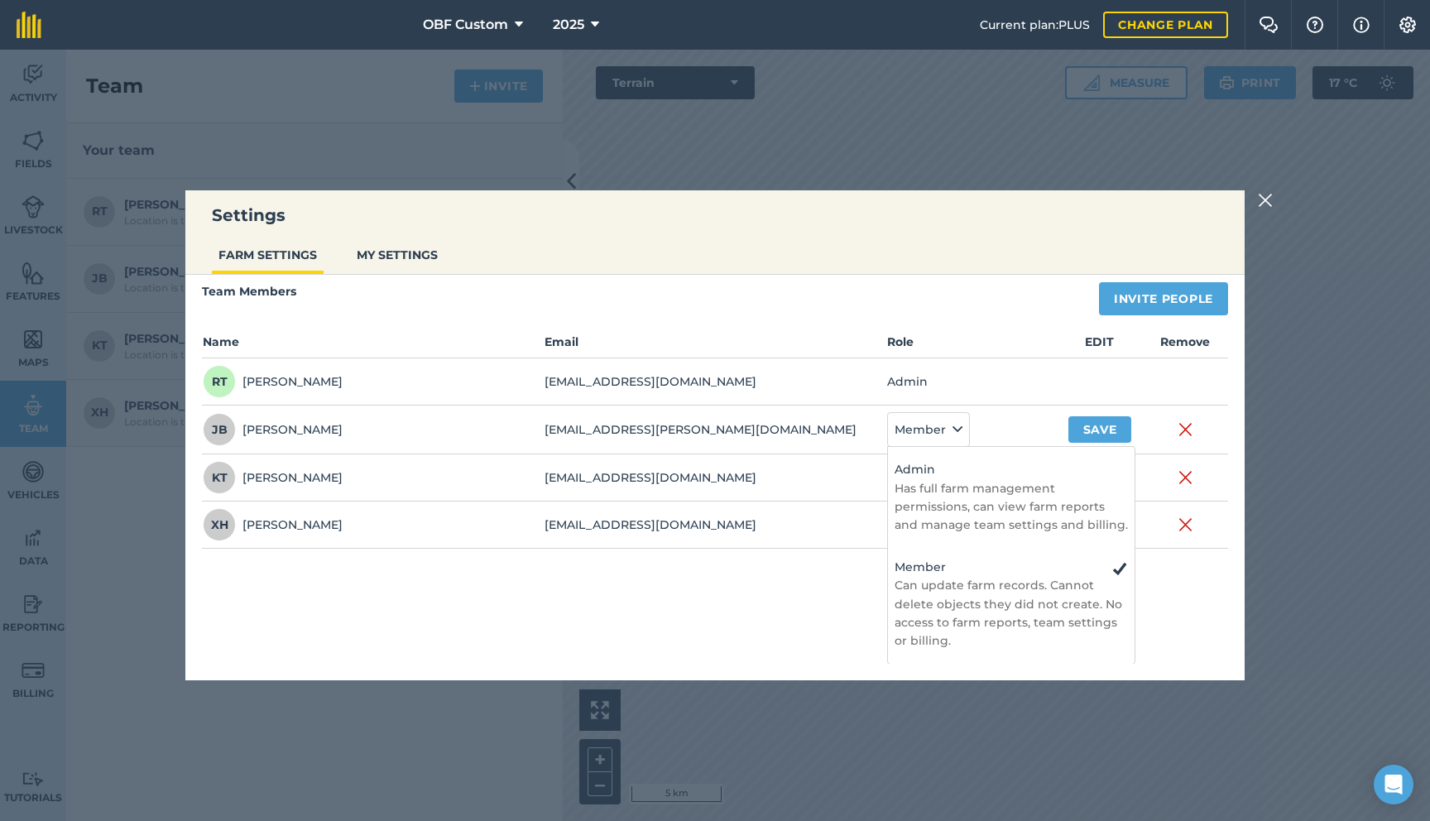
click at [804, 588] on div "General Settings Team Field Usages Feature Types Inputs Outputs Team Members In…" at bounding box center [714, 415] width 1059 height 389
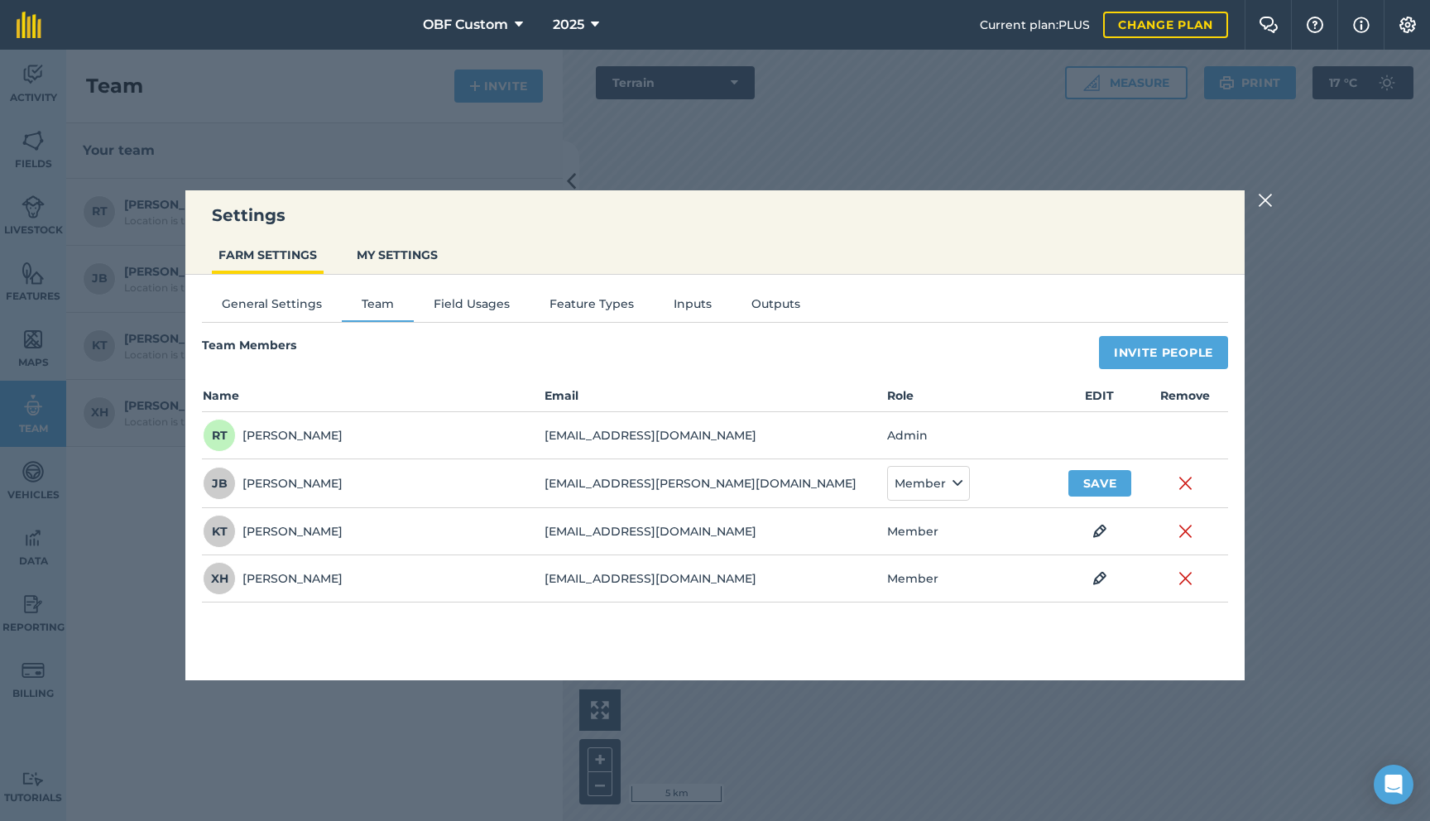
click at [924, 537] on td "Member" at bounding box center [971, 531] width 171 height 47
click at [1098, 481] on button "Save" at bounding box center [1100, 483] width 64 height 26
click at [925, 532] on td "Member" at bounding box center [971, 529] width 171 height 47
click at [1100, 528] on img at bounding box center [1099, 530] width 15 height 20
click at [920, 528] on button "Member" at bounding box center [928, 530] width 83 height 35
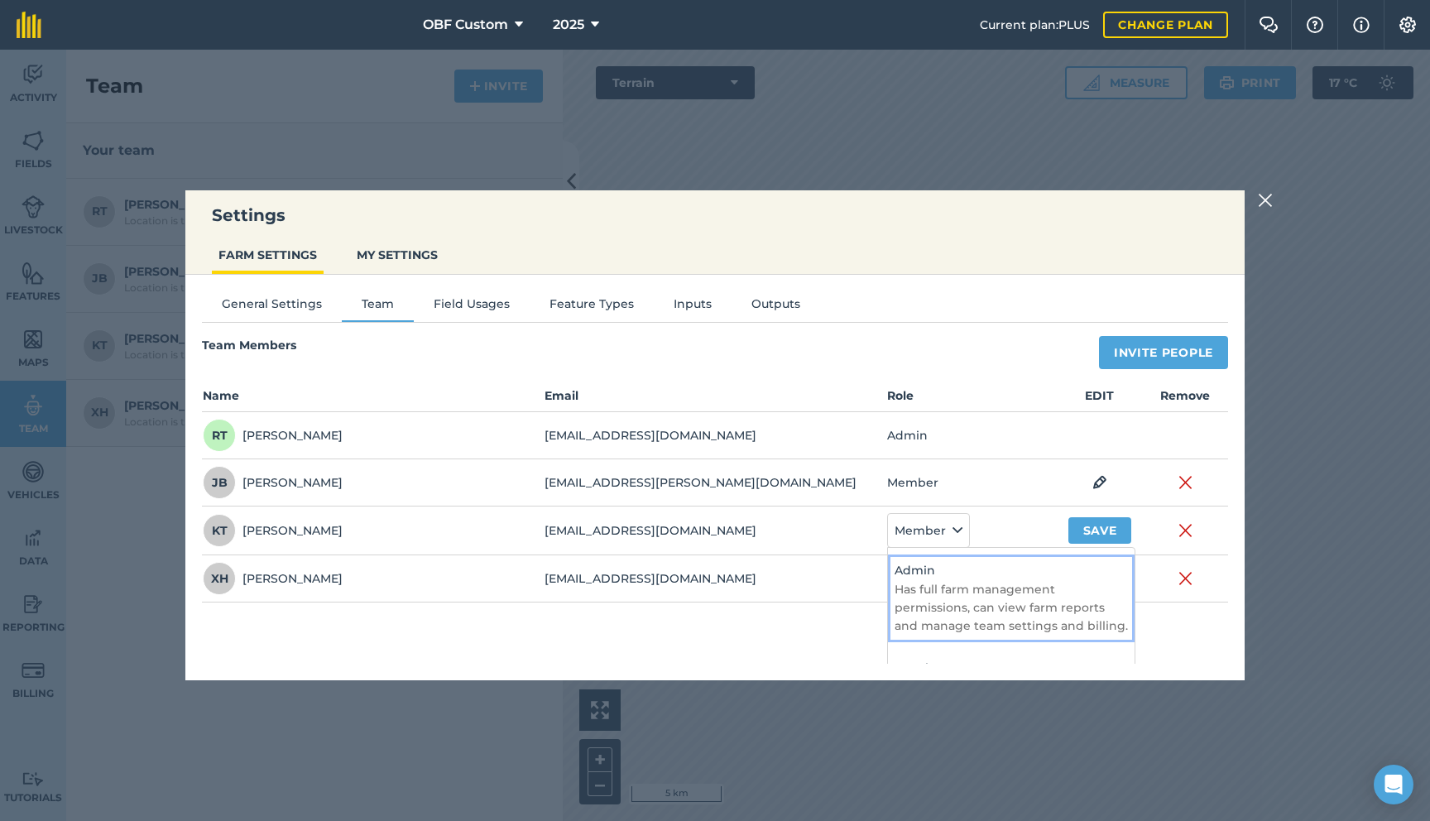
click at [934, 587] on p "Has full farm management permissions, can view farm reports and manage team set…" at bounding box center [1011, 607] width 233 height 55
select select "ADMIN"
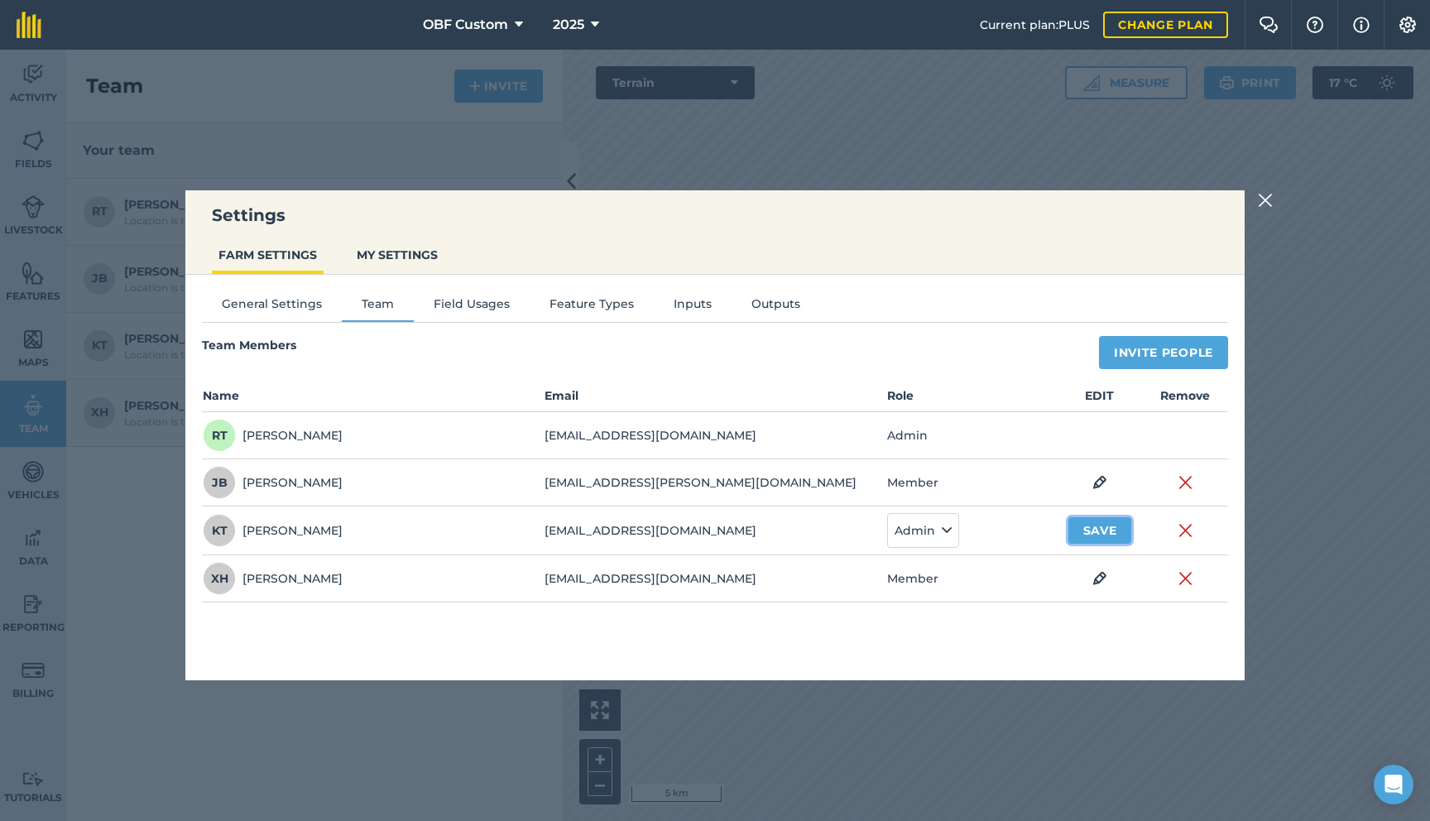
click at [1092, 533] on button "Save" at bounding box center [1100, 530] width 64 height 26
click at [1108, 536] on td "EDIT" at bounding box center [1099, 529] width 85 height 47
click at [1104, 530] on img at bounding box center [1099, 530] width 15 height 20
click at [938, 533] on button "Admin" at bounding box center [923, 530] width 72 height 35
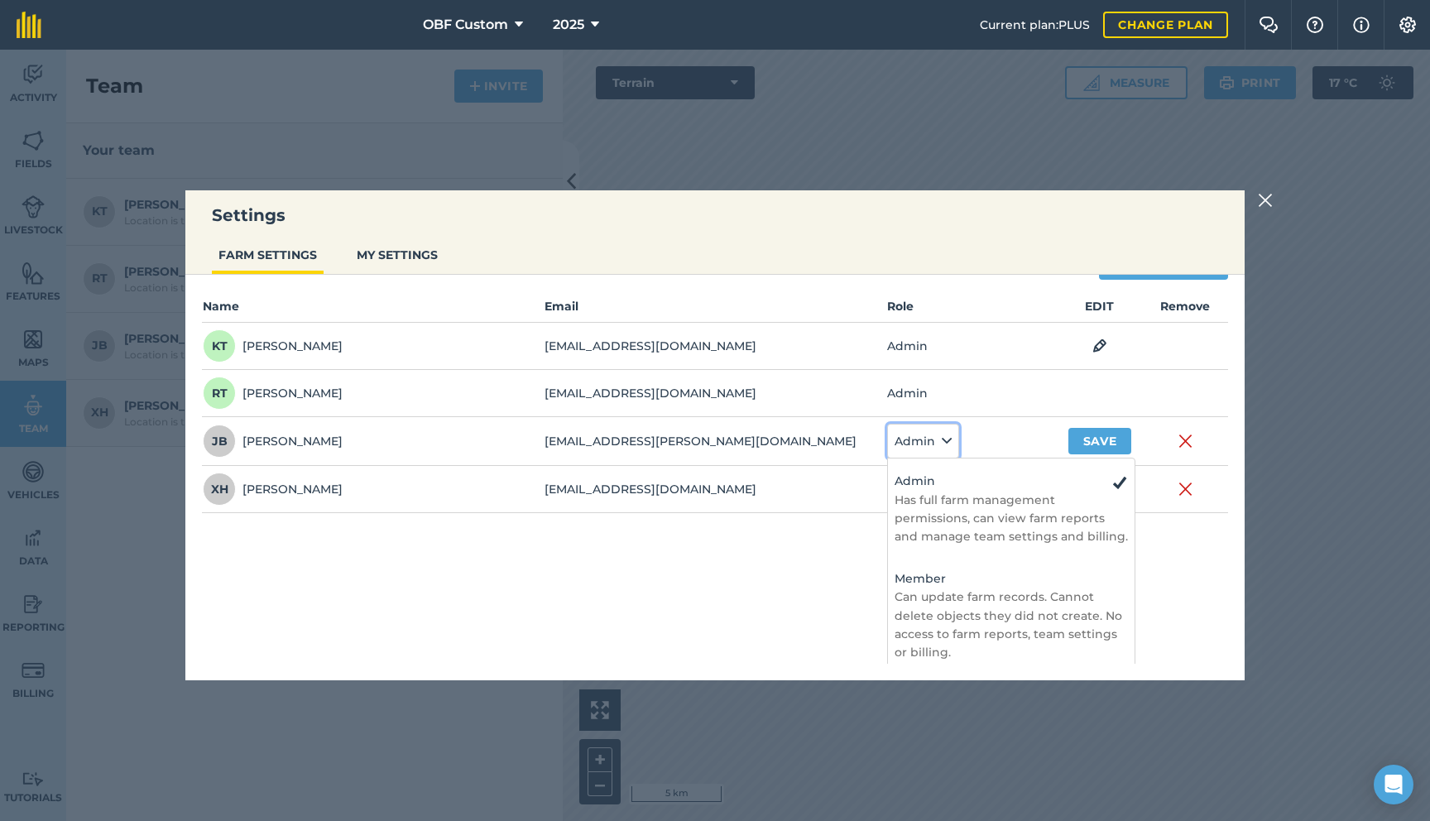
scroll to position [102, 0]
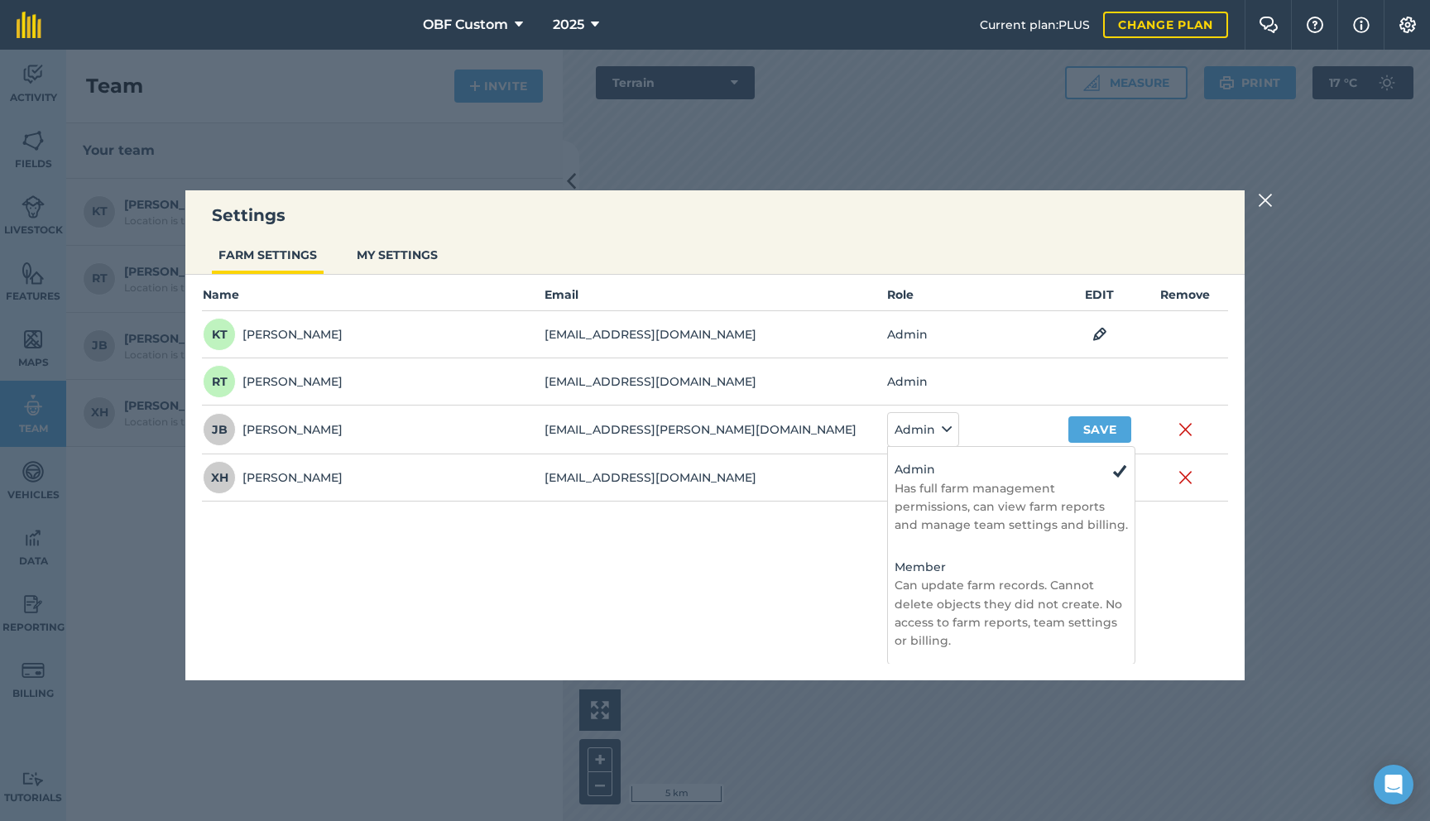
click at [1030, 262] on ul "FARM SETTINGS MY SETTINGS" at bounding box center [714, 257] width 1059 height 36
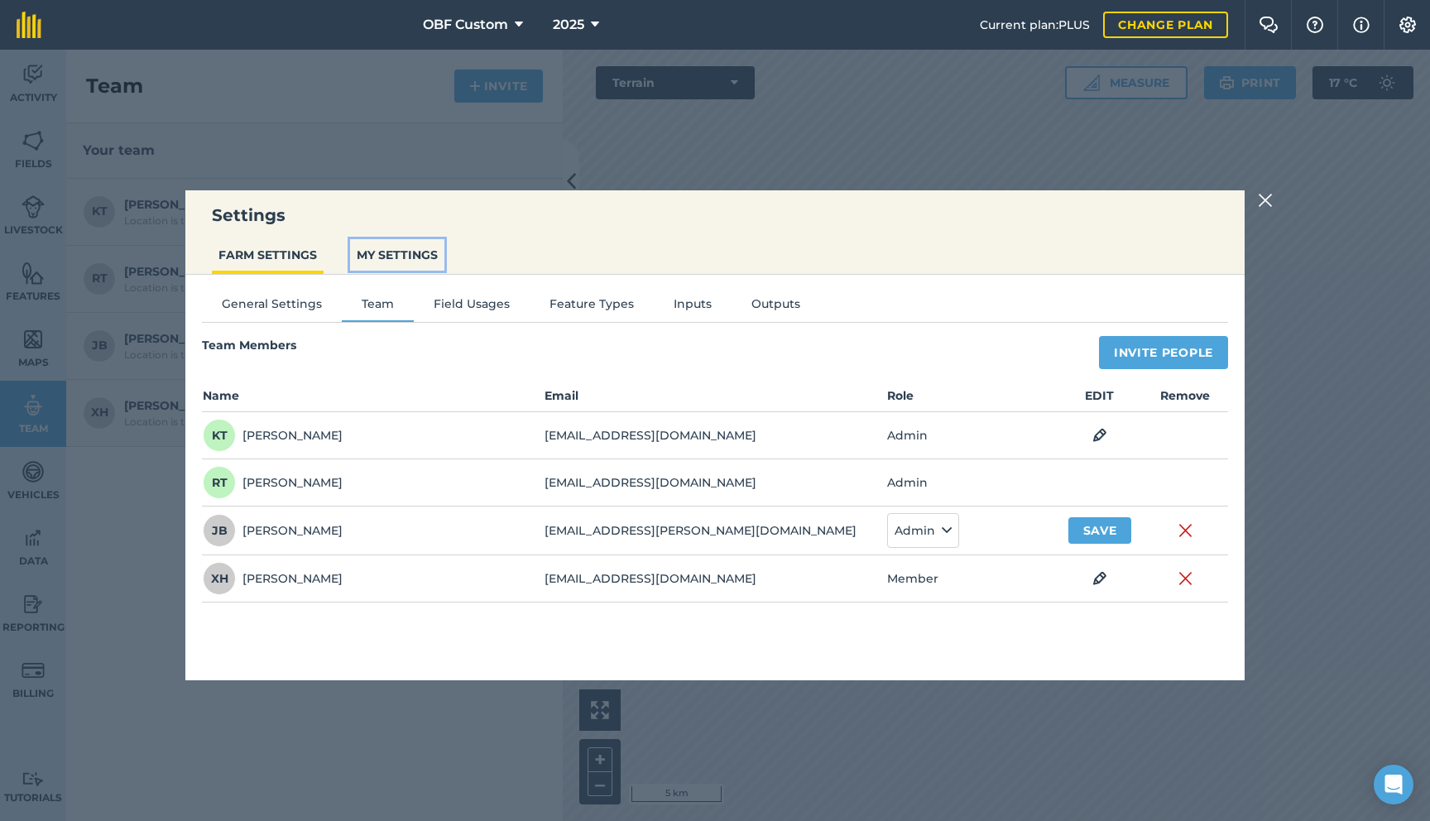
click at [435, 255] on button "MY SETTINGS" at bounding box center [397, 254] width 94 height 31
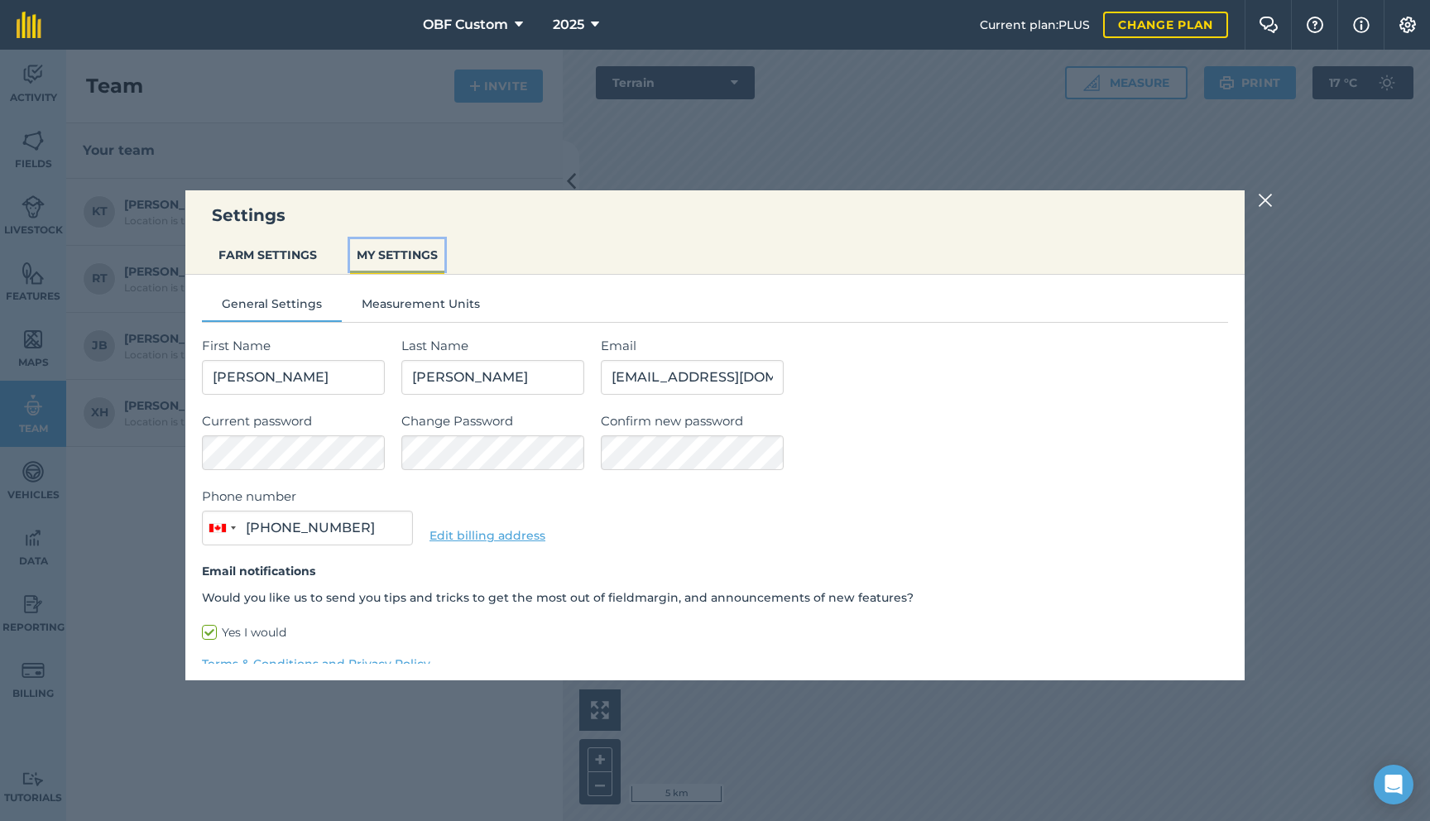
type input "[PHONE_NUMBER]"
click at [281, 262] on button "FARM SETTINGS" at bounding box center [268, 254] width 112 height 31
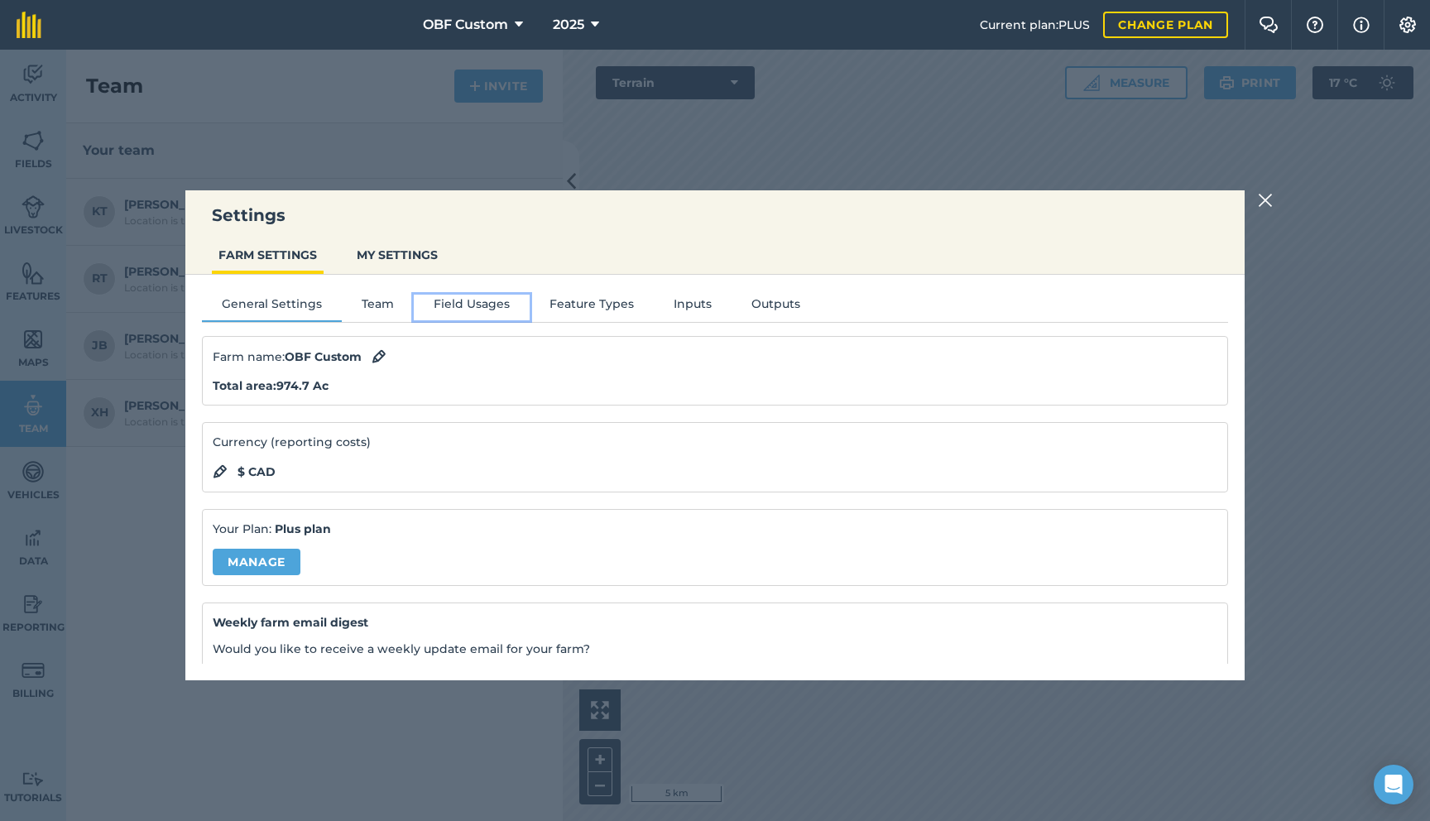
click at [454, 300] on button "Field Usages" at bounding box center [472, 307] width 116 height 25
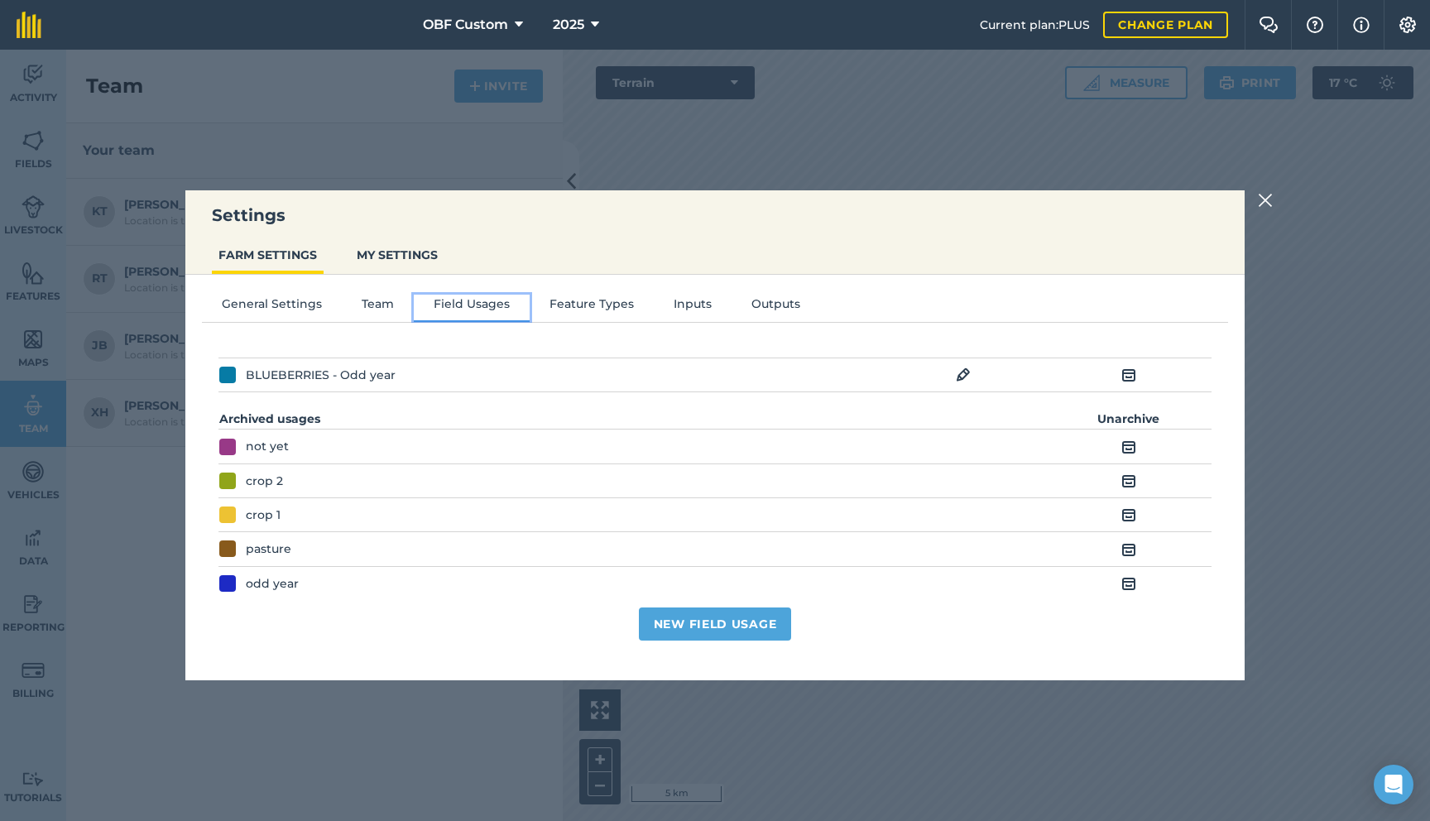
scroll to position [91, 0]
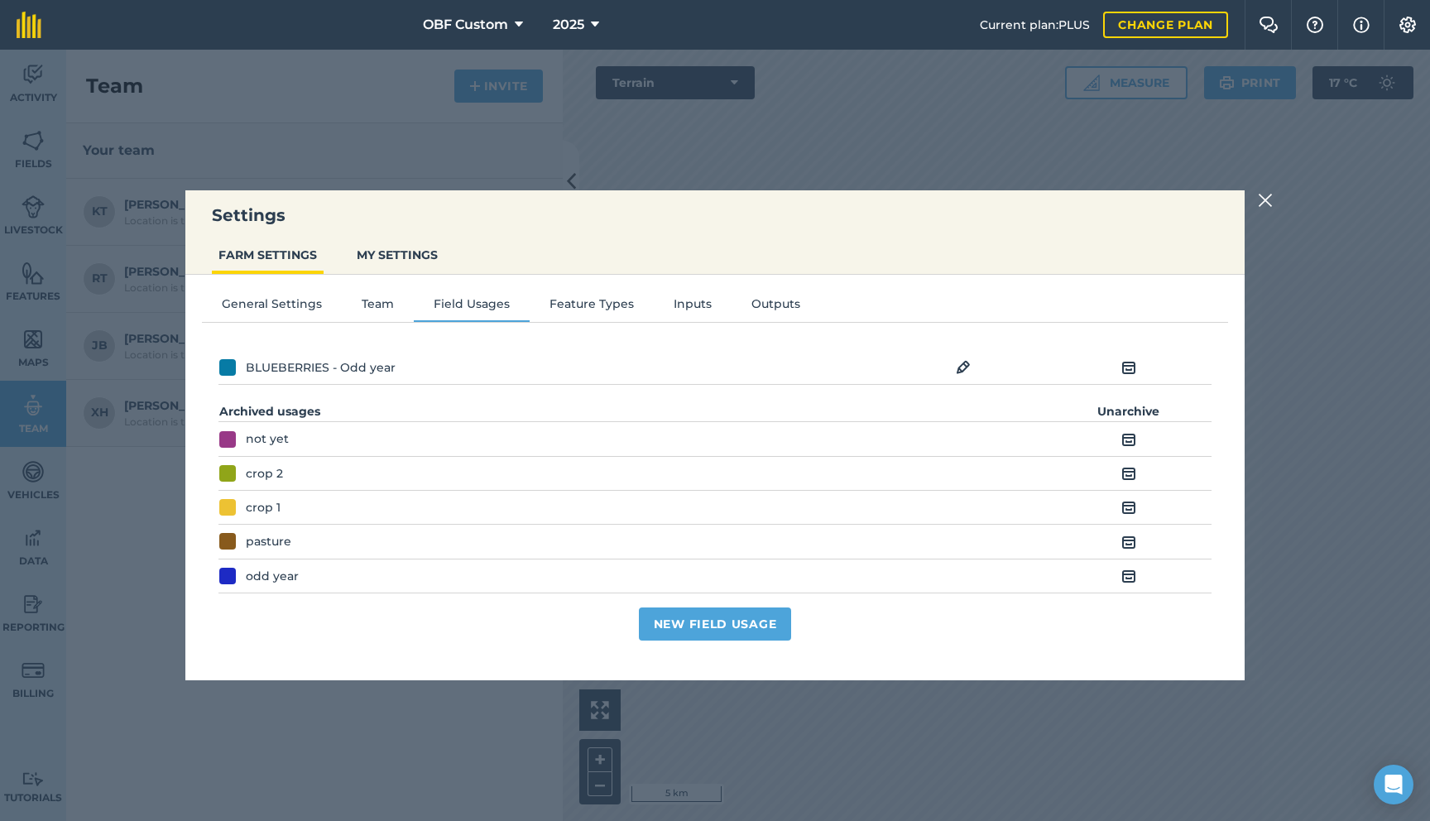
click at [1132, 437] on img at bounding box center [1128, 440] width 15 height 20
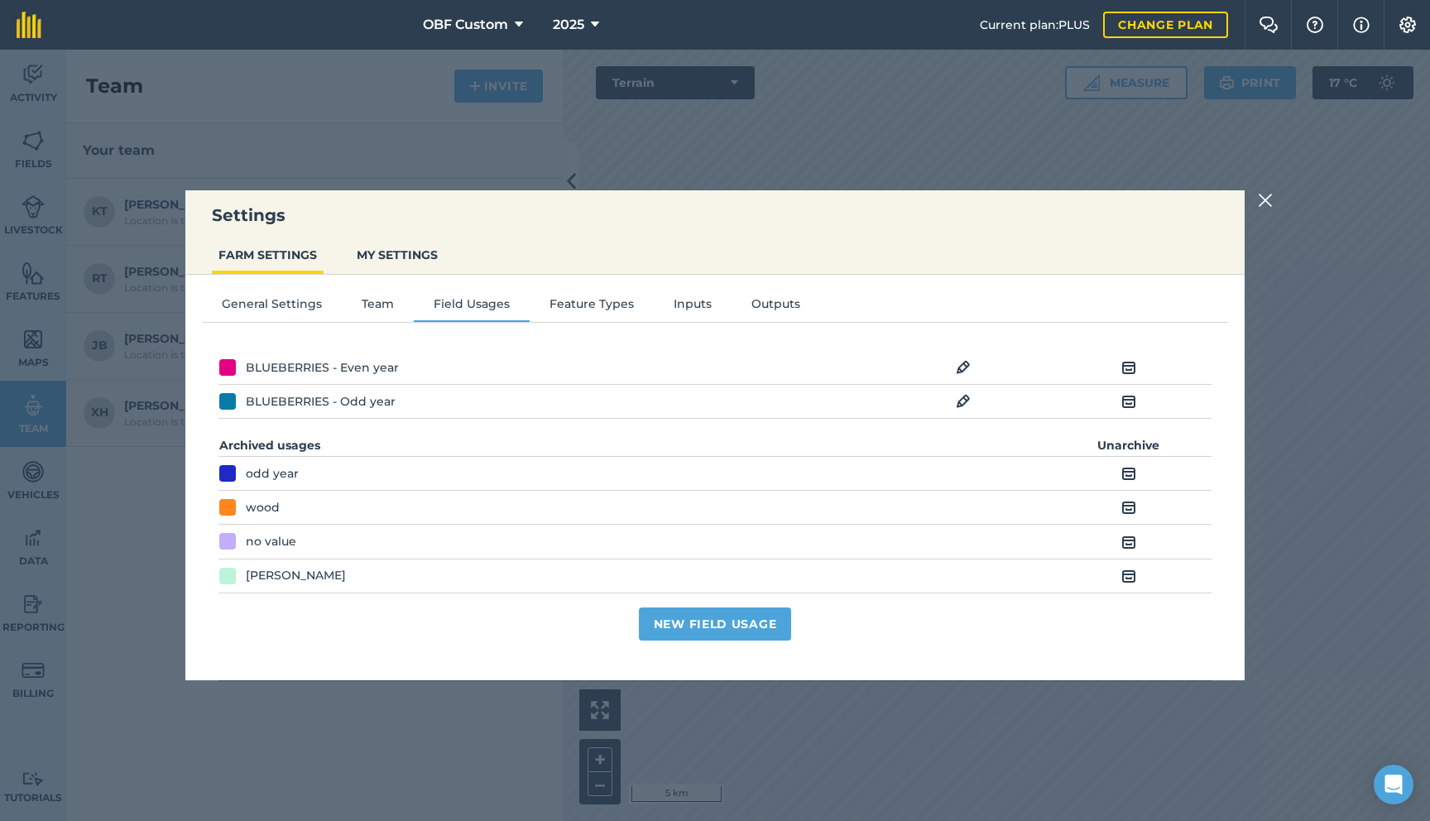
scroll to position [206, 0]
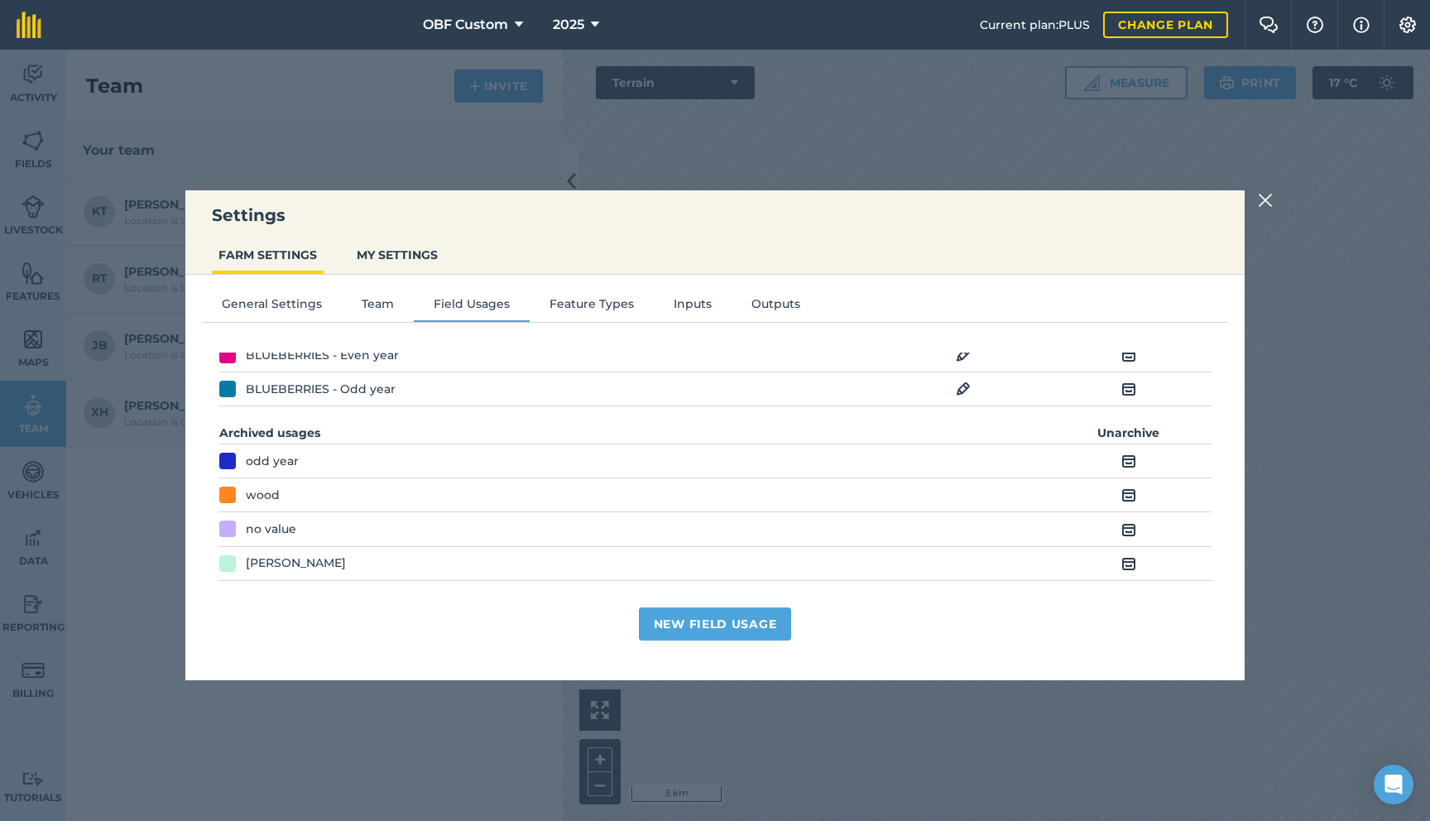
click at [1132, 463] on img at bounding box center [1128, 461] width 15 height 20
click at [1132, 492] on img at bounding box center [1128, 495] width 15 height 20
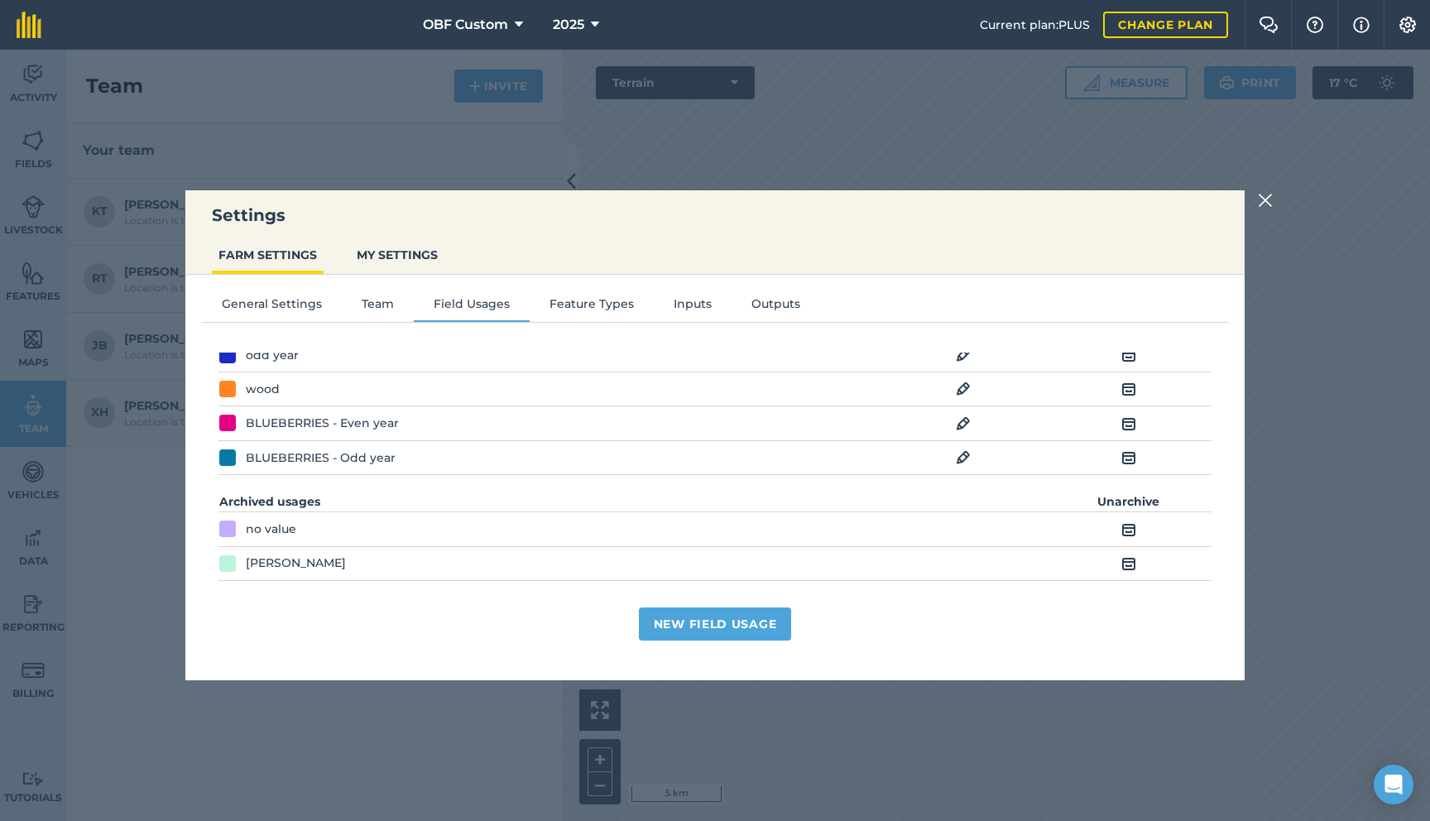
click at [1130, 518] on td "Unarchive" at bounding box center [1129, 529] width 166 height 34
click at [1132, 536] on img at bounding box center [1128, 530] width 15 height 20
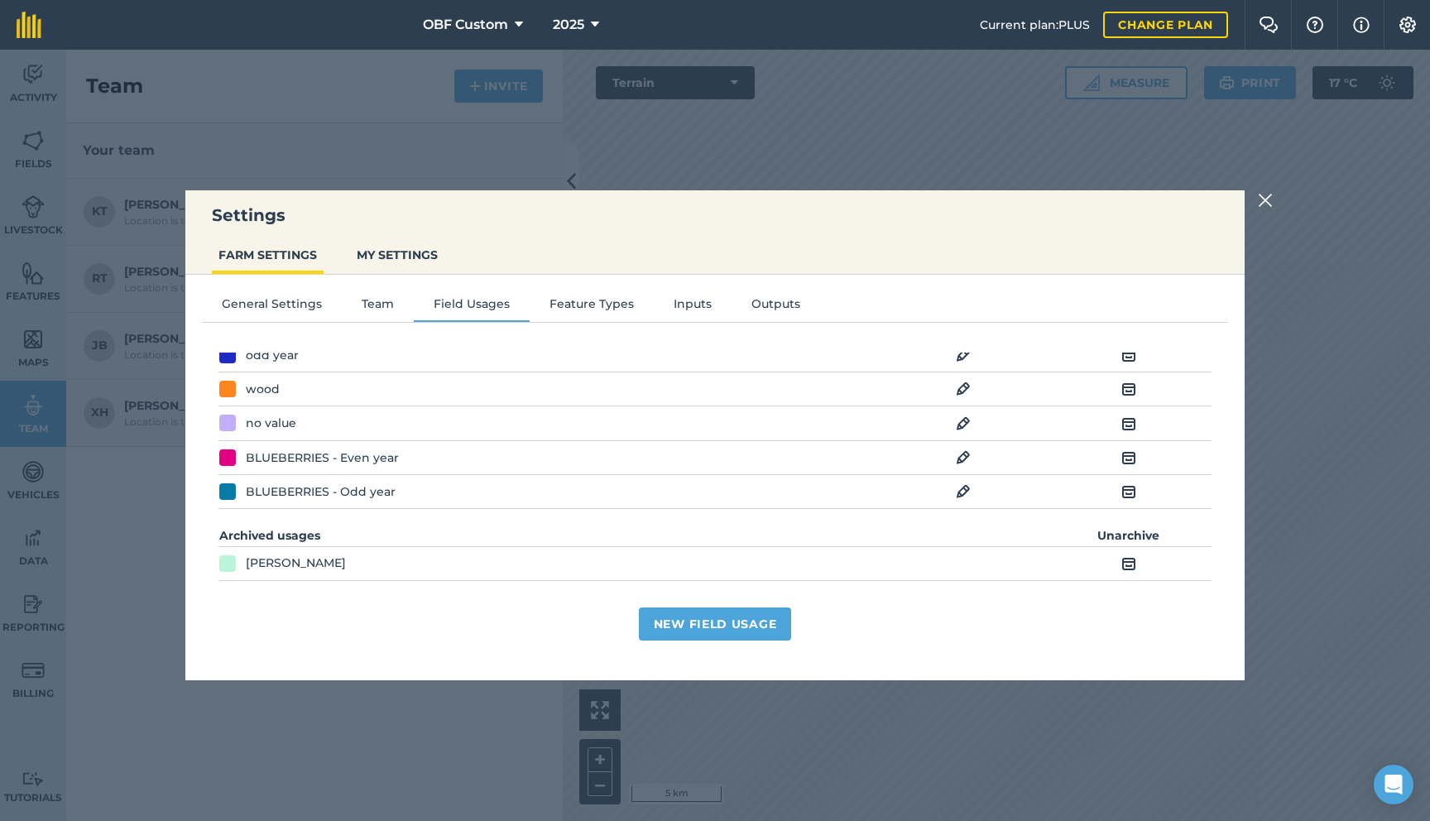
click at [1131, 566] on img at bounding box center [1128, 564] width 15 height 20
click at [967, 459] on img at bounding box center [963, 459] width 15 height 20
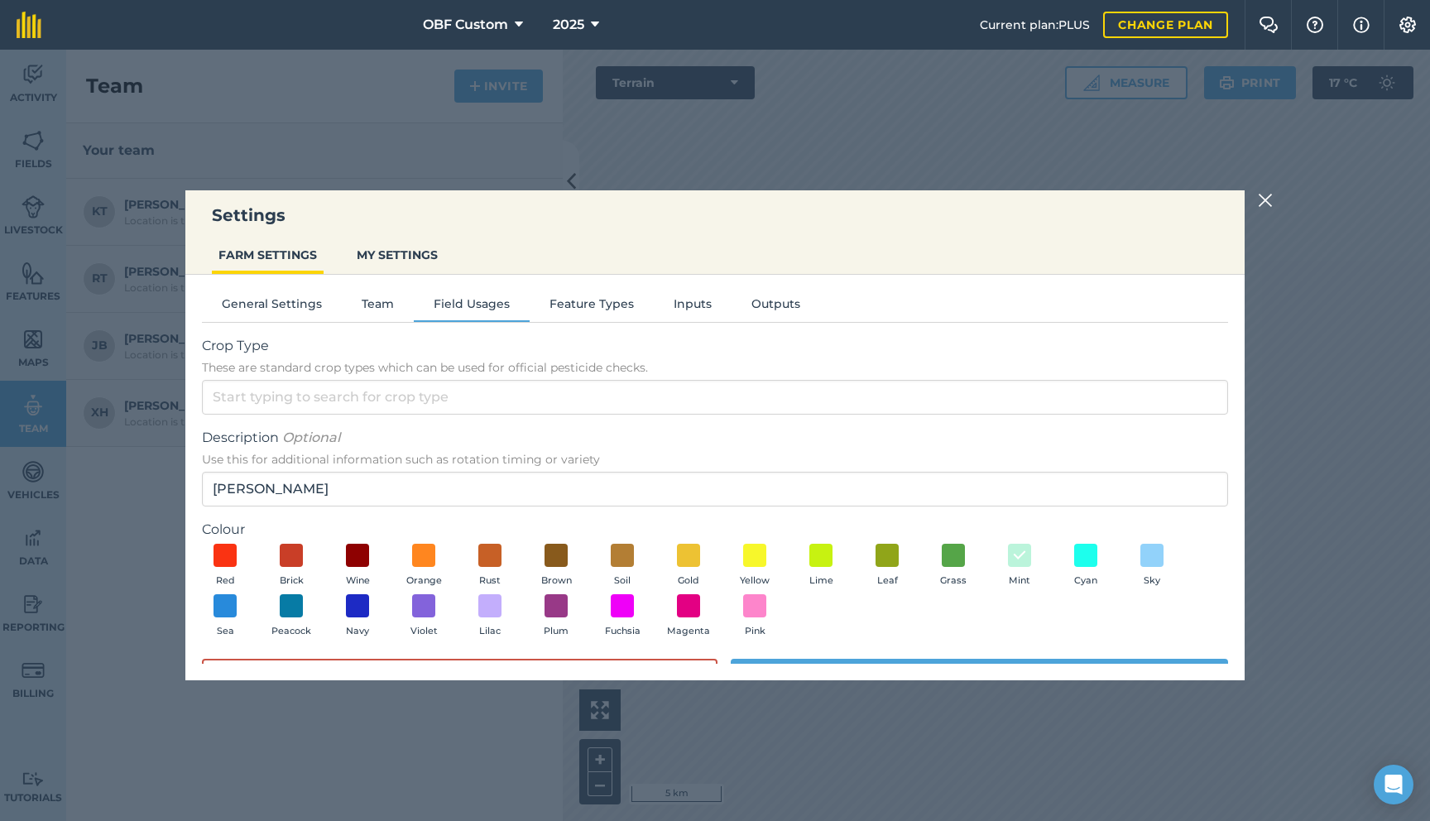
scroll to position [45, 0]
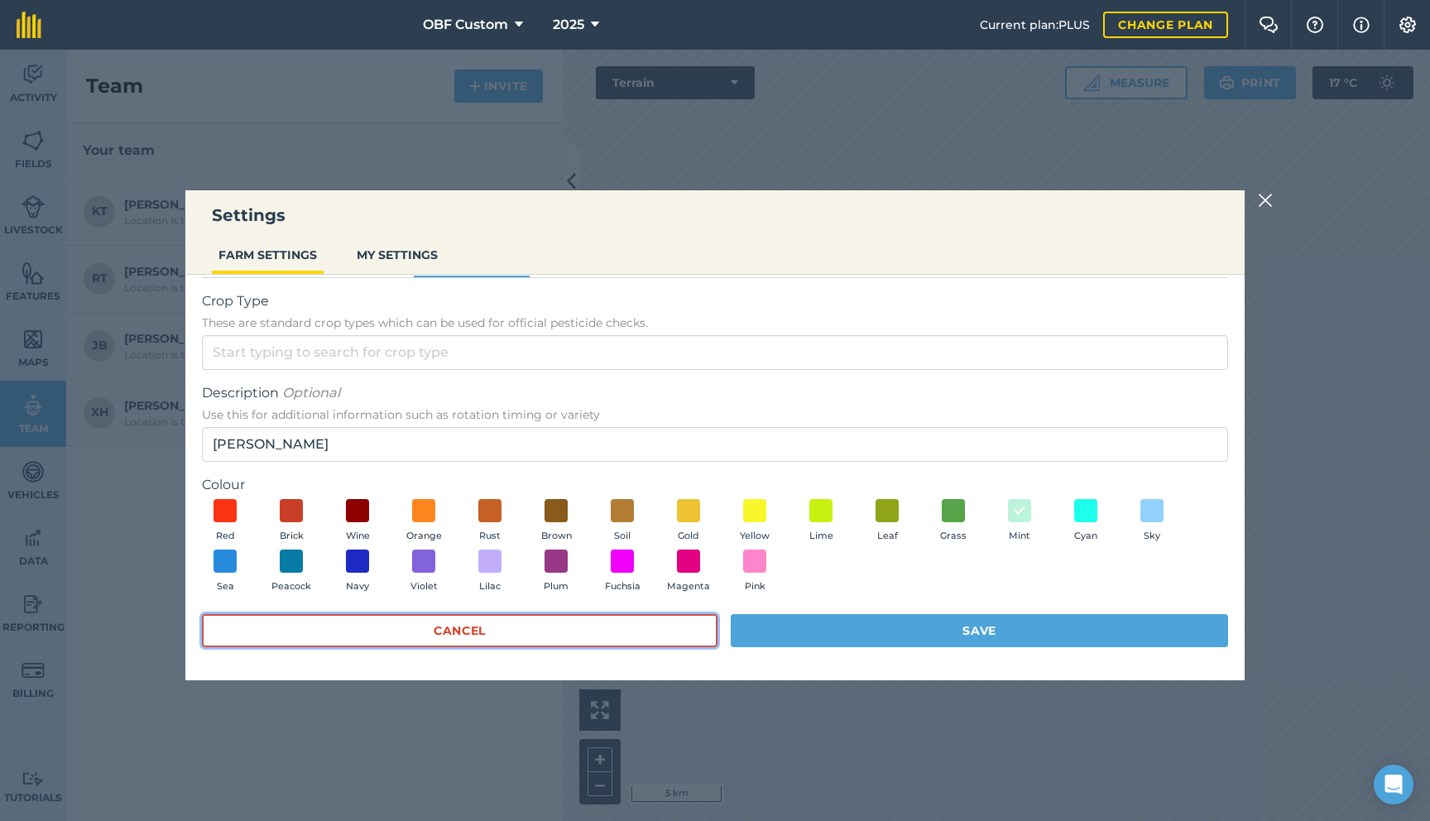
click at [559, 646] on button "Cancel" at bounding box center [460, 630] width 516 height 33
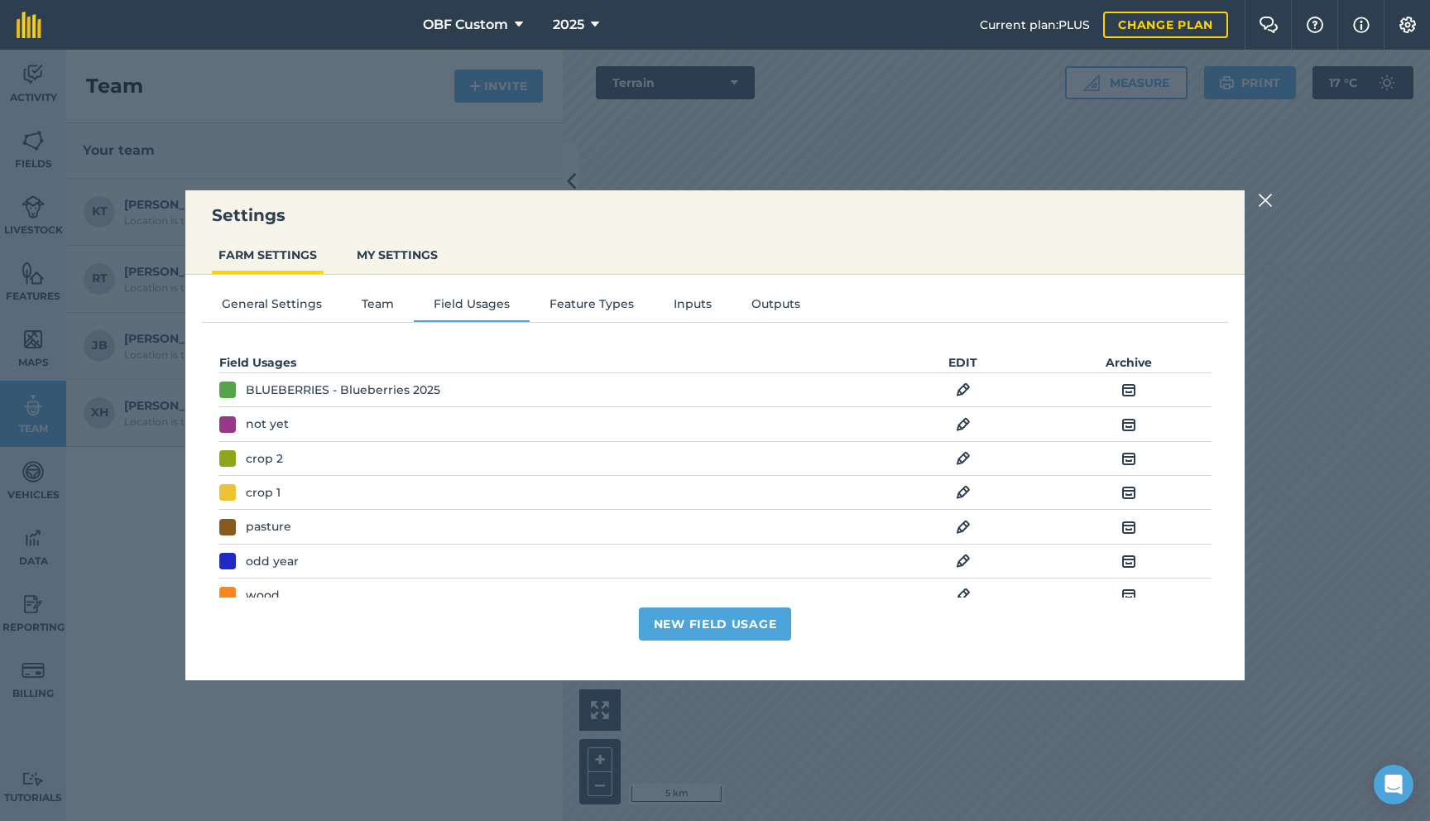
scroll to position [0, 0]
click at [1130, 424] on img at bounding box center [1128, 425] width 15 height 20
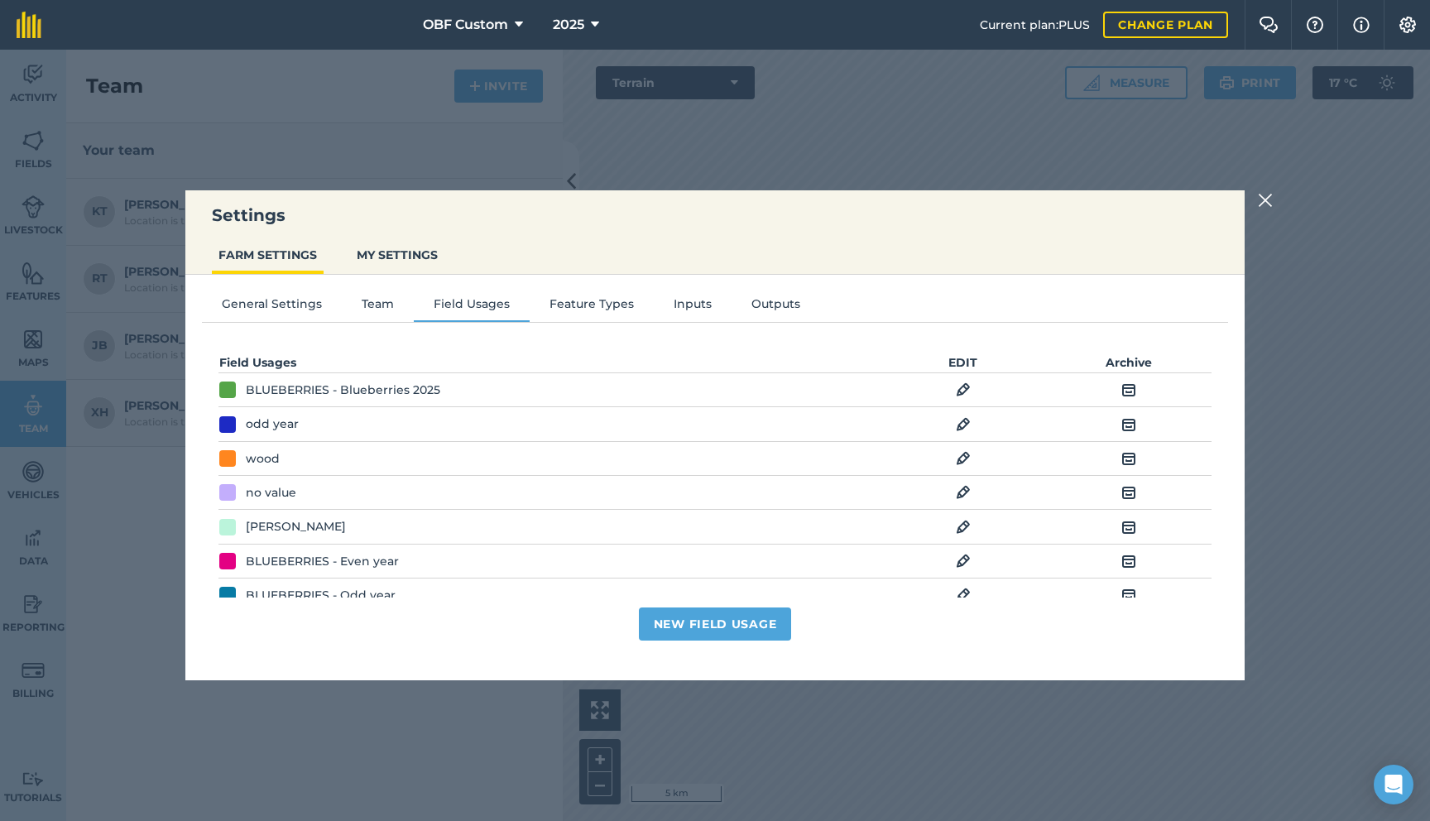
click at [1130, 424] on img at bounding box center [1128, 425] width 15 height 20
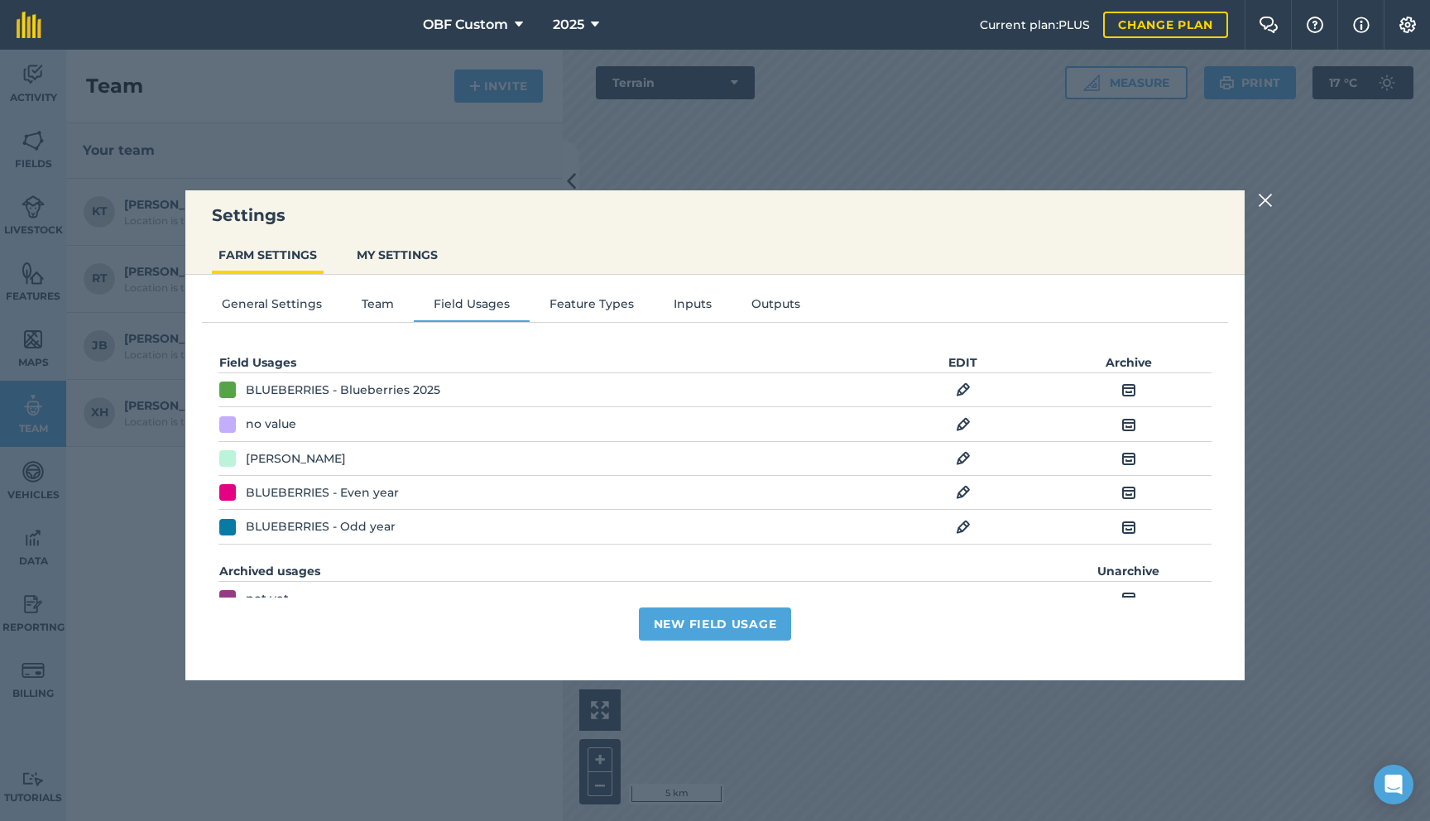
click at [1130, 424] on img at bounding box center [1128, 425] width 15 height 20
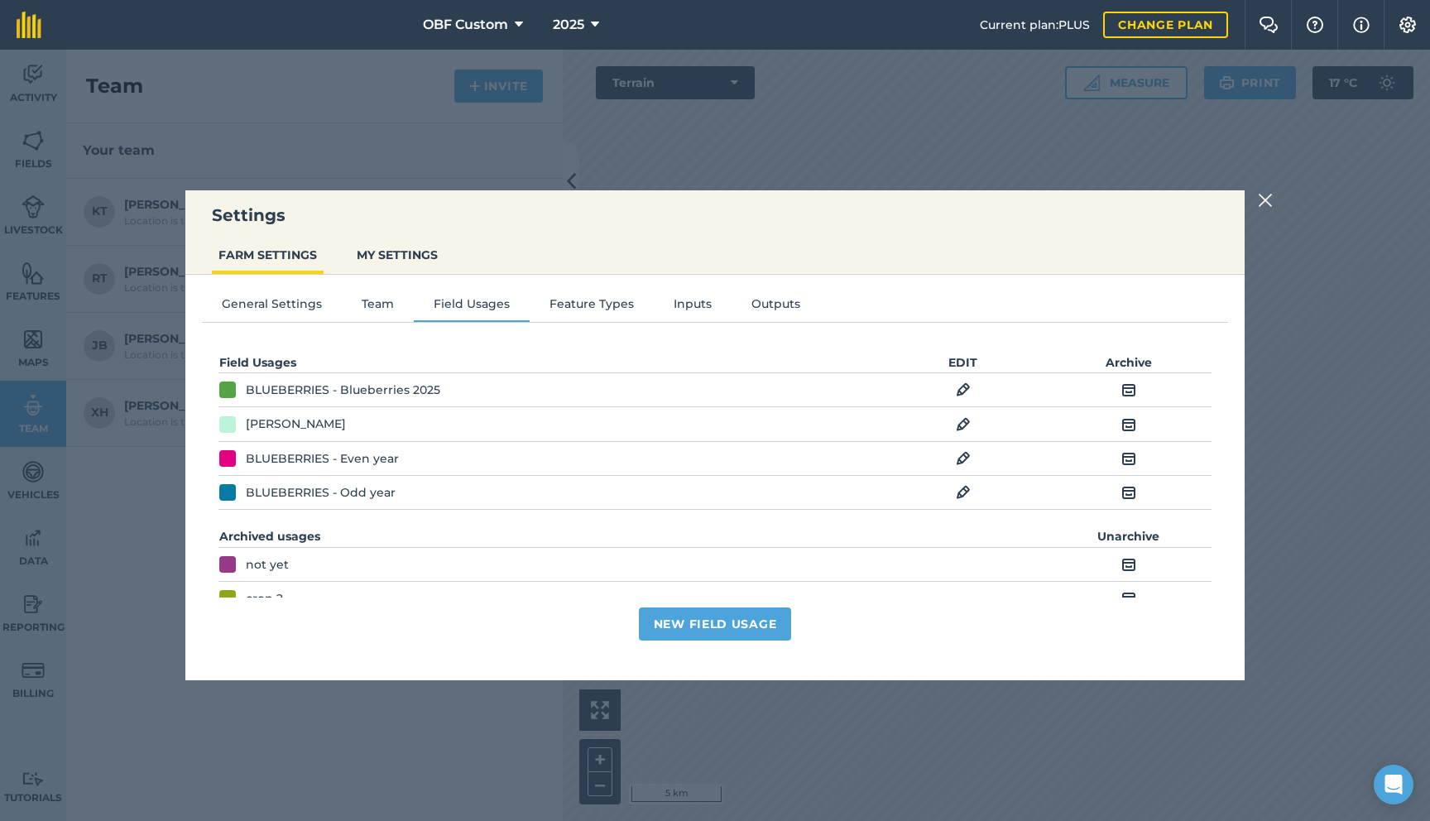
click at [1130, 422] on img at bounding box center [1128, 425] width 15 height 20
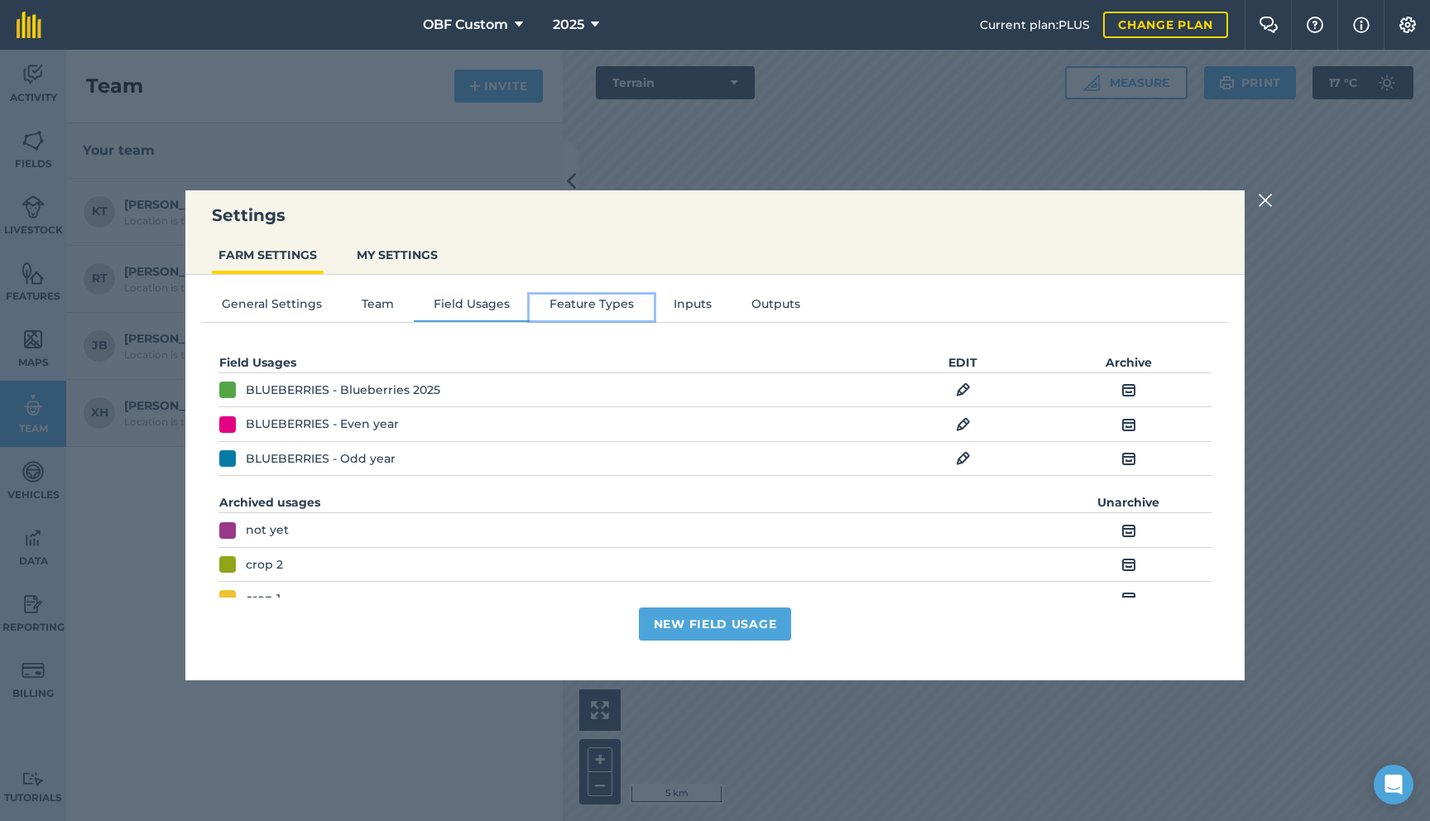
click at [615, 310] on button "Feature Types" at bounding box center [592, 307] width 124 height 25
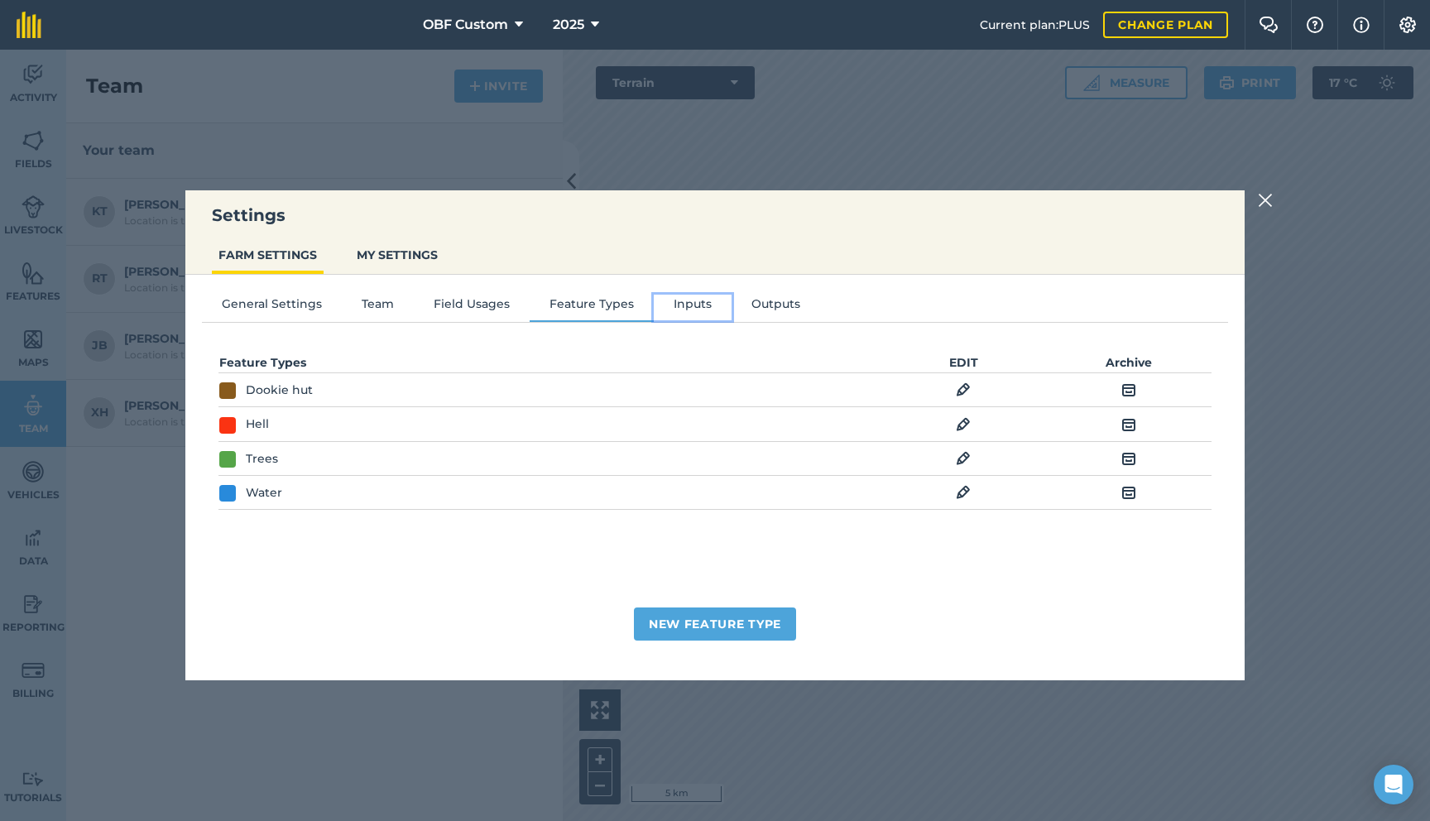
click at [698, 300] on button "Inputs" at bounding box center [693, 307] width 78 height 25
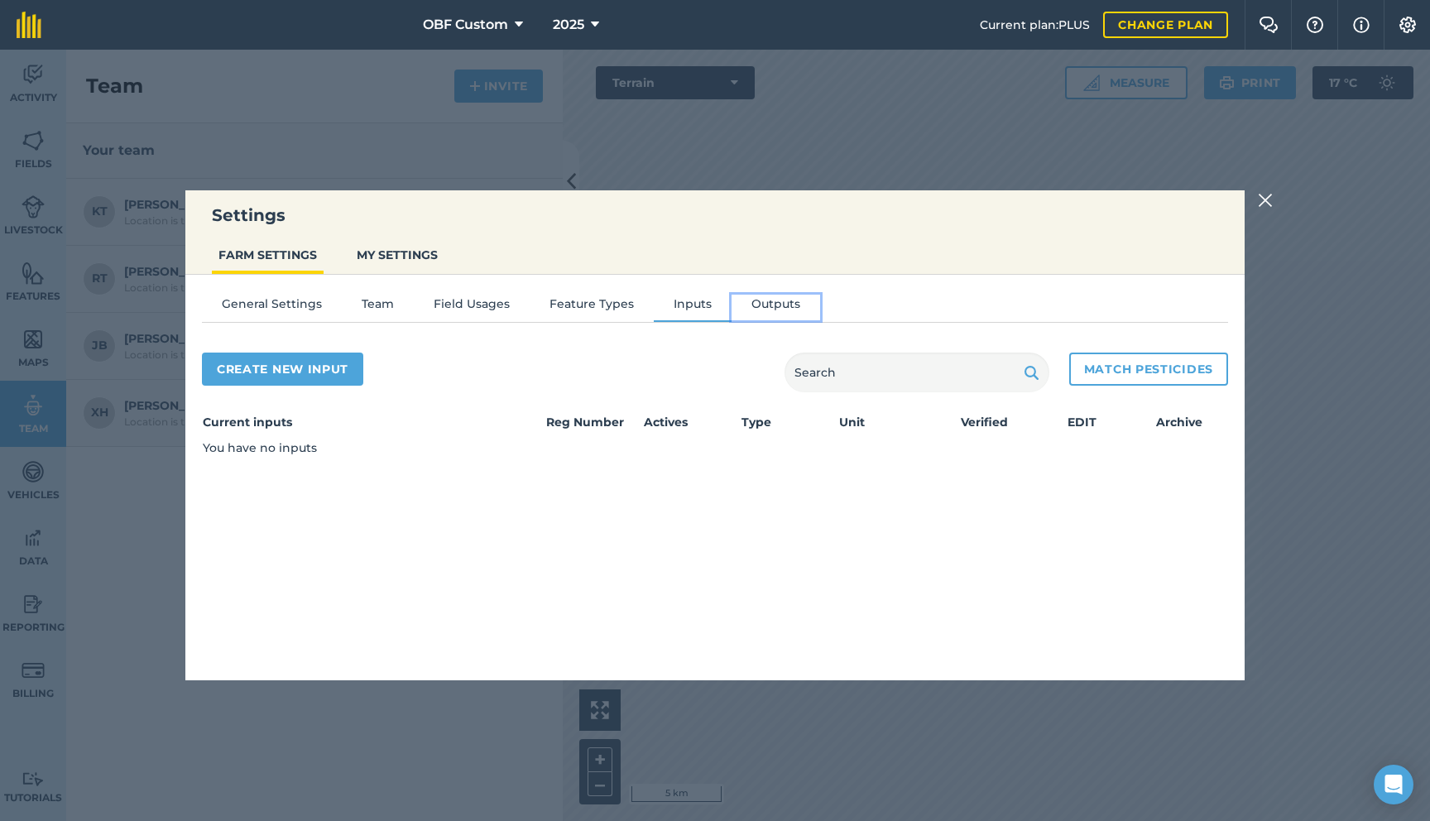
click at [770, 304] on button "Outputs" at bounding box center [776, 307] width 89 height 25
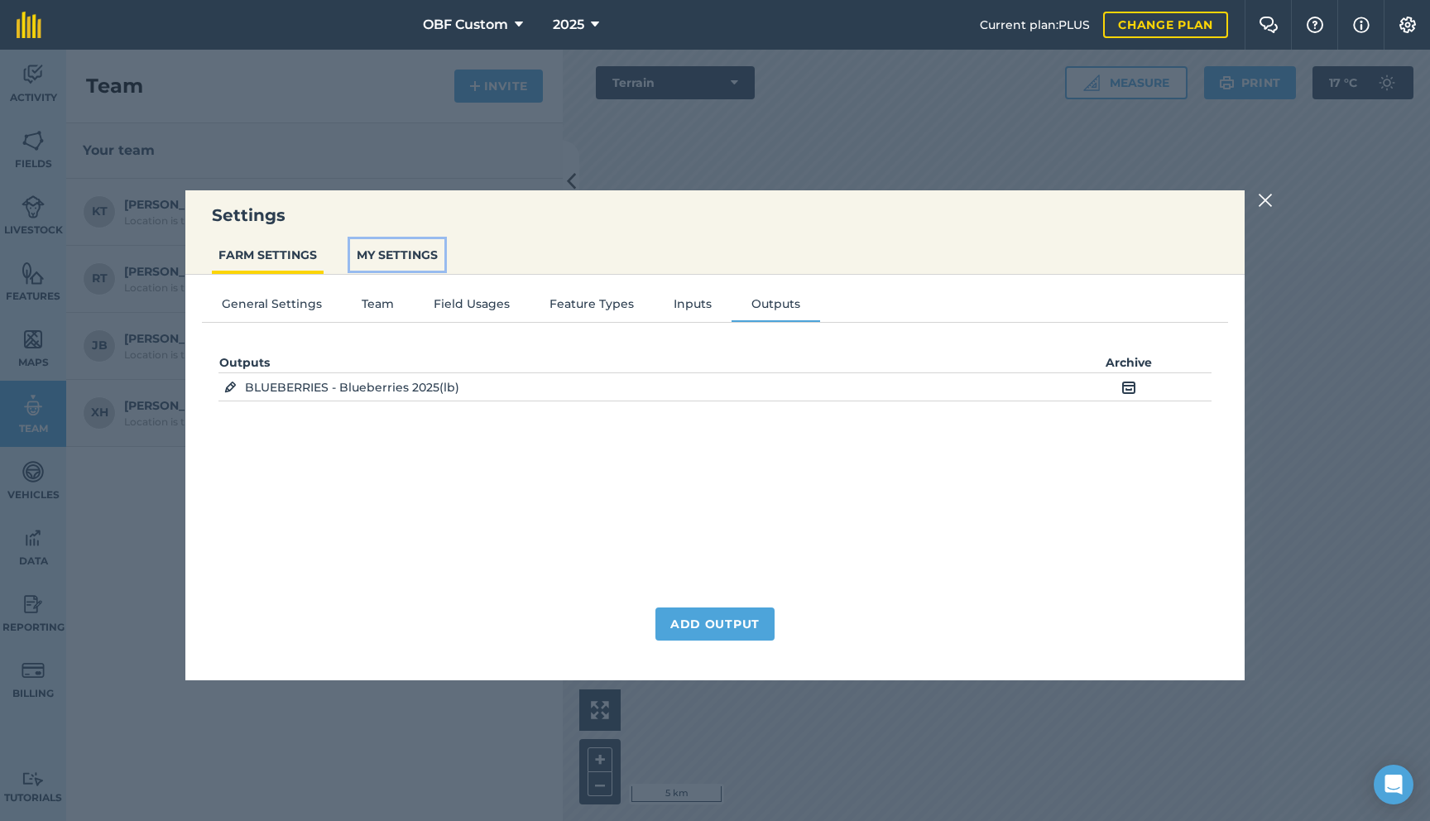
click at [370, 247] on button "MY SETTINGS" at bounding box center [397, 254] width 94 height 31
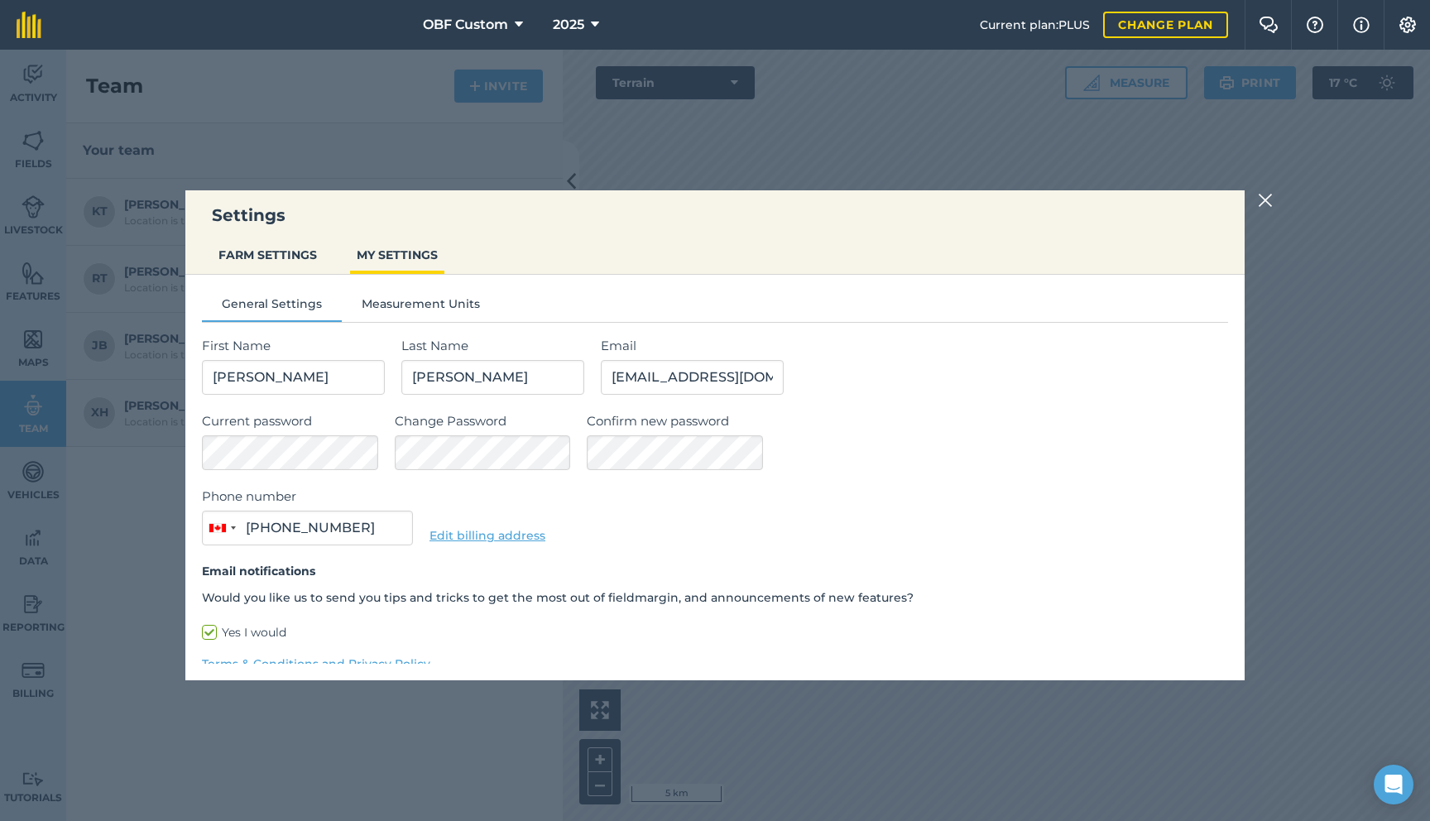
click at [382, 288] on div "General Settings Measurement Units First Name [PERSON_NAME] Last Name [PERSON_N…" at bounding box center [714, 500] width 1059 height 451
click at [1265, 201] on img at bounding box center [1265, 200] width 15 height 20
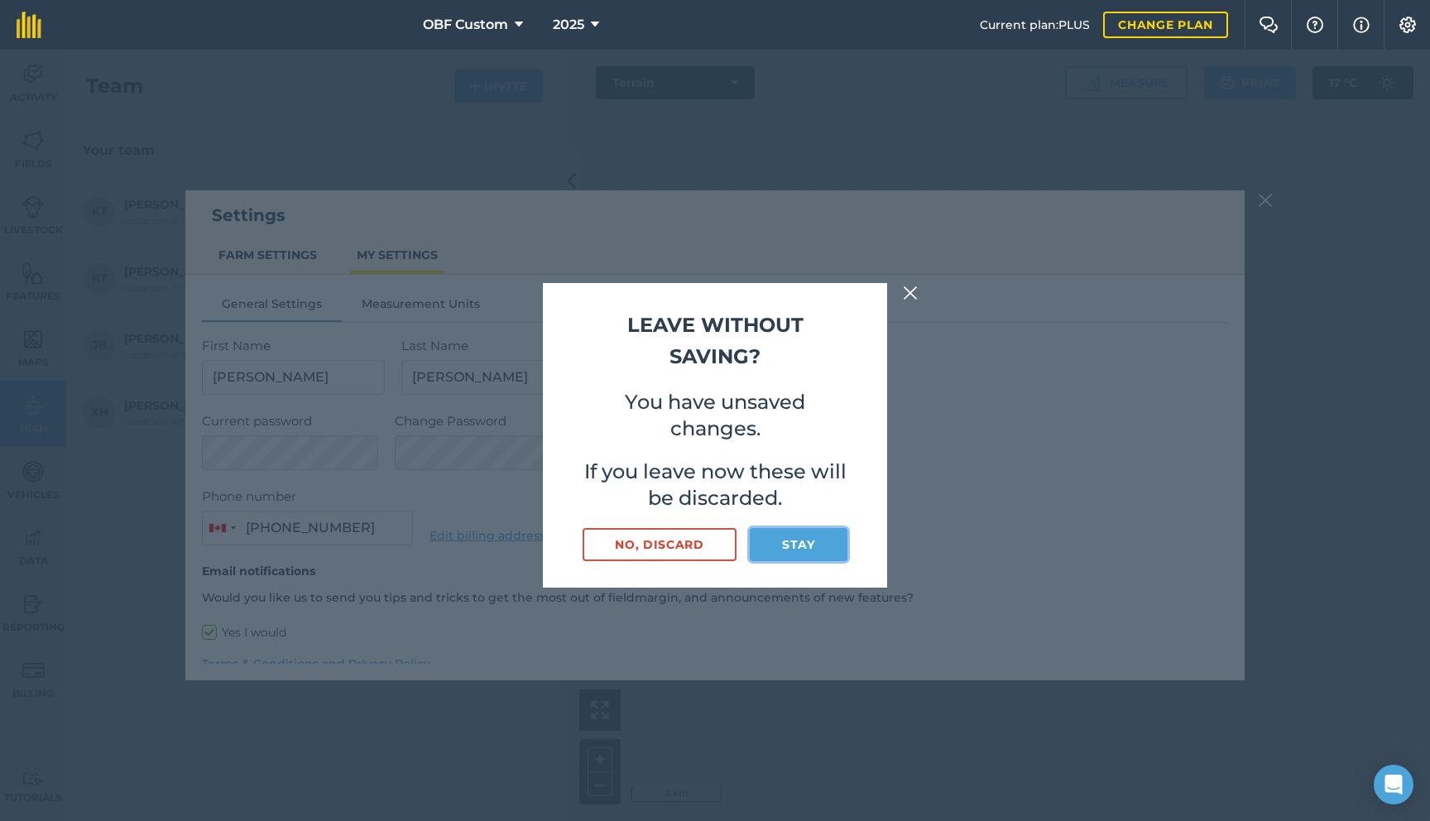
click at [796, 548] on button "Stay" at bounding box center [799, 544] width 98 height 33
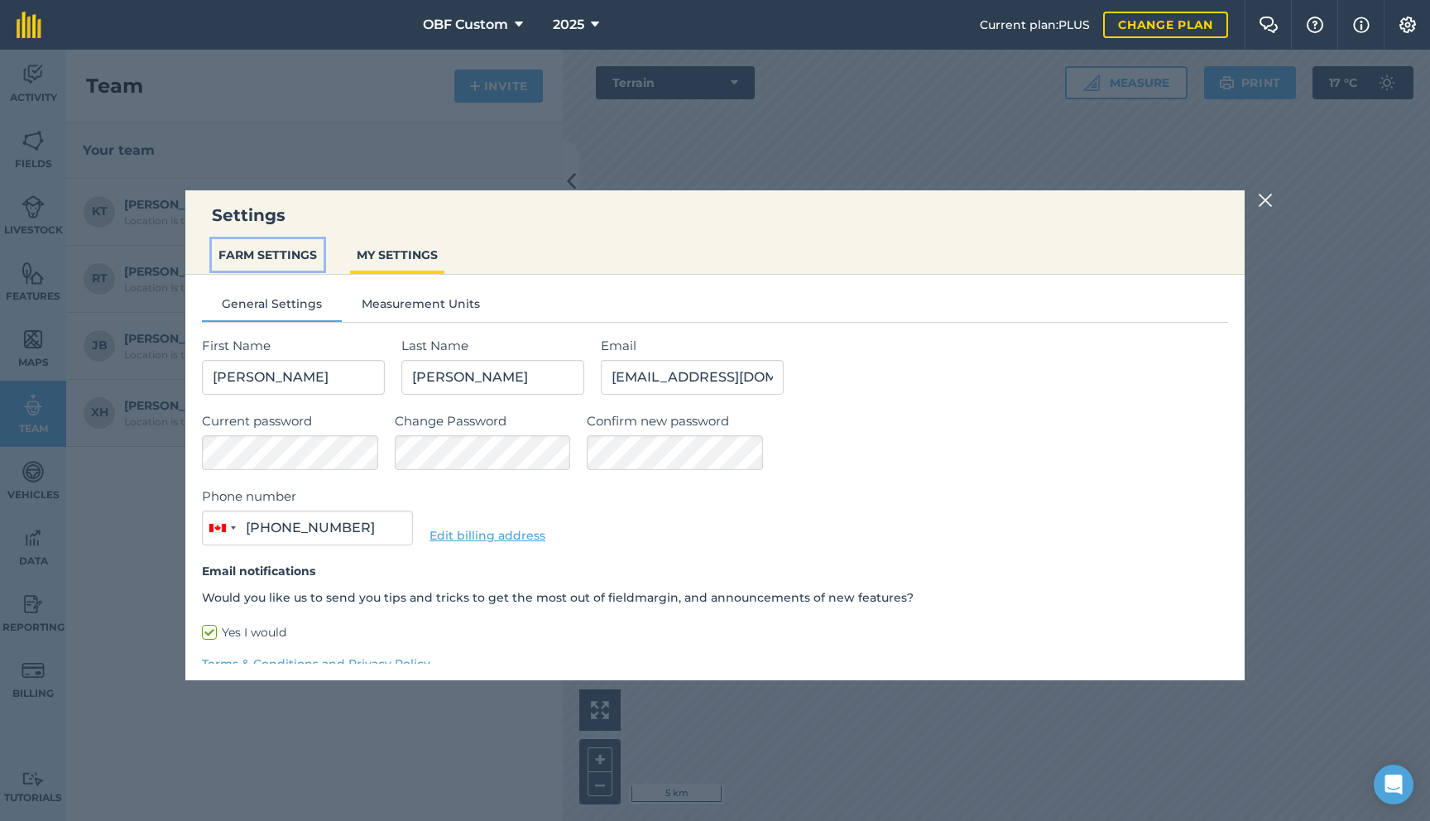
click at [283, 257] on button "FARM SETTINGS" at bounding box center [268, 254] width 112 height 31
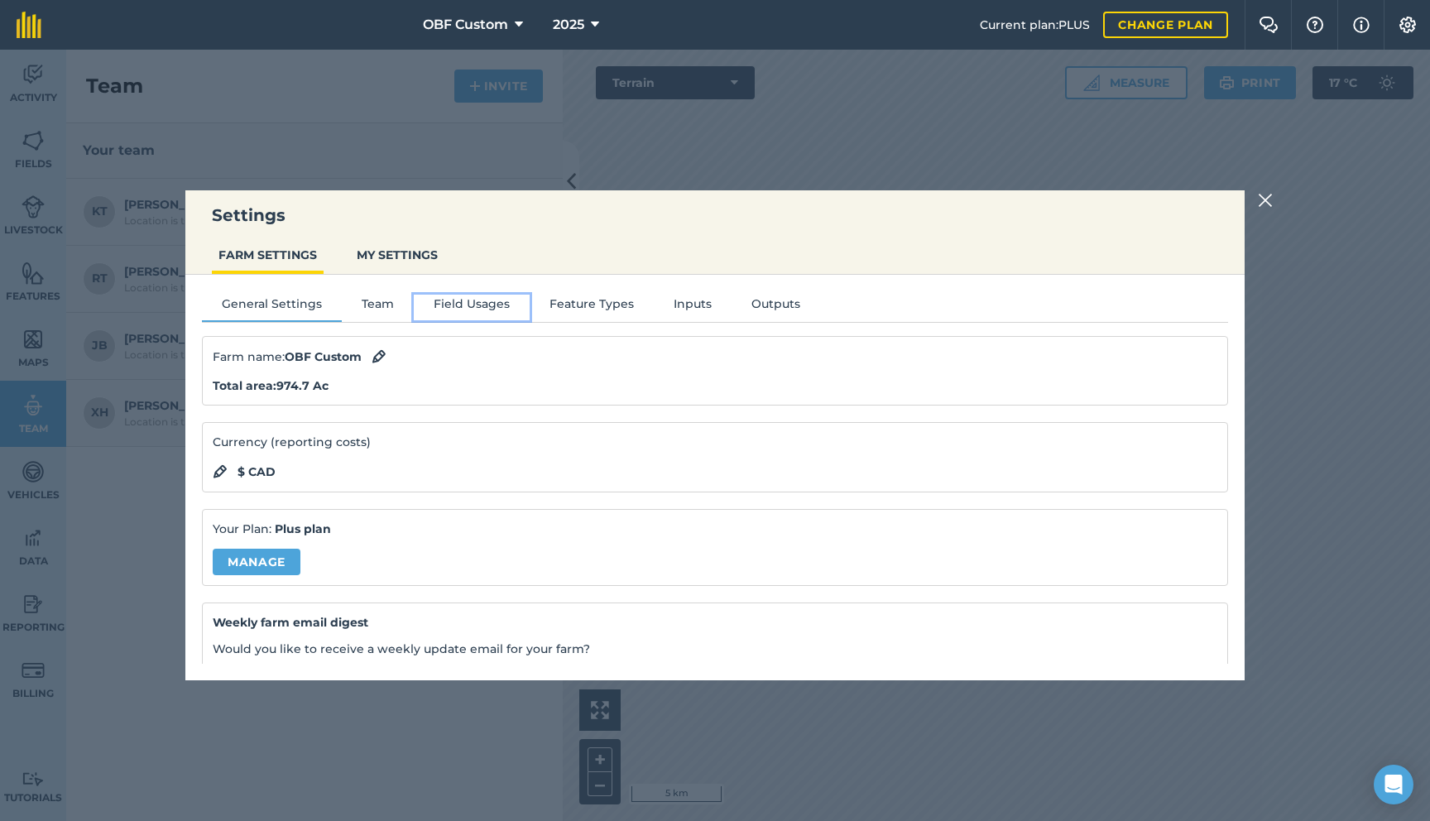
click at [464, 304] on button "Field Usages" at bounding box center [472, 307] width 116 height 25
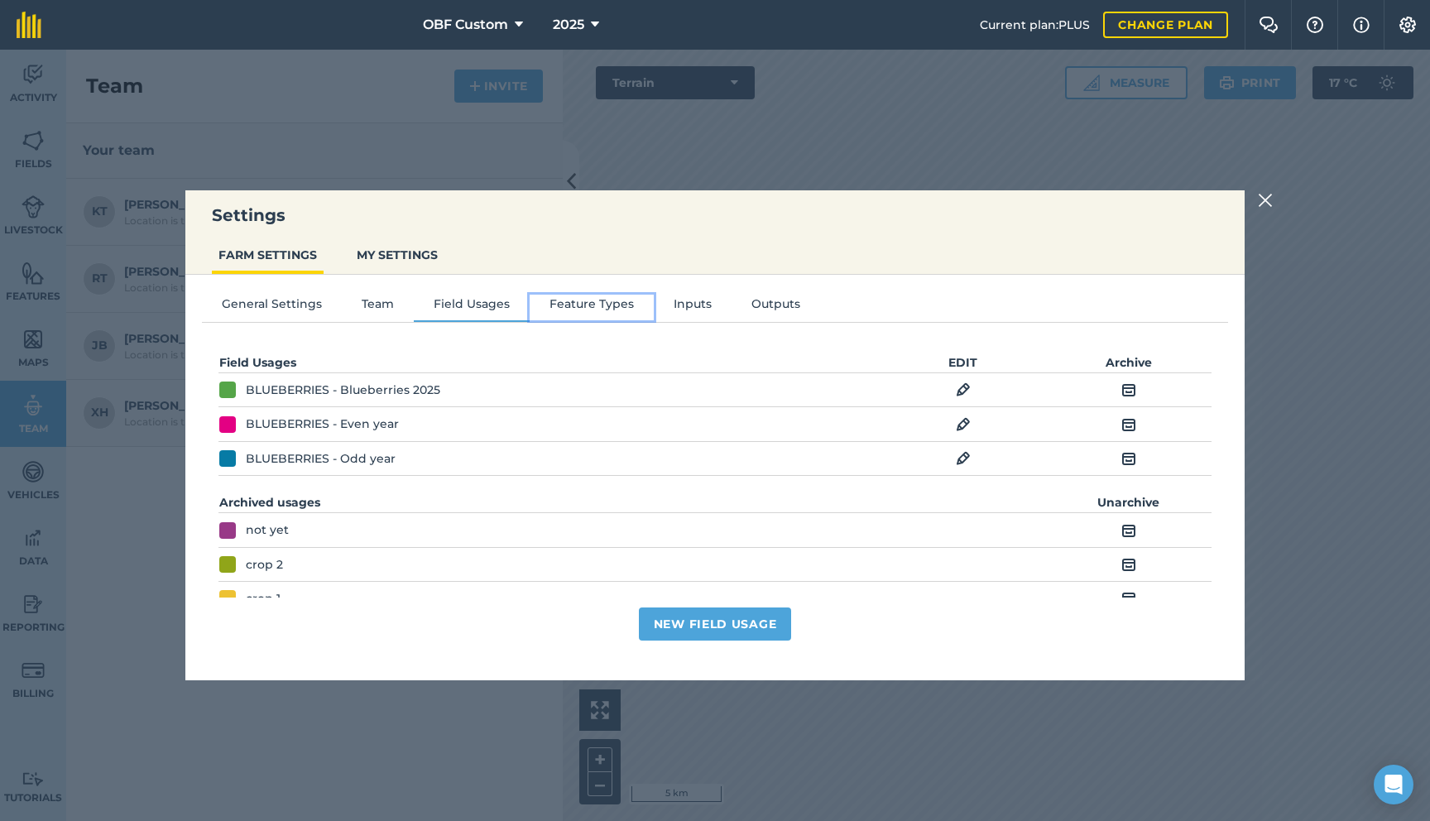
click at [596, 303] on button "Feature Types" at bounding box center [592, 307] width 124 height 25
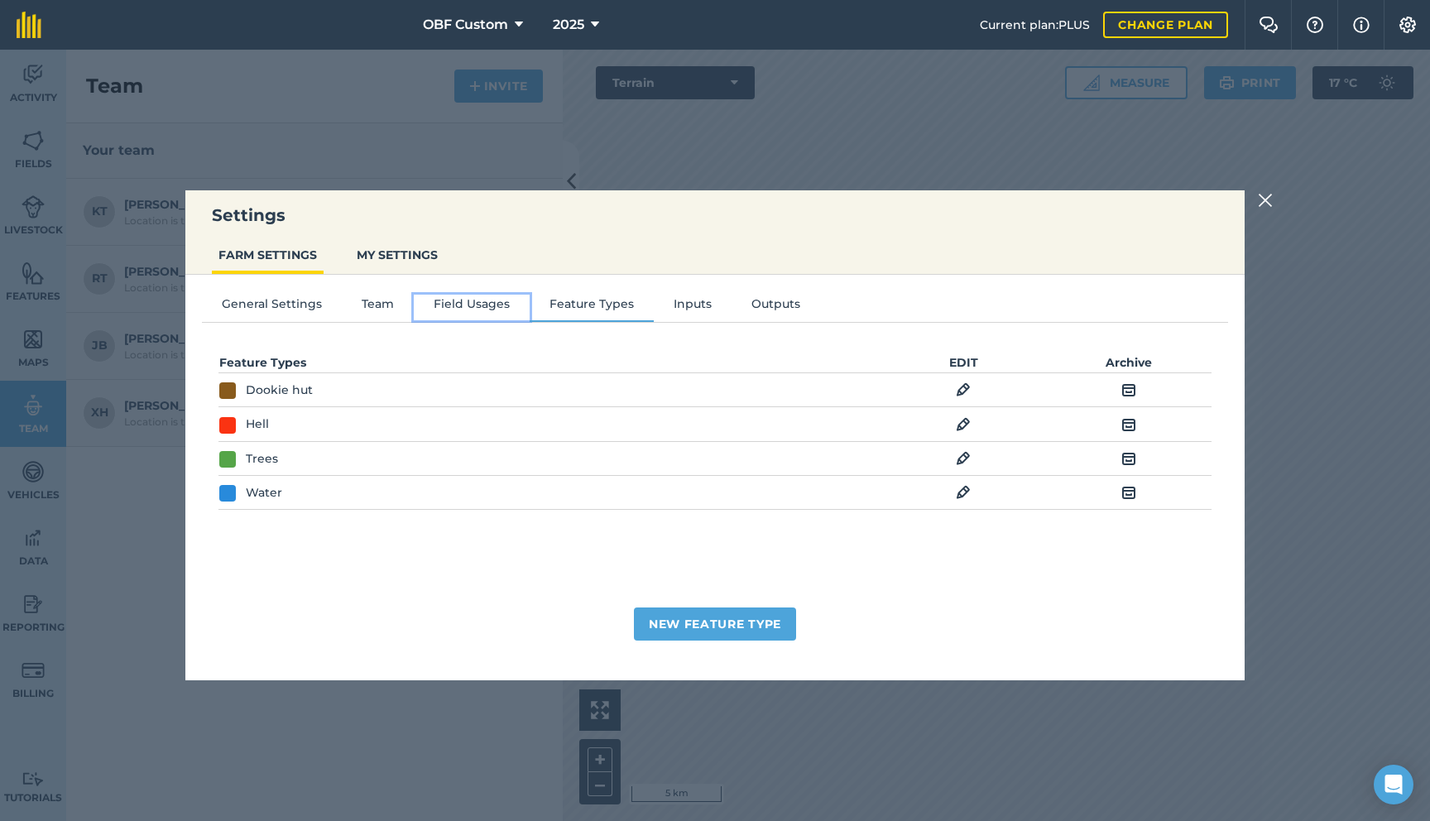
click at [487, 300] on button "Field Usages" at bounding box center [472, 307] width 116 height 25
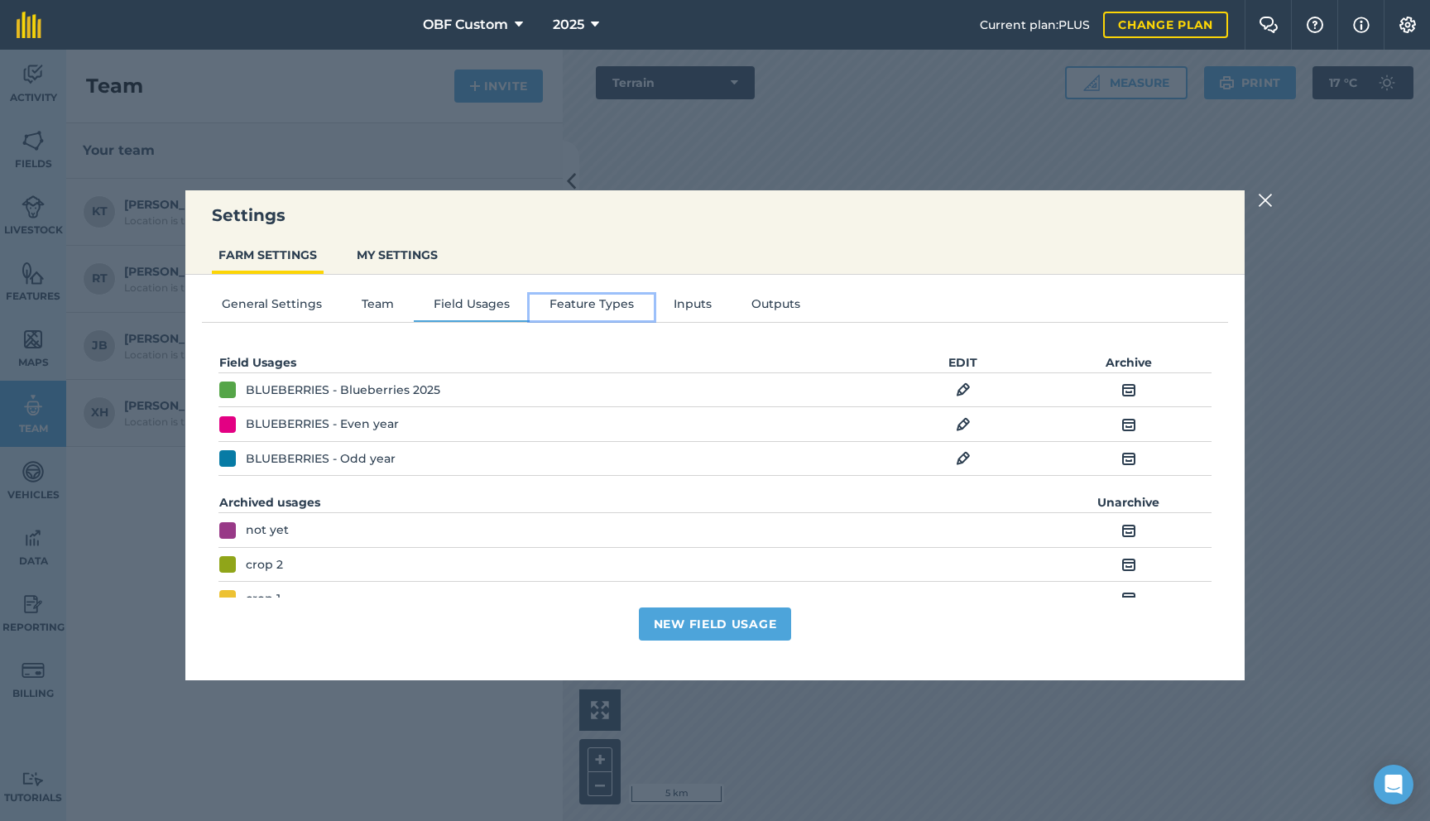
click at [606, 303] on button "Feature Types" at bounding box center [592, 307] width 124 height 25
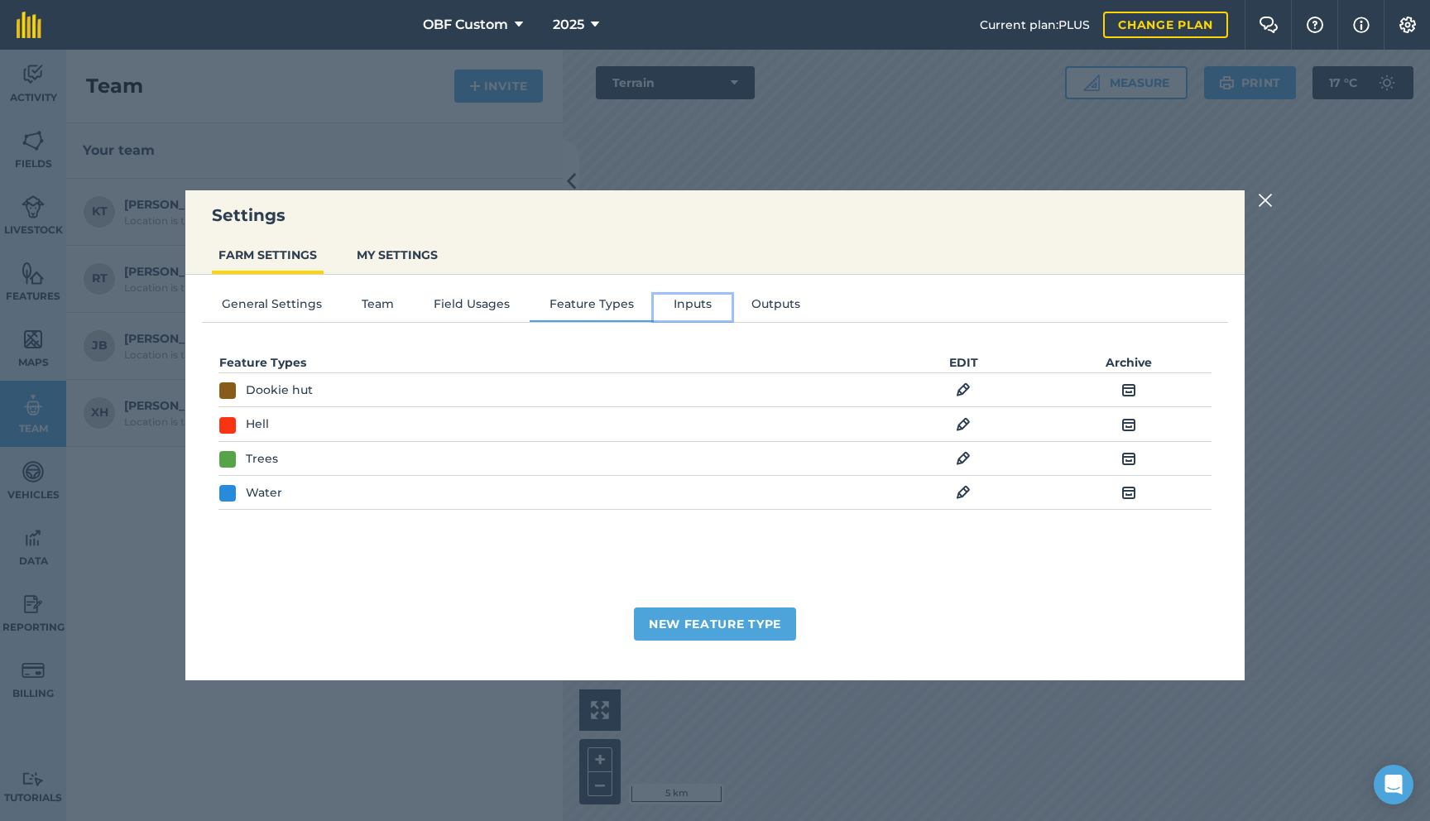
click at [697, 309] on button "Inputs" at bounding box center [693, 307] width 78 height 25
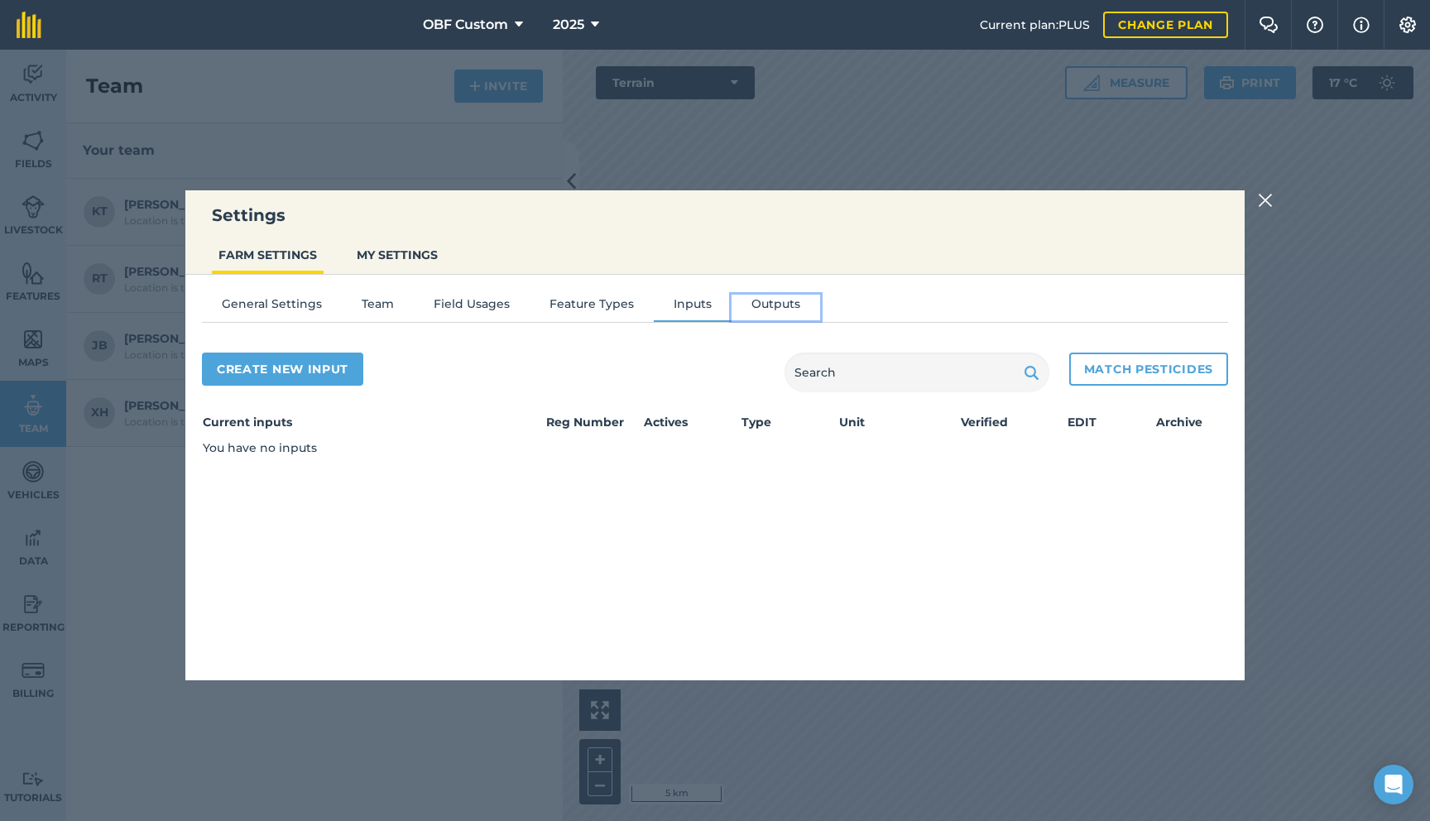
click at [762, 305] on button "Outputs" at bounding box center [776, 307] width 89 height 25
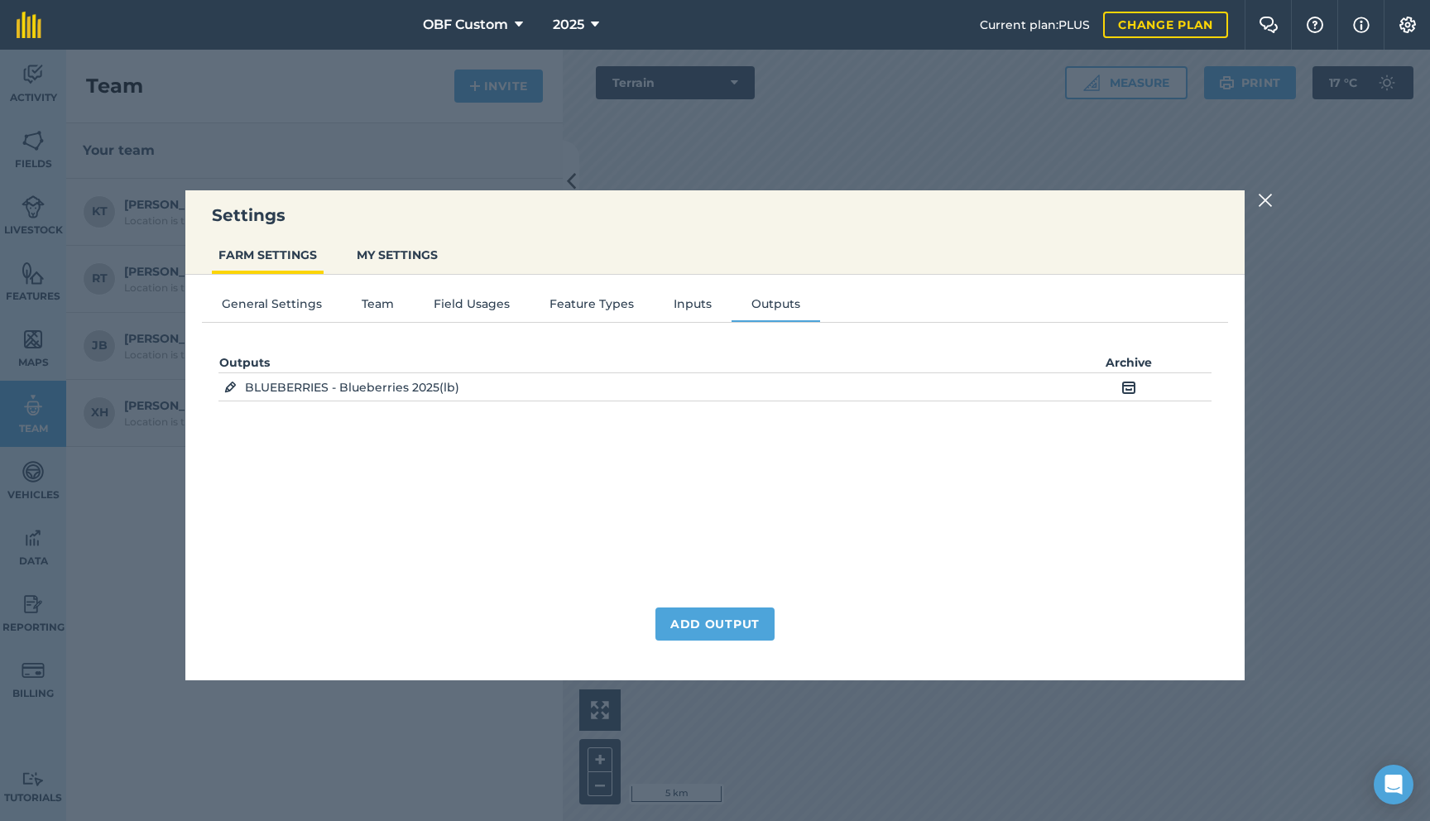
click at [1259, 204] on img at bounding box center [1265, 200] width 15 height 20
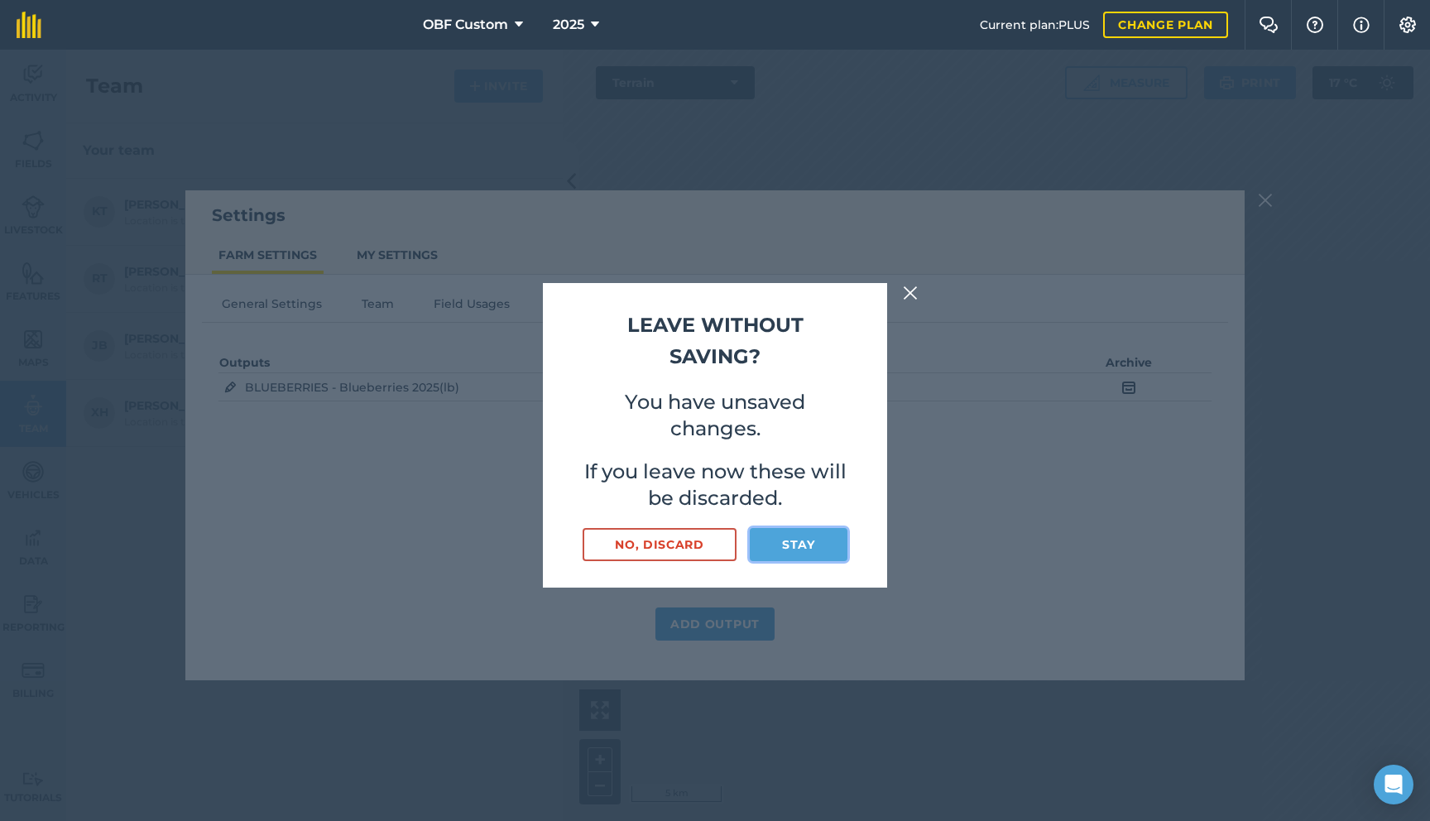
click at [818, 537] on button "Stay" at bounding box center [799, 544] width 98 height 33
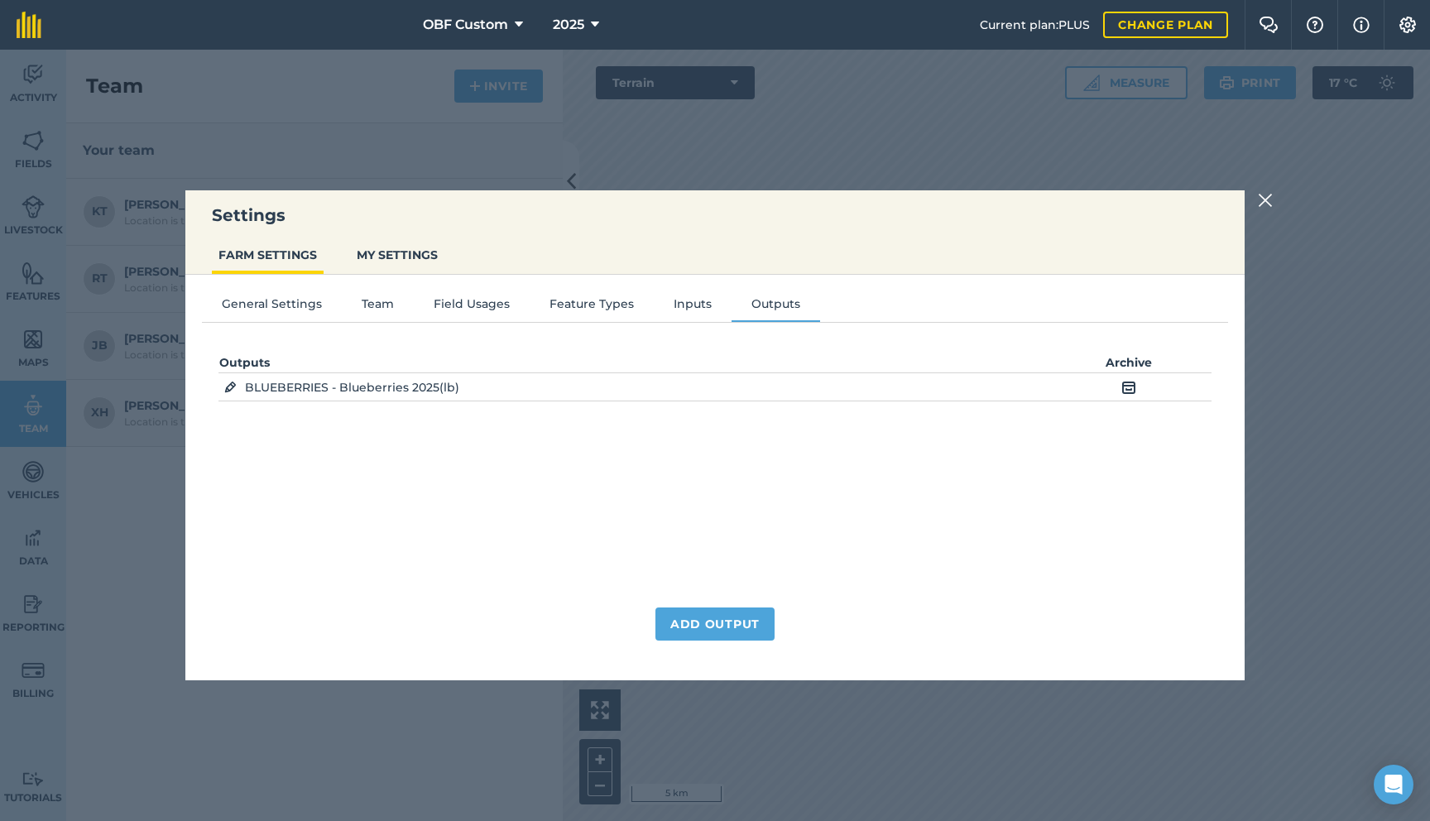
click at [1260, 194] on img at bounding box center [1265, 200] width 15 height 20
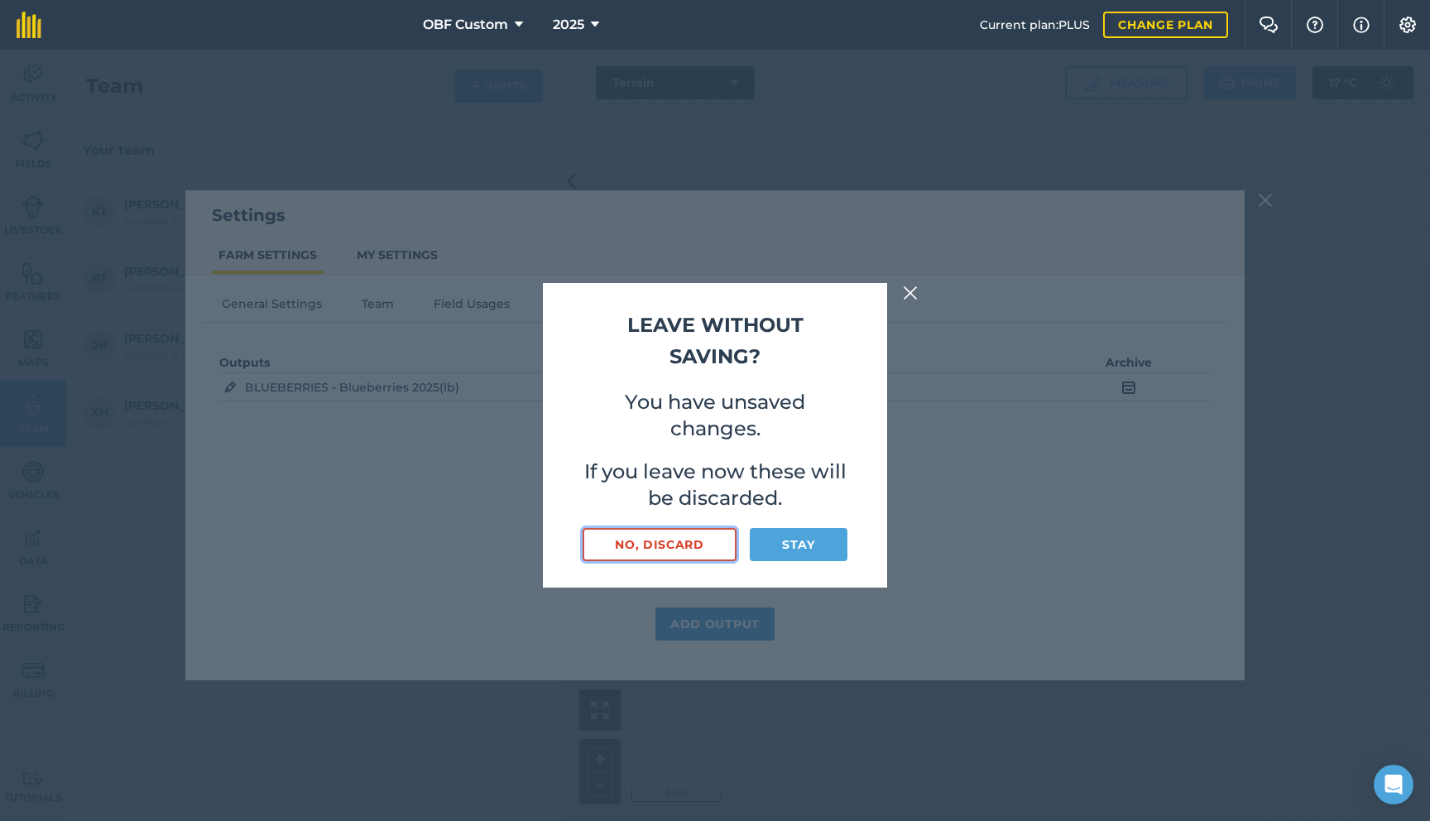
click at [689, 539] on button "No, discard" at bounding box center [660, 544] width 154 height 33
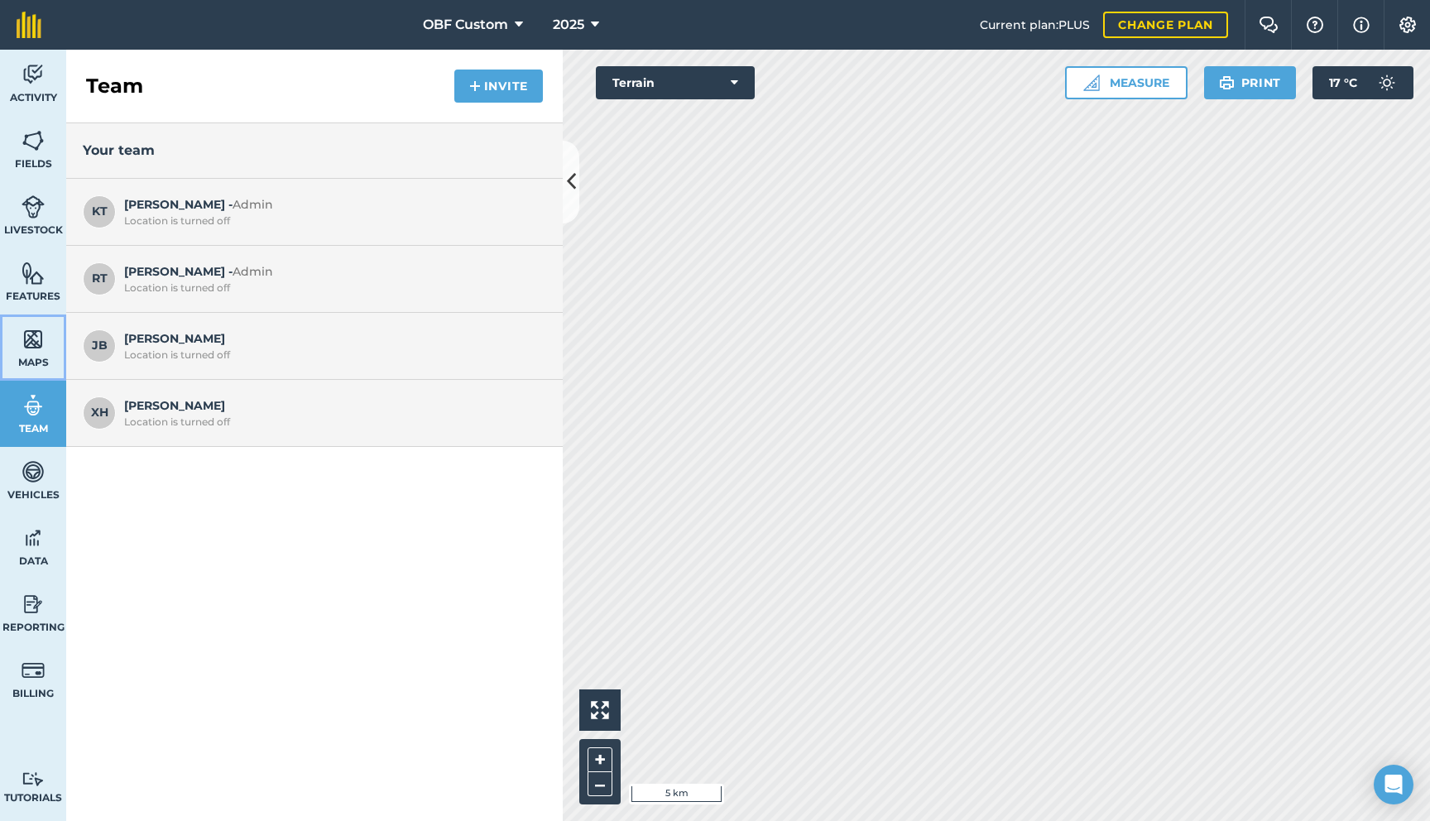
click at [49, 348] on link "Maps" at bounding box center [33, 347] width 66 height 66
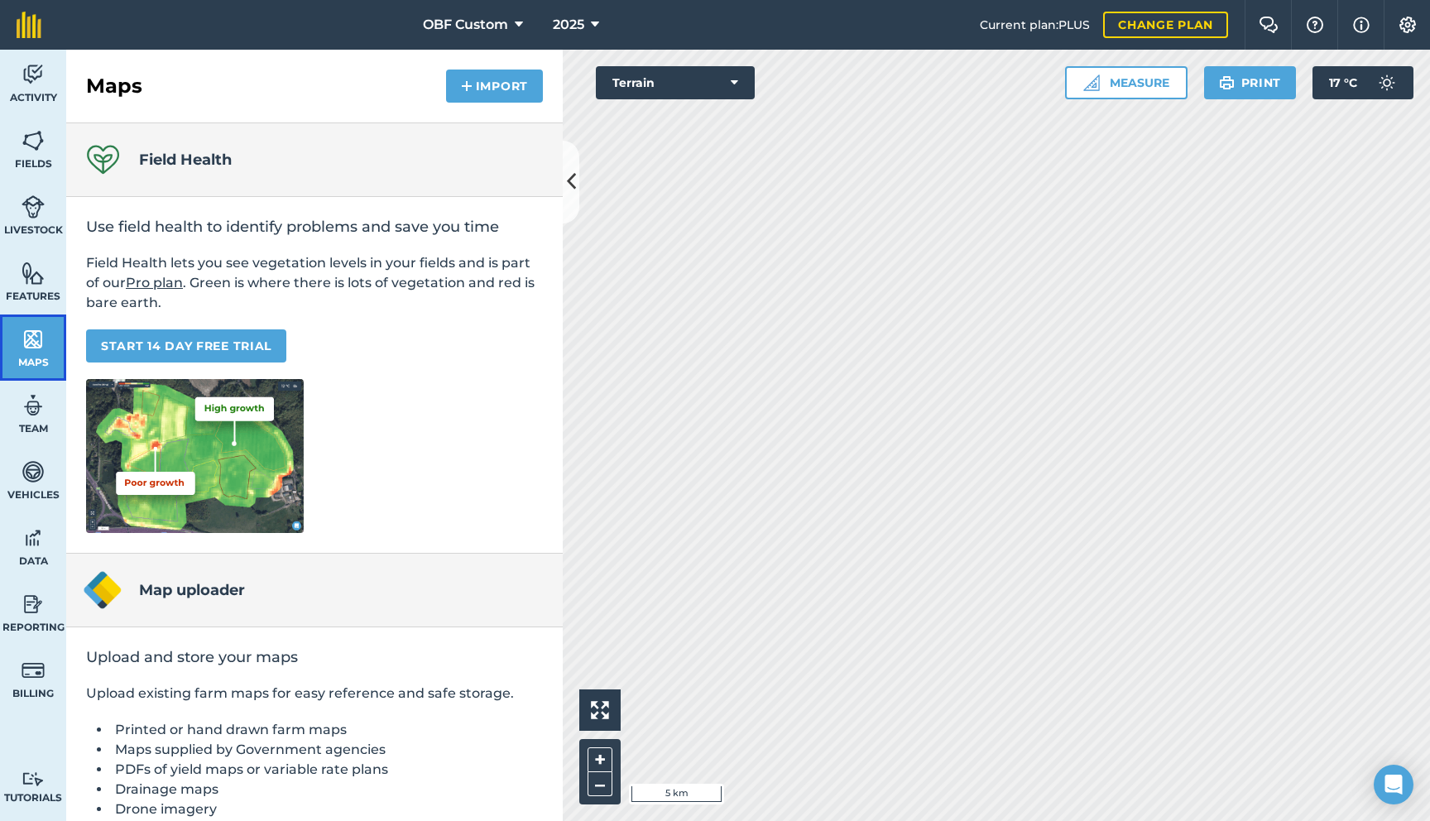
scroll to position [68, 0]
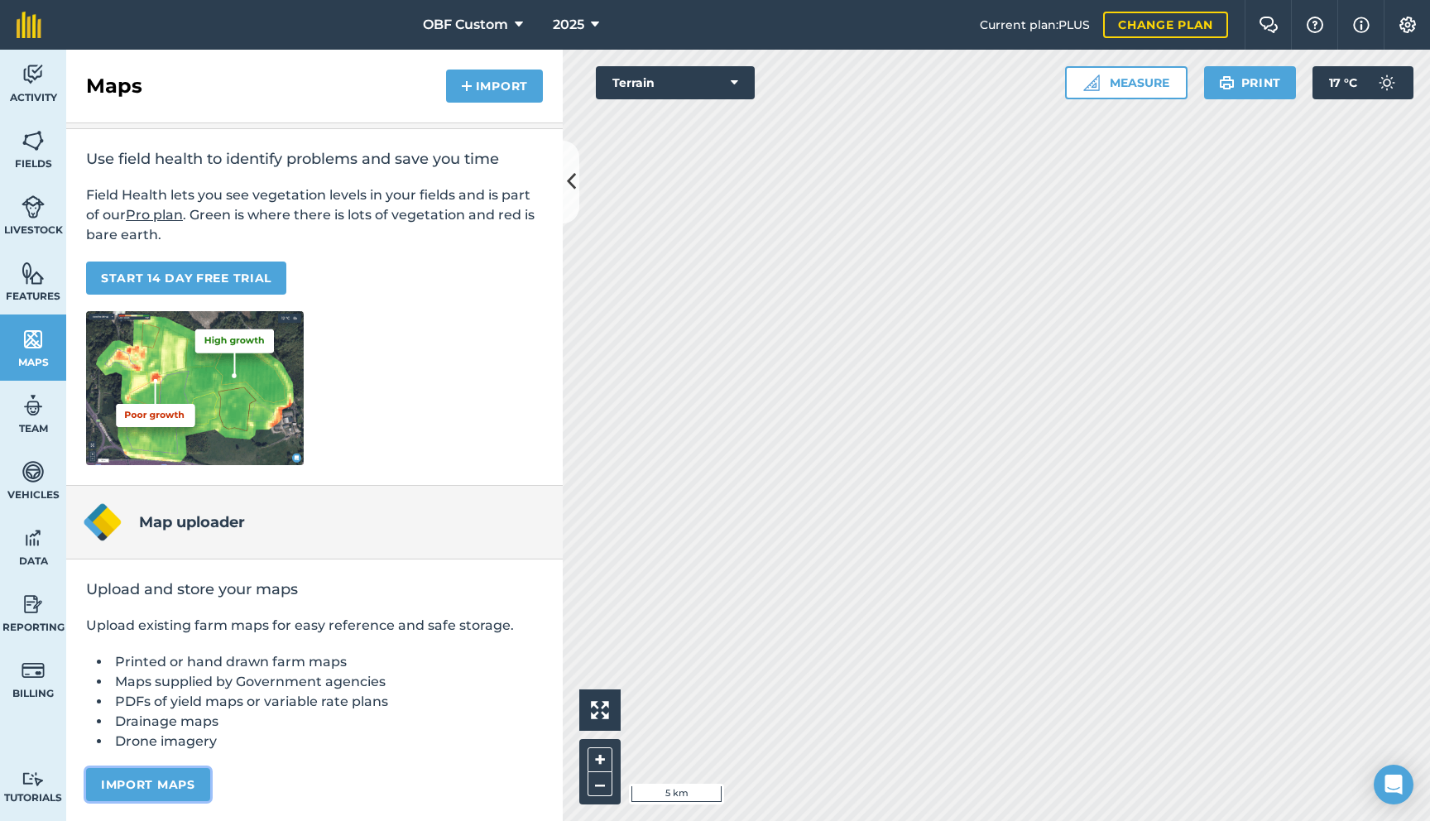
click at [187, 787] on button "Import maps" at bounding box center [148, 784] width 124 height 33
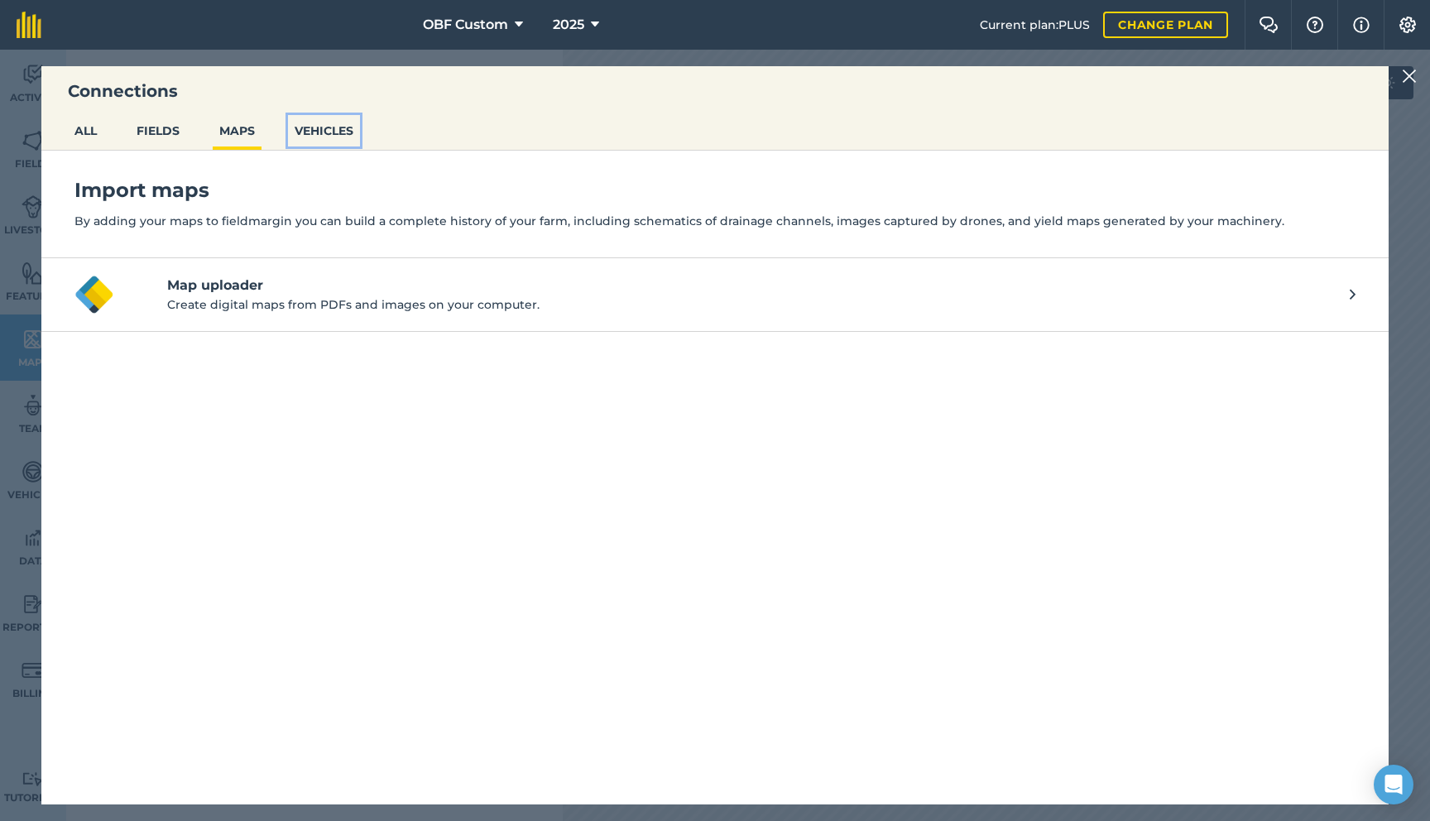
click at [342, 138] on button "VEHICLES" at bounding box center [324, 130] width 72 height 31
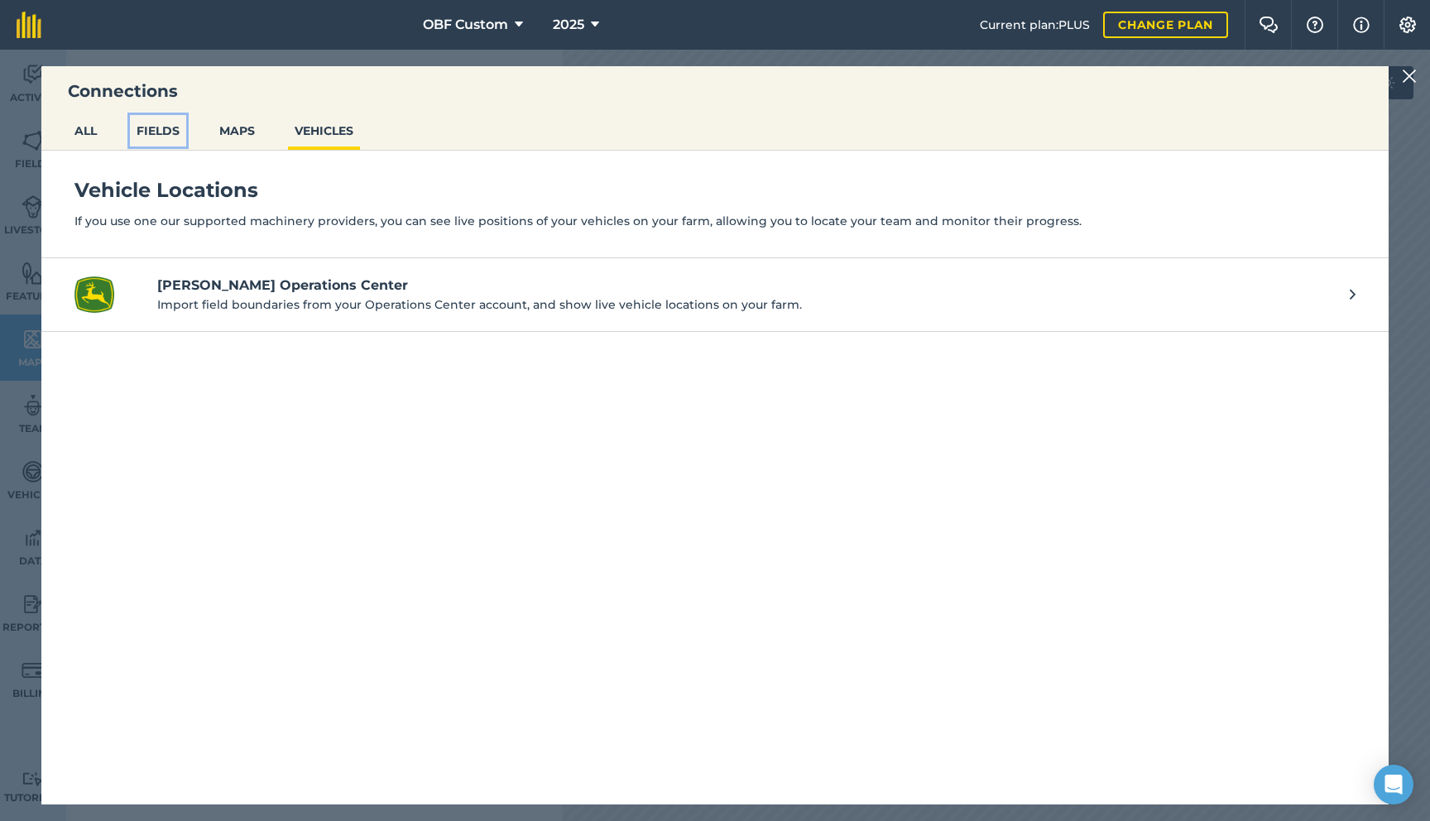
click at [183, 143] on button "FIELDS" at bounding box center [158, 130] width 56 height 31
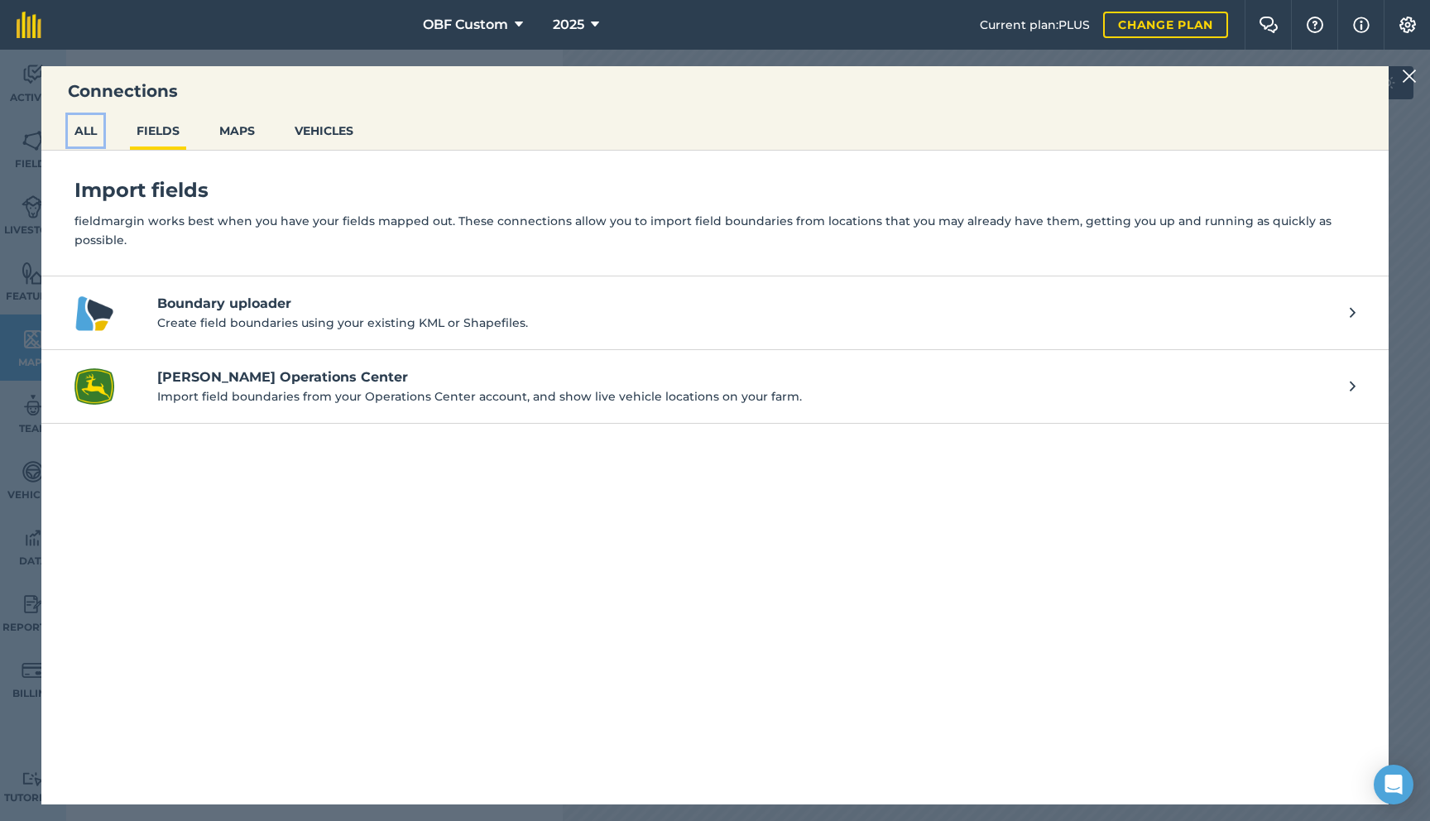
click at [85, 122] on button "ALL" at bounding box center [86, 130] width 36 height 31
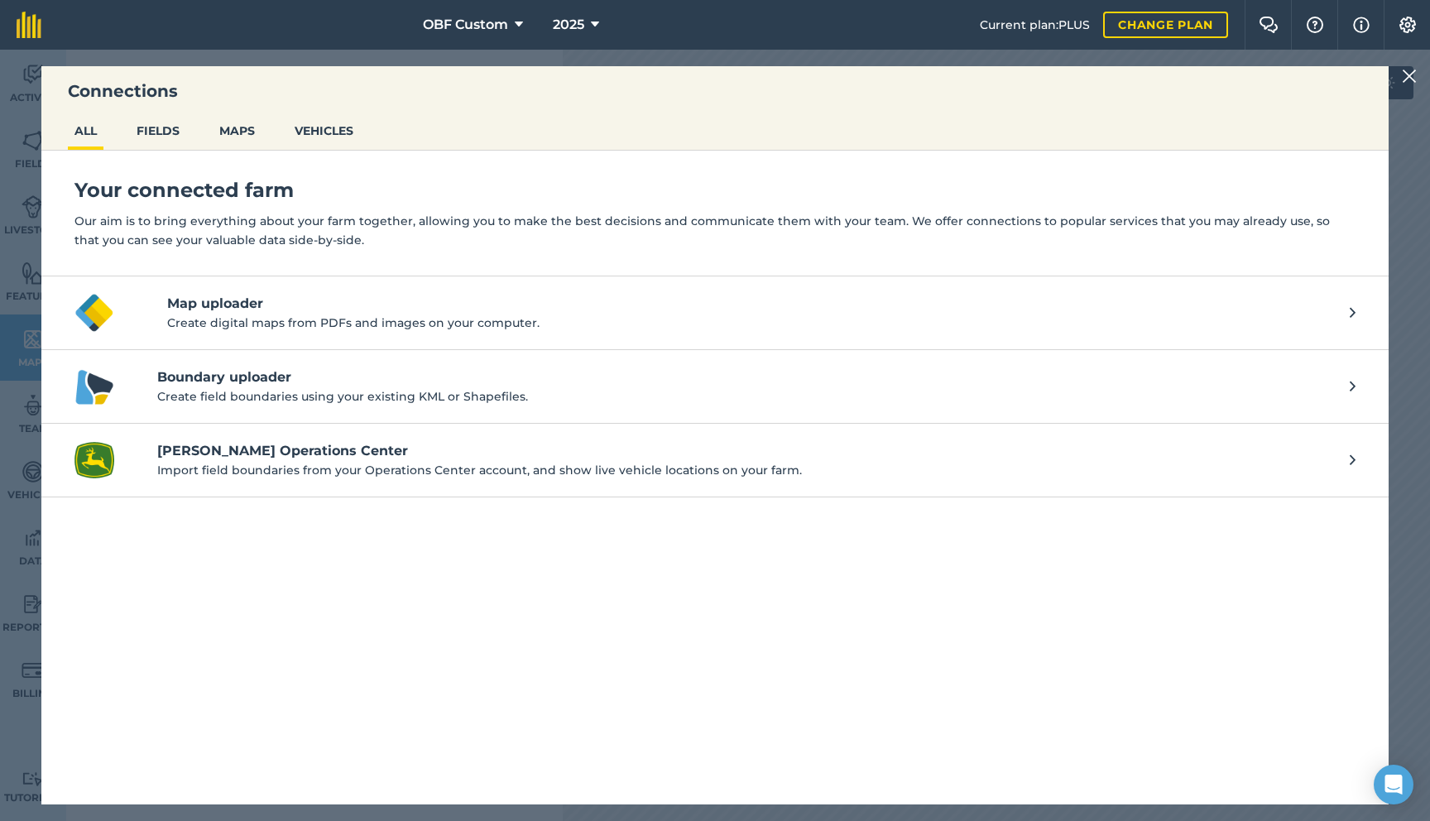
click at [1414, 85] on img at bounding box center [1409, 76] width 15 height 20
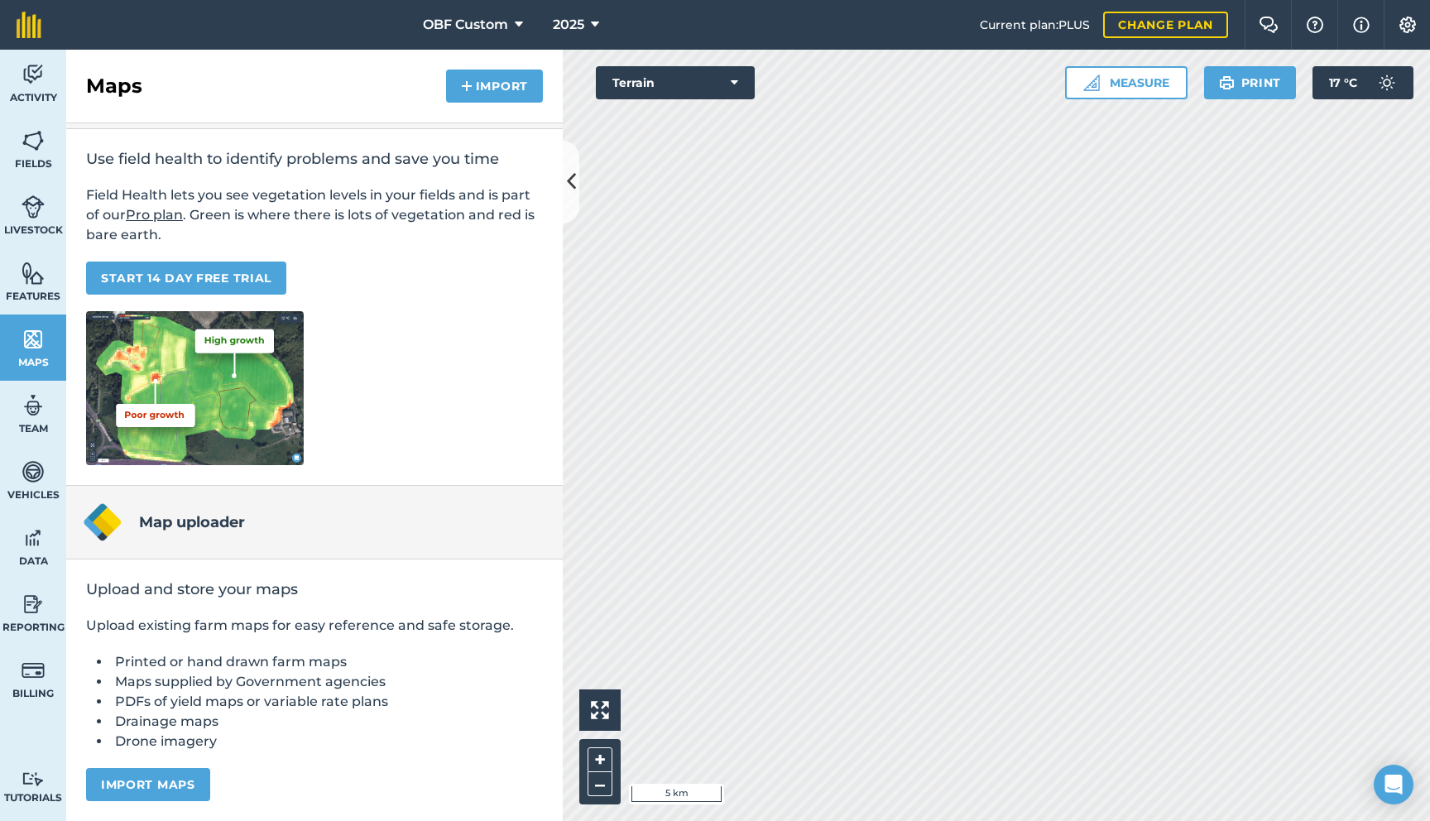
click at [559, 175] on div "Use field health to identify problems and save you time Field Health lets you s…" at bounding box center [314, 307] width 497 height 357
click at [569, 176] on icon at bounding box center [571, 181] width 9 height 29
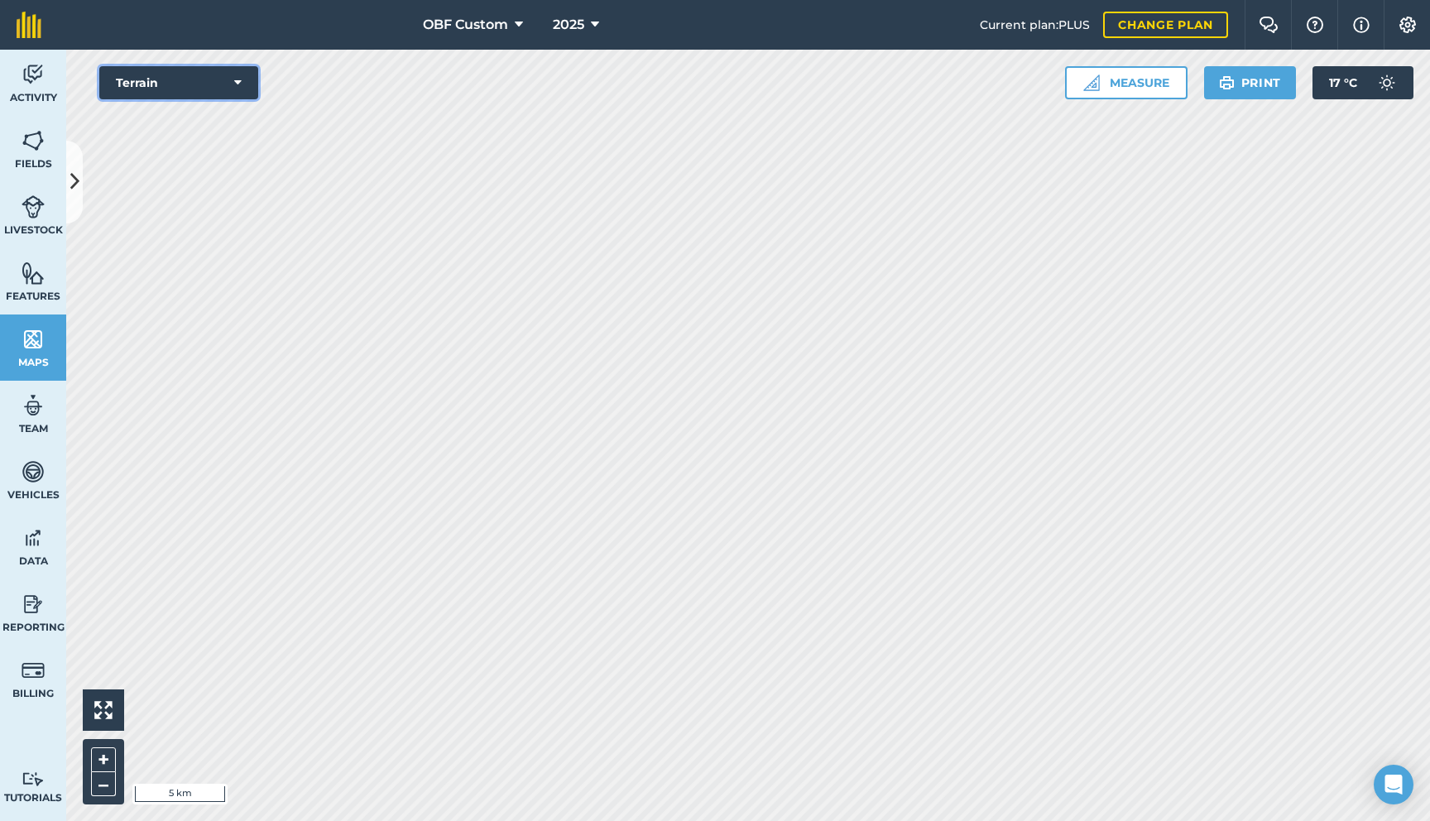
click at [226, 86] on button "Terrain" at bounding box center [178, 82] width 159 height 33
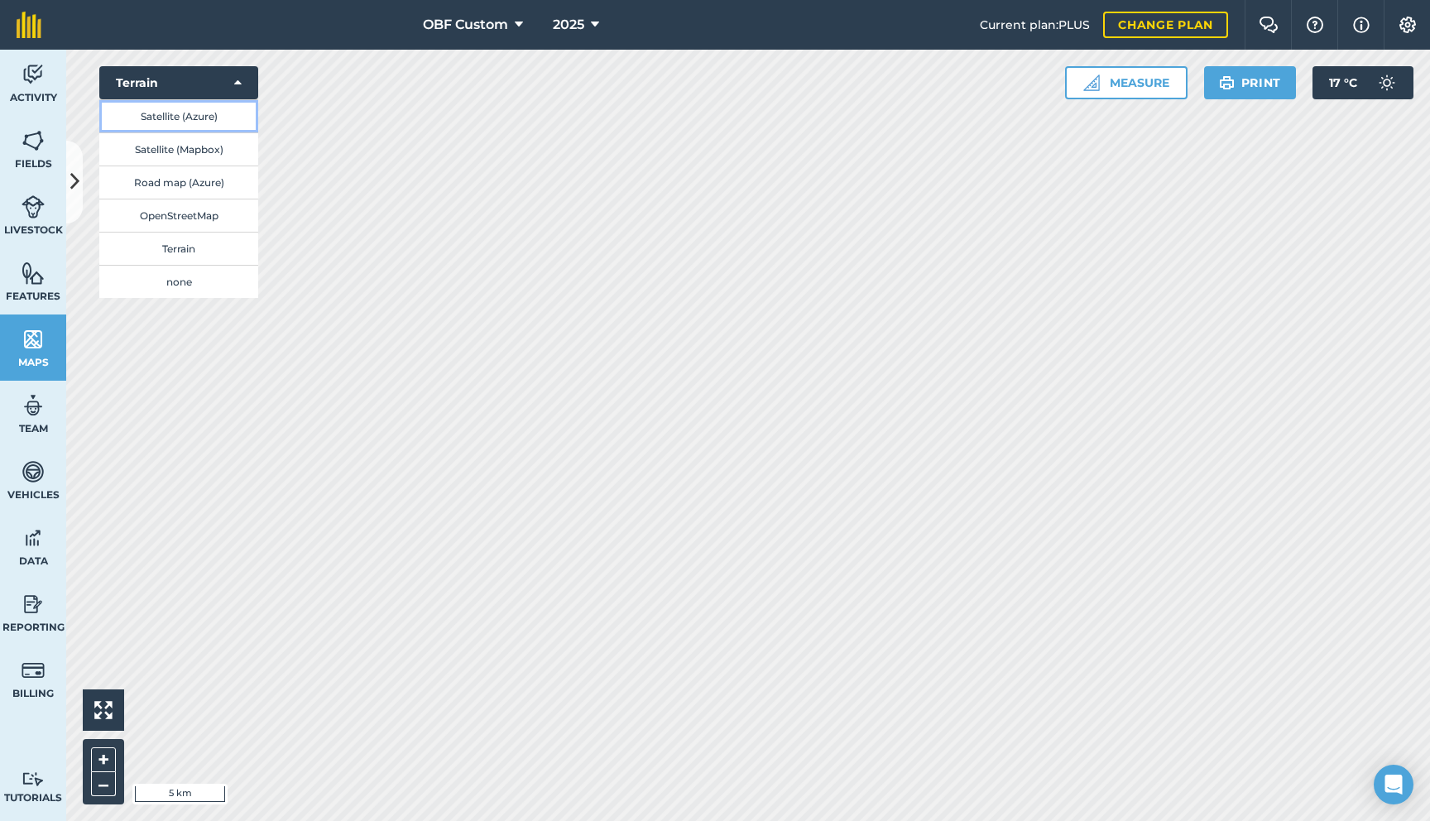
click at [218, 126] on button "Satellite (Azure)" at bounding box center [178, 115] width 159 height 33
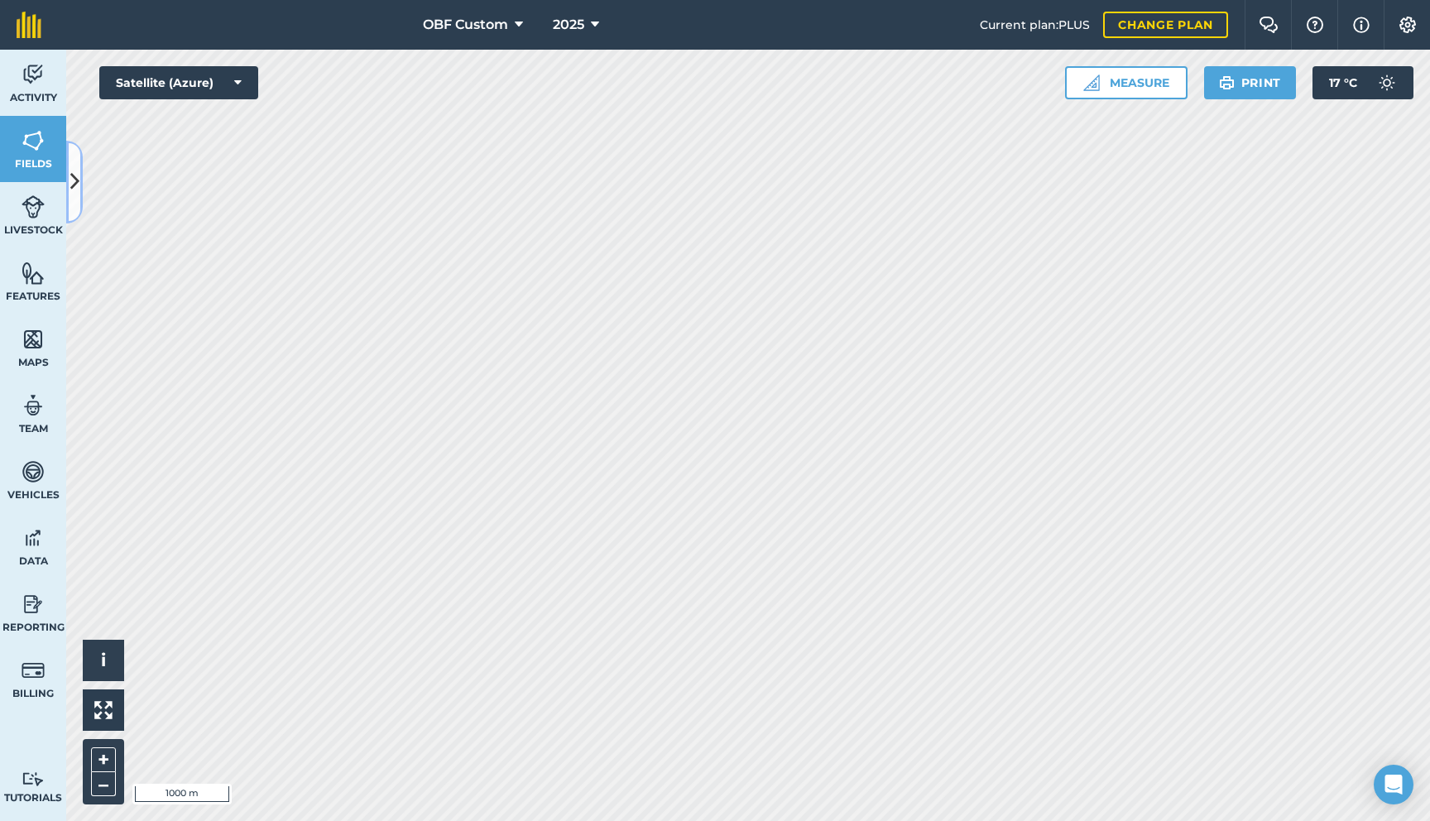
click at [73, 184] on icon at bounding box center [74, 181] width 9 height 29
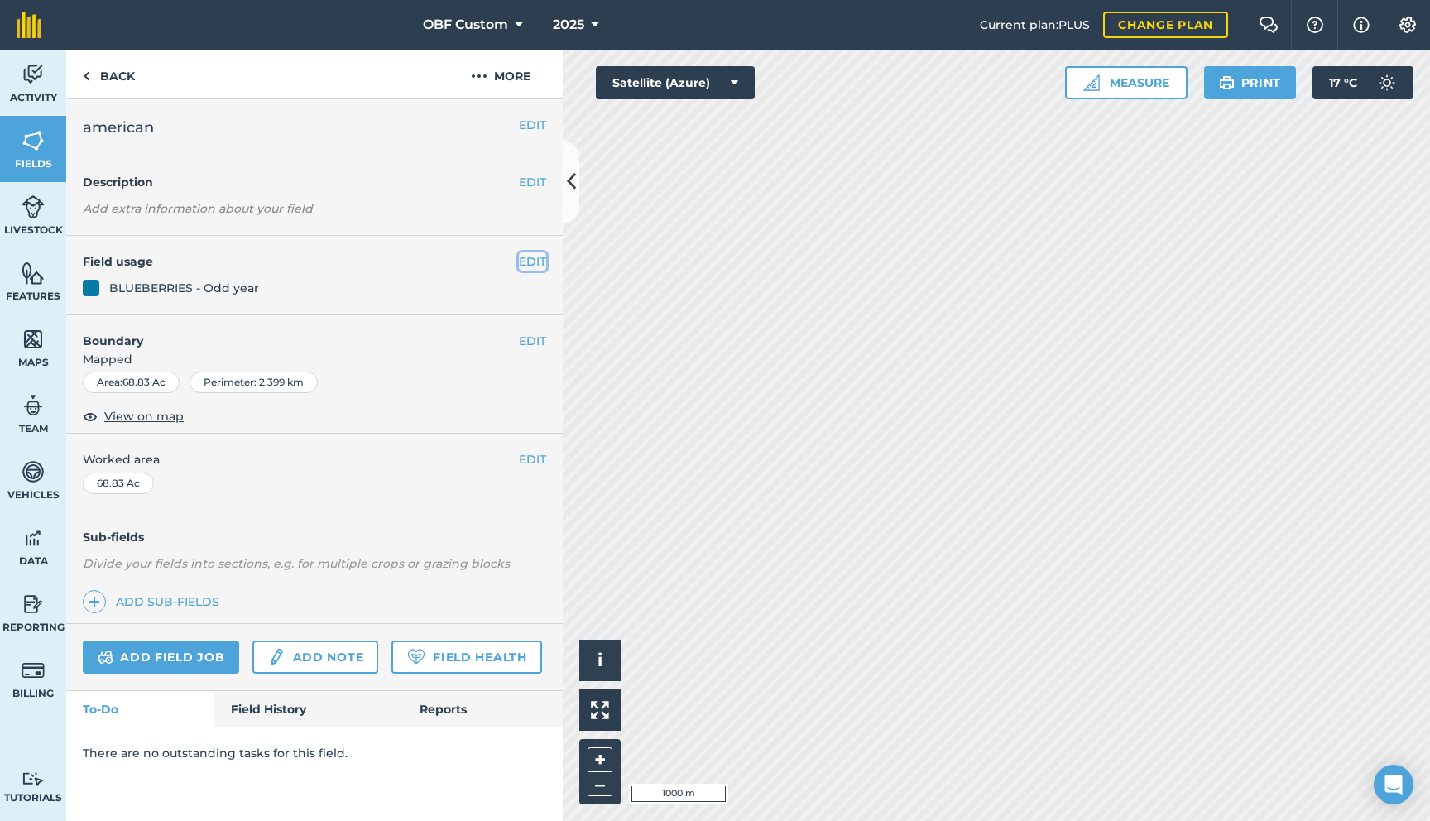
click at [534, 258] on button "EDIT" at bounding box center [532, 261] width 27 height 18
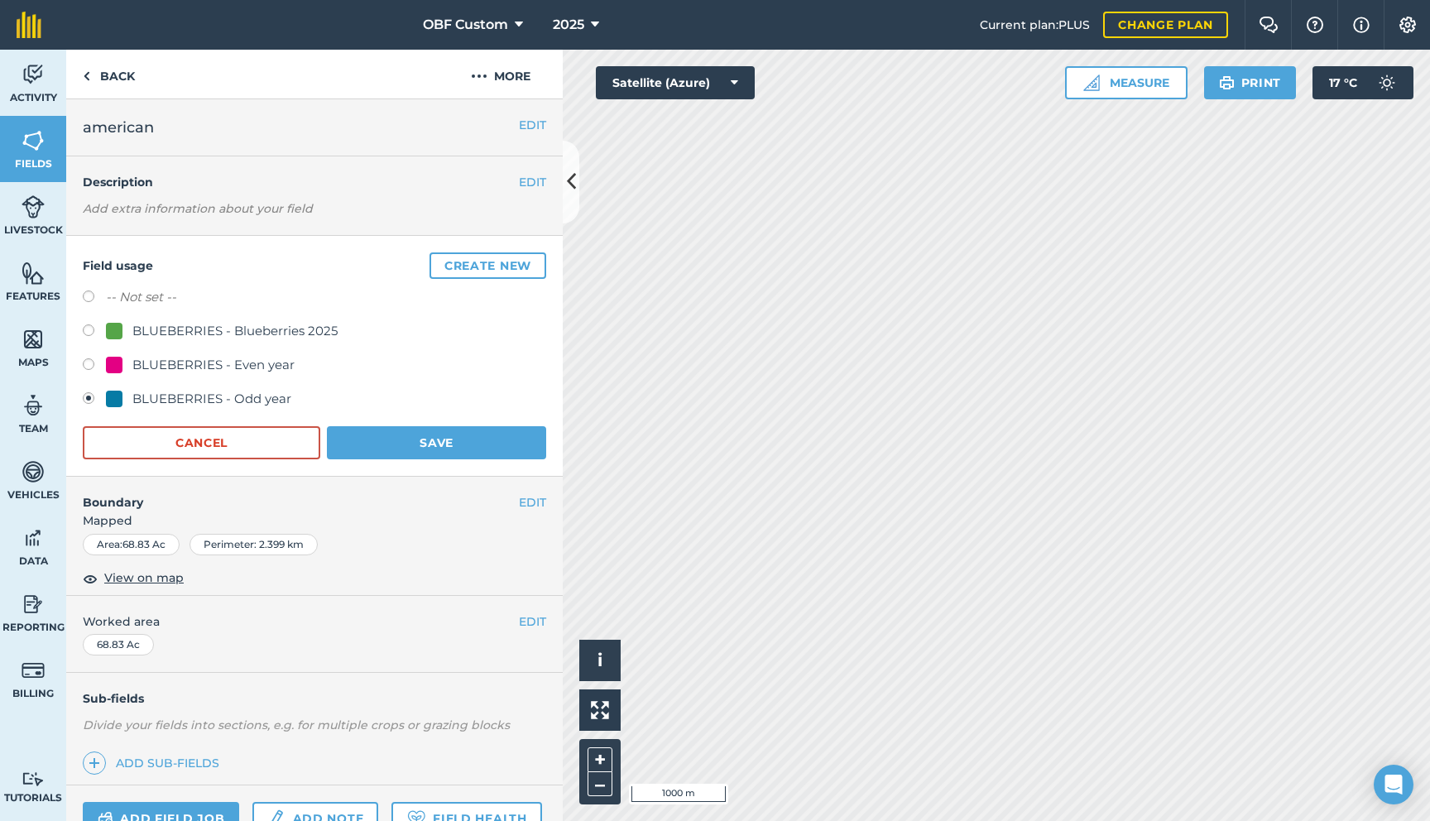
click at [87, 331] on label at bounding box center [94, 332] width 23 height 17
radio input "true"
radio input "false"
click at [438, 443] on button "Save" at bounding box center [436, 442] width 219 height 33
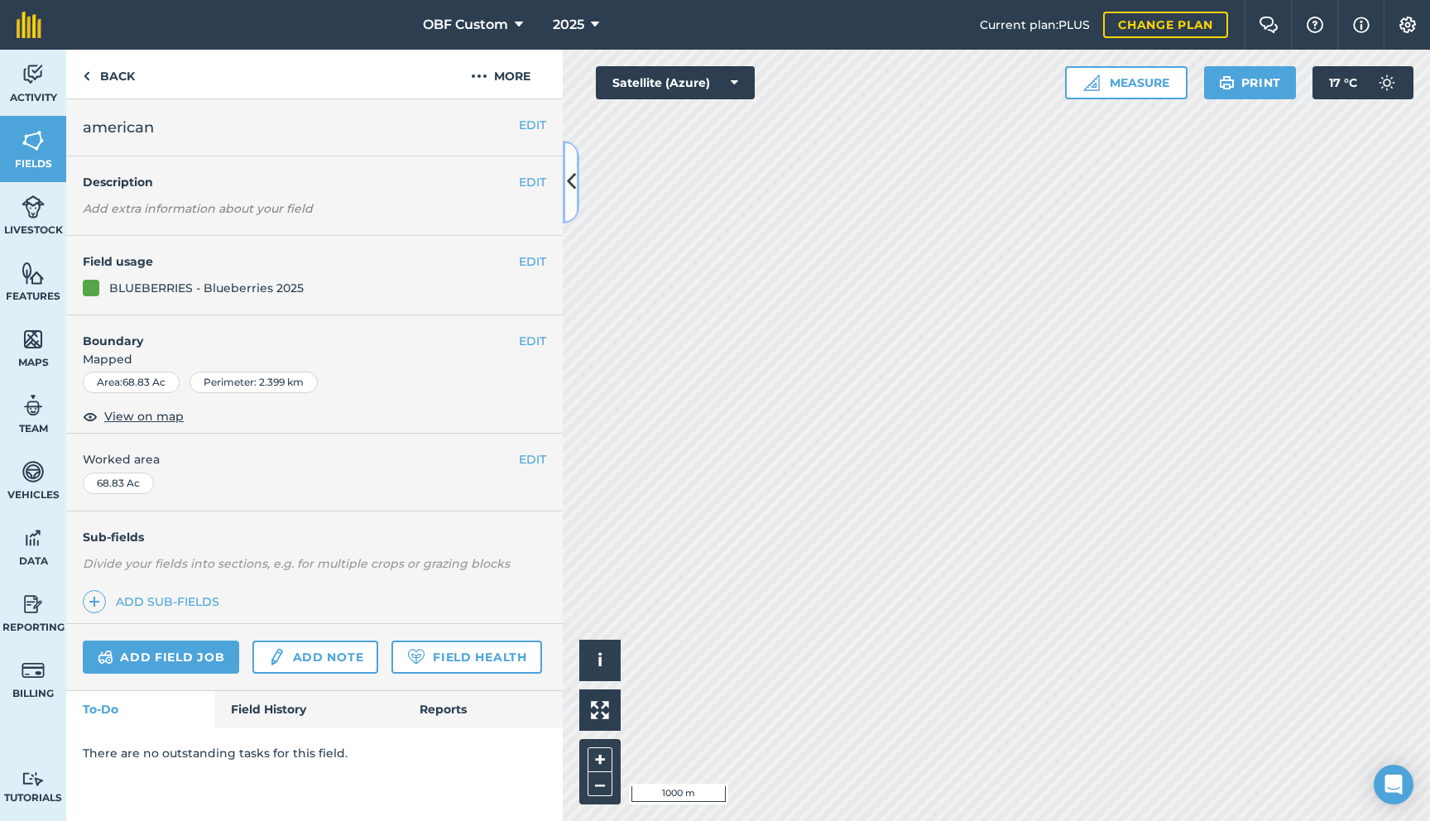
click at [569, 201] on button at bounding box center [571, 182] width 17 height 83
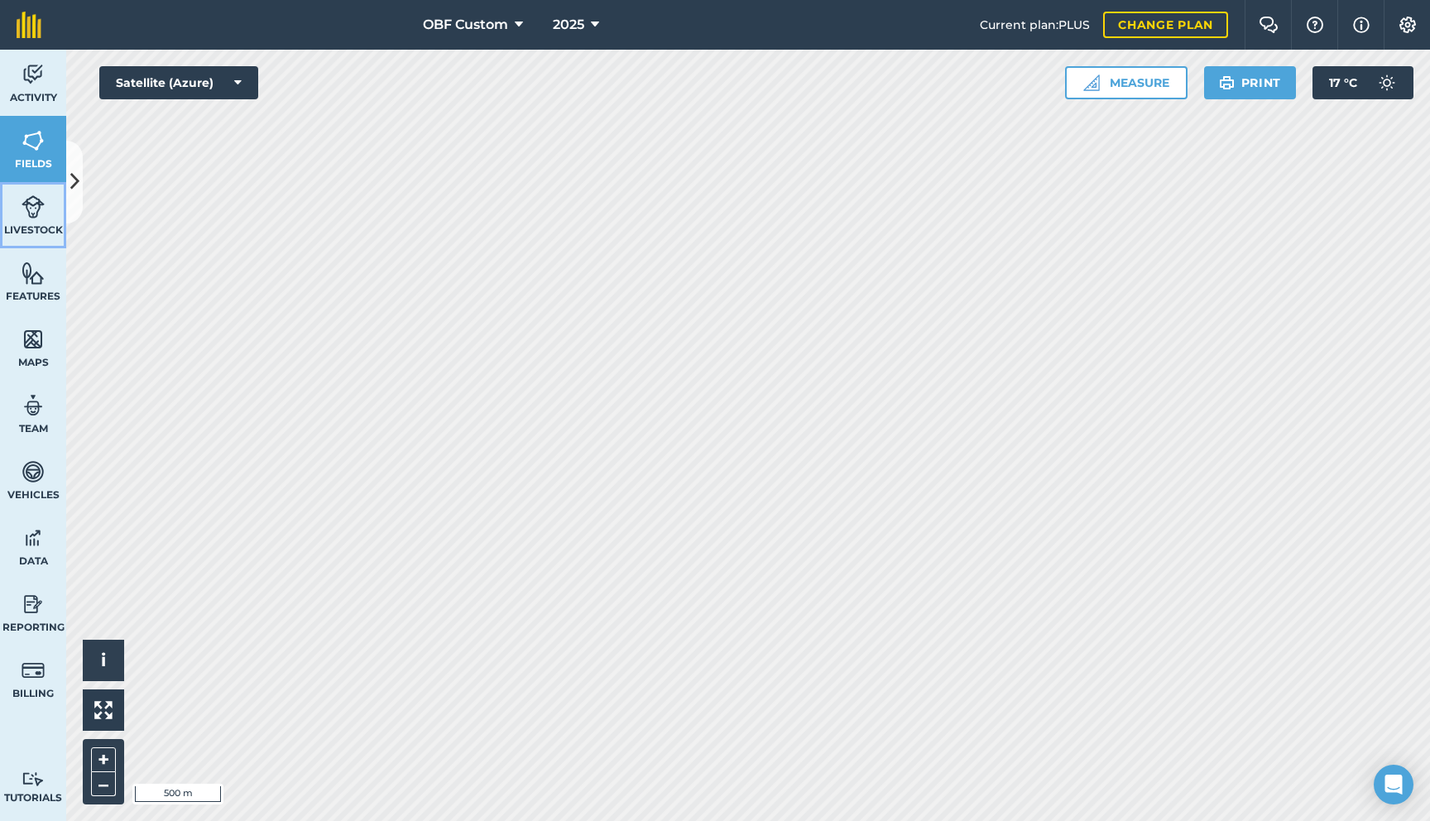
click at [40, 196] on img at bounding box center [33, 206] width 23 height 25
click at [41, 290] on span "Features" at bounding box center [33, 296] width 66 height 13
click at [41, 336] on img at bounding box center [33, 339] width 23 height 25
click at [1416, 27] on img at bounding box center [1408, 25] width 20 height 17
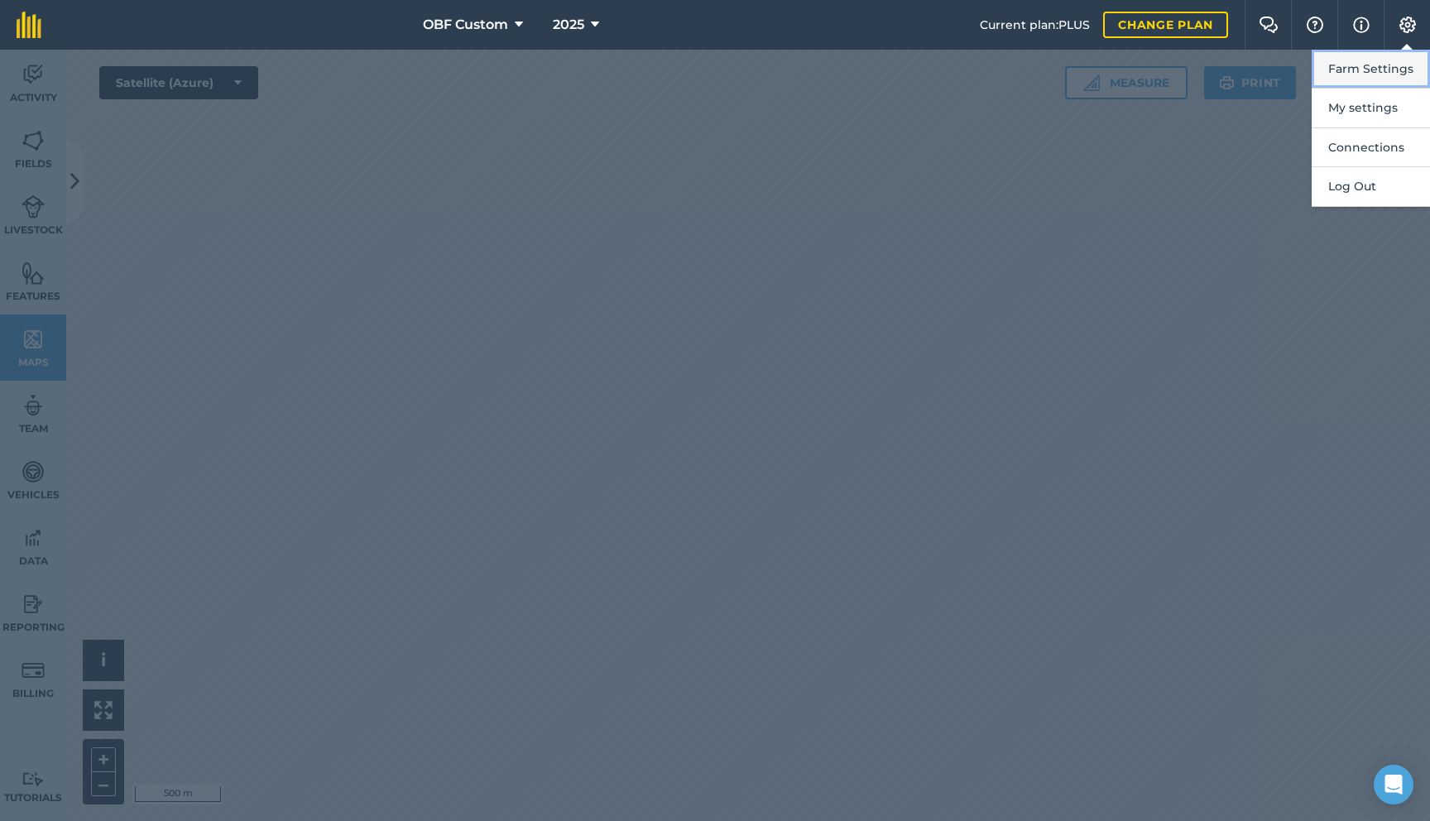
click at [1398, 73] on button "Farm Settings" at bounding box center [1371, 69] width 118 height 39
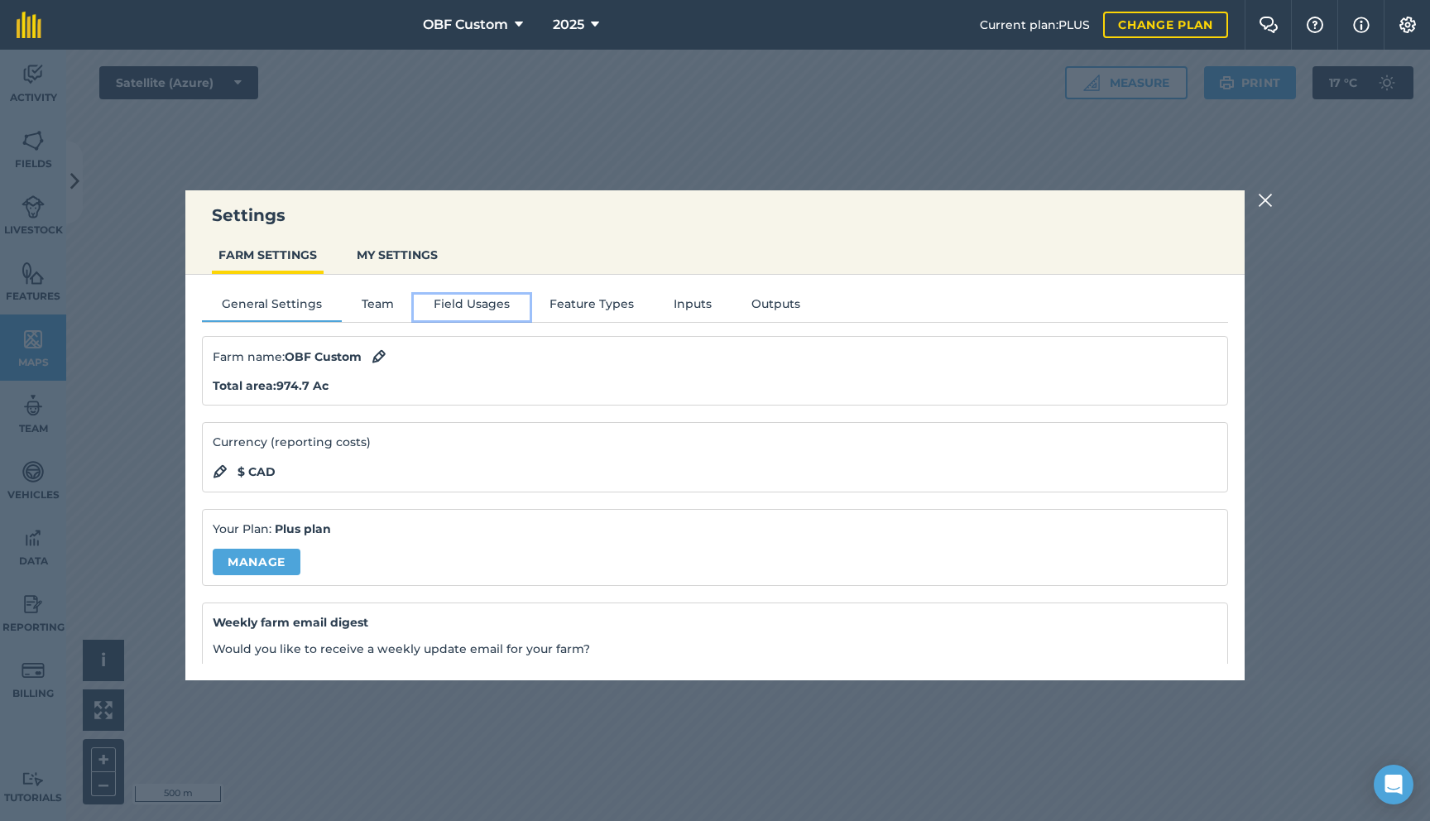
click at [500, 309] on button "Field Usages" at bounding box center [472, 307] width 116 height 25
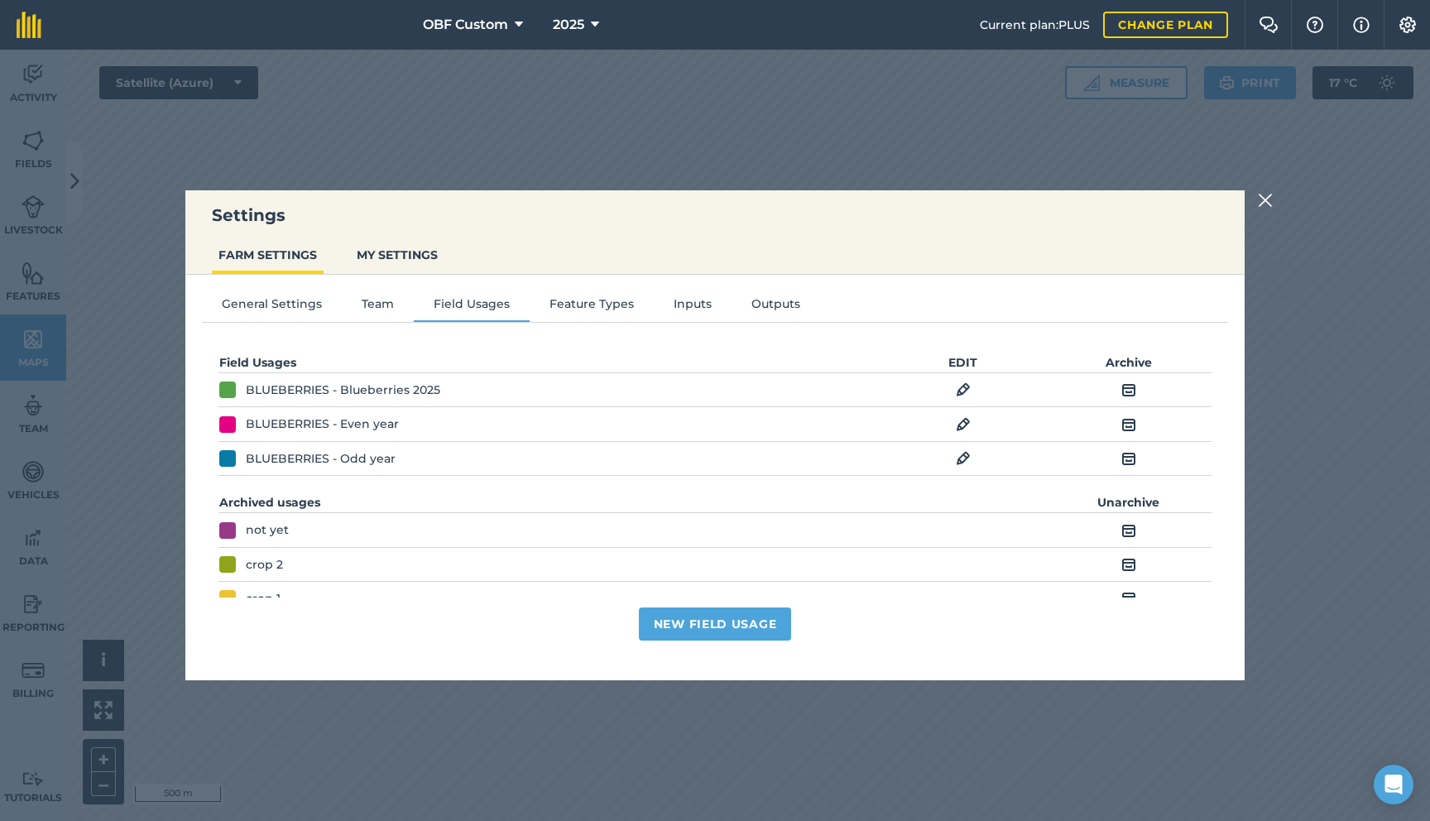
click at [968, 392] on img at bounding box center [963, 390] width 15 height 20
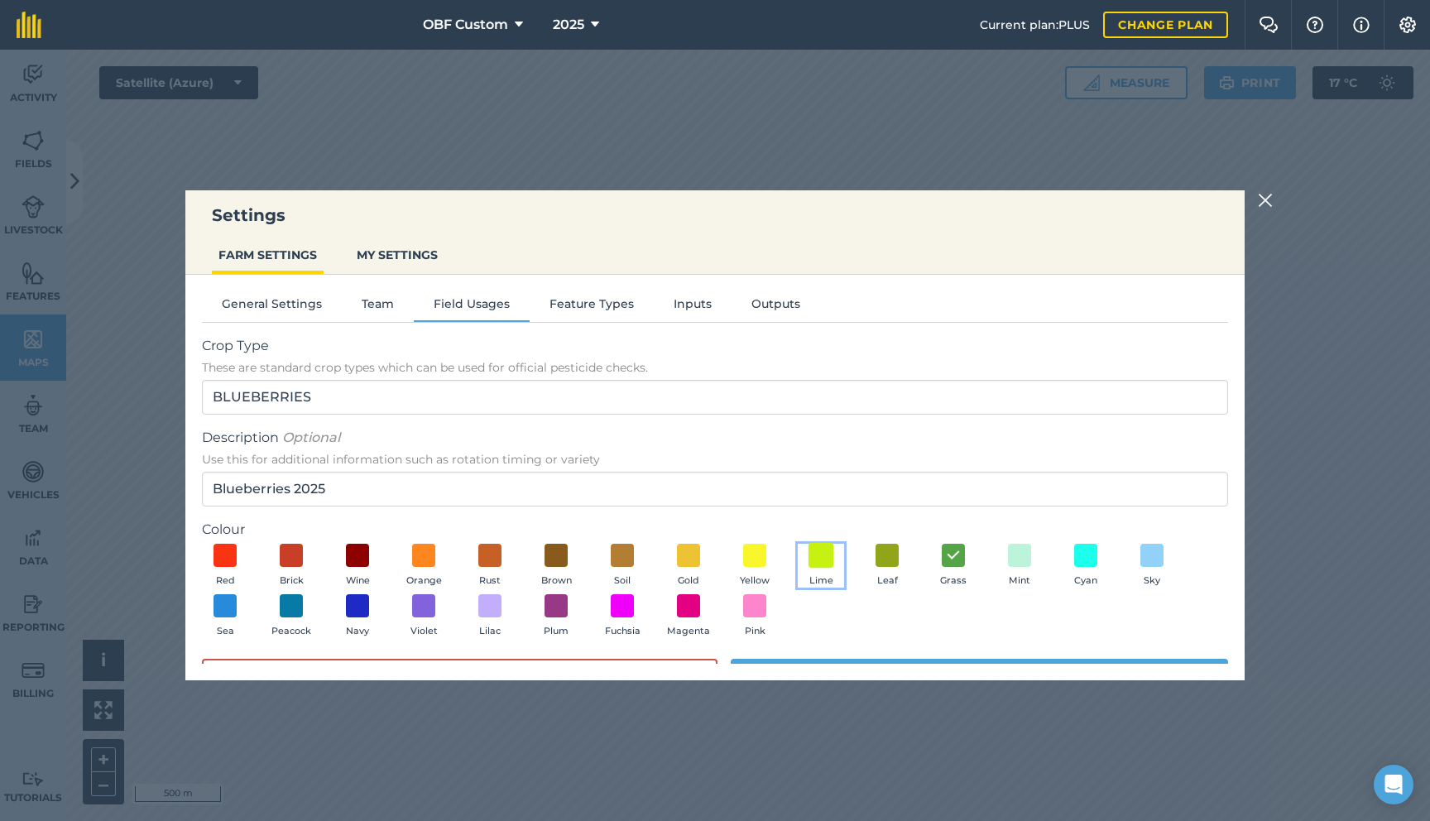
click at [817, 550] on span at bounding box center [822, 555] width 26 height 26
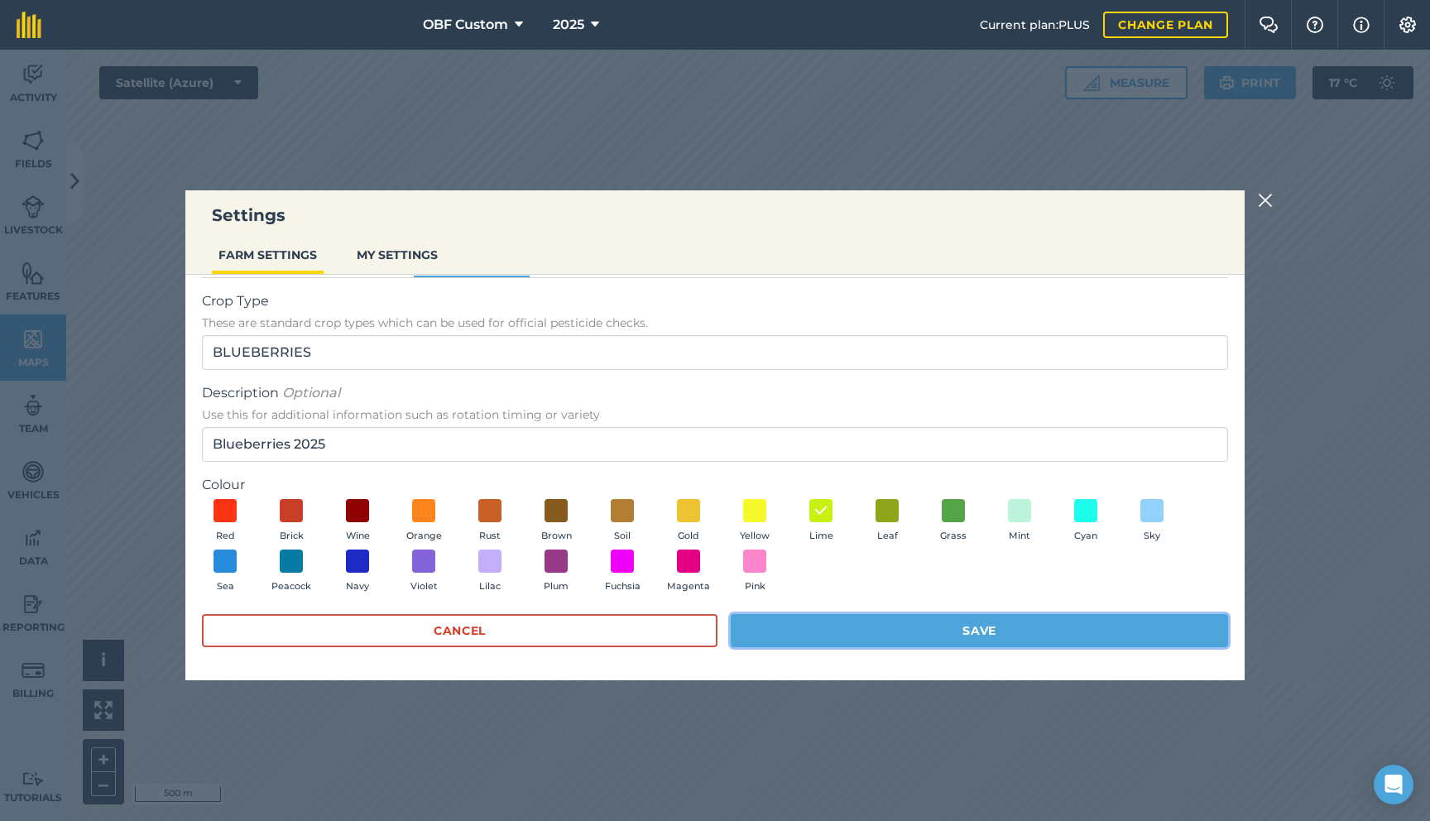
click at [881, 623] on button "Save" at bounding box center [979, 630] width 497 height 33
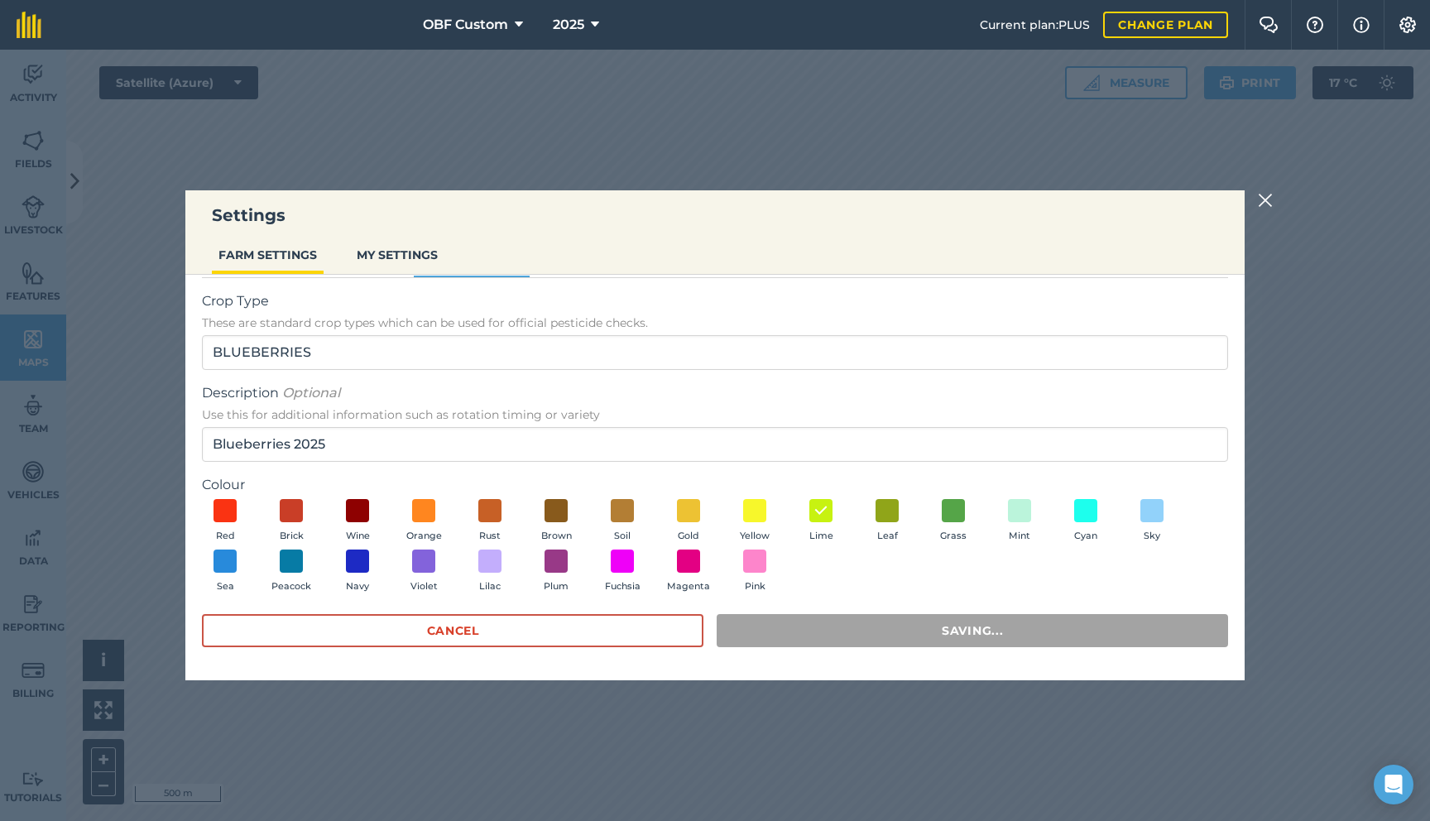
scroll to position [0, 0]
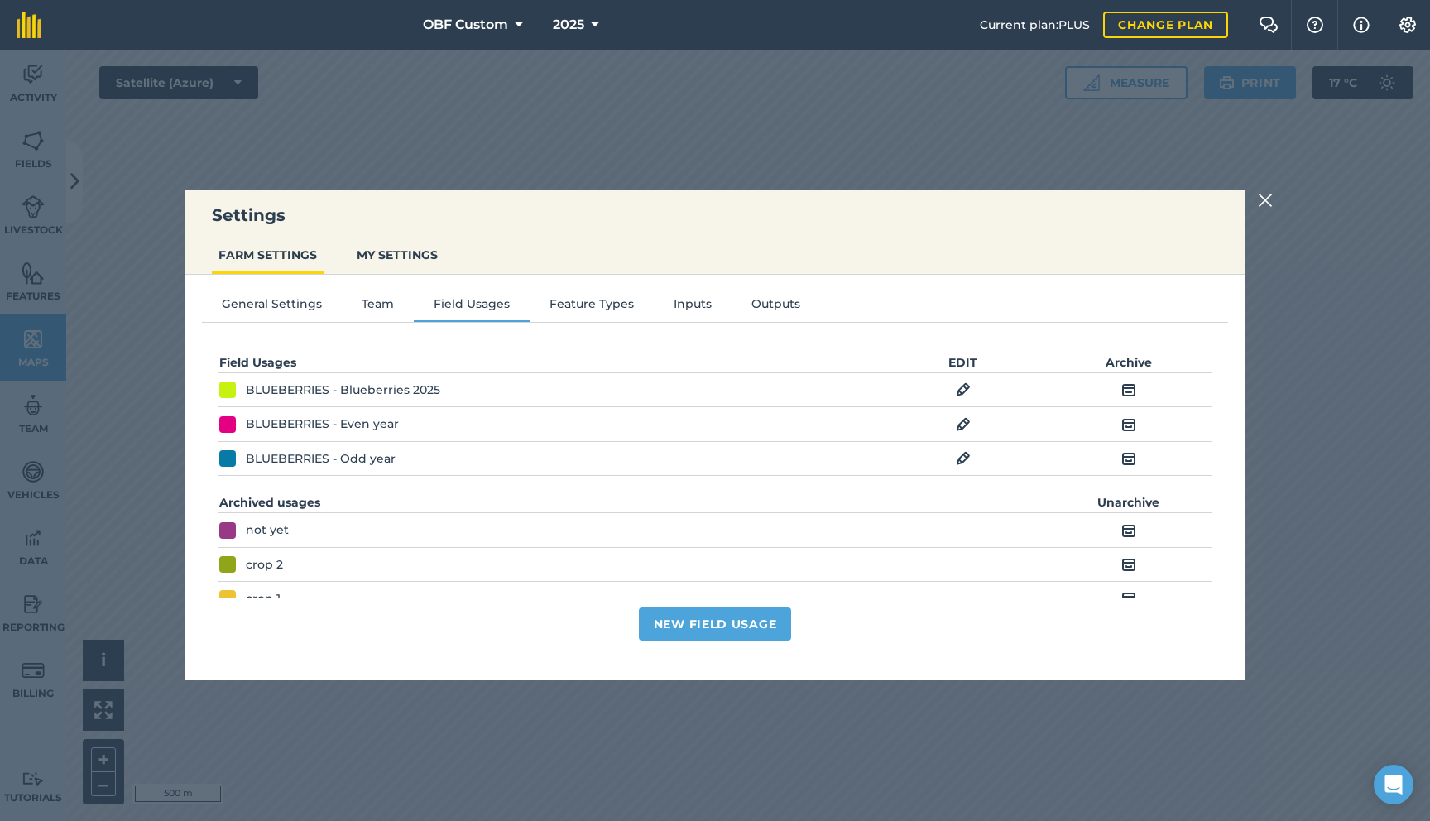
click at [1261, 204] on img at bounding box center [1265, 200] width 15 height 20
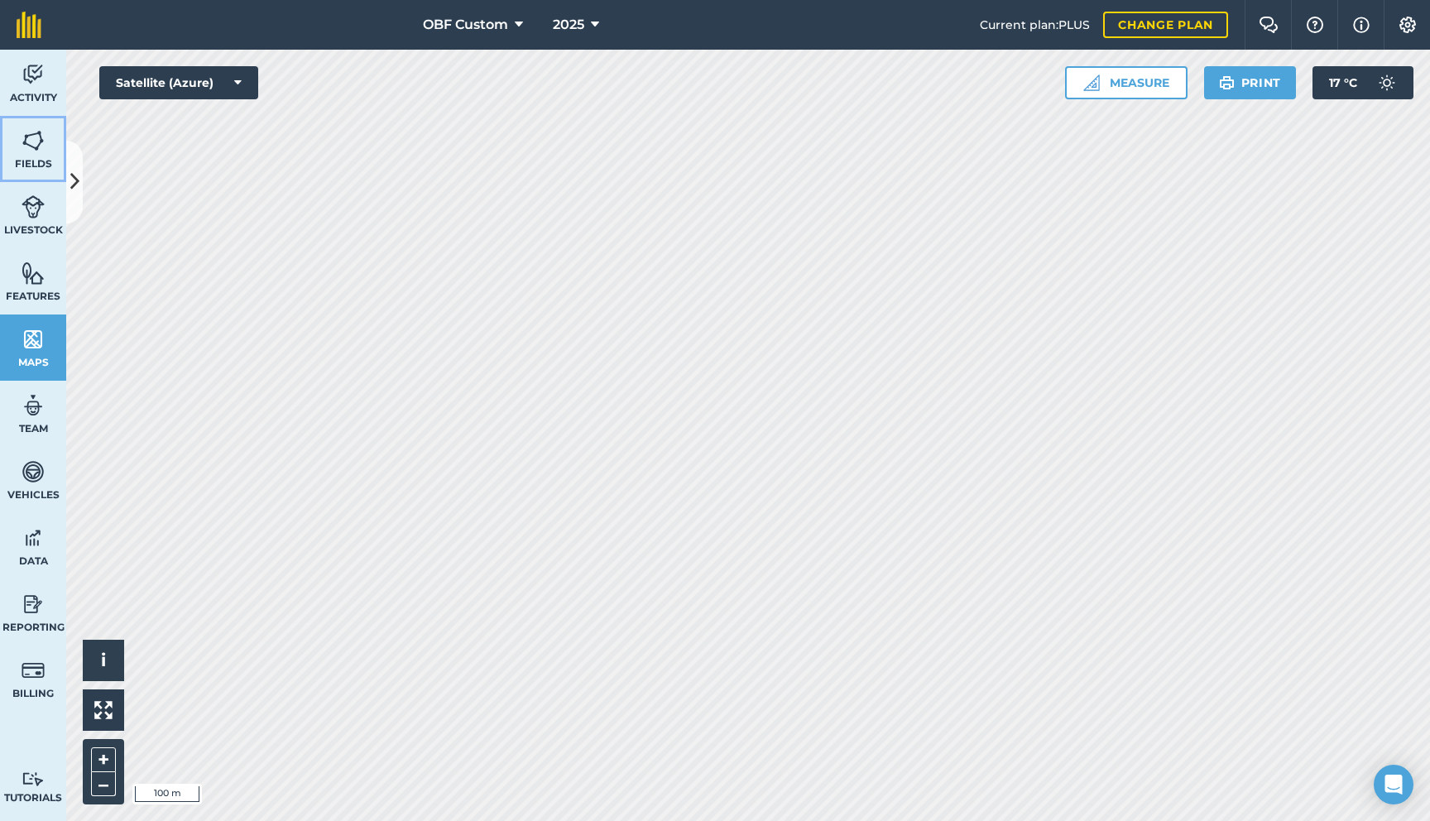
click at [34, 134] on img at bounding box center [33, 140] width 23 height 25
click at [75, 170] on icon at bounding box center [74, 181] width 9 height 29
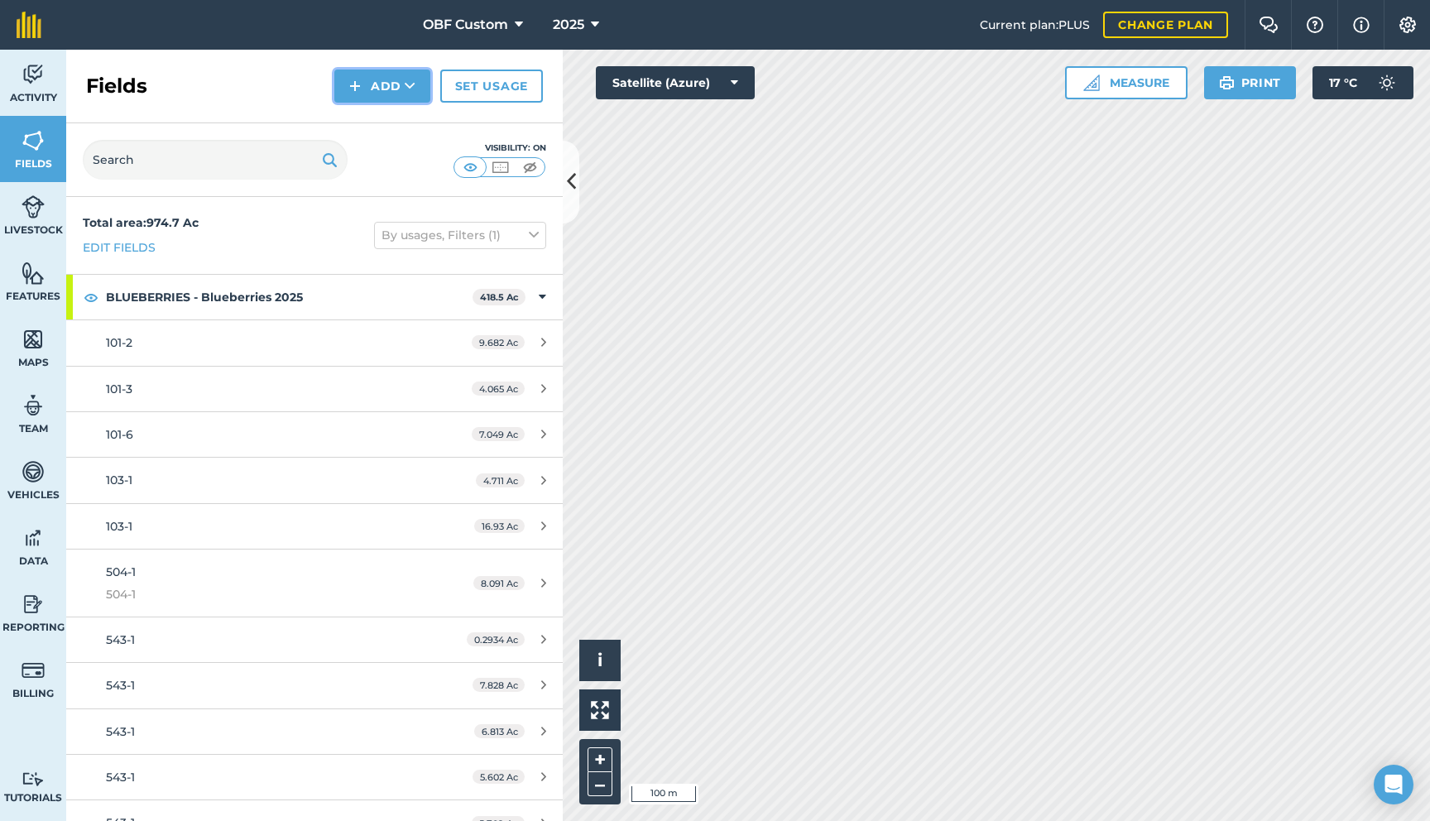
click at [412, 89] on icon at bounding box center [410, 86] width 11 height 17
click at [401, 130] on link "Draw" at bounding box center [382, 123] width 91 height 36
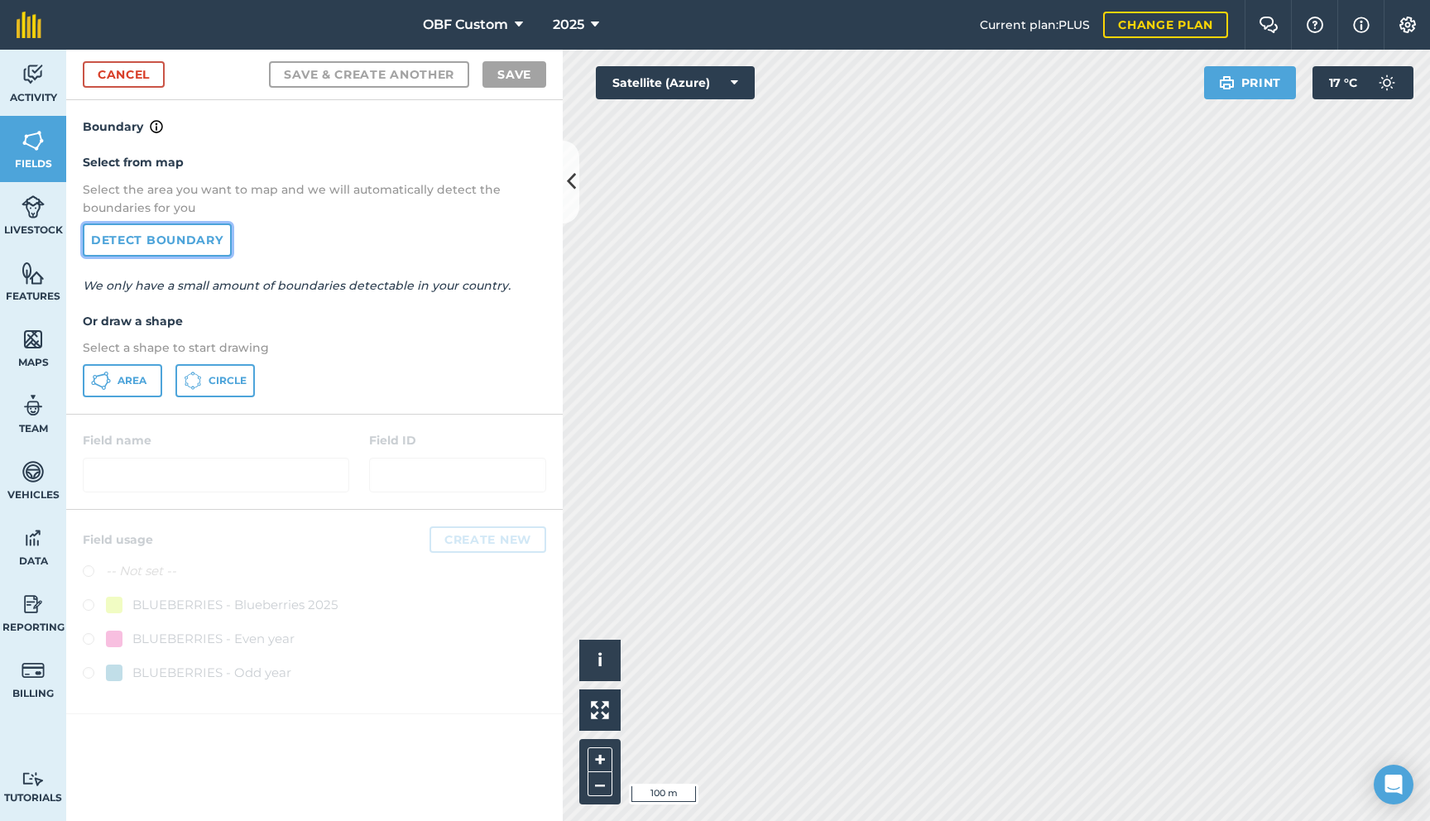
click at [205, 243] on link "Detect boundary" at bounding box center [157, 239] width 149 height 33
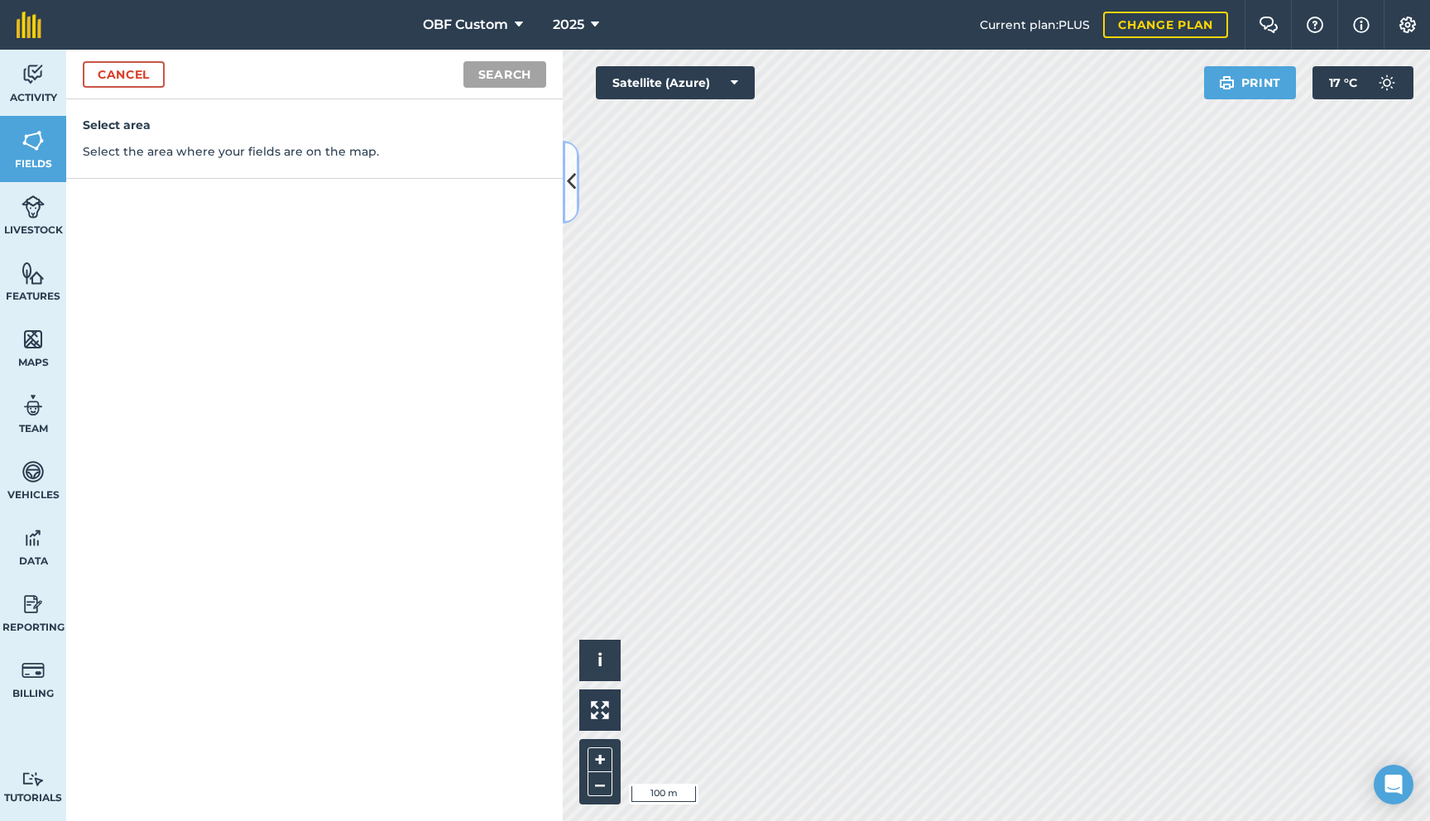
click at [565, 193] on button at bounding box center [571, 182] width 17 height 83
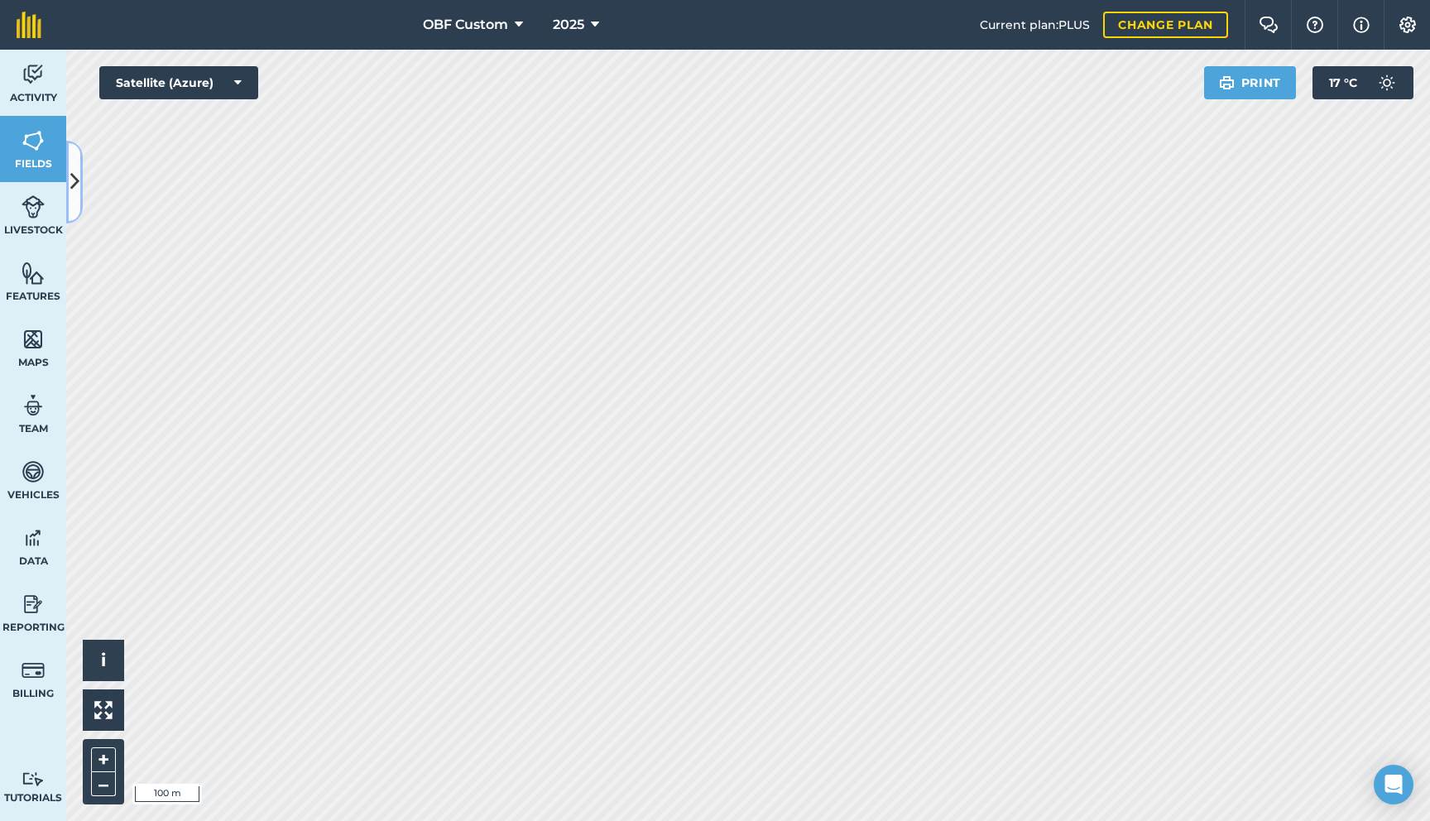
click at [79, 187] on button at bounding box center [74, 182] width 17 height 83
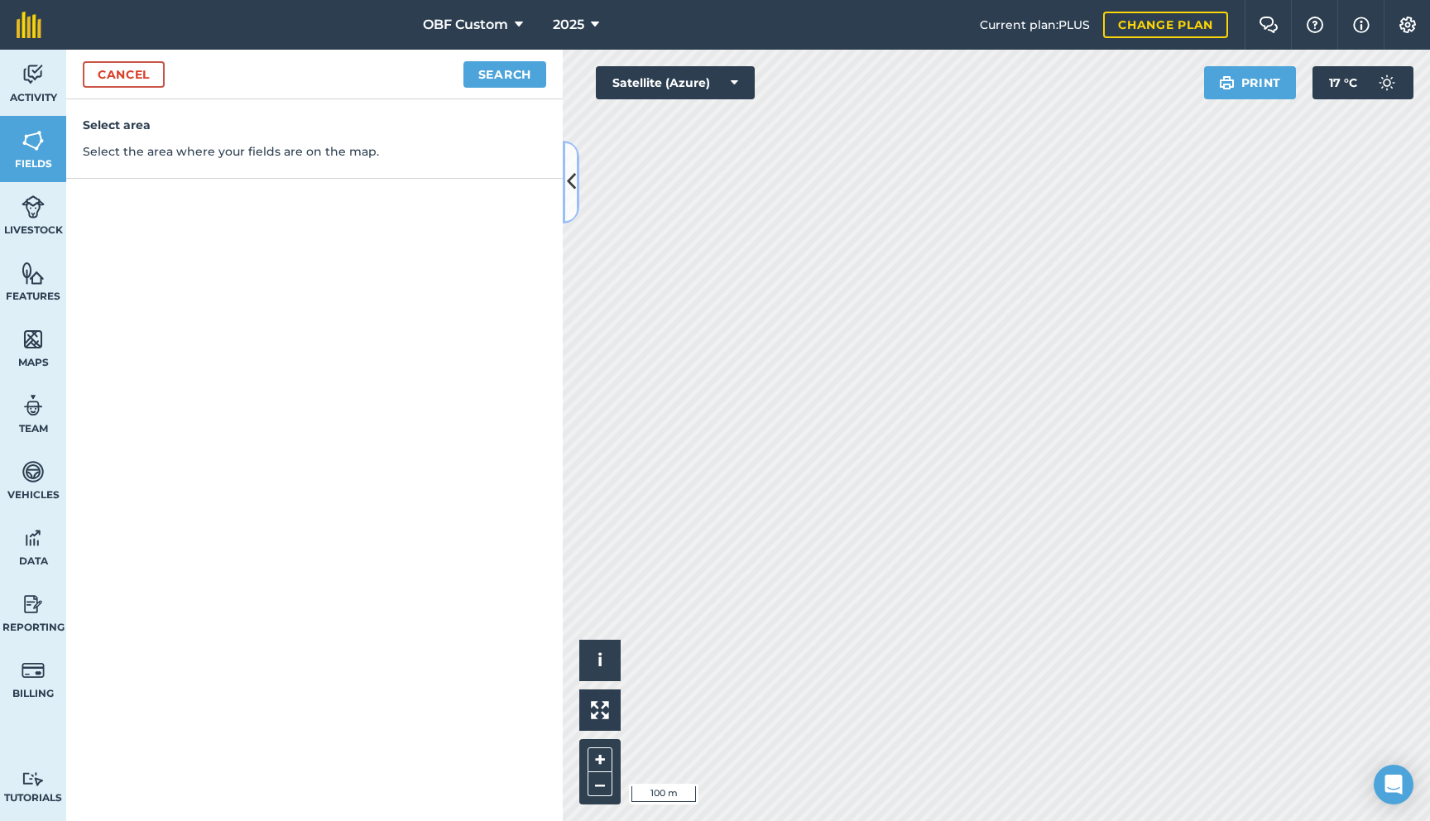
click at [572, 189] on icon at bounding box center [571, 181] width 9 height 29
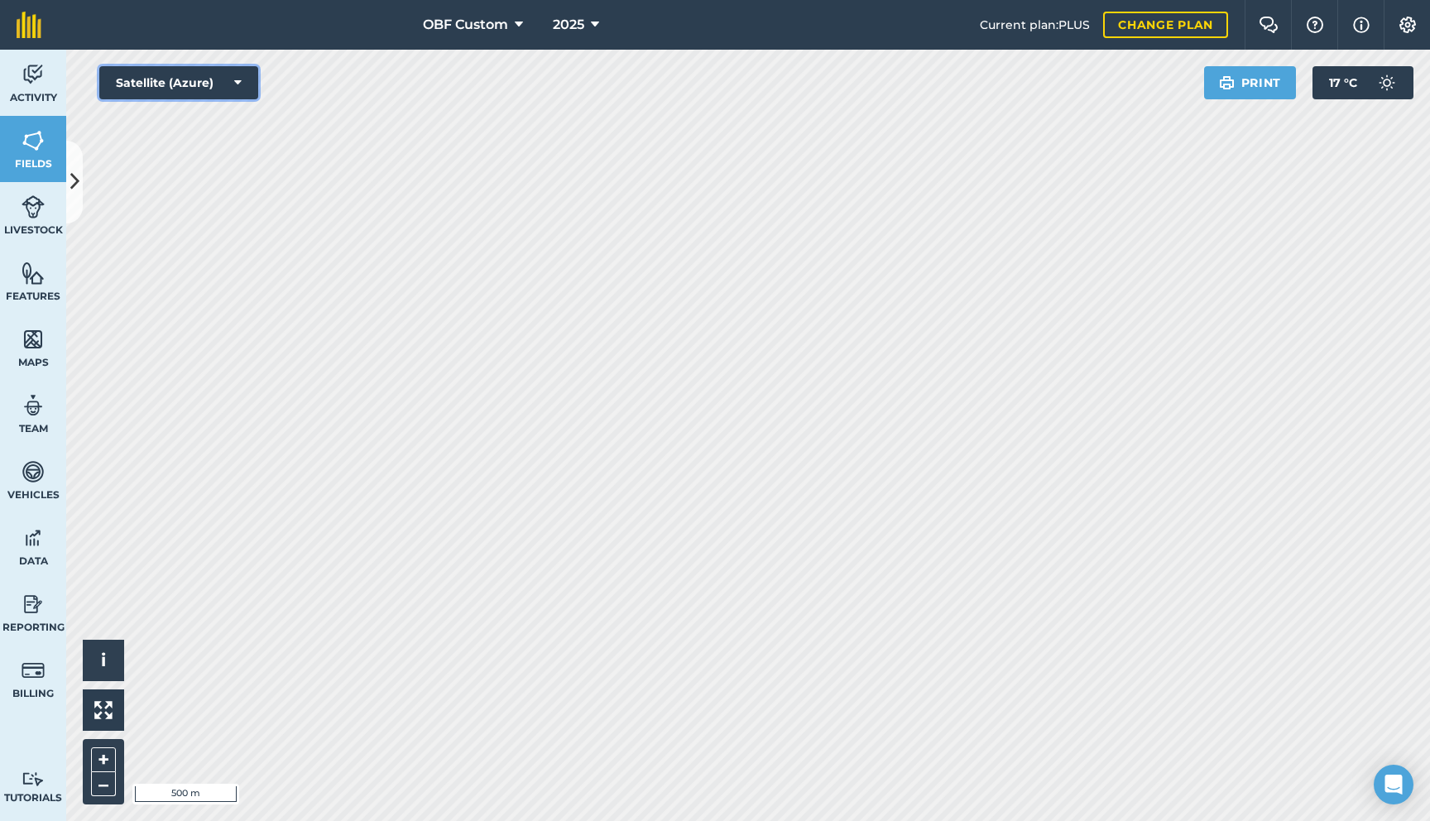
click at [246, 80] on button "Satellite (Azure)" at bounding box center [178, 82] width 159 height 33
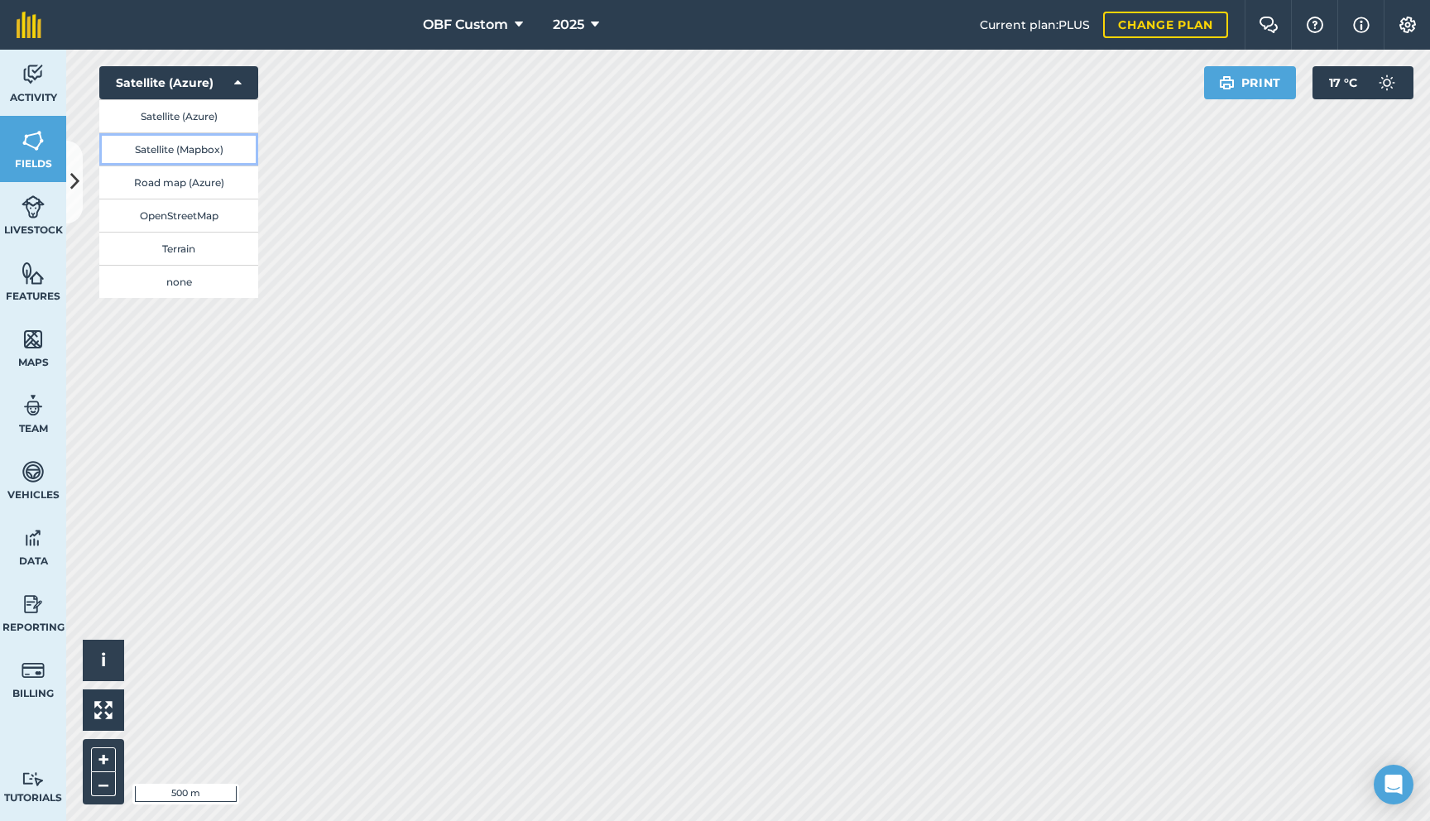
click at [218, 148] on button "Satellite (Mapbox)" at bounding box center [178, 148] width 159 height 33
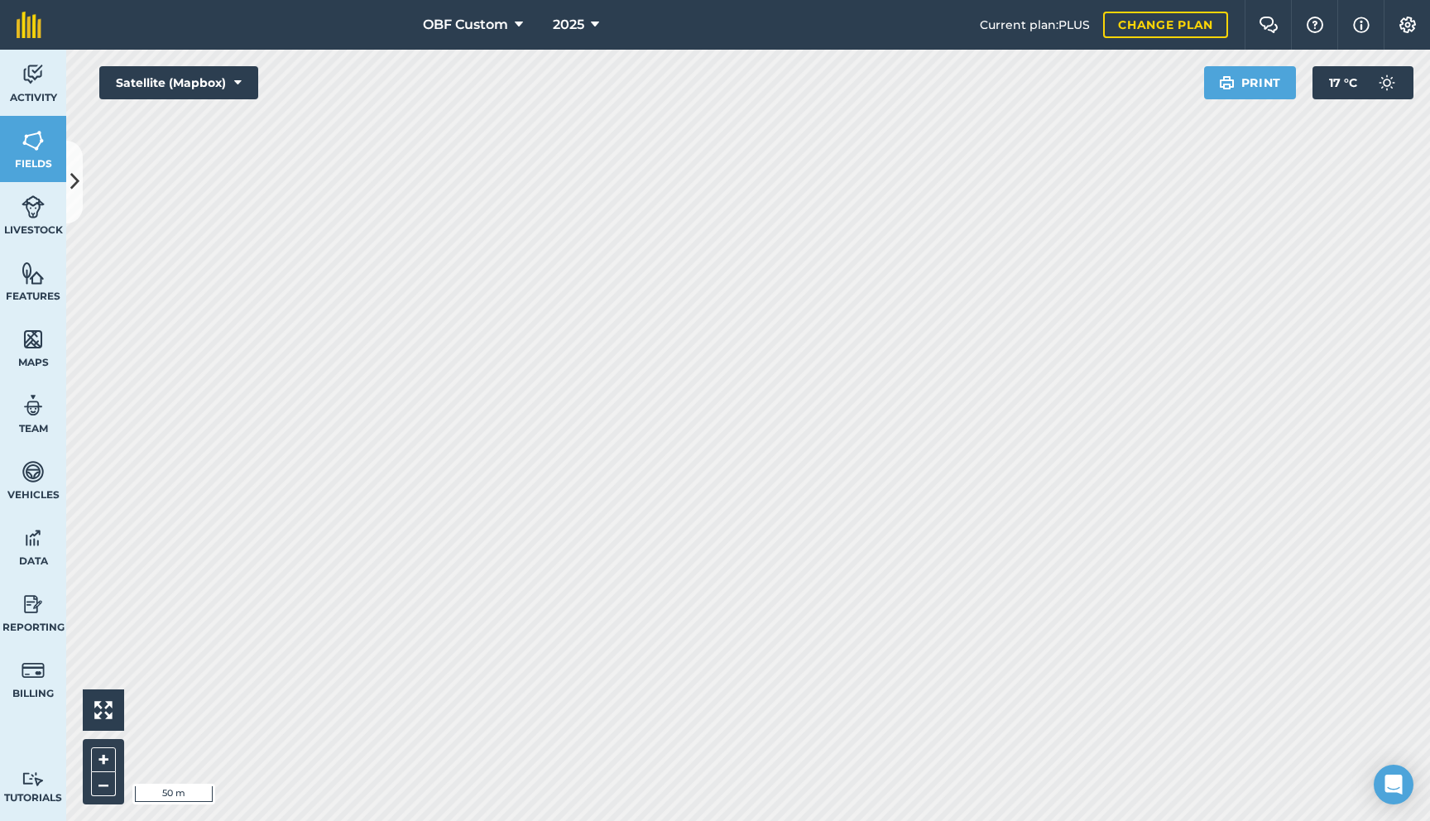
click at [583, 0] on html "OBF Custom 2025 Current plan : PLUS Change plan Farm Chat Help Info Settings OB…" at bounding box center [715, 410] width 1430 height 821
click at [175, 82] on button "Satellite (Mapbox)" at bounding box center [178, 82] width 159 height 33
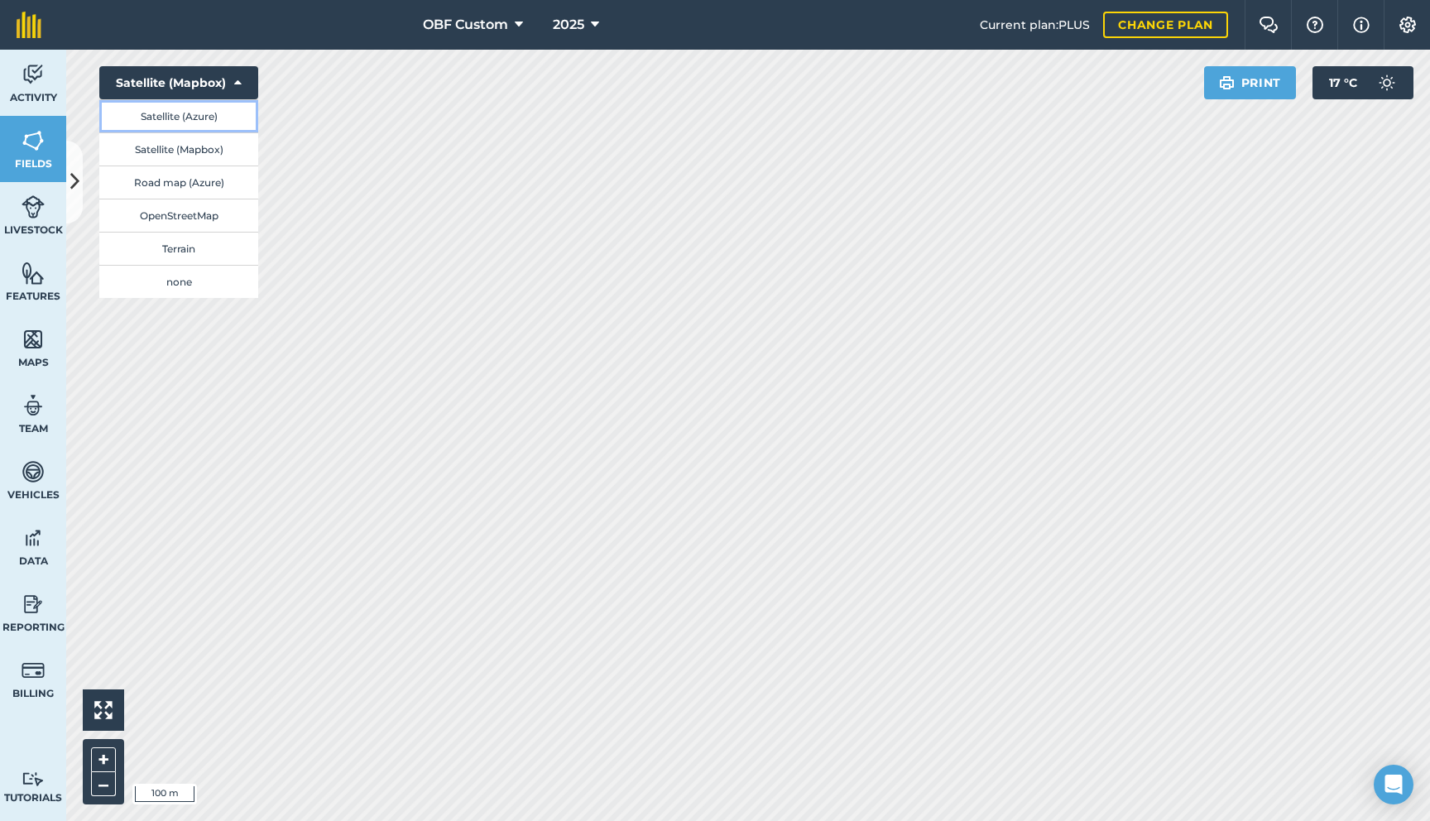
click at [185, 122] on button "Satellite (Azure)" at bounding box center [178, 115] width 159 height 33
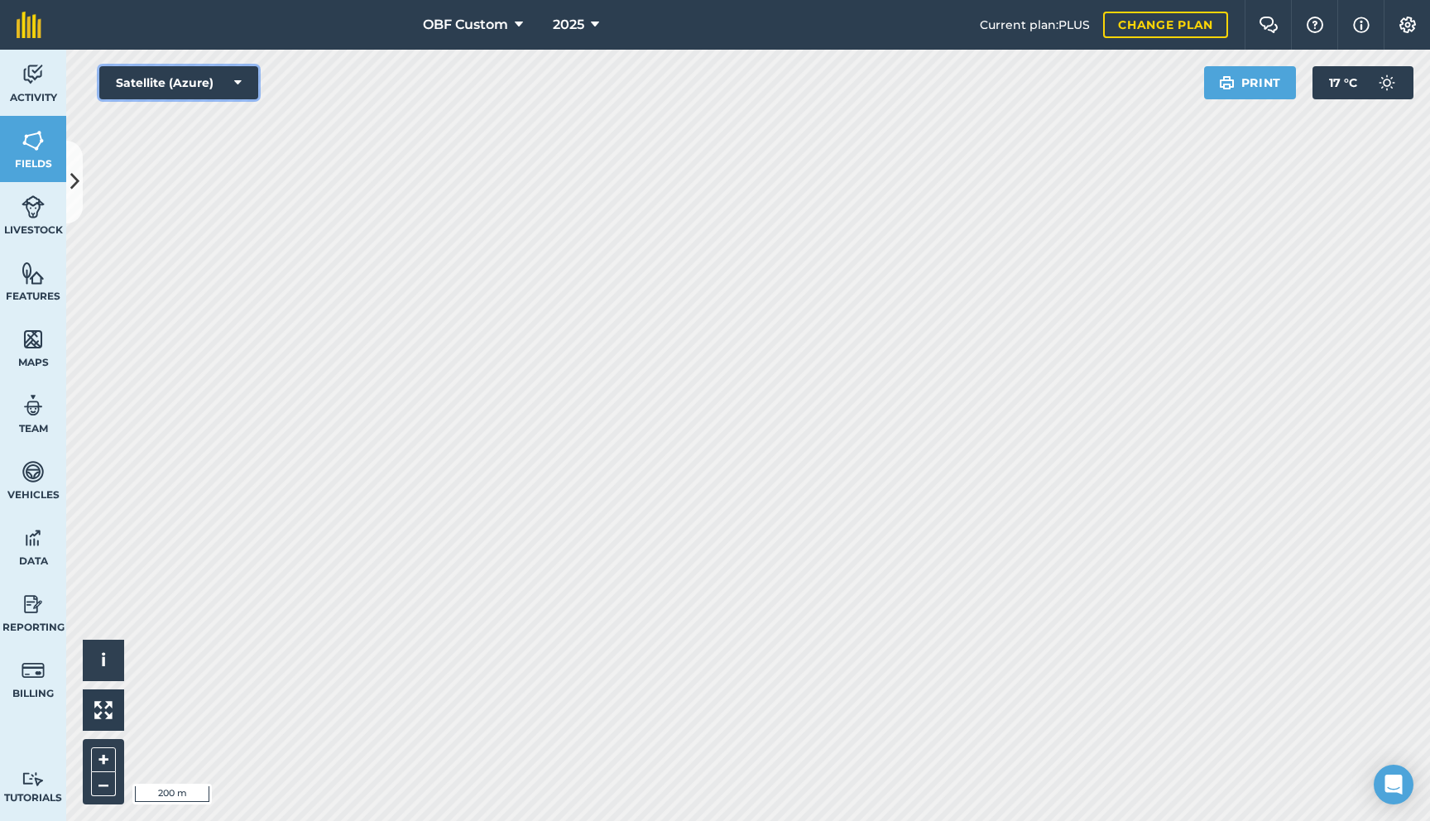
click at [237, 94] on button "Satellite (Azure)" at bounding box center [178, 82] width 159 height 33
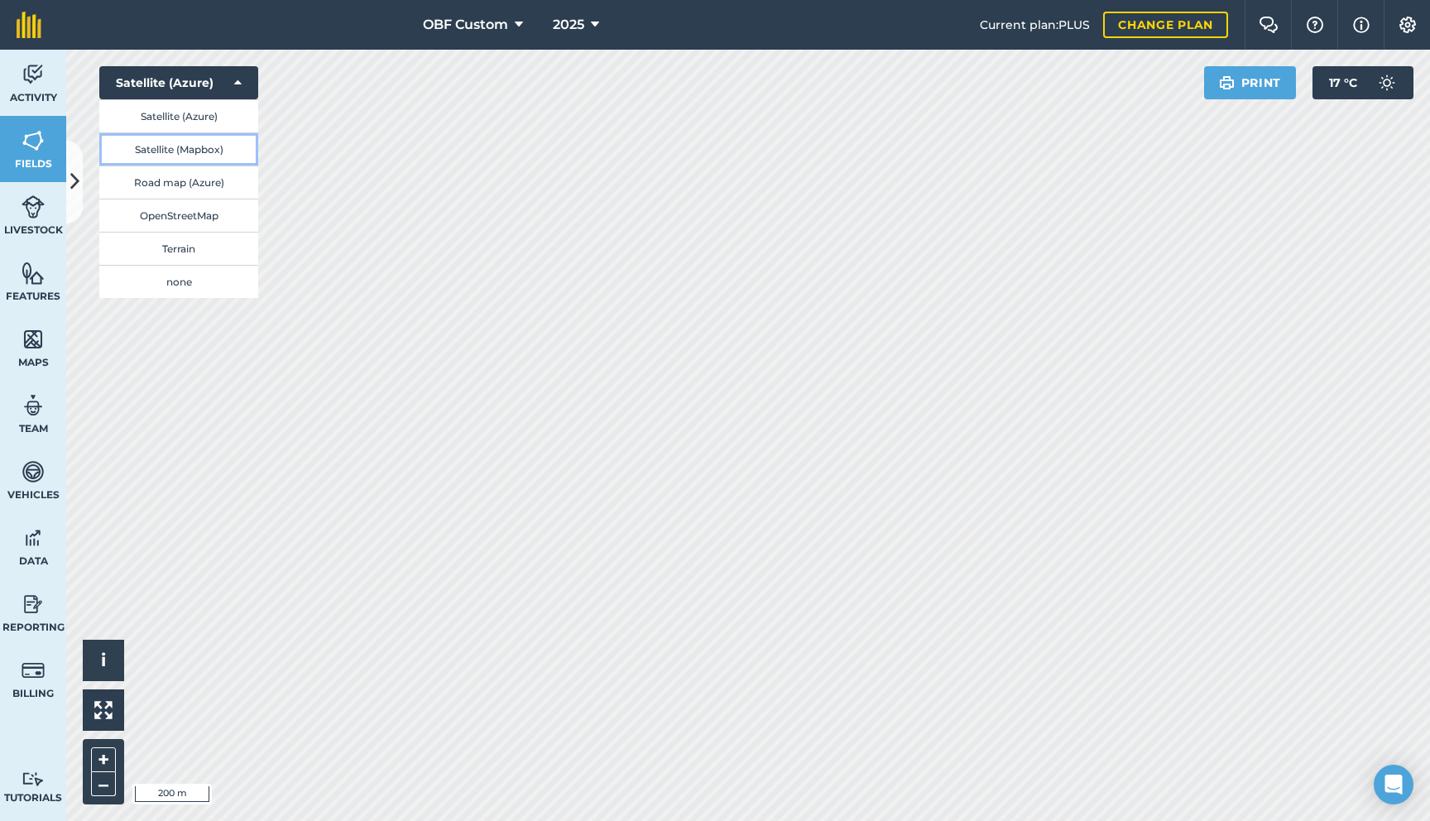
click at [221, 150] on button "Satellite (Mapbox)" at bounding box center [178, 148] width 159 height 33
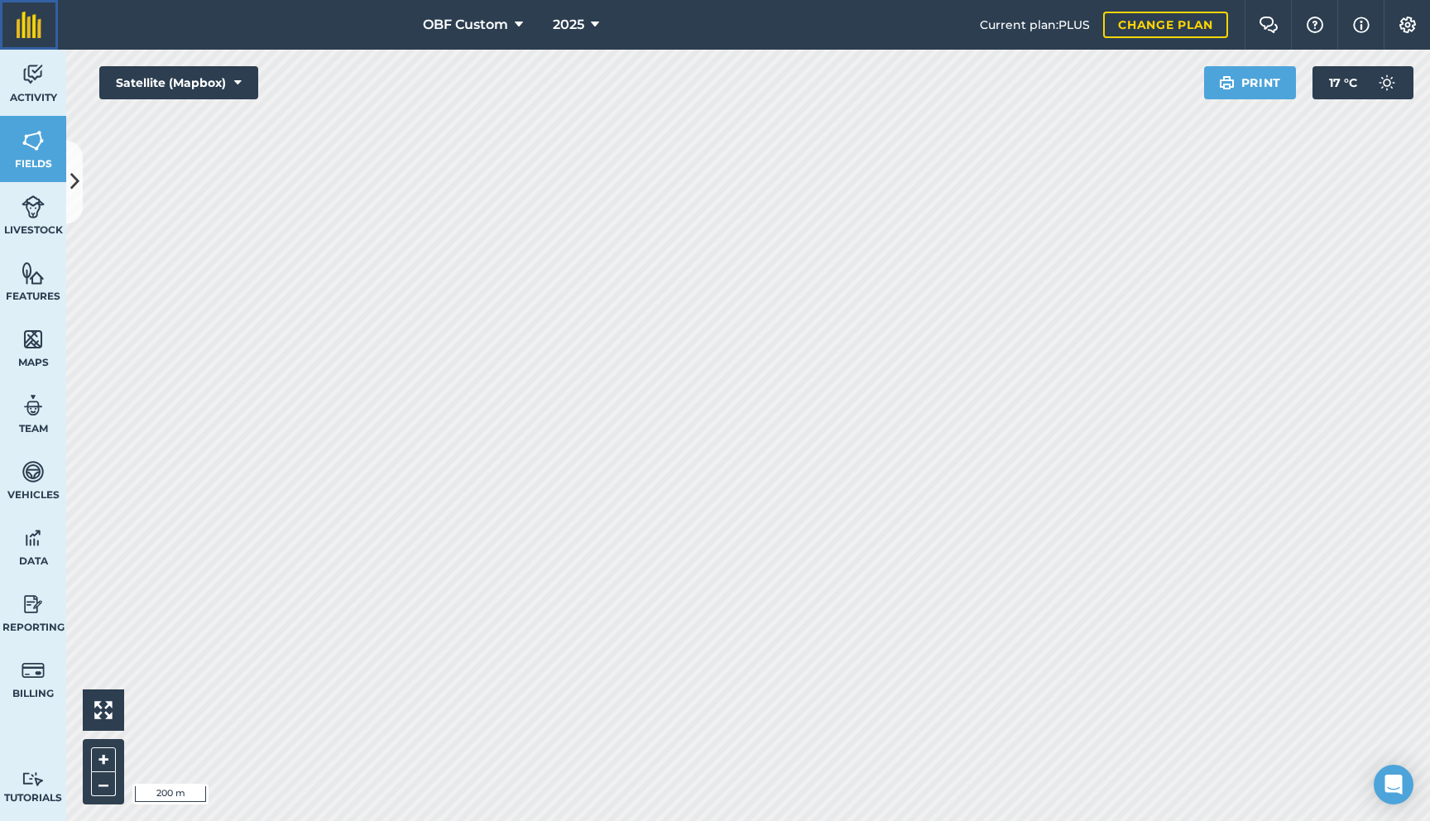
click at [17, 25] on img at bounding box center [29, 25] width 25 height 26
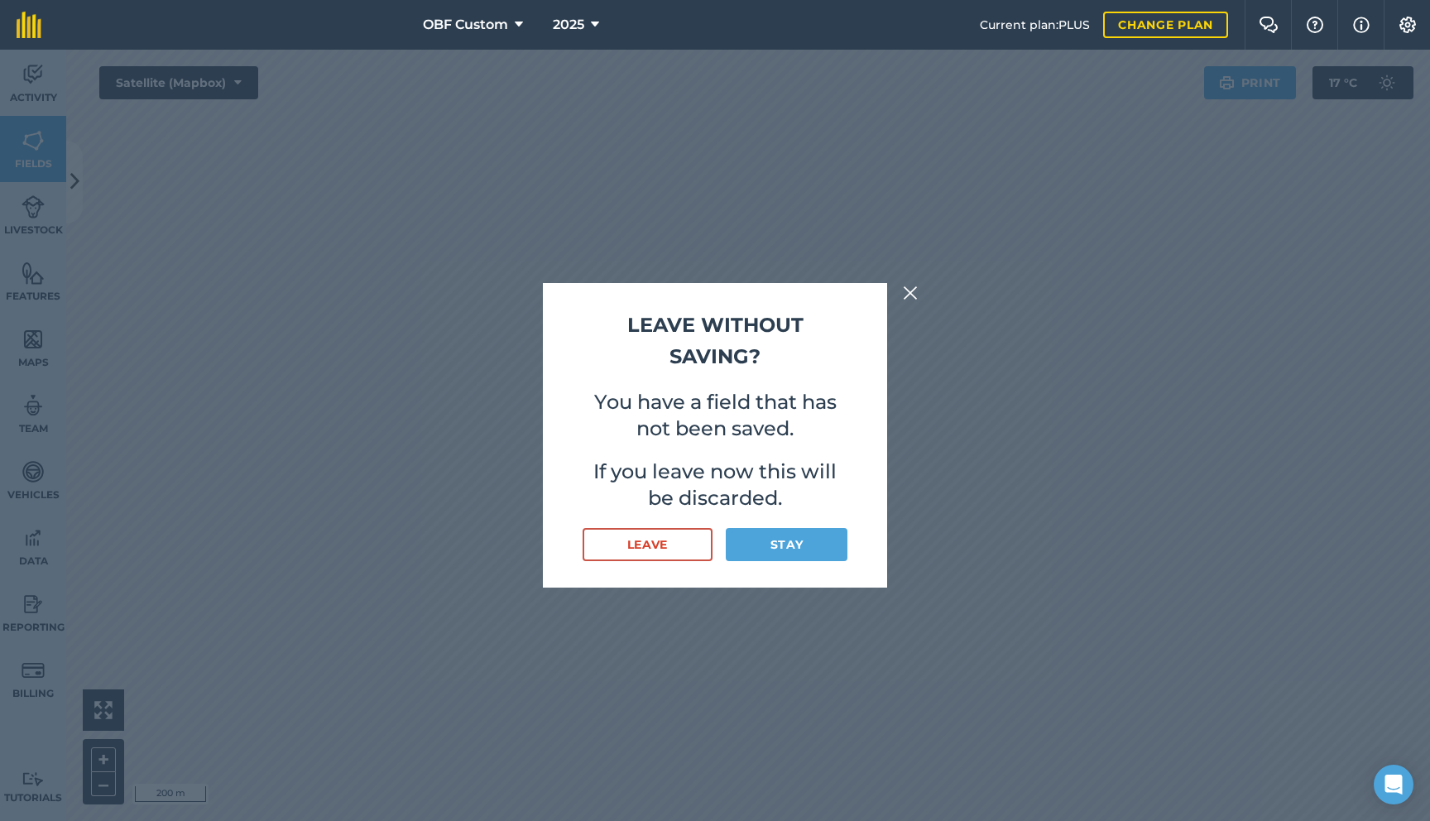
click at [902, 284] on button at bounding box center [910, 293] width 20 height 20
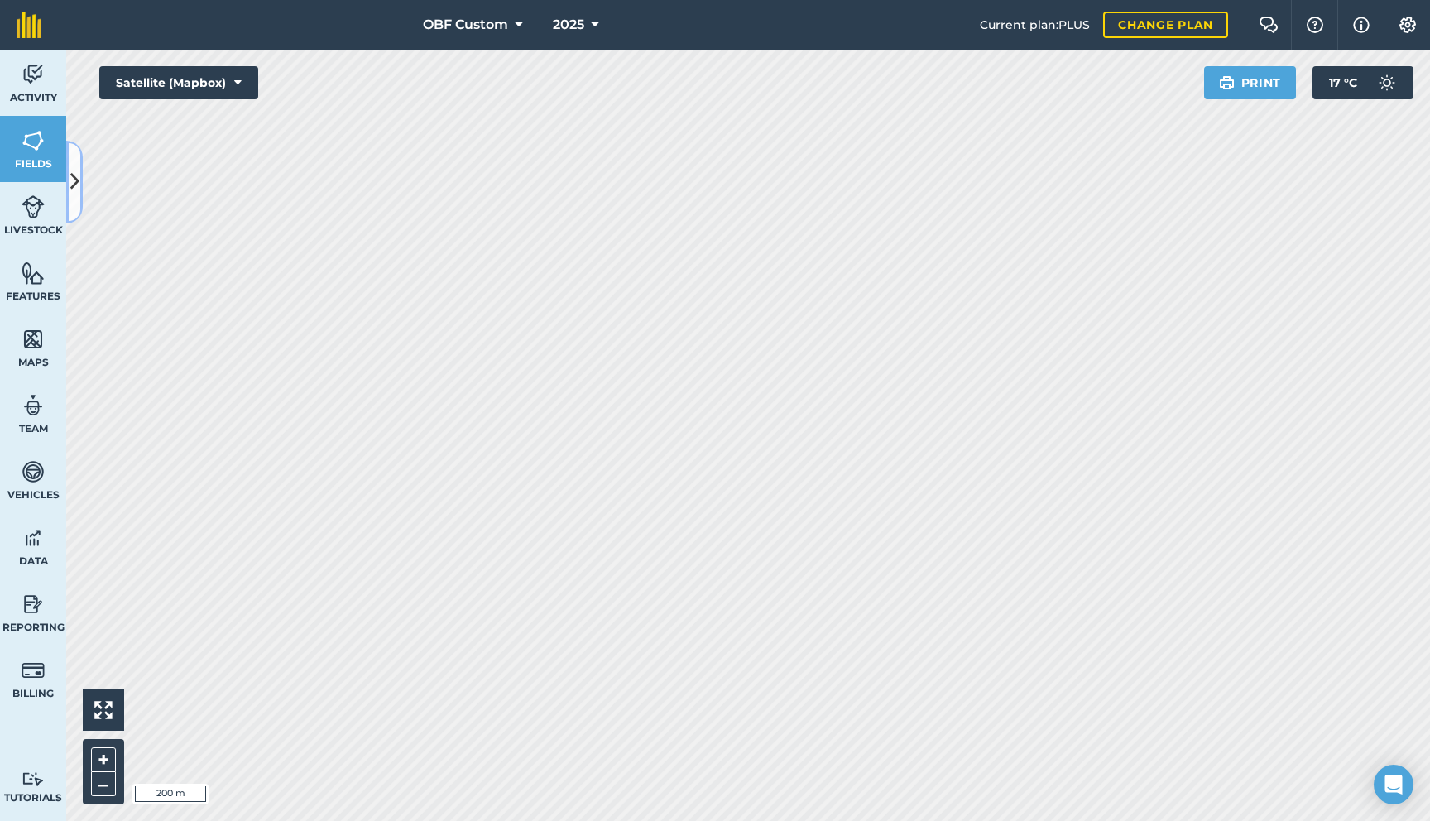
click at [73, 178] on icon at bounding box center [74, 181] width 9 height 29
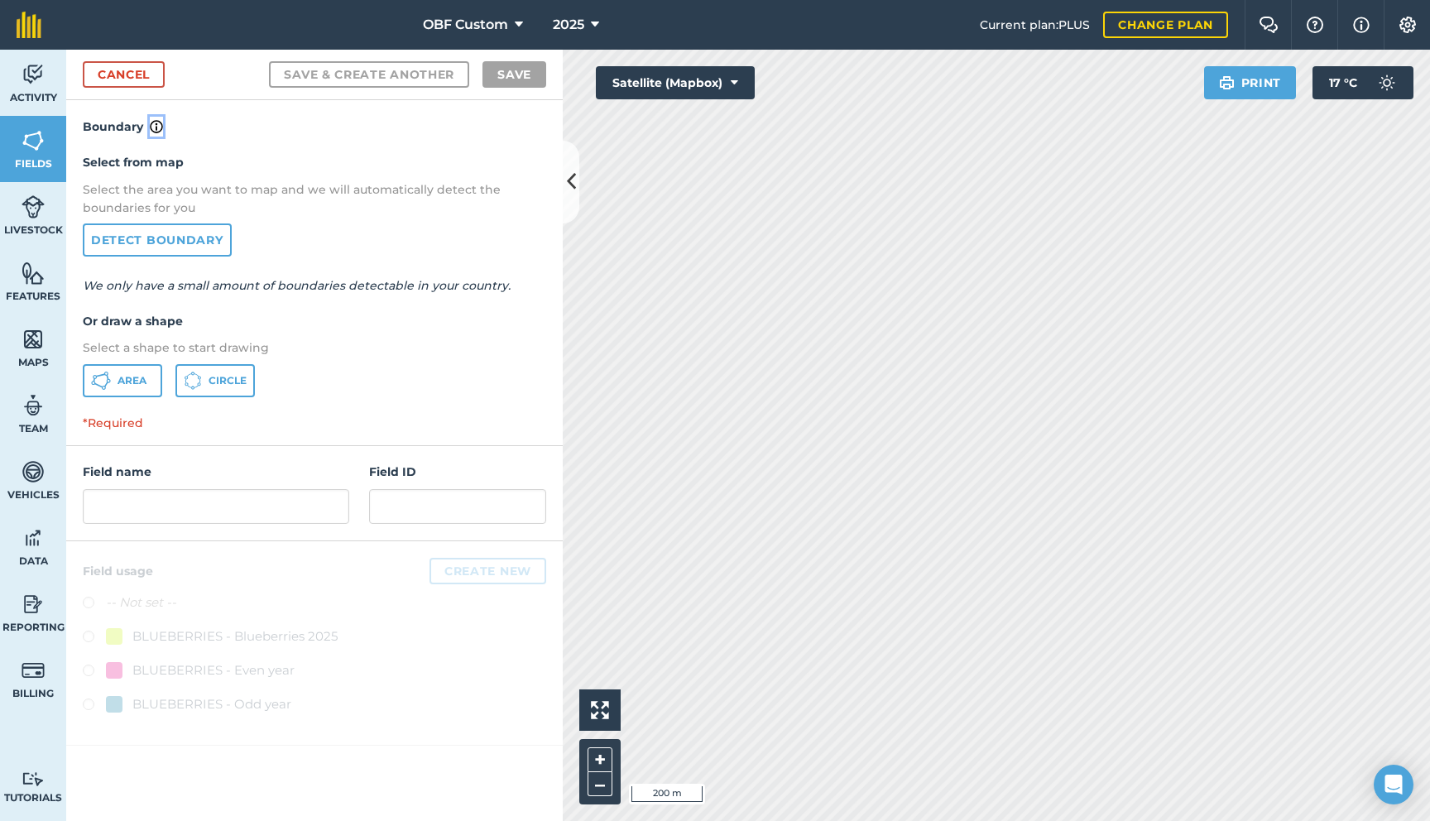
click at [154, 128] on img at bounding box center [156, 127] width 13 height 20
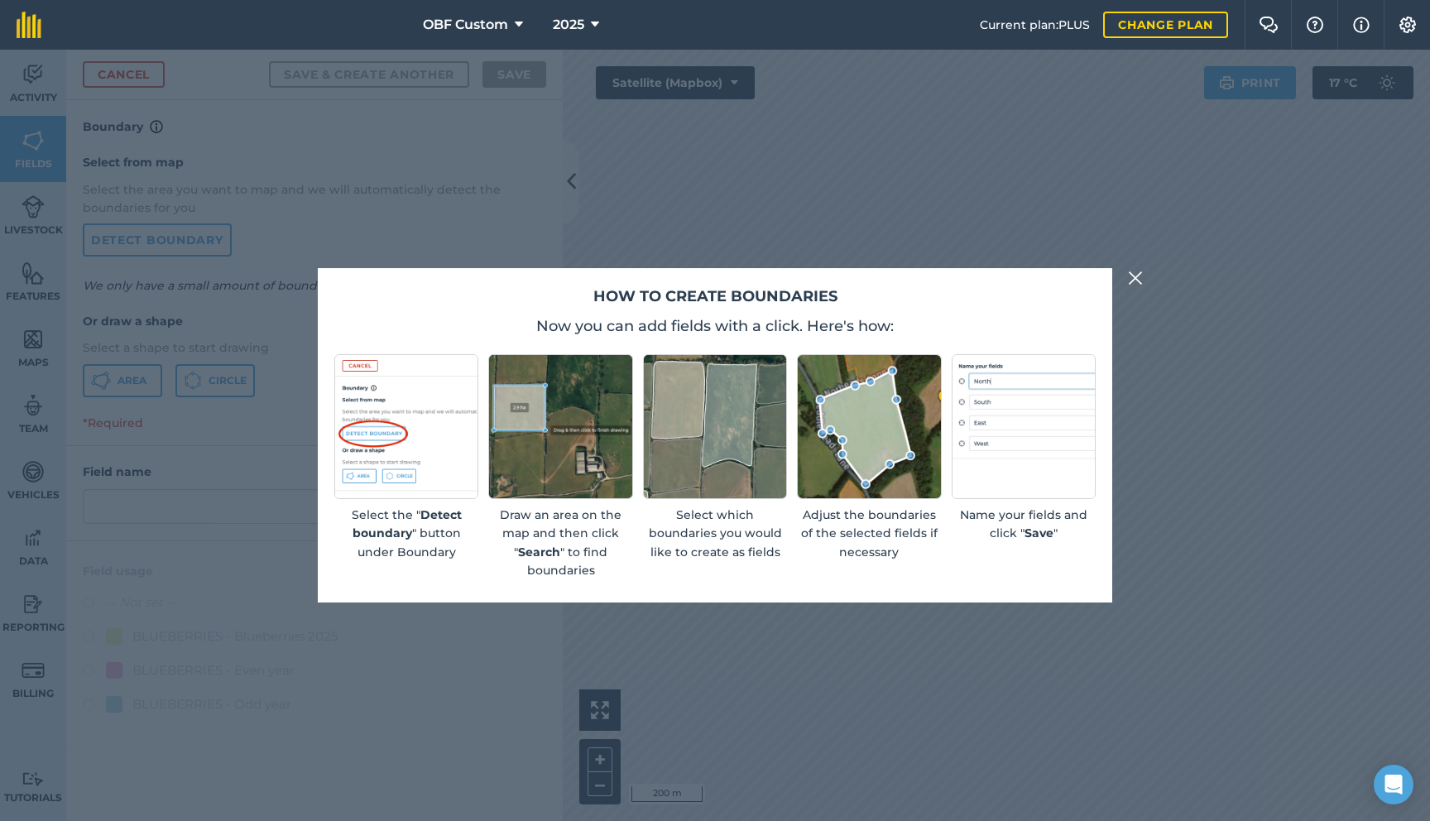
click at [1130, 279] on img at bounding box center [1135, 278] width 15 height 20
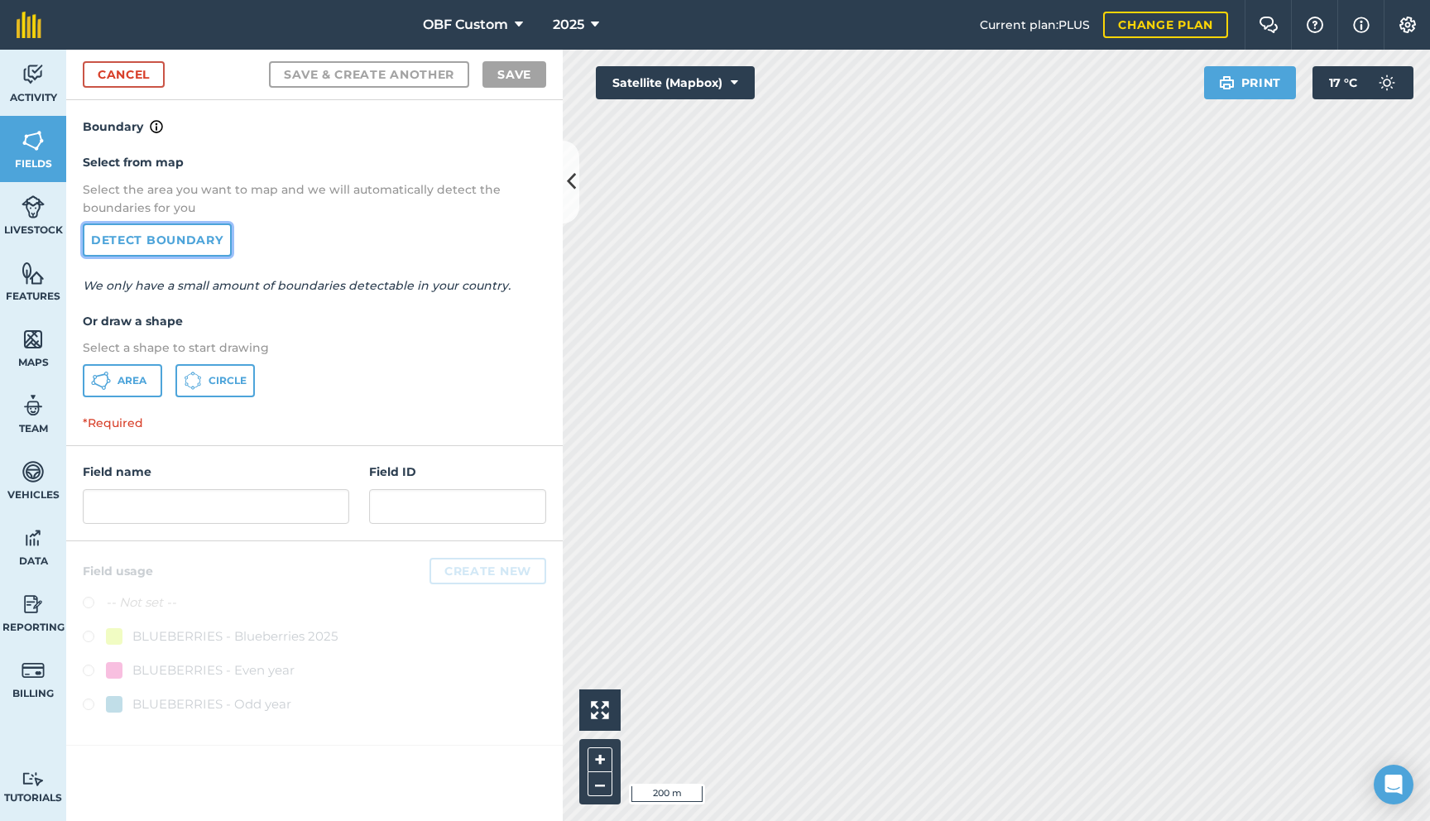
click at [180, 238] on link "Detect boundary" at bounding box center [157, 239] width 149 height 33
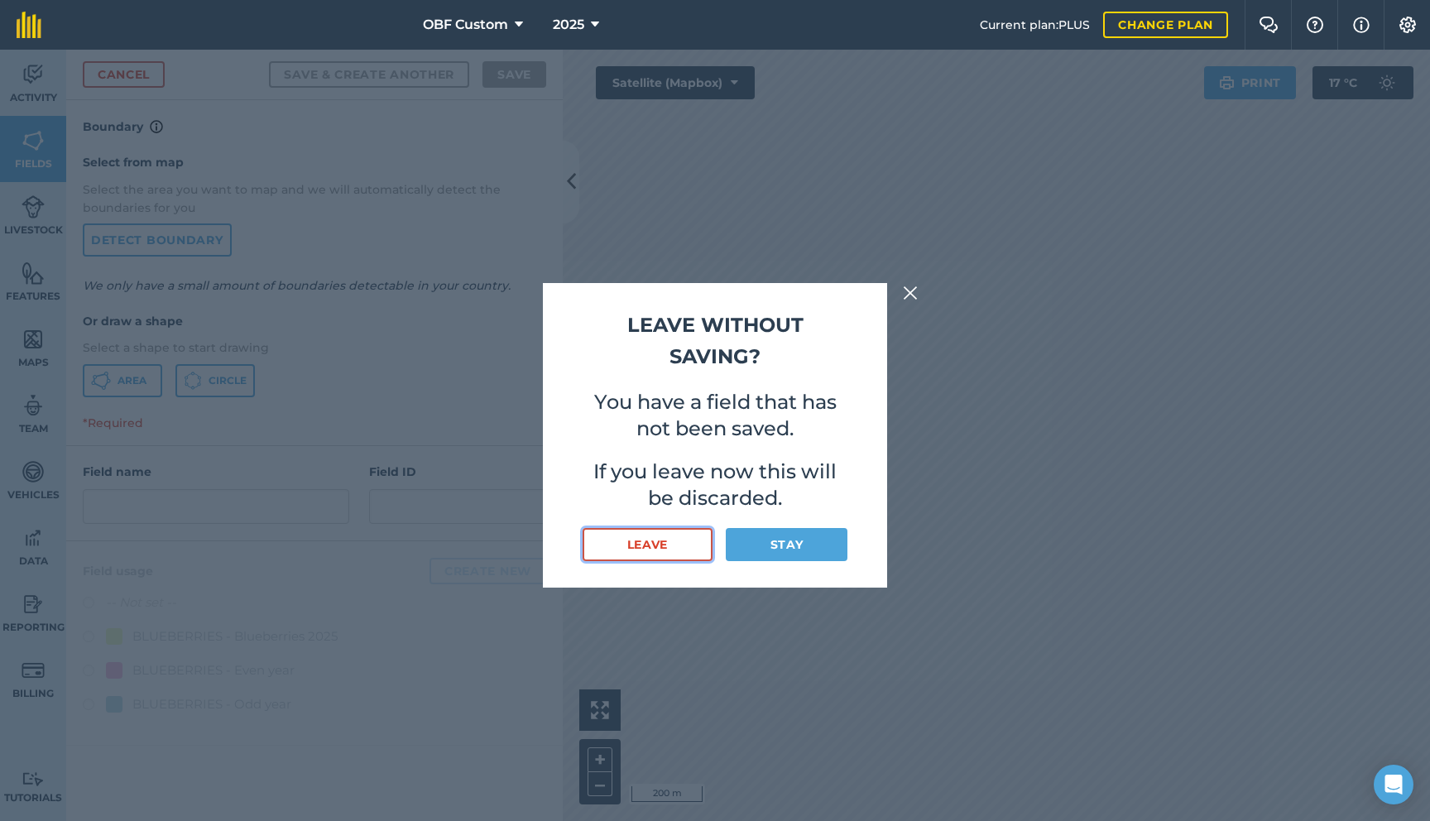
click at [690, 547] on button "Leave" at bounding box center [648, 544] width 130 height 33
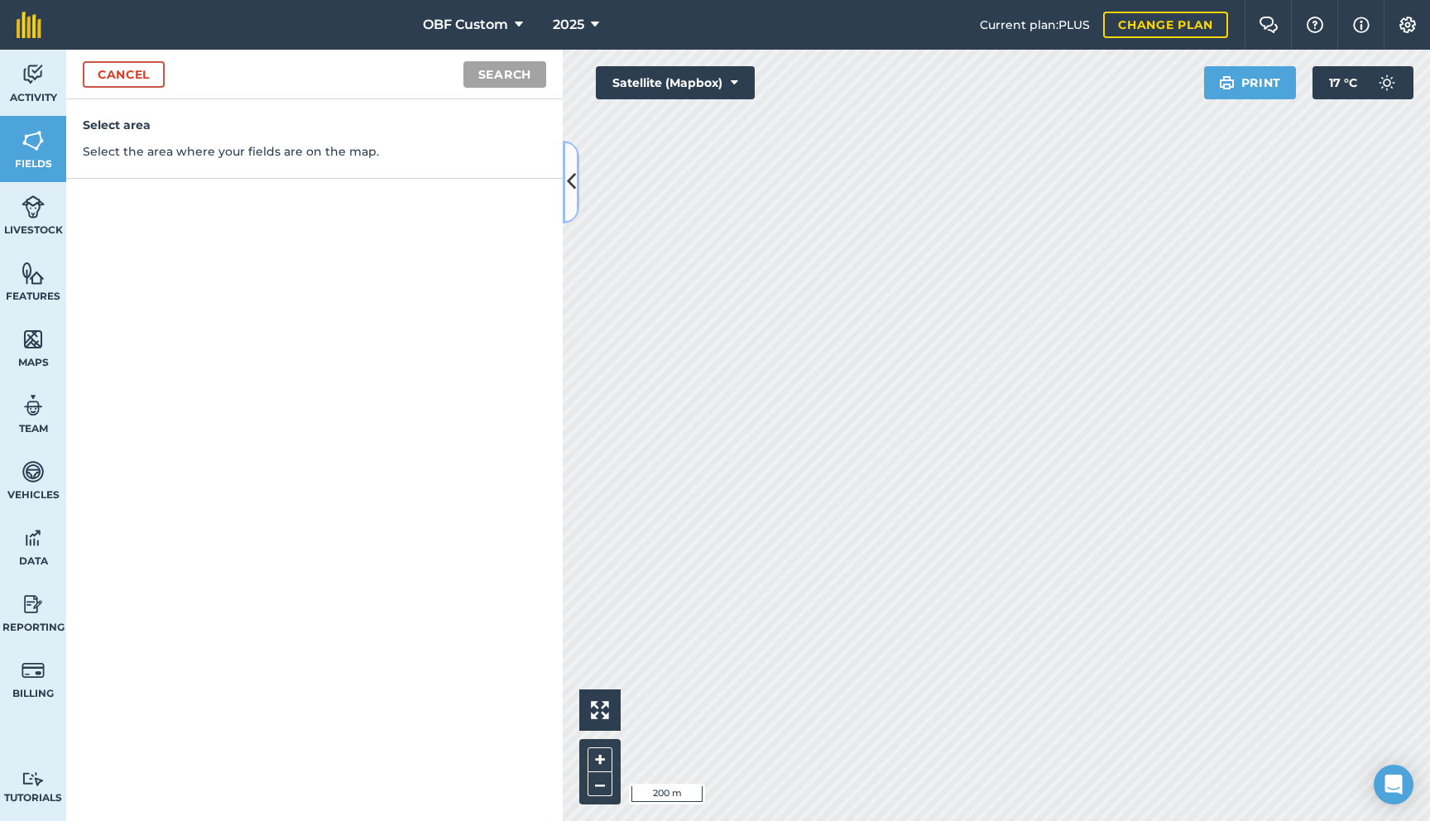
click at [572, 183] on icon at bounding box center [571, 181] width 9 height 29
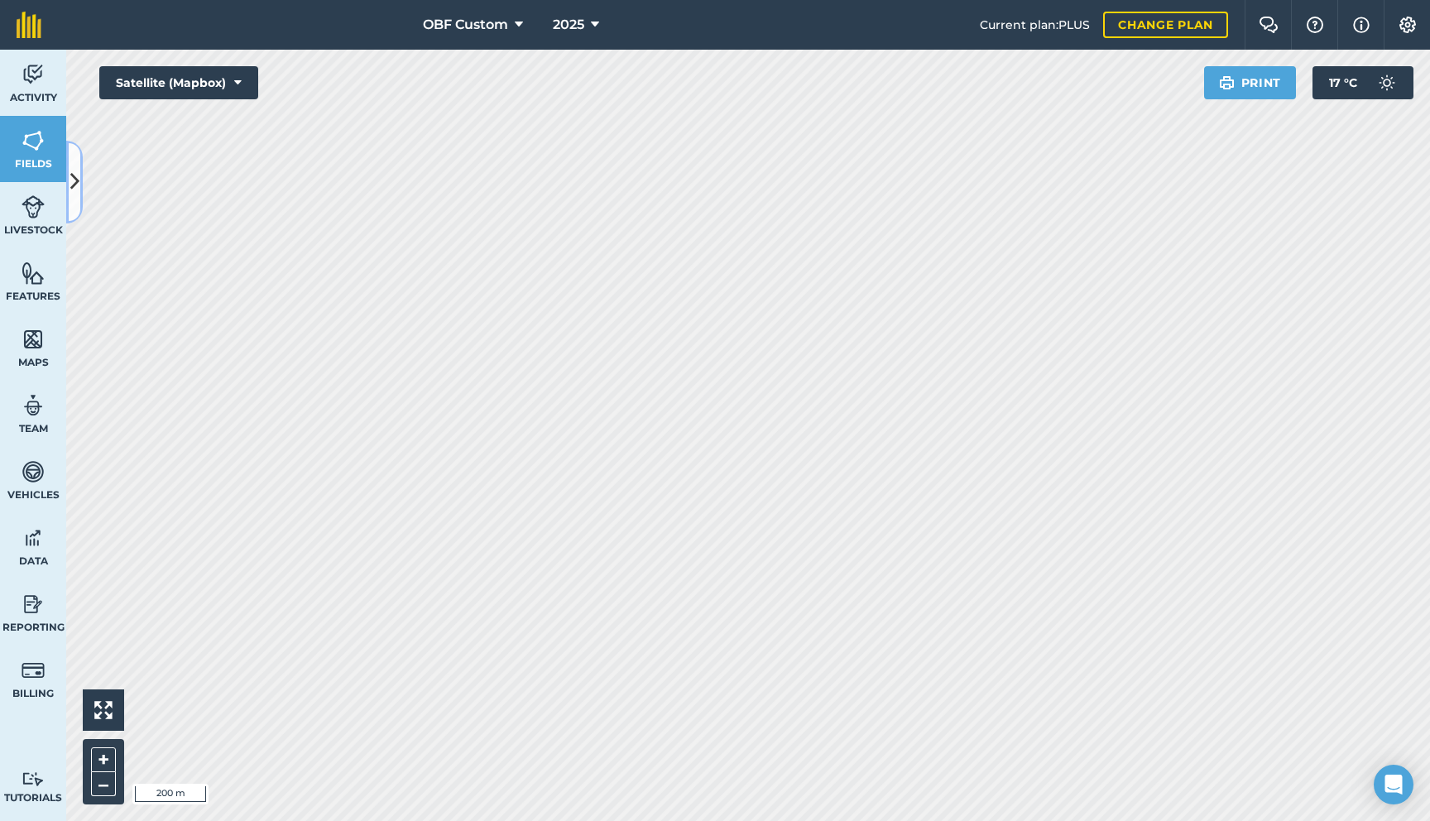
click at [74, 190] on icon at bounding box center [74, 181] width 9 height 29
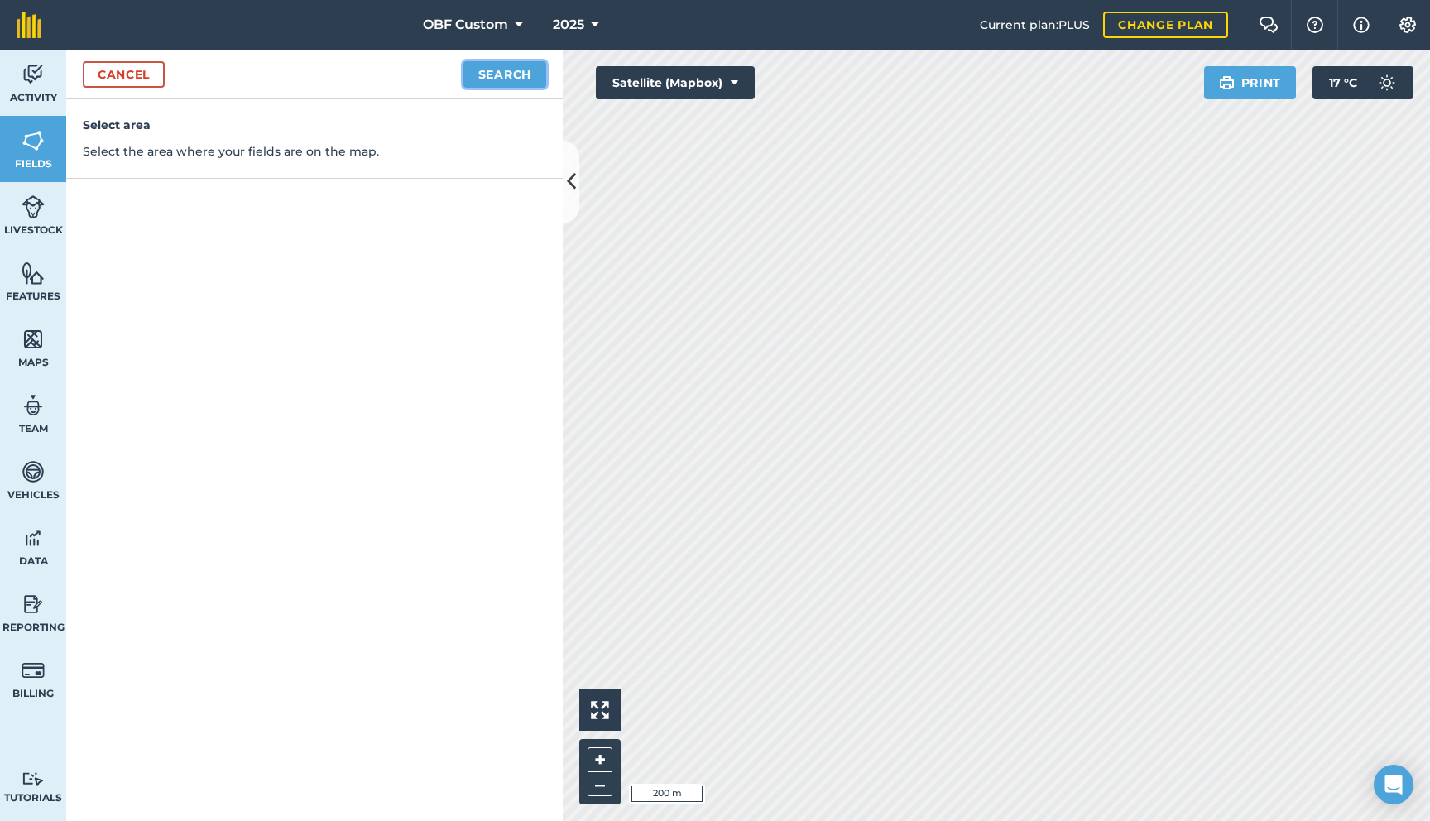
click at [486, 72] on button "Search" at bounding box center [504, 74] width 83 height 26
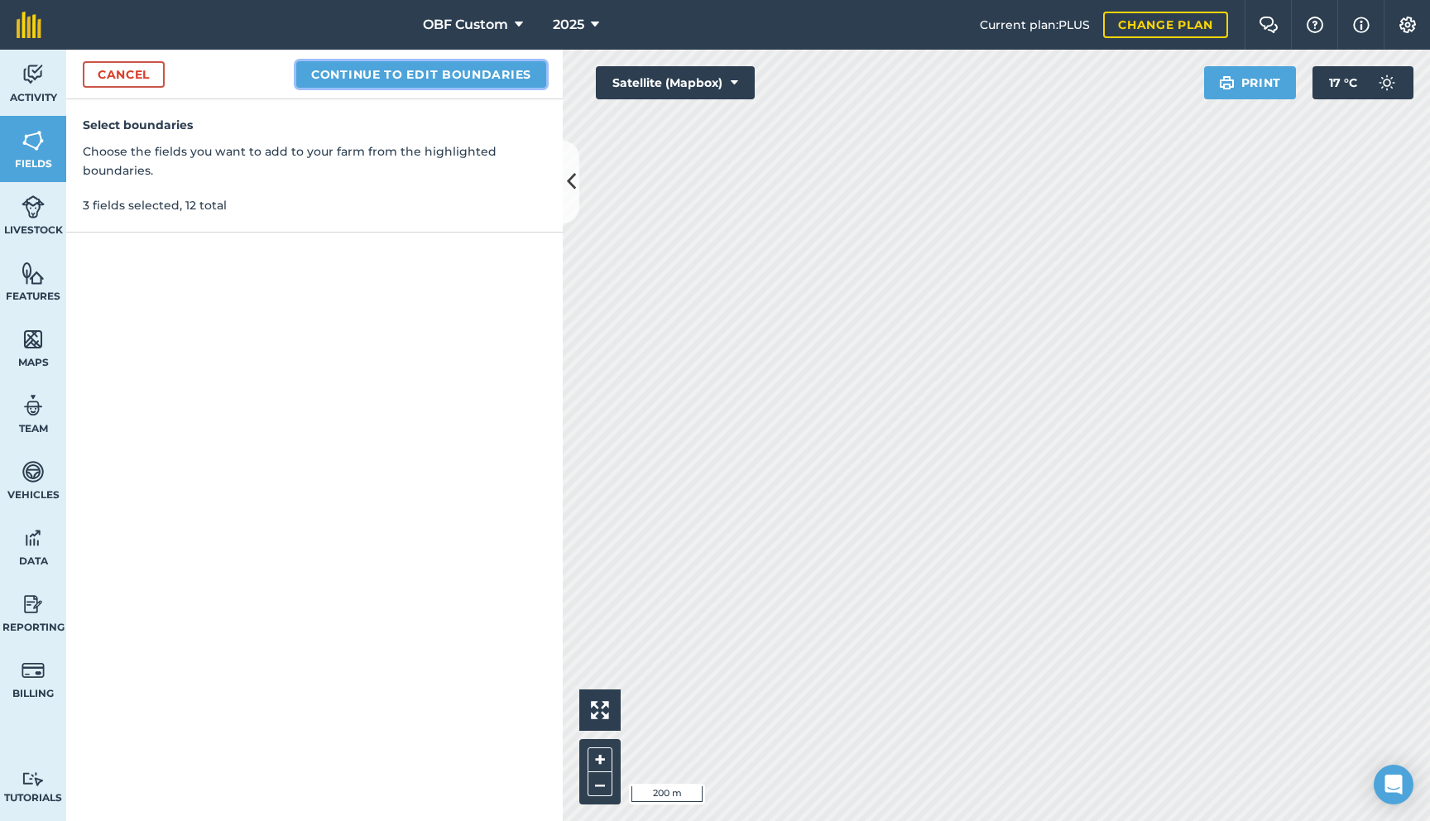
click at [468, 80] on button "Continue to edit boundaries" at bounding box center [421, 74] width 250 height 26
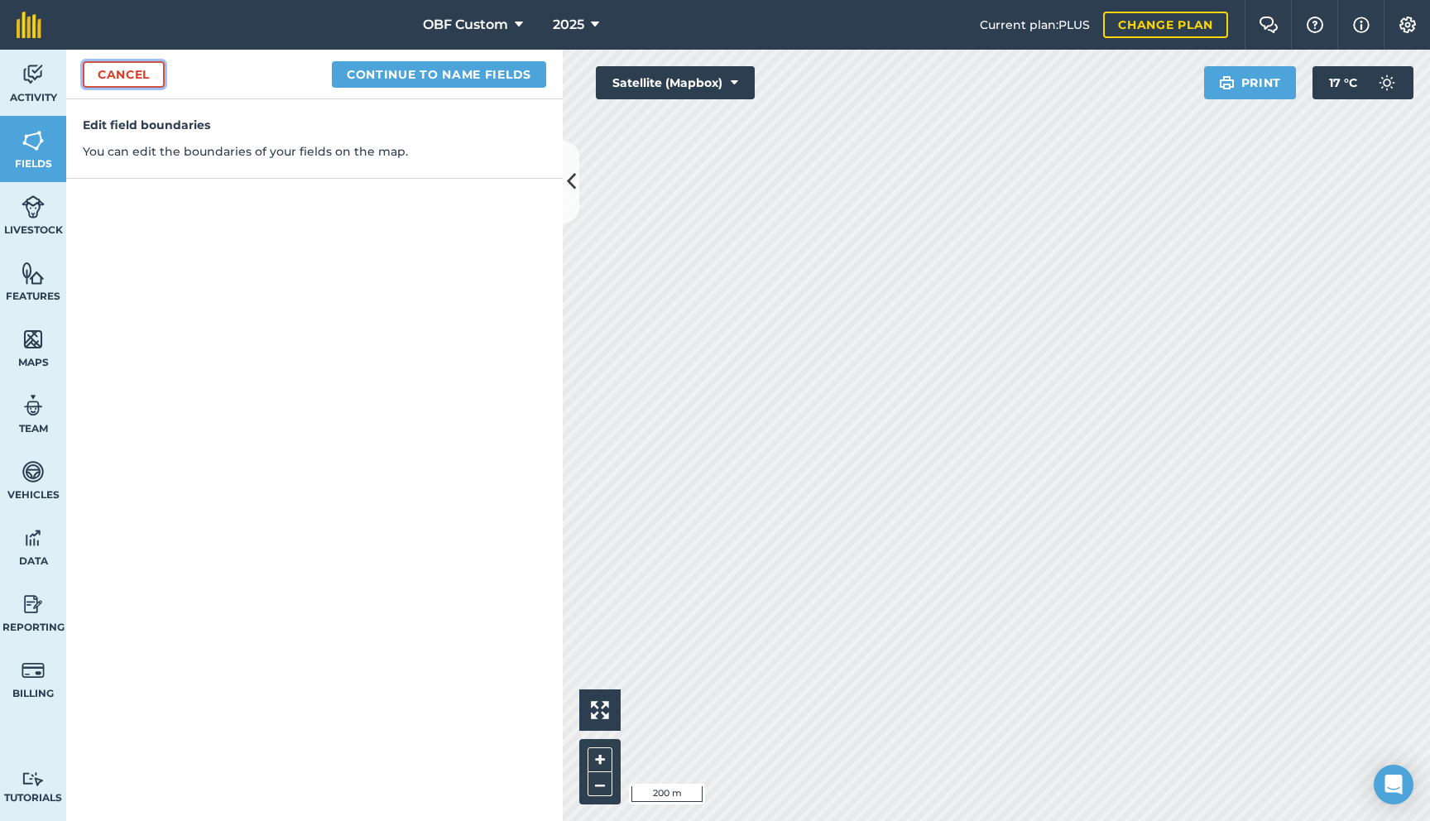
click at [135, 70] on link "Cancel" at bounding box center [124, 74] width 82 height 26
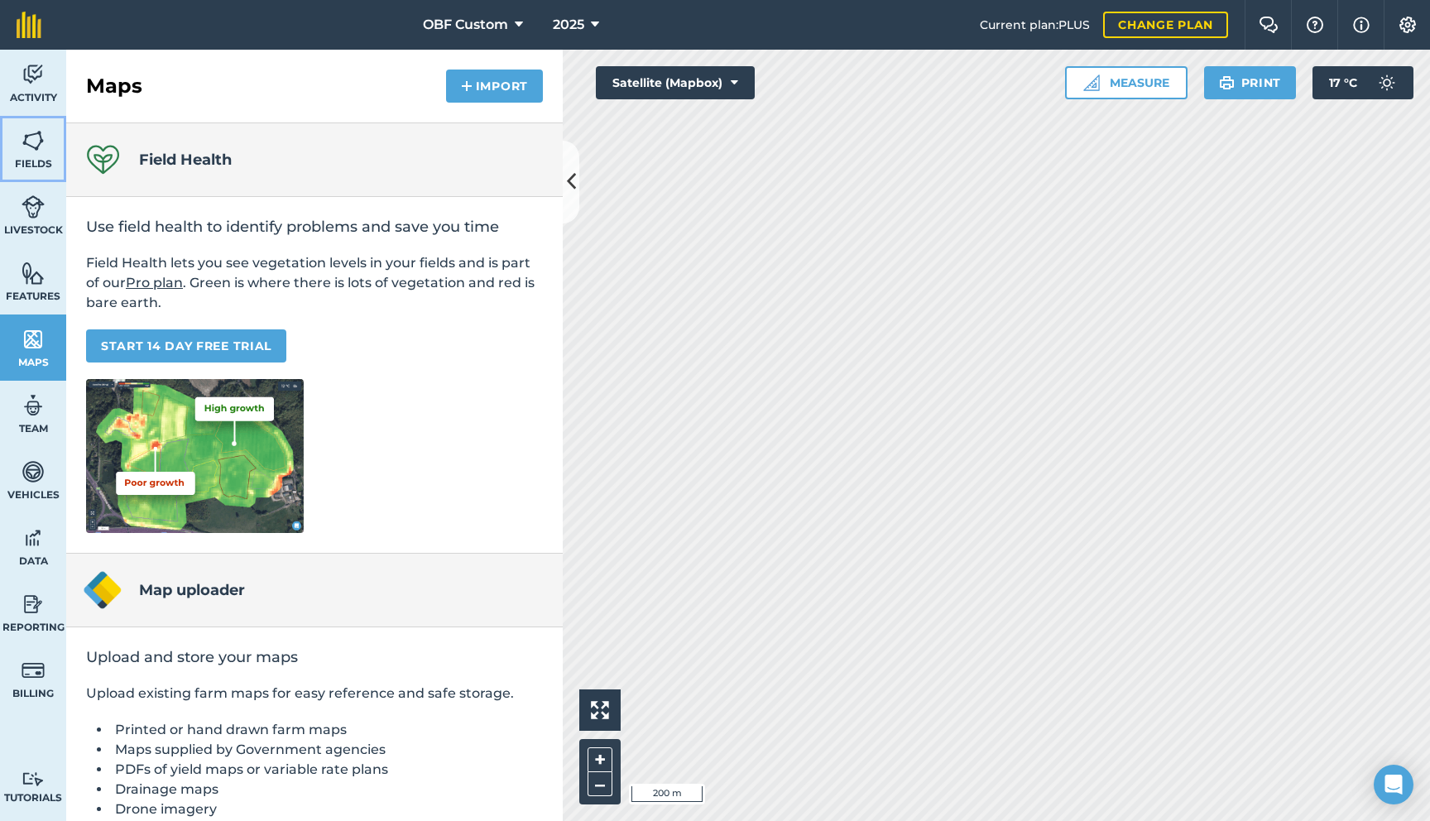
click at [34, 155] on link "Fields" at bounding box center [33, 149] width 66 height 66
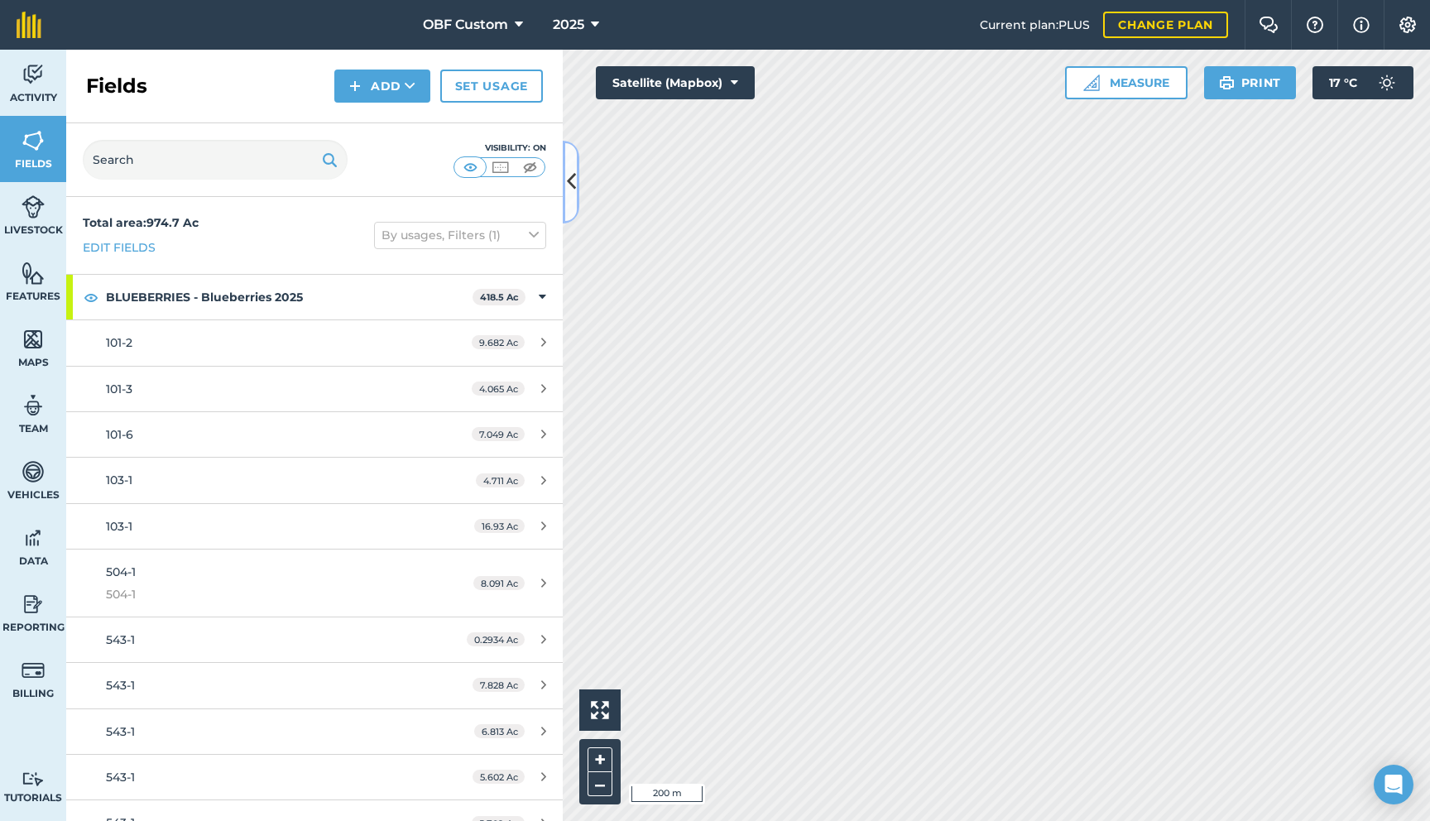
click at [574, 182] on icon at bounding box center [571, 181] width 9 height 29
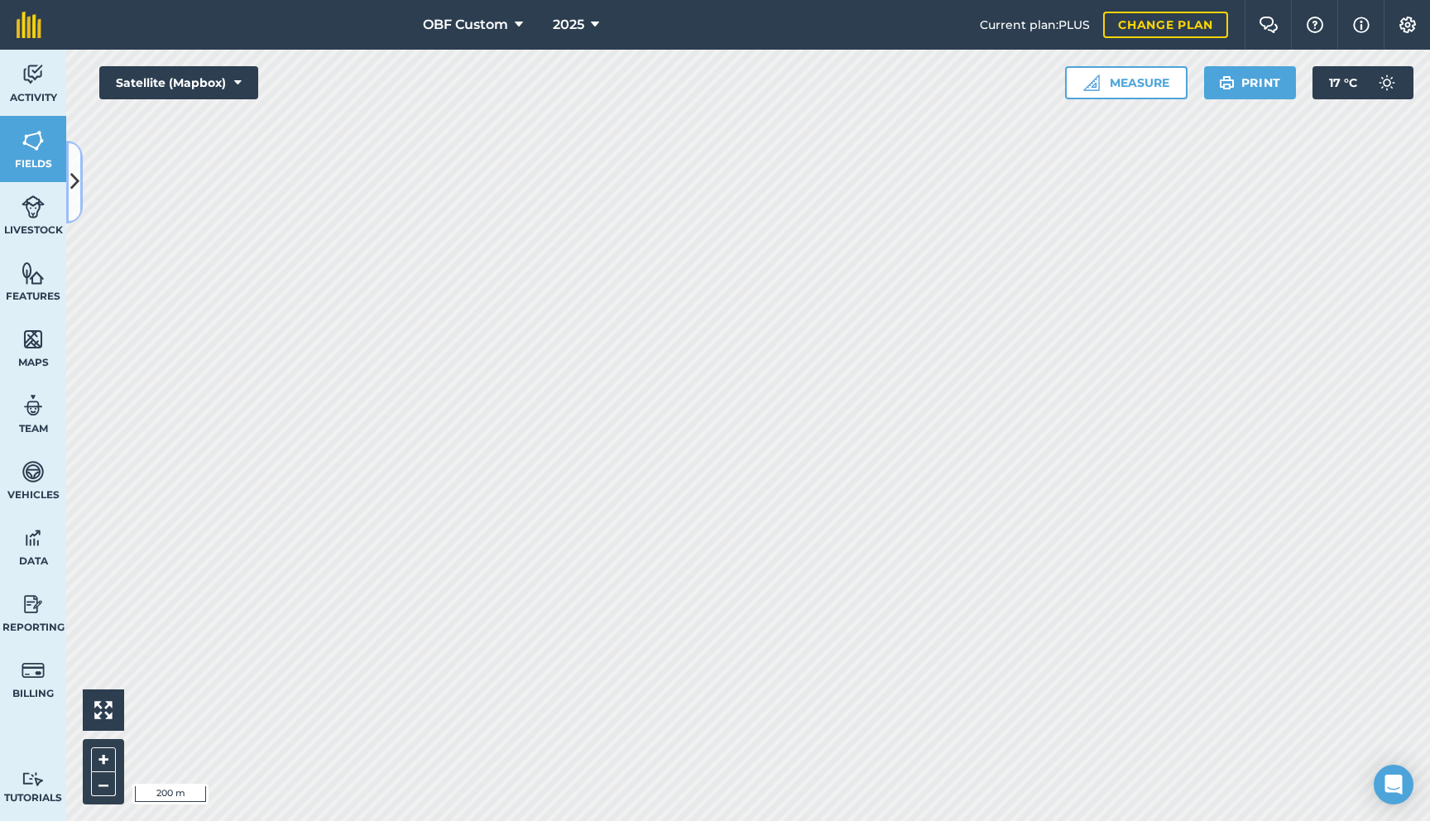
click at [75, 186] on icon at bounding box center [74, 181] width 9 height 29
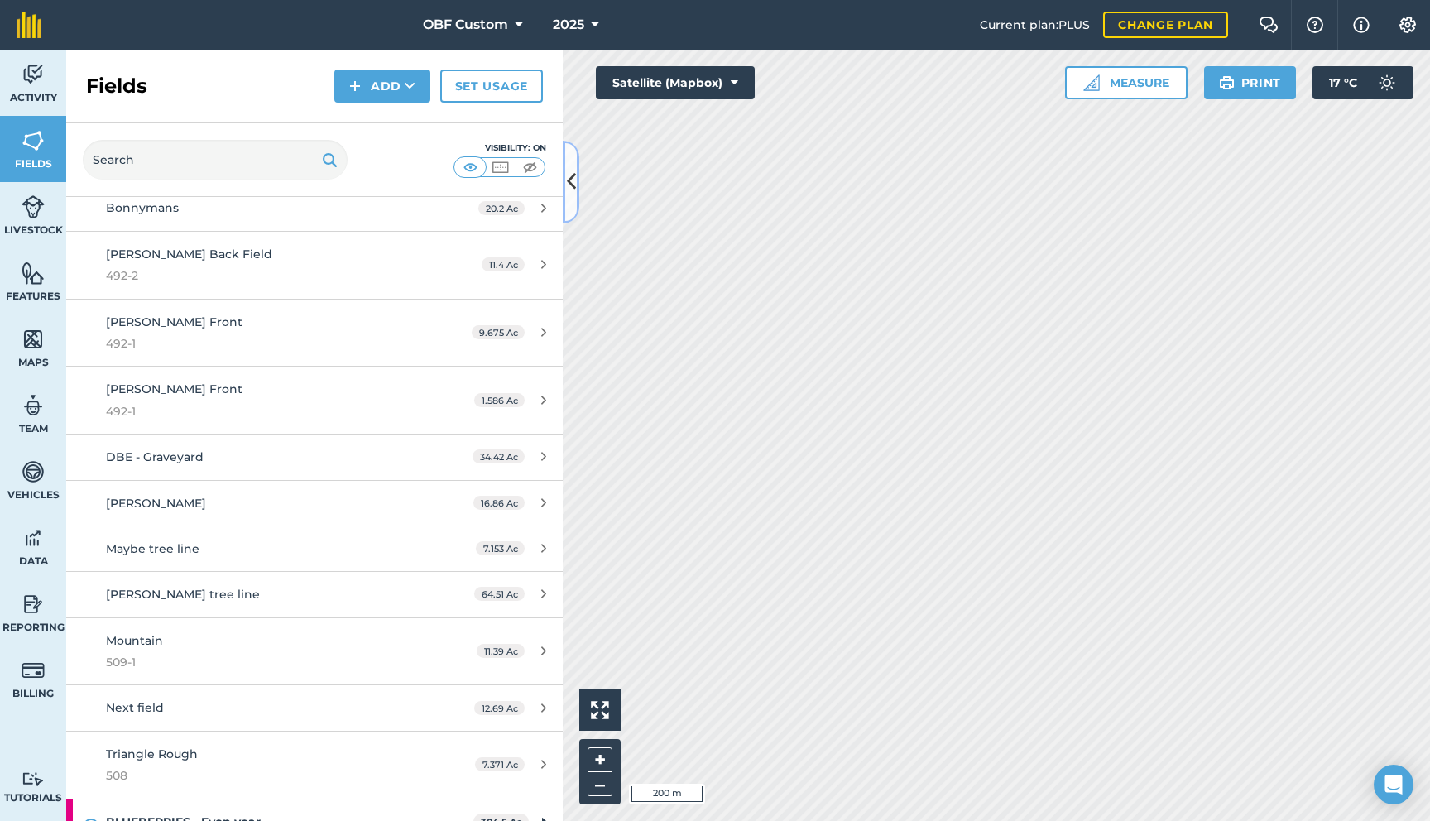
scroll to position [1027, 0]
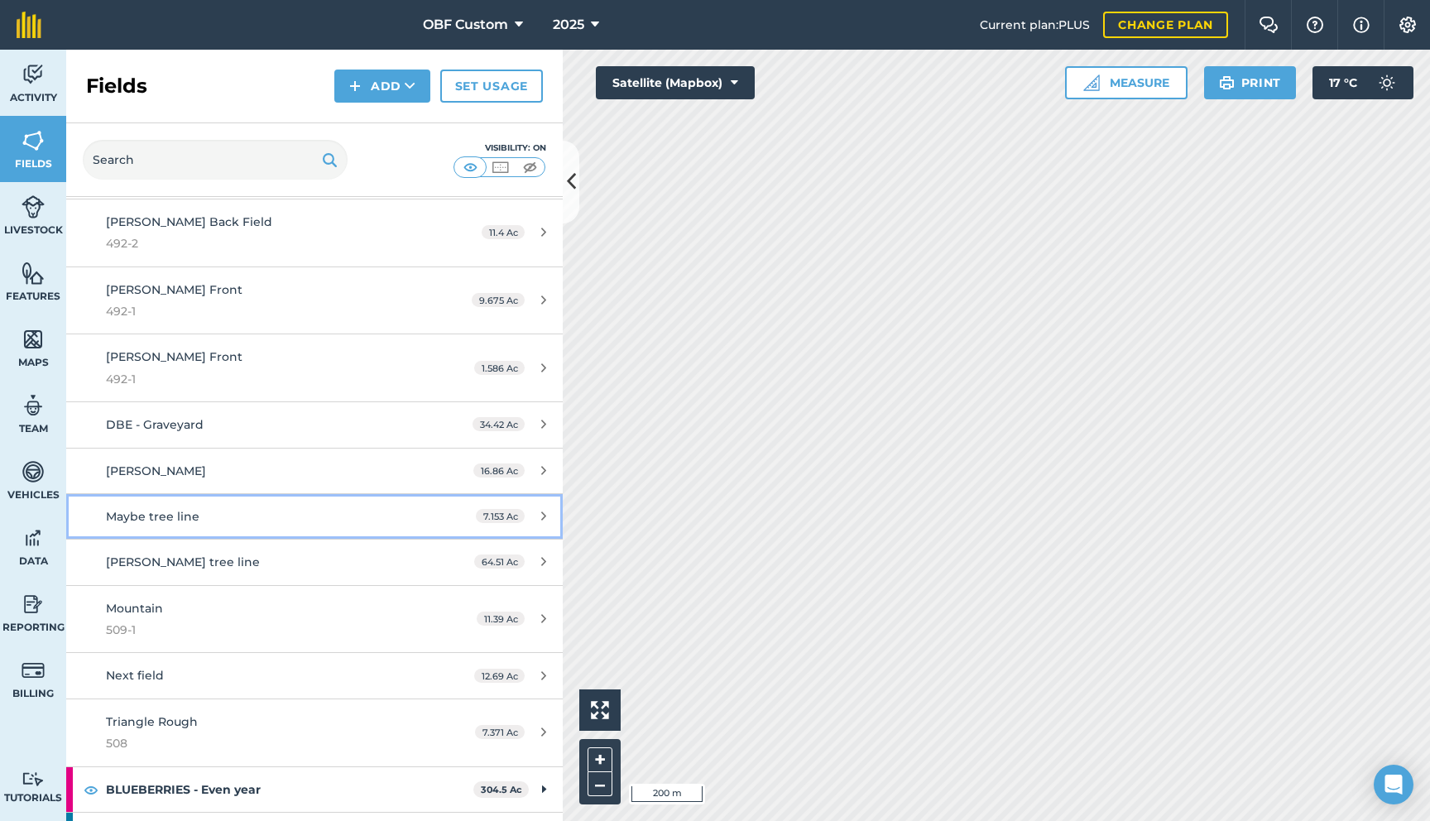
click at [313, 507] on div "Maybe tree line" at bounding box center [261, 516] width 311 height 18
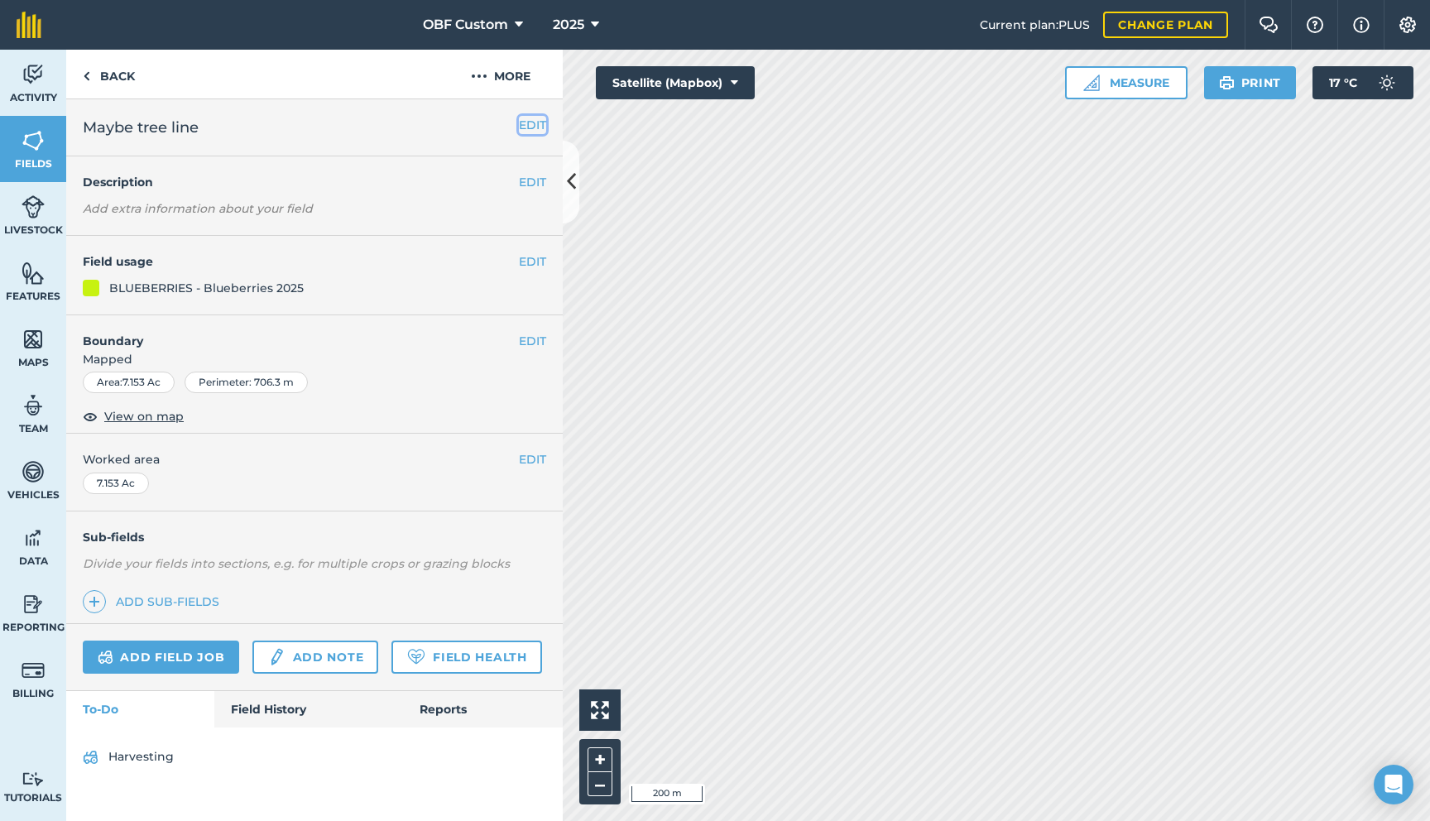
click at [526, 132] on button "EDIT" at bounding box center [532, 125] width 27 height 18
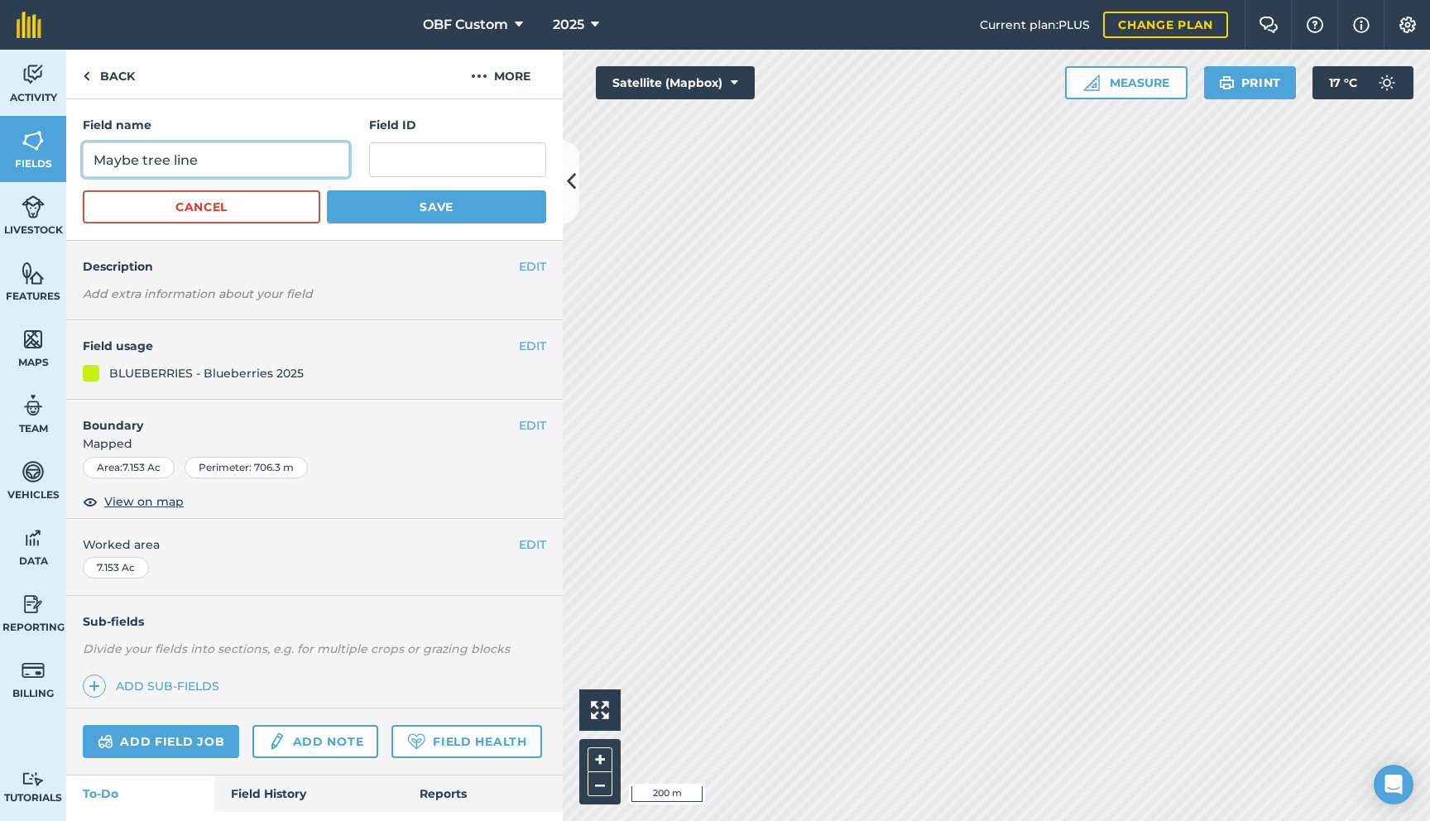
click at [228, 166] on input "Maybe tree line" at bounding box center [216, 159] width 266 height 35
type input "M"
type input "[PERSON_NAME] Tree Lines"
type input "121 A-1"
click at [431, 208] on button "Save" at bounding box center [436, 206] width 219 height 33
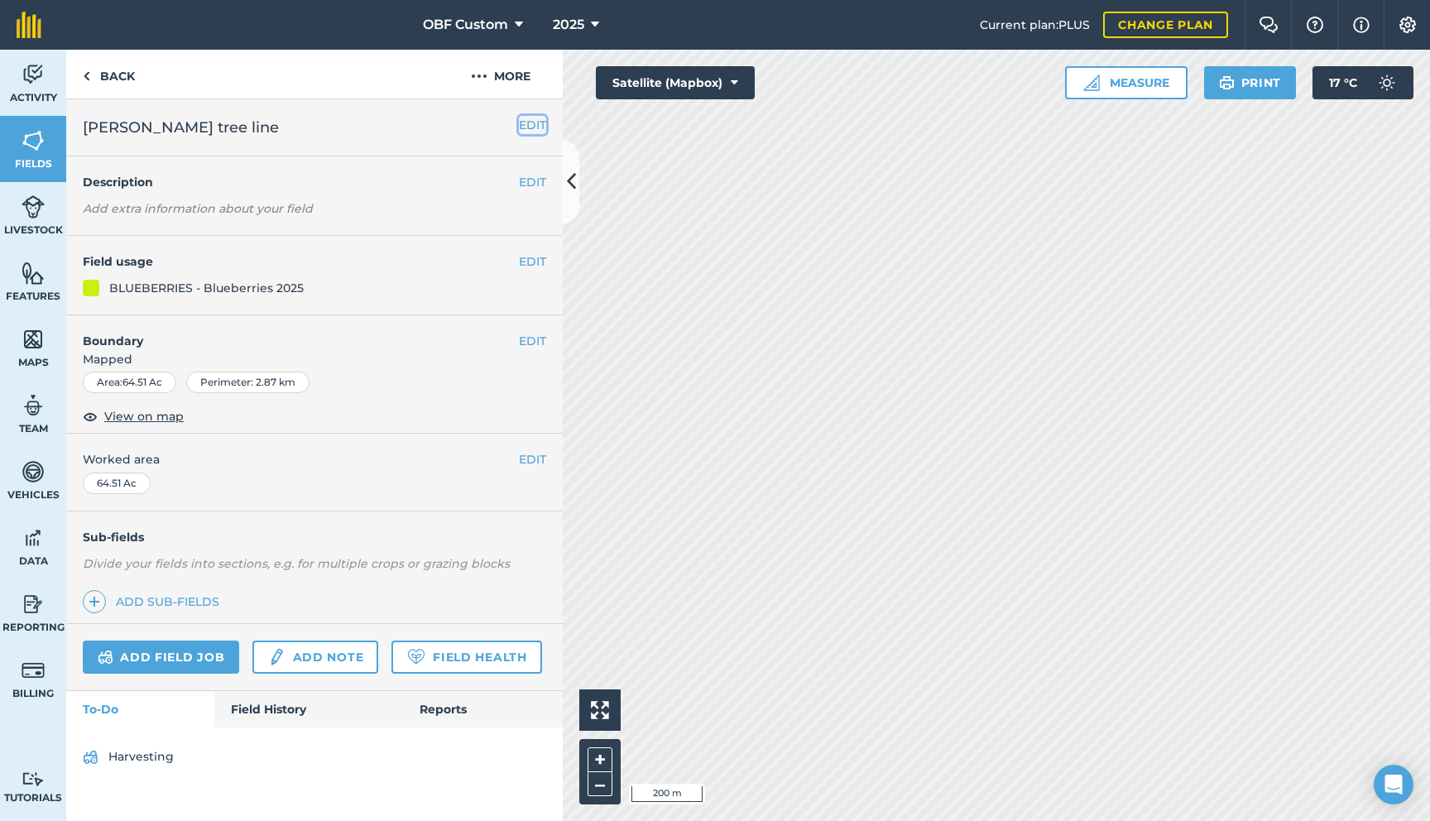
click at [527, 131] on button "EDIT" at bounding box center [532, 125] width 27 height 18
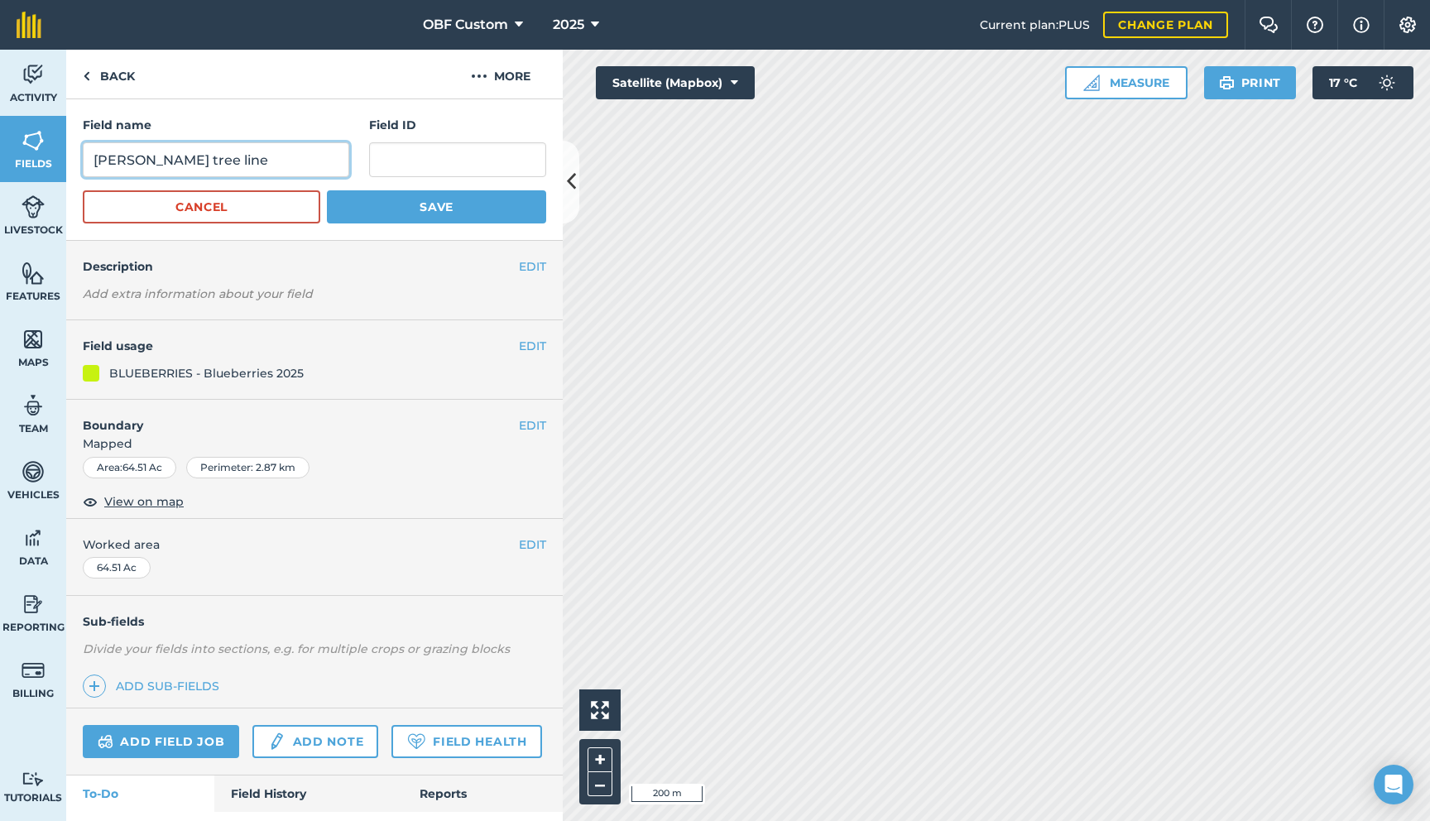
click at [263, 162] on input "[PERSON_NAME] tree line" at bounding box center [216, 159] width 266 height 35
type input "[PERSON_NAME] Tree Lines"
type input "121 A-1"
click at [391, 202] on button "Save" at bounding box center [436, 206] width 219 height 33
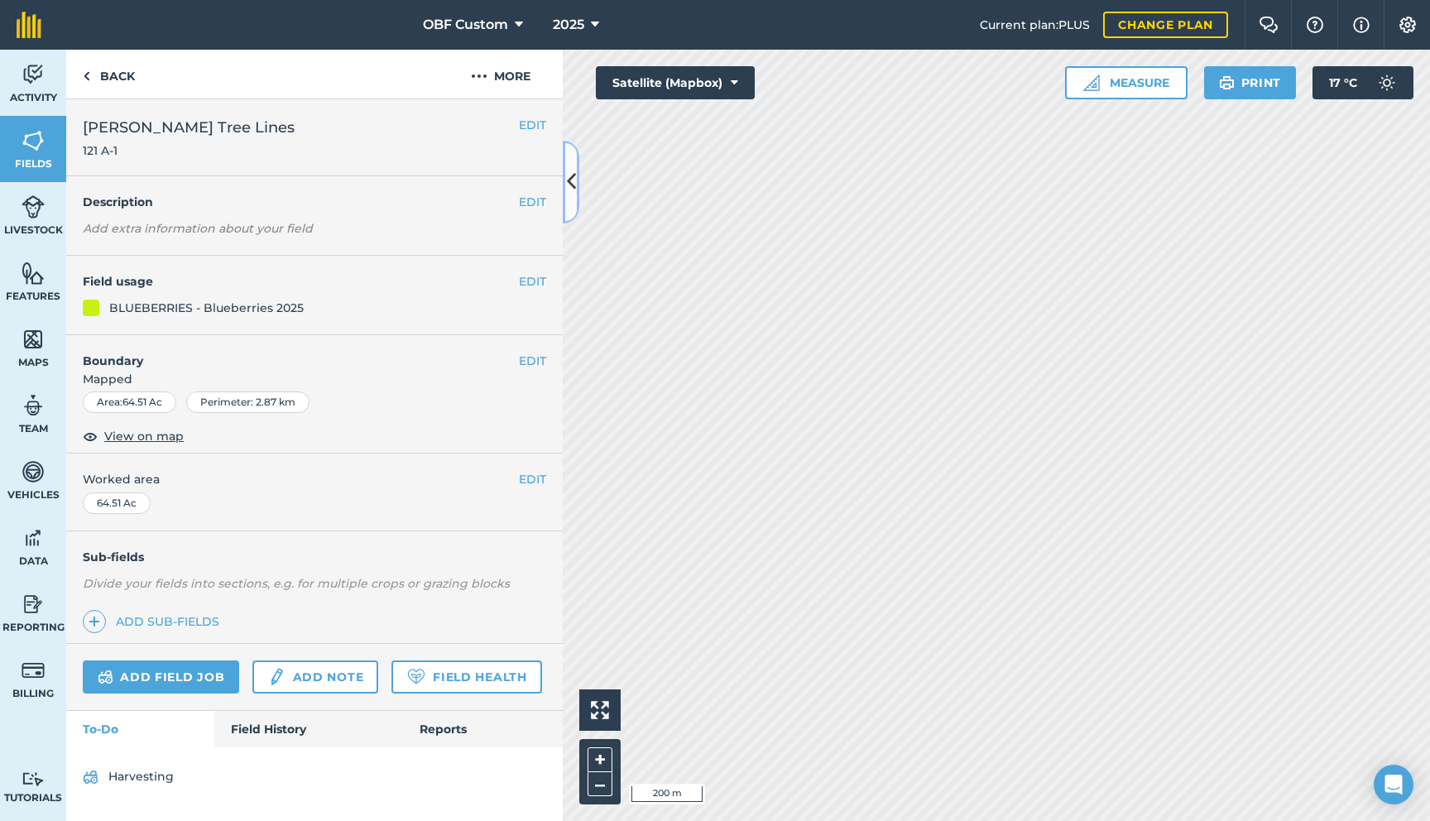
click at [574, 180] on icon at bounding box center [571, 181] width 9 height 29
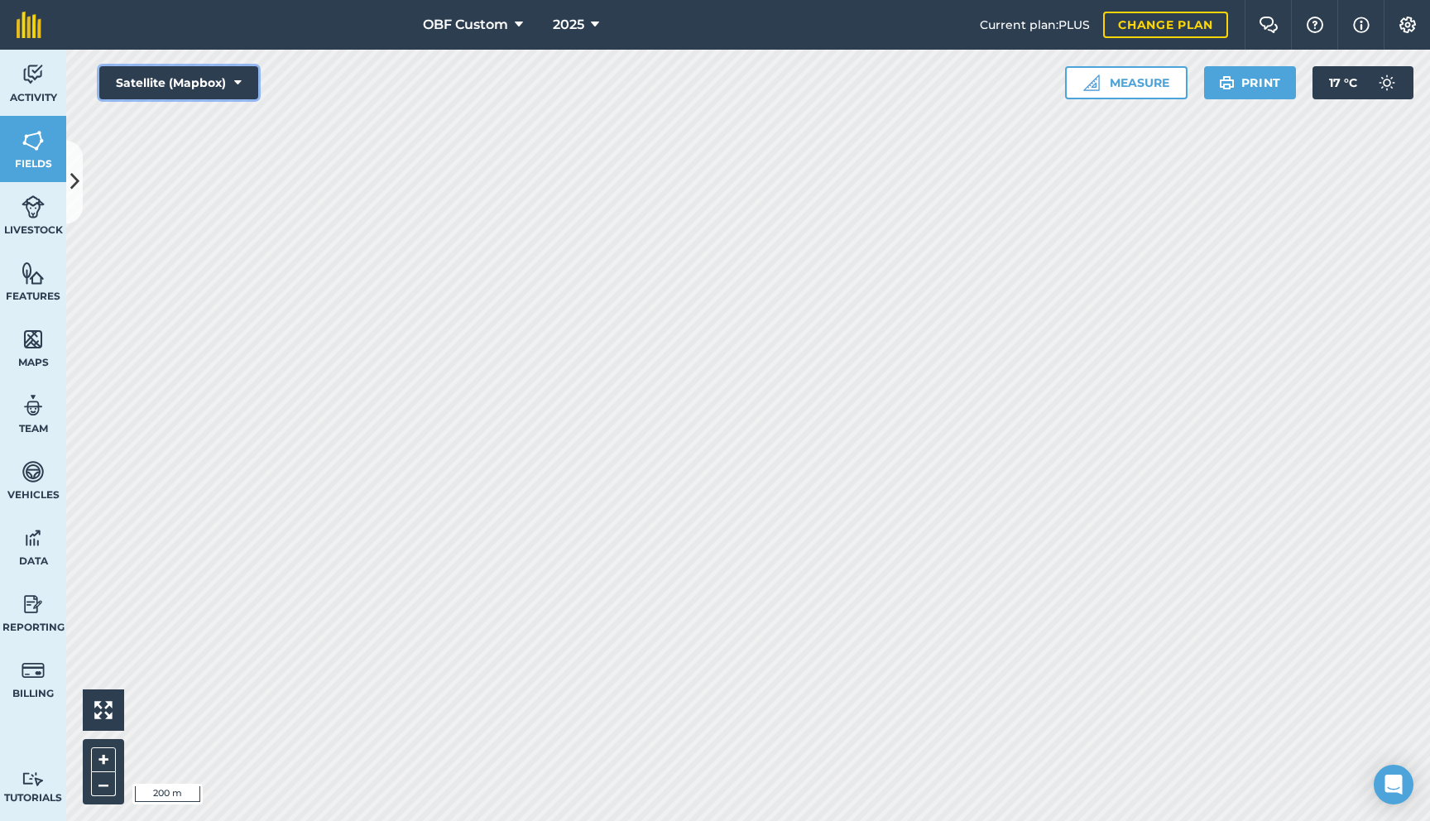
click at [226, 96] on button "Satellite (Mapbox)" at bounding box center [178, 82] width 159 height 33
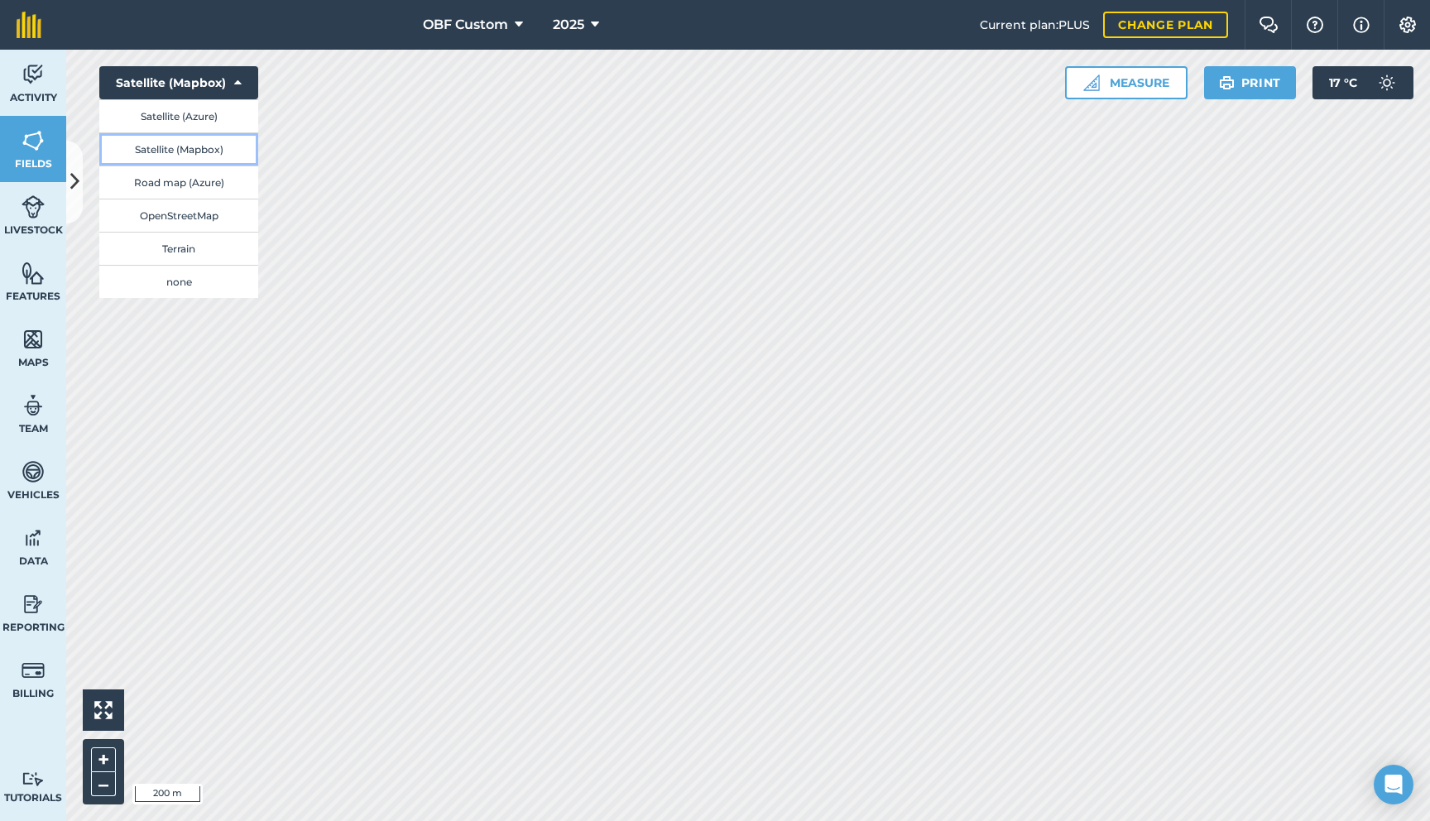
click at [218, 137] on button "Satellite (Mapbox)" at bounding box center [178, 148] width 159 height 33
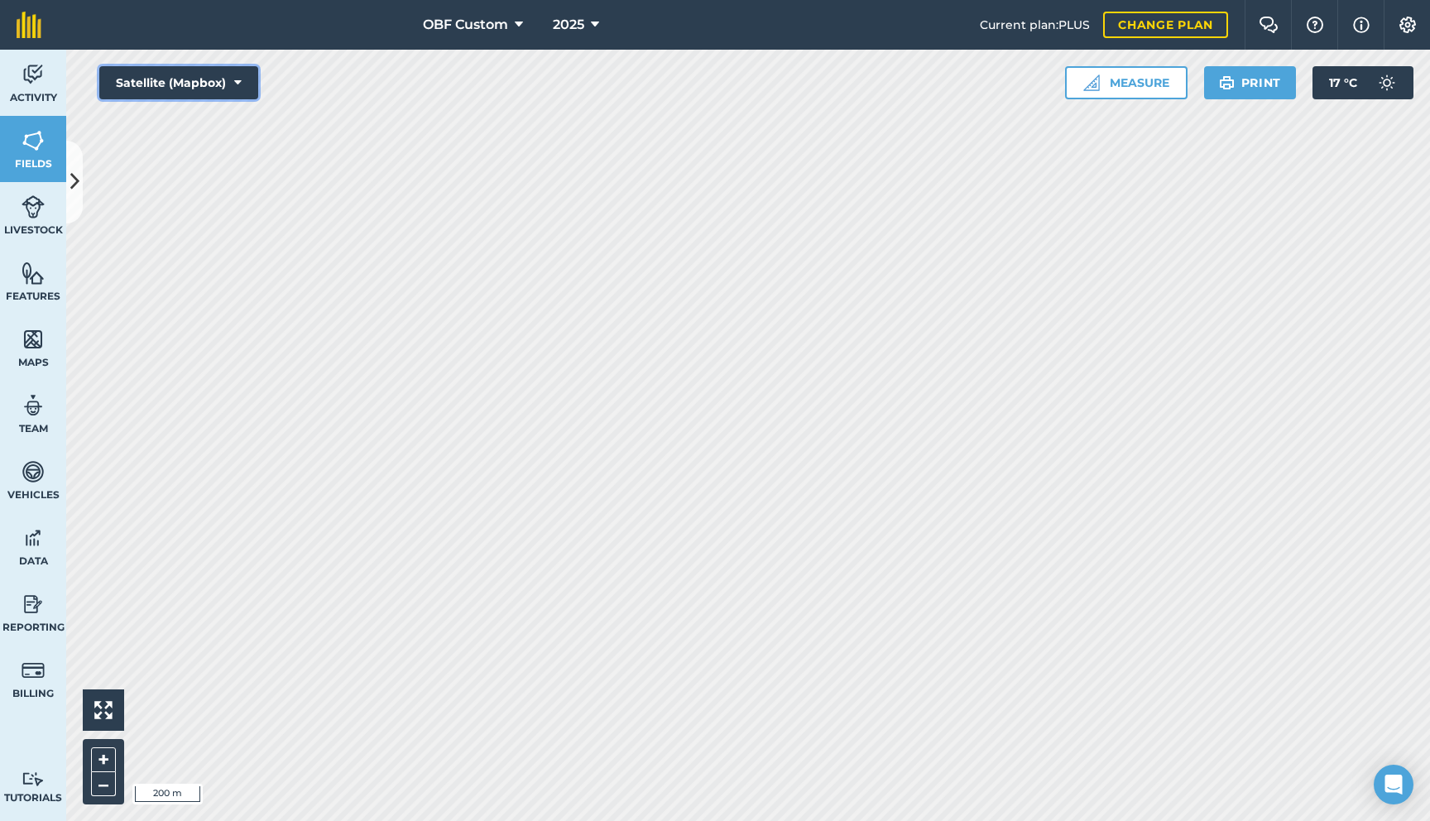
click at [219, 88] on button "Satellite (Mapbox)" at bounding box center [178, 82] width 159 height 33
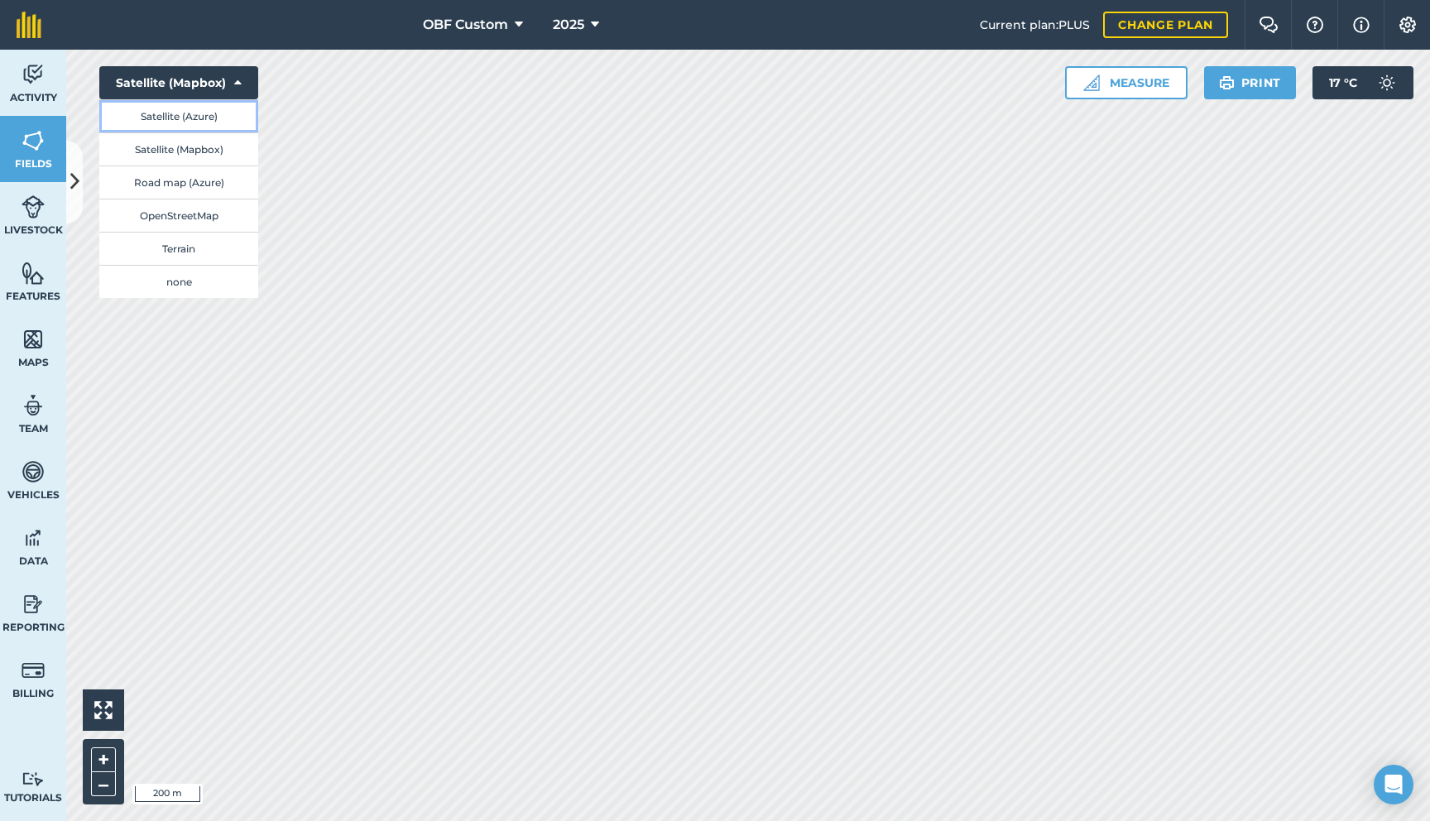
click at [207, 121] on button "Satellite (Azure)" at bounding box center [178, 115] width 159 height 33
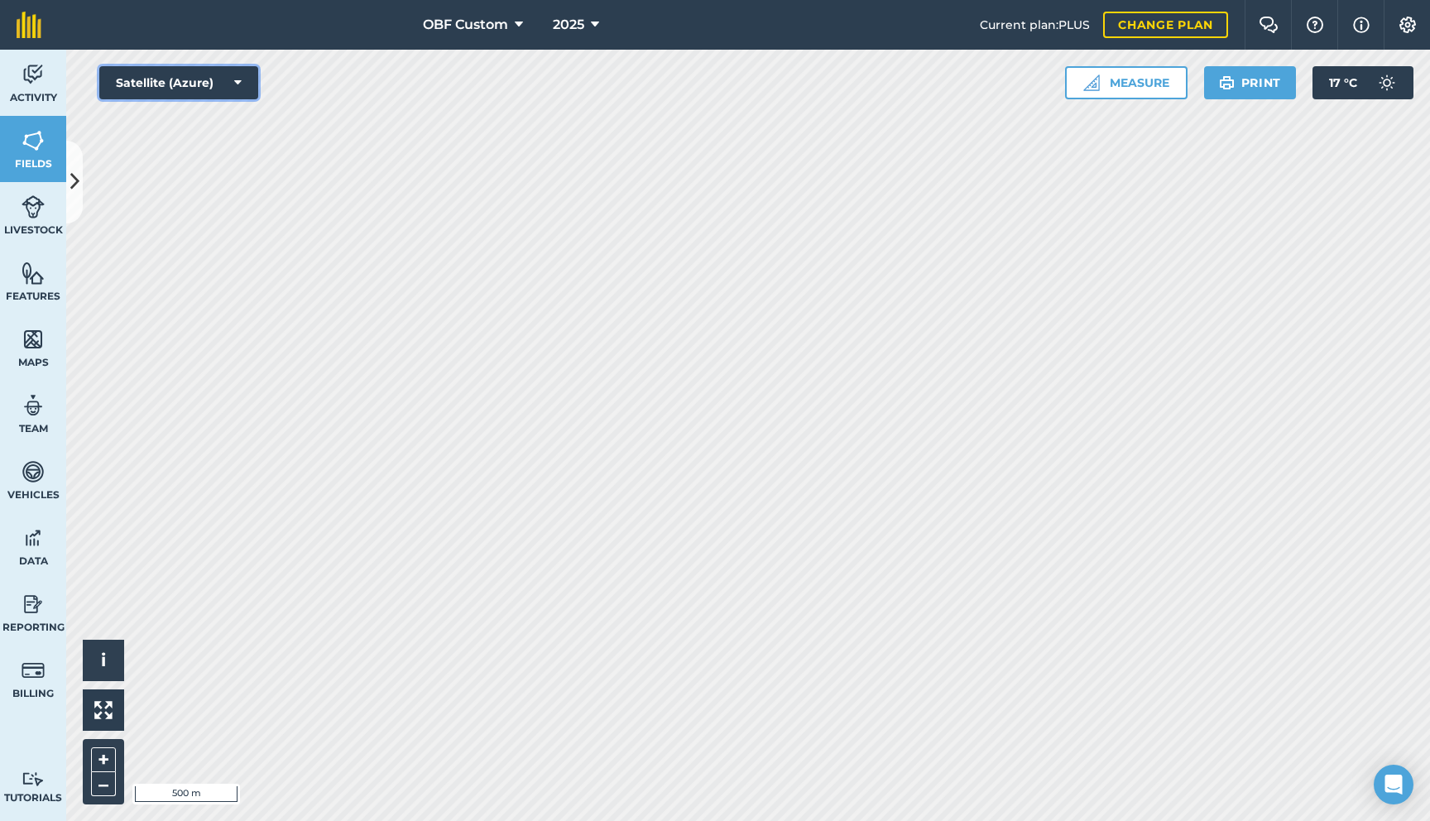
click at [203, 89] on button "Satellite (Azure)" at bounding box center [178, 82] width 159 height 33
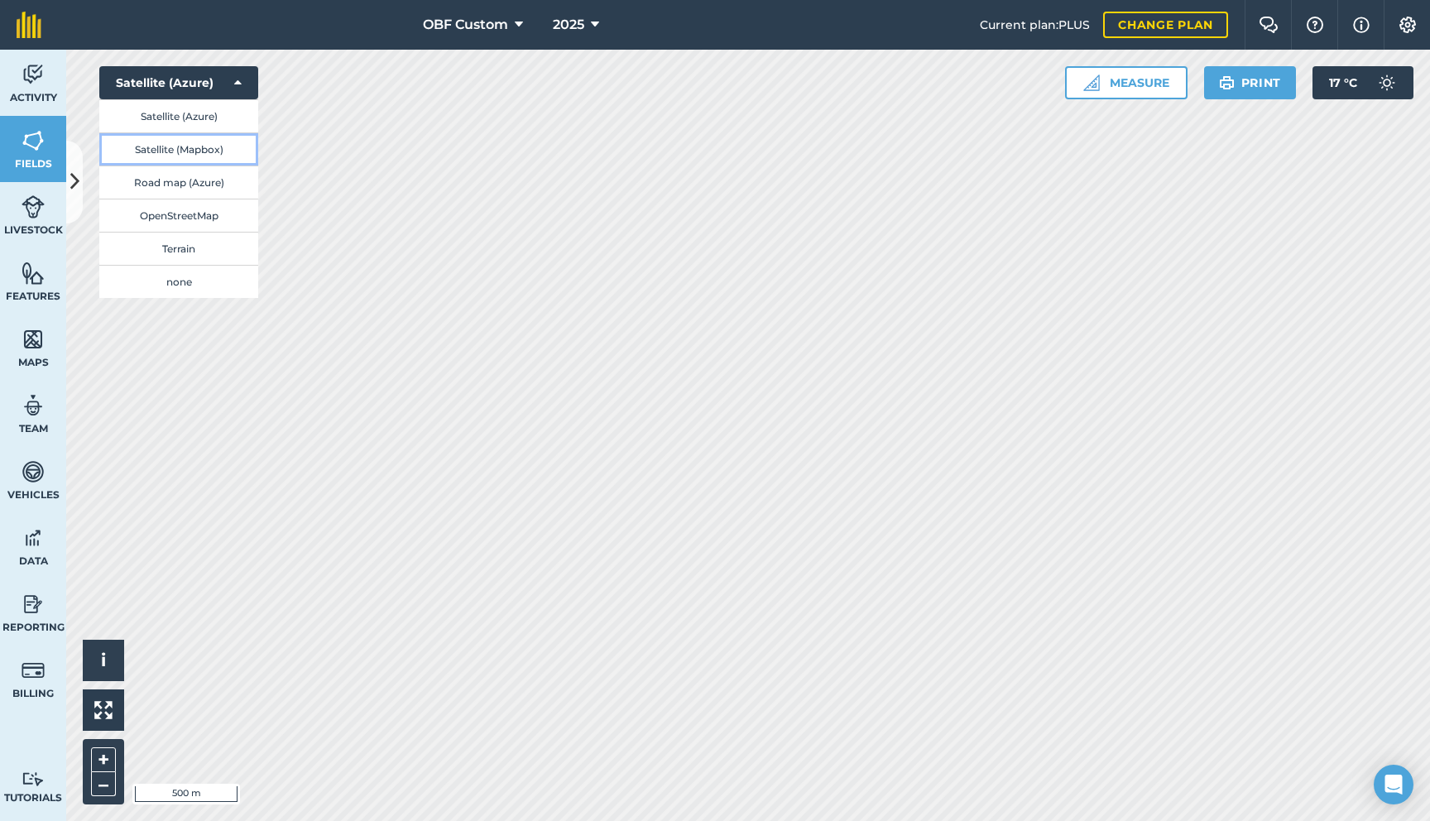
click at [201, 151] on button "Satellite (Mapbox)" at bounding box center [178, 148] width 159 height 33
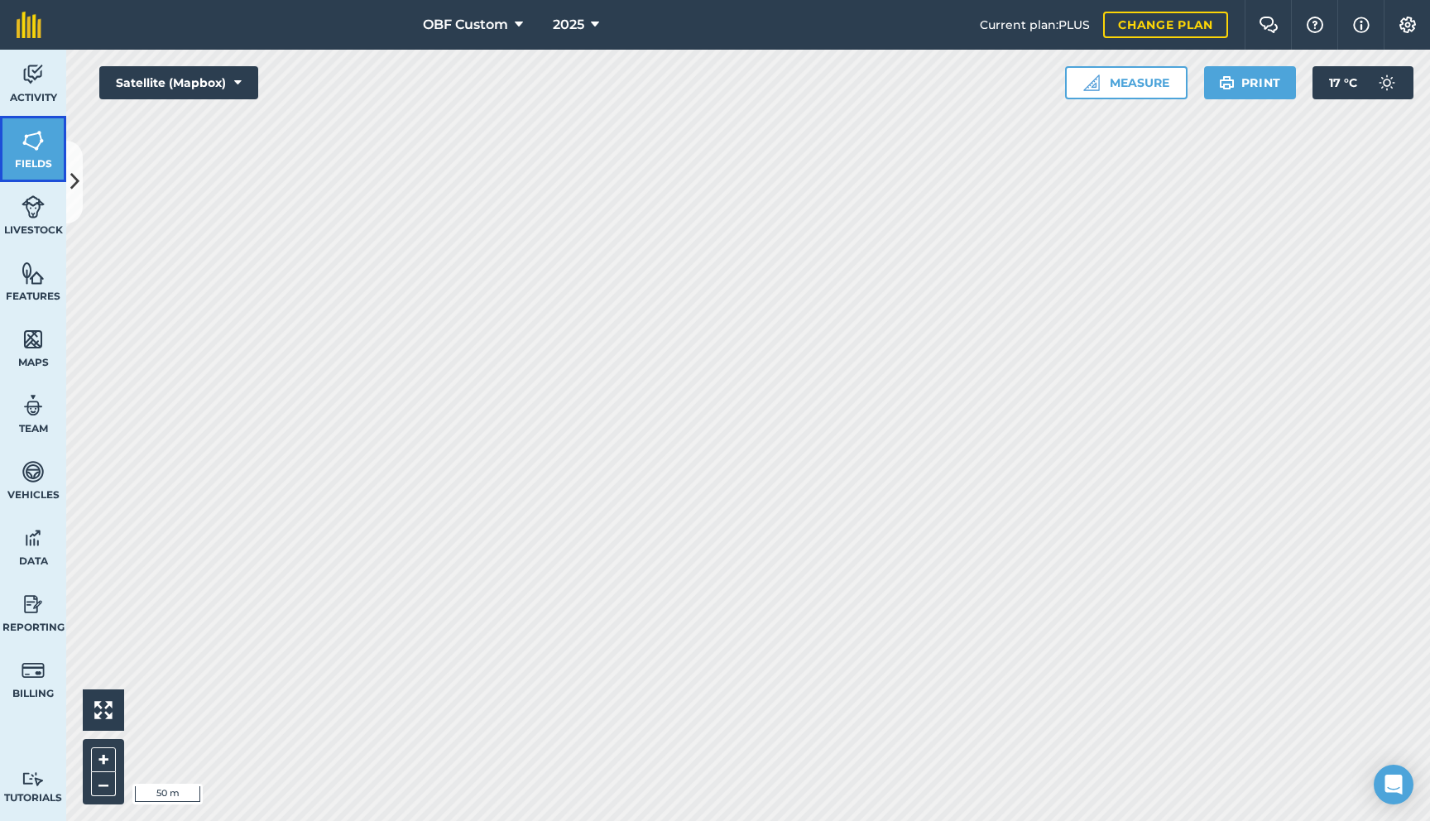
click at [35, 146] on img at bounding box center [33, 140] width 23 height 25
click at [77, 190] on icon at bounding box center [74, 181] width 9 height 29
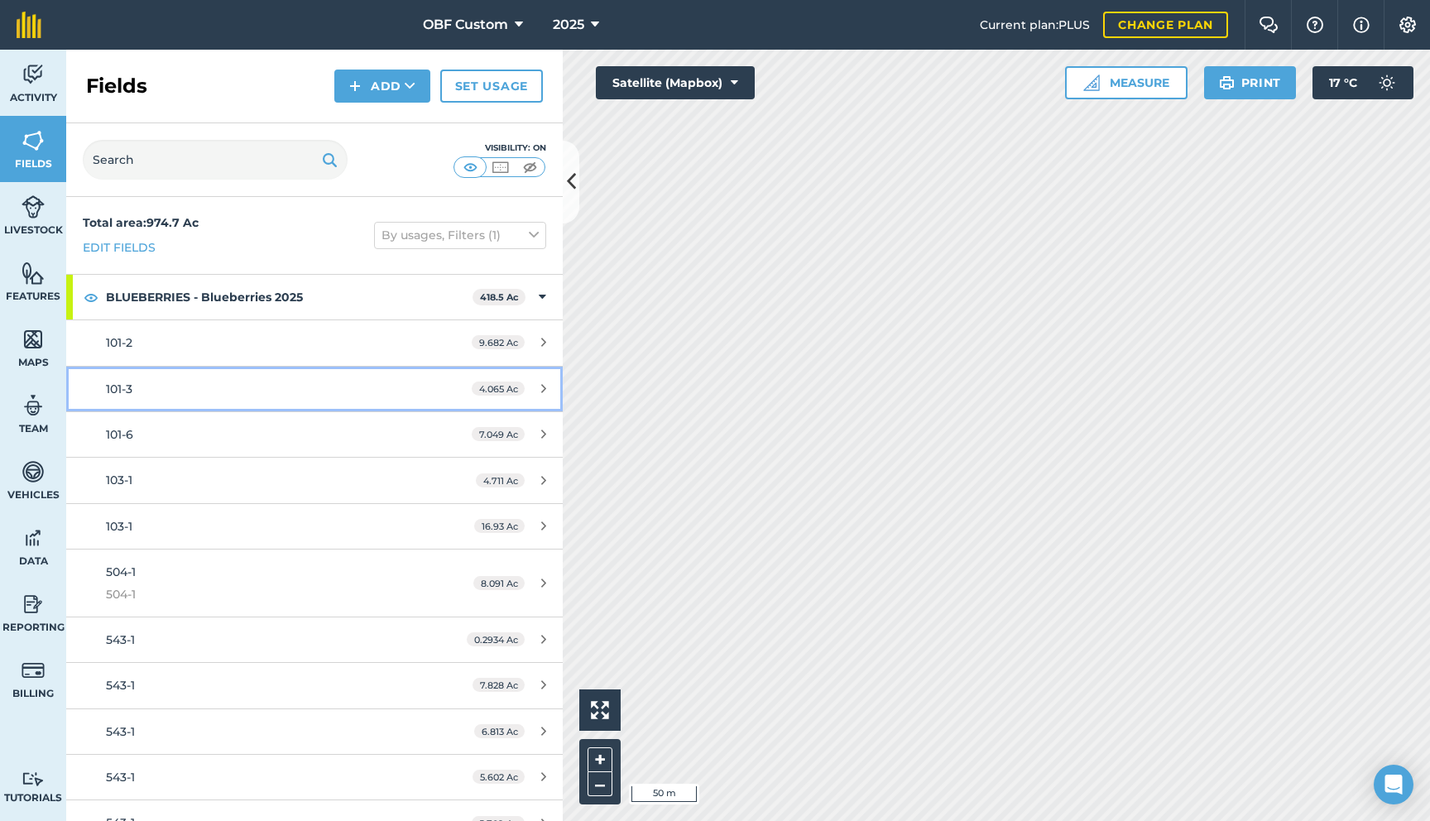
click at [280, 380] on div "101-3" at bounding box center [261, 389] width 311 height 18
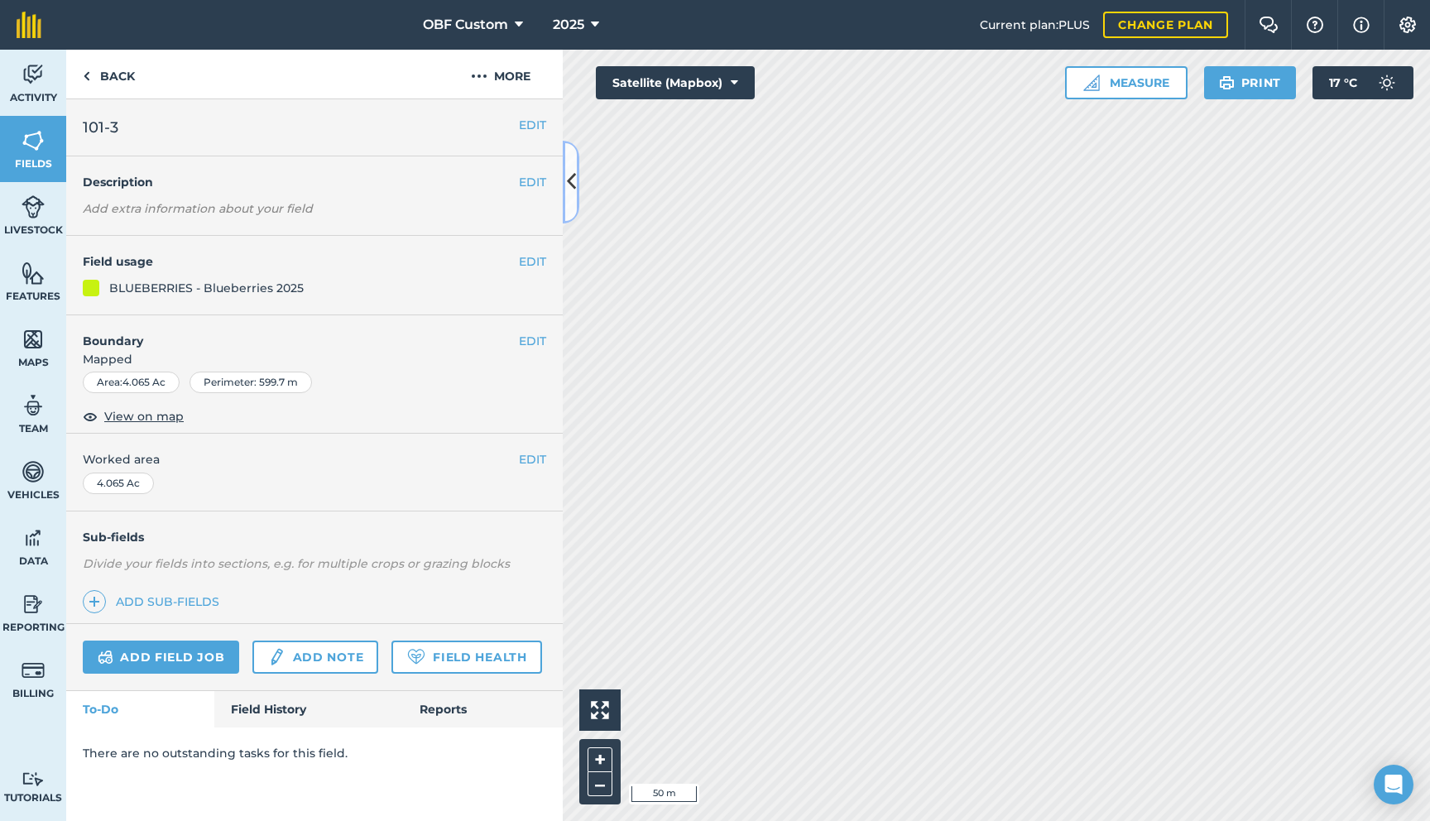
click at [574, 190] on icon at bounding box center [571, 181] width 9 height 29
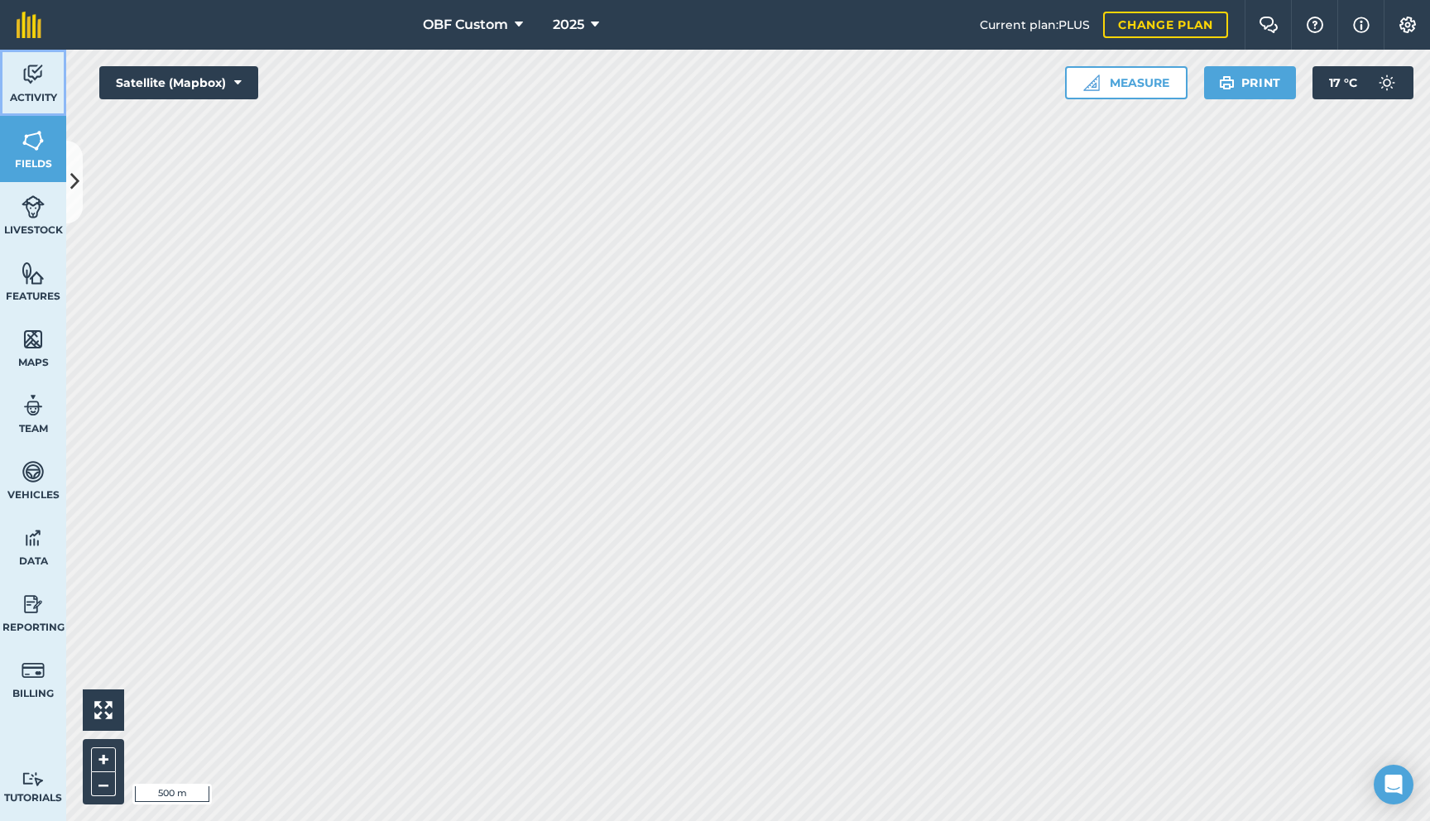
click at [32, 78] on img at bounding box center [33, 74] width 23 height 25
